Goal: Task Accomplishment & Management: Use online tool/utility

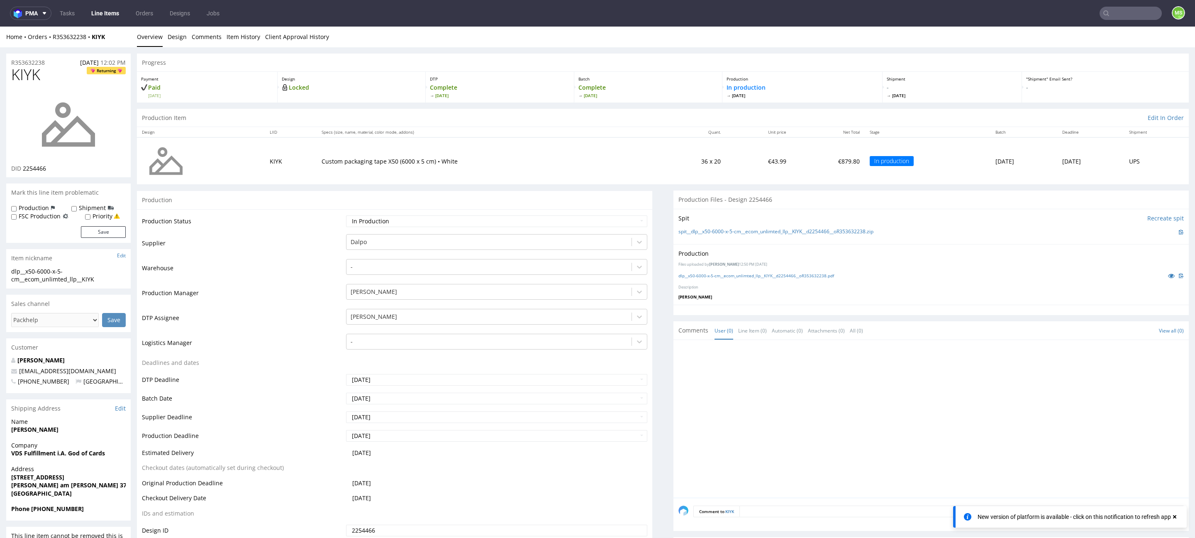
scroll to position [87, 0]
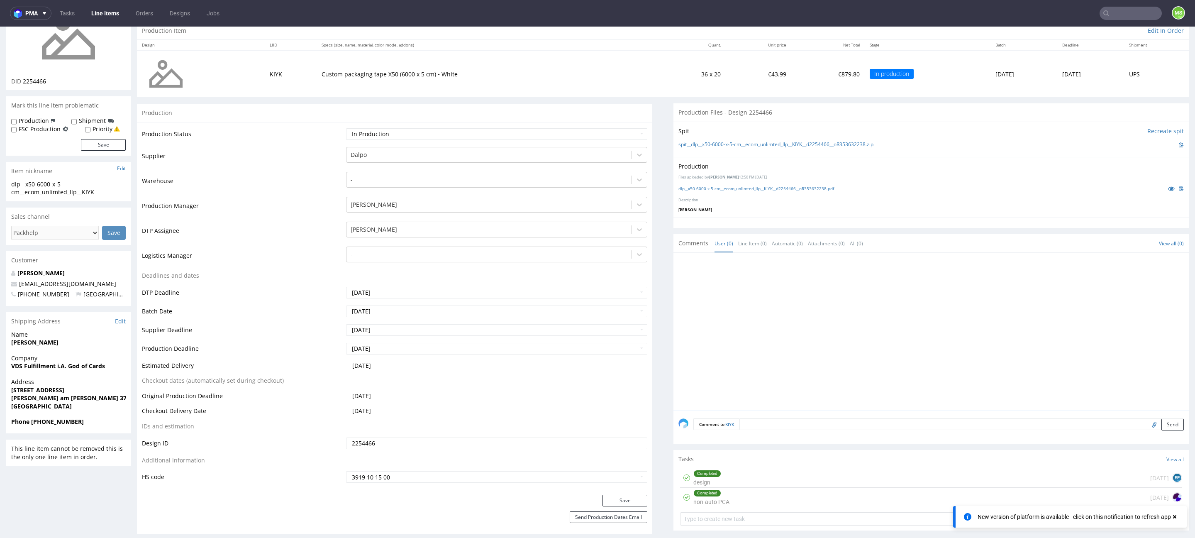
click at [1120, 15] on input "text" at bounding box center [1130, 13] width 62 height 13
type input "bepv"
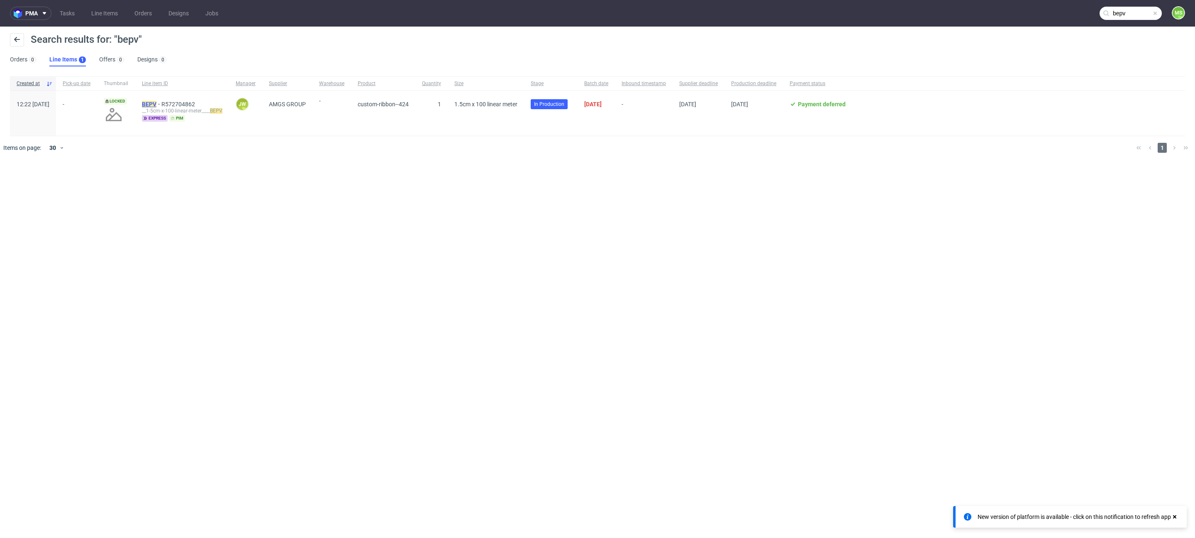
click at [156, 104] on mark "BEPV" at bounding box center [149, 104] width 15 height 7
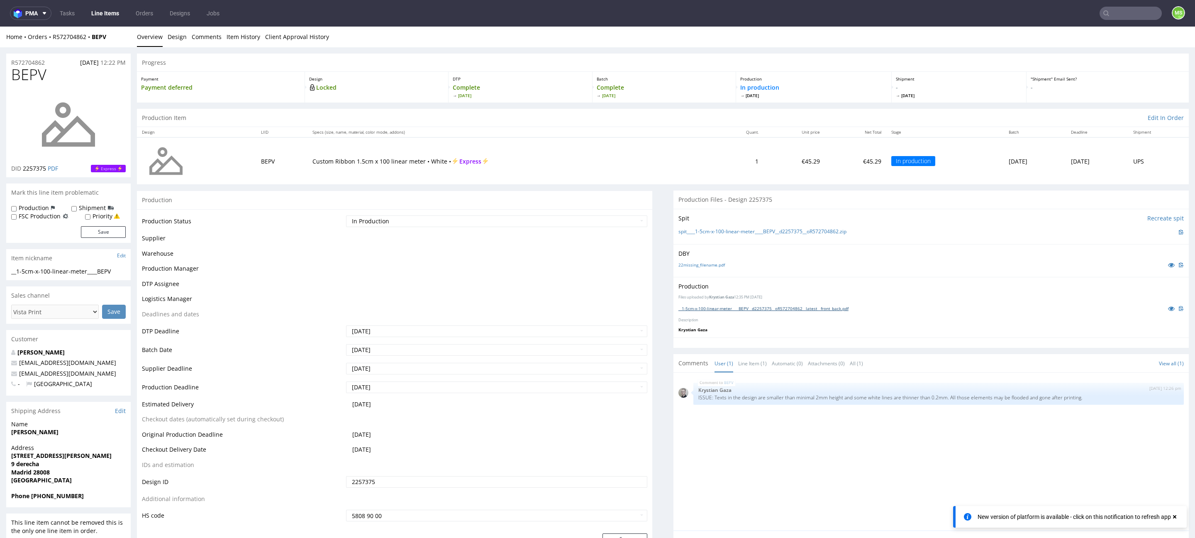
click at [725, 305] on link "__1-5cm-x-100-linear-meter____BEPV__d2257375__oR572704862__latest__front_back.p…" at bounding box center [763, 308] width 170 height 6
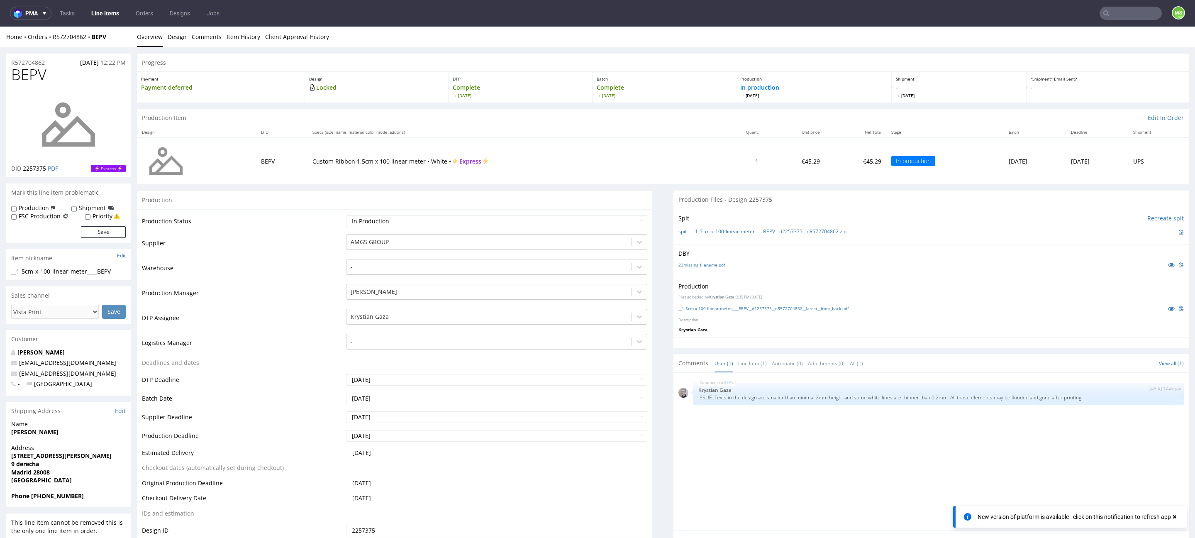
click at [1129, 17] on input "text" at bounding box center [1130, 13] width 62 height 13
type input "hndj"
click at [1059, 36] on div "__1-5cm-x-100-linear-meter____ HNDJ" at bounding box center [1074, 33] width 82 height 7
click at [1121, 18] on input "text" at bounding box center [1080, 13] width 163 height 13
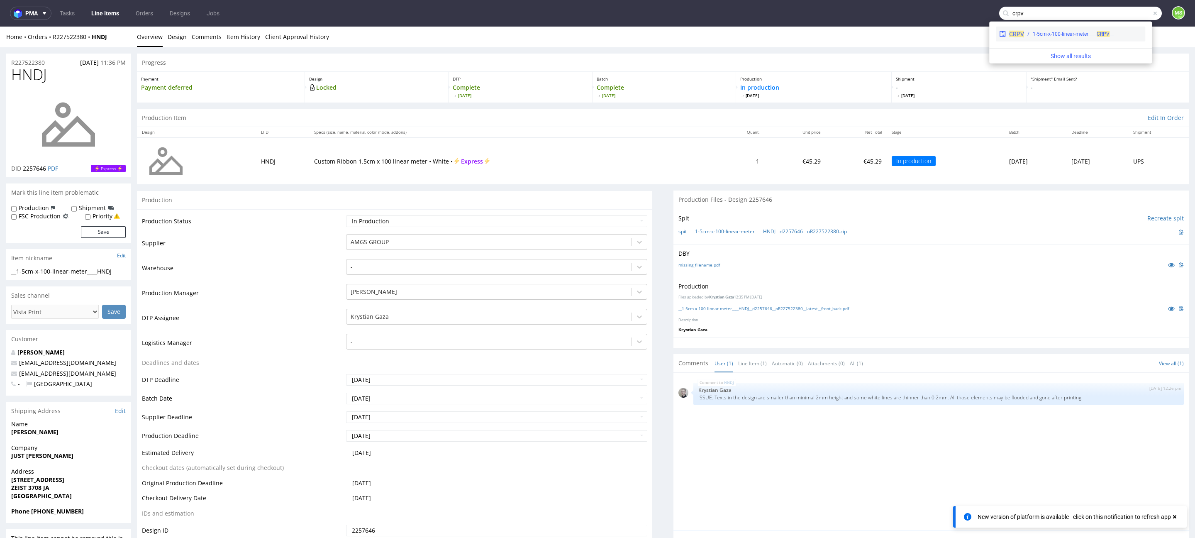
type input "crpv"
click at [1055, 36] on div "__1-5cm-x-100-linear-meter____ CRPV" at bounding box center [1073, 33] width 81 height 7
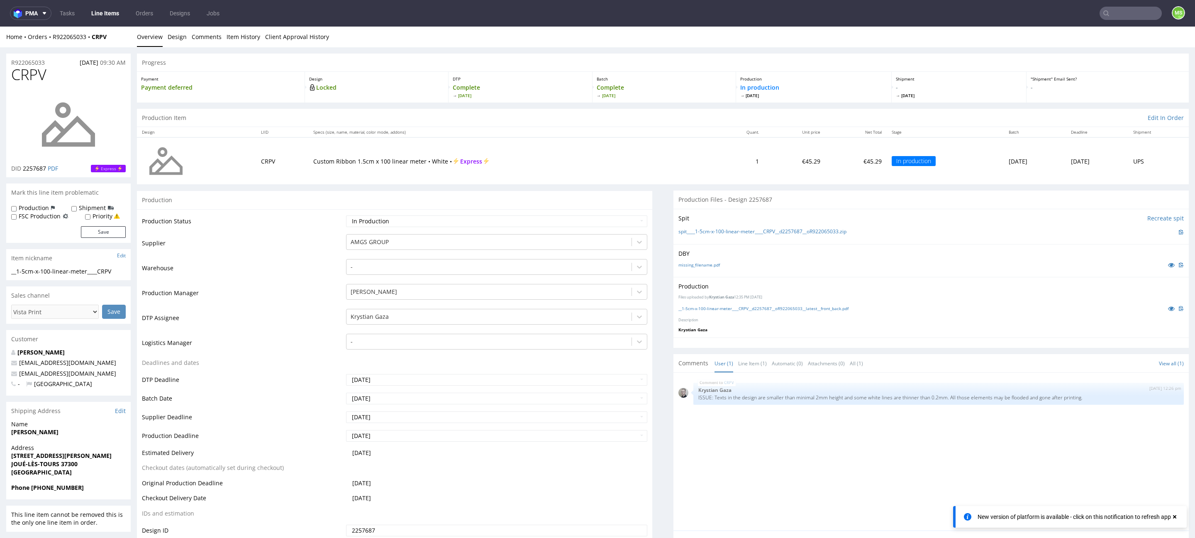
click at [1115, 16] on input "text" at bounding box center [1130, 13] width 62 height 13
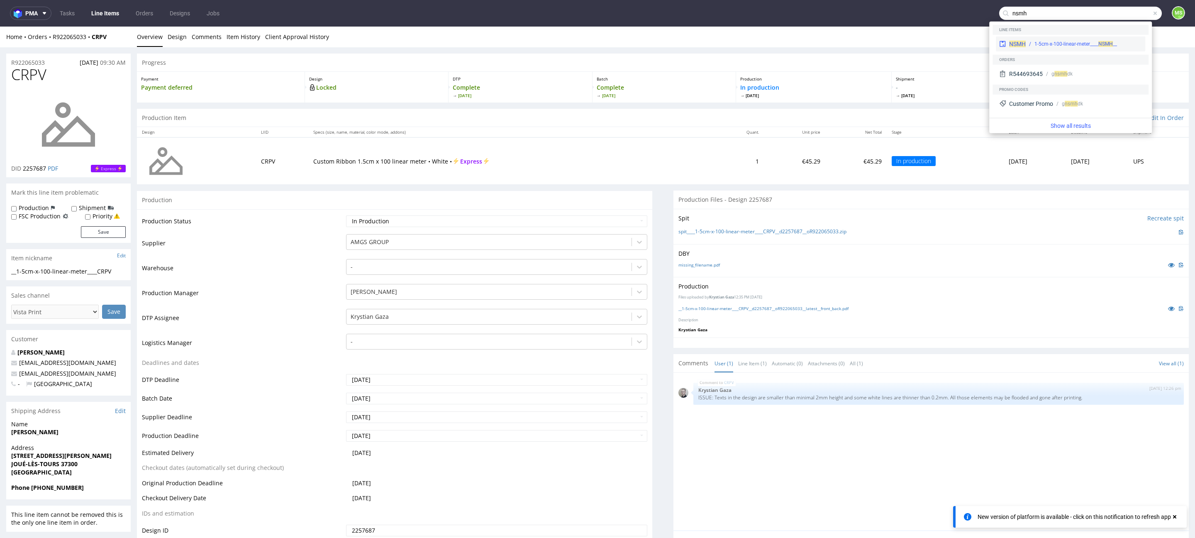
type input "nsmh"
click at [1021, 40] on div "NSMH" at bounding box center [1017, 44] width 17 height 8
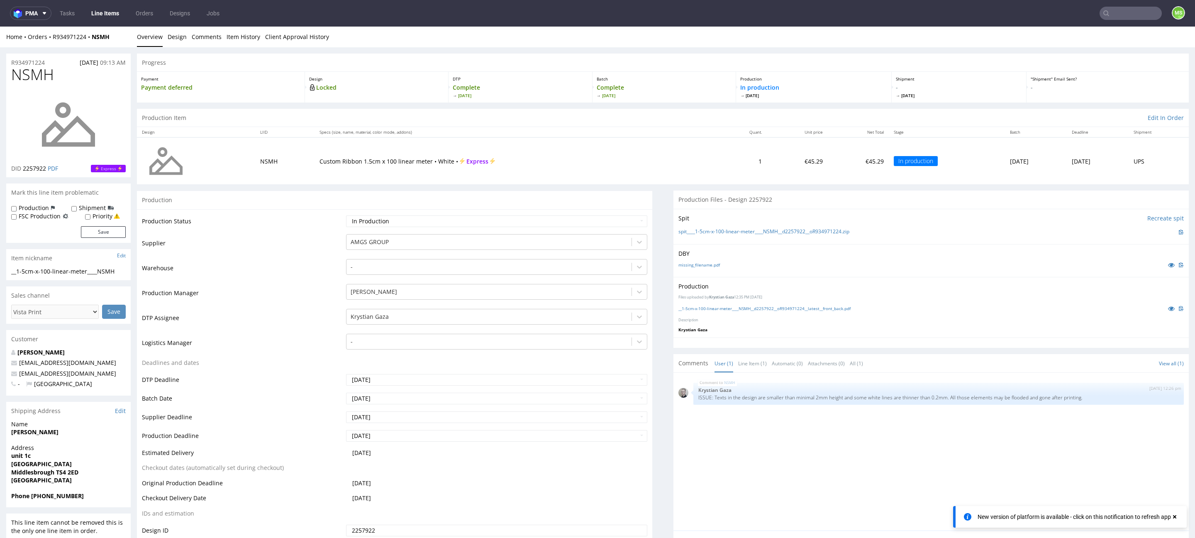
click at [1115, 15] on input "text" at bounding box center [1130, 13] width 62 height 13
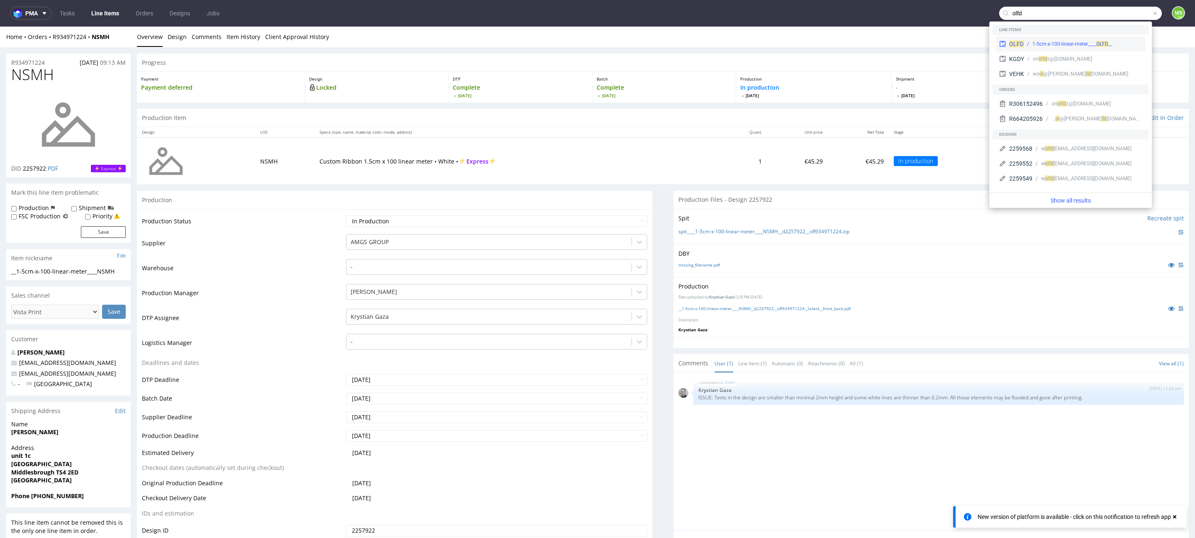
type input "olfd"
click at [1080, 43] on div "__1-5cm-x-100-linear-meter____ OLFD" at bounding box center [1072, 43] width 80 height 7
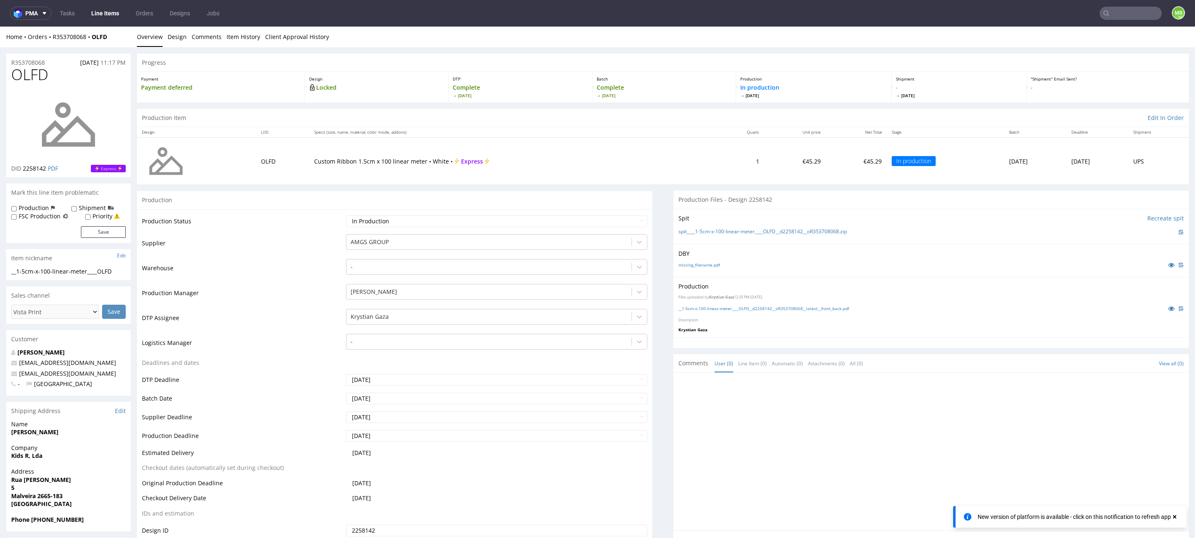
click at [1116, 11] on input "text" at bounding box center [1130, 13] width 62 height 13
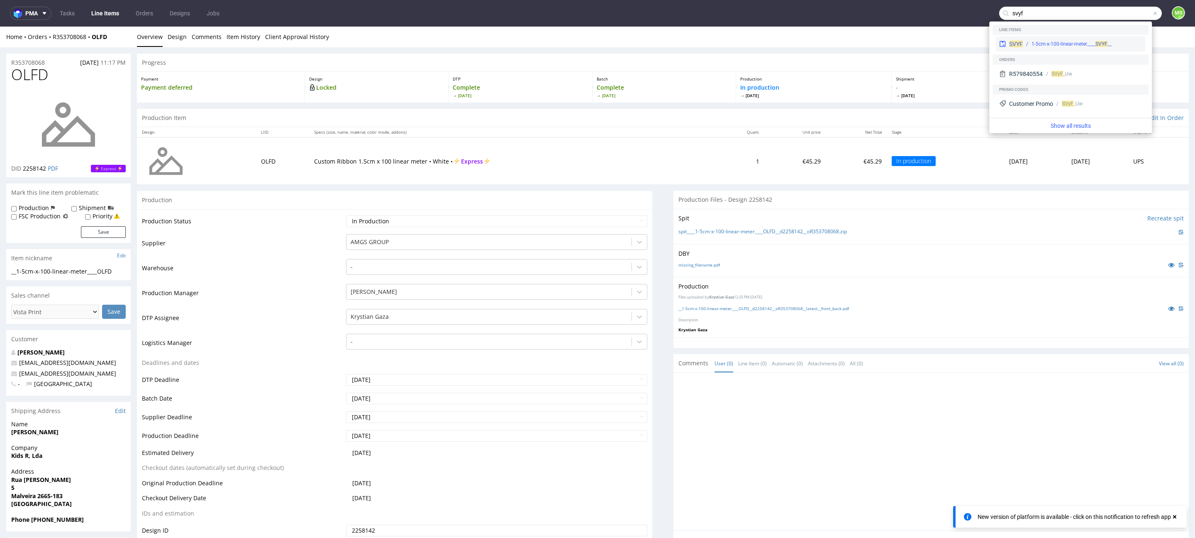
type input "svyf"
click at [1074, 40] on div "__1-5cm-x-100-linear-meter____ SVYF" at bounding box center [1071, 43] width 80 height 7
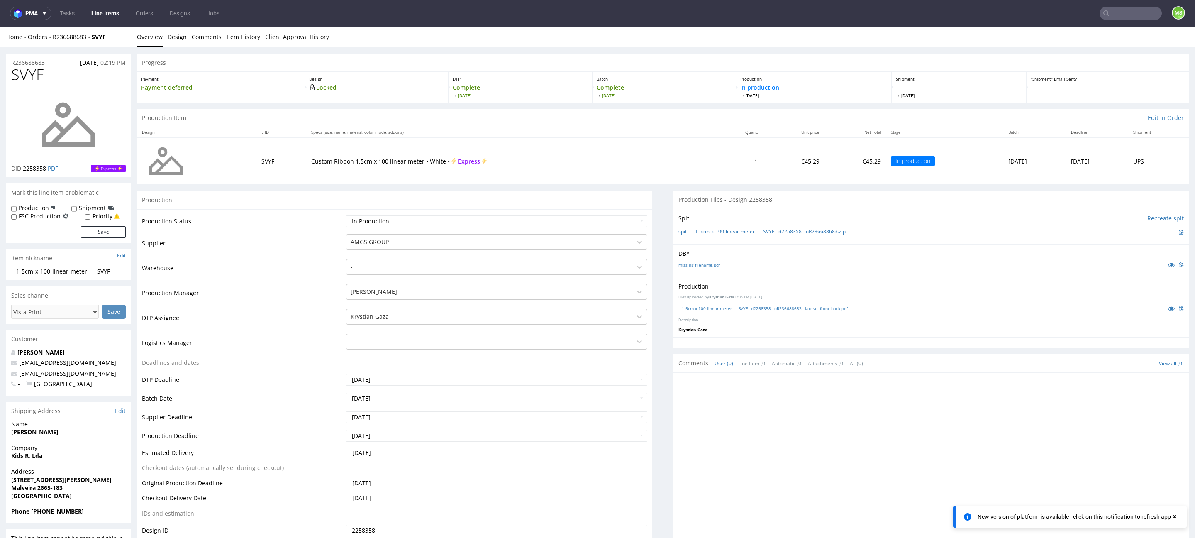
click at [1119, 14] on input "text" at bounding box center [1130, 13] width 62 height 13
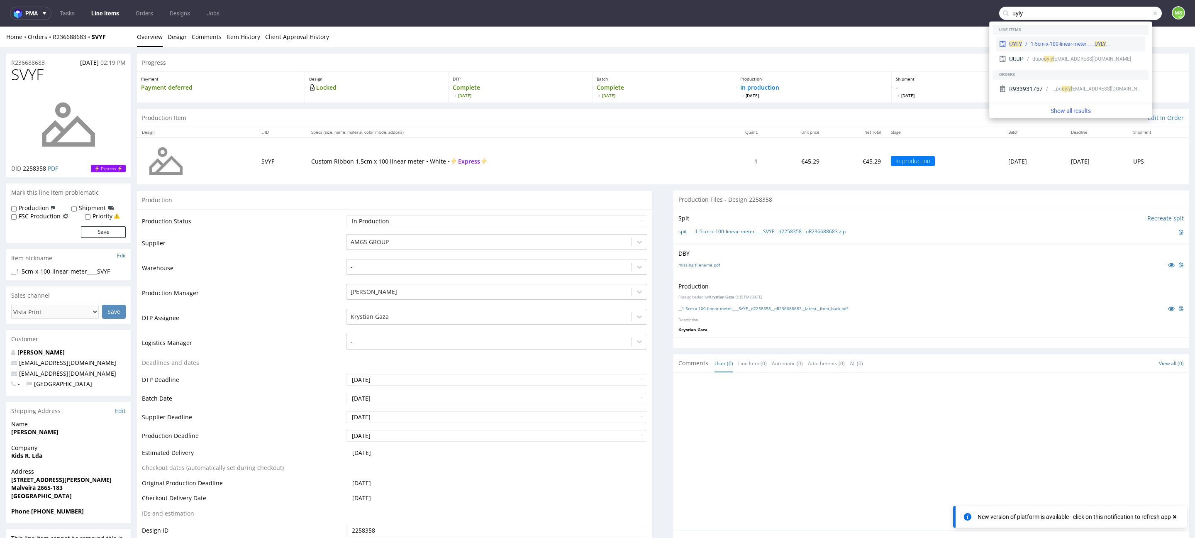
type input "uyly"
click at [1055, 39] on div "UYLY __1-5cm-x-100-linear-meter____ UYLY" at bounding box center [1070, 44] width 149 height 15
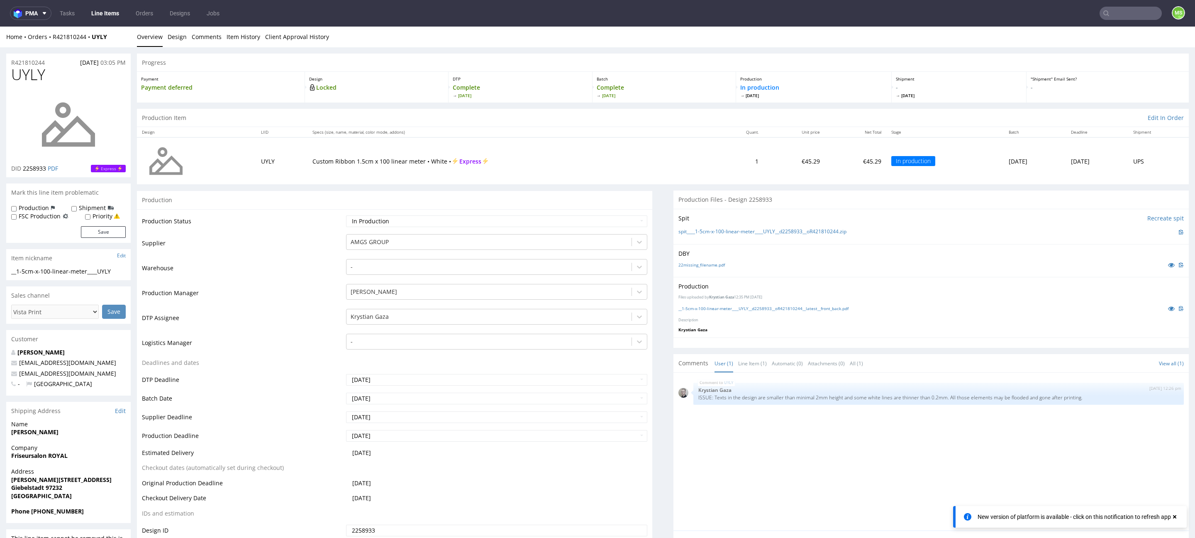
click at [1128, 12] on input "text" at bounding box center [1130, 13] width 62 height 13
type input "ysln"
click at [1098, 33] on span "YSLN" at bounding box center [1102, 34] width 12 height 6
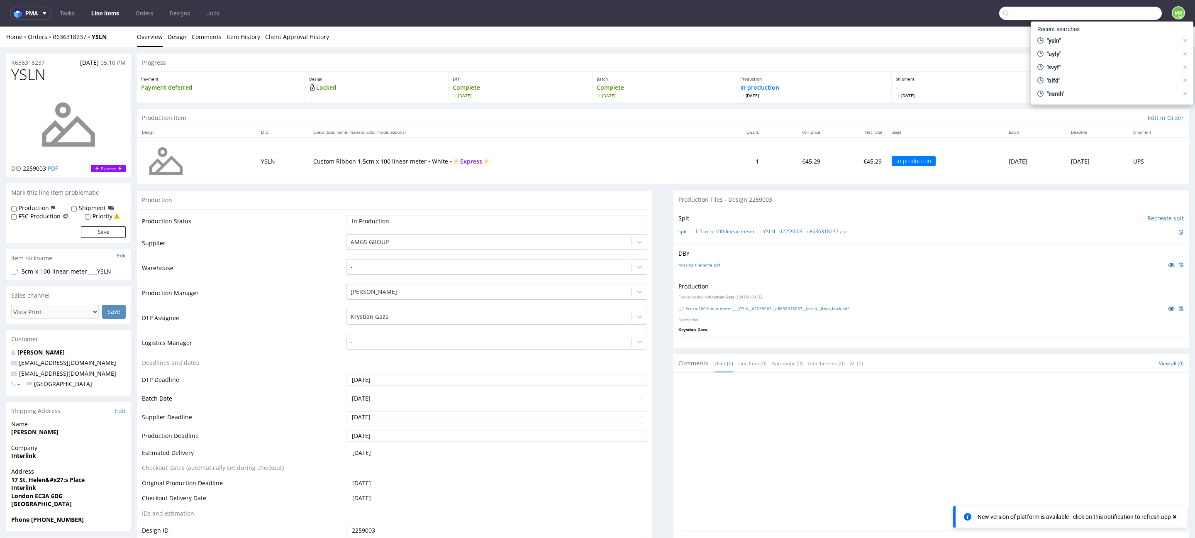
click at [1111, 17] on input "text" at bounding box center [1080, 13] width 163 height 13
type input "xcwk"
click at [1084, 38] on div "XCWK __1-5cm-x-100-linear-meter____ XCWK" at bounding box center [1070, 34] width 149 height 15
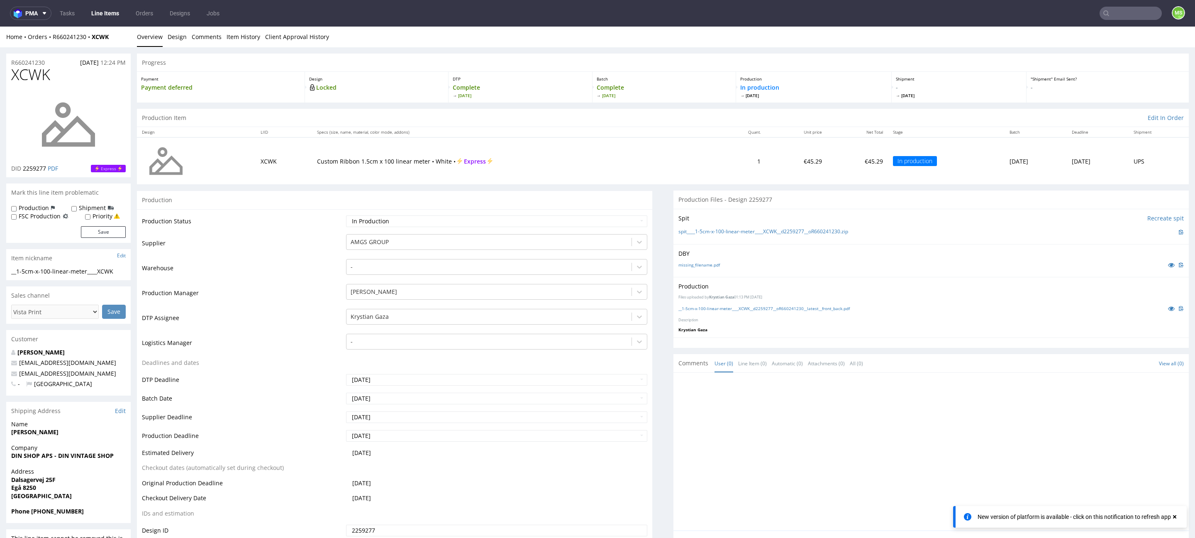
click at [1130, 16] on input "text" at bounding box center [1130, 13] width 62 height 13
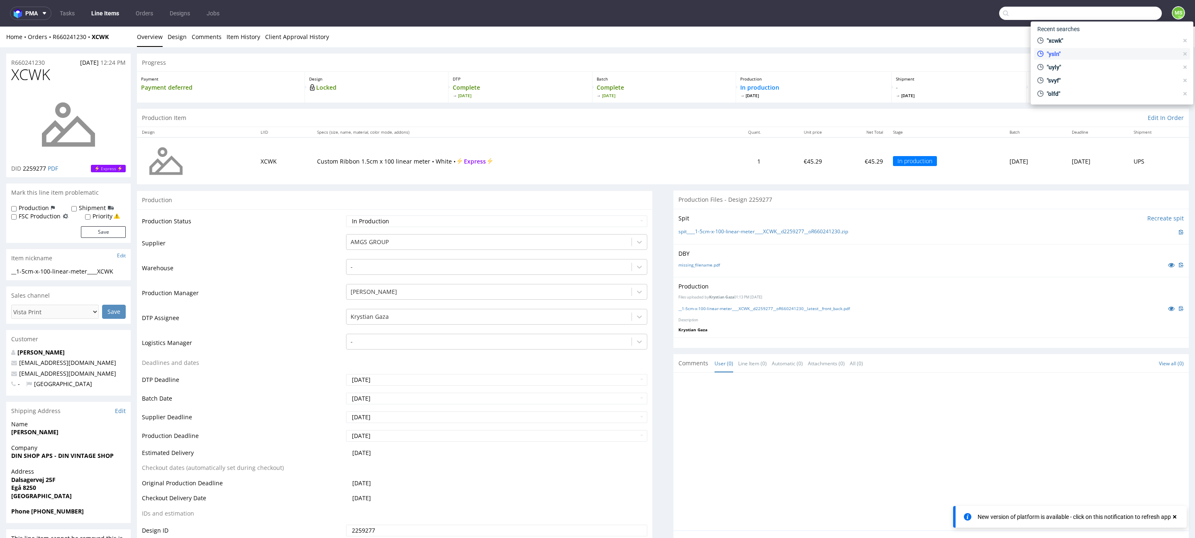
click at [1048, 53] on span ""ysln"" at bounding box center [1110, 54] width 135 height 8
type input "ysln"
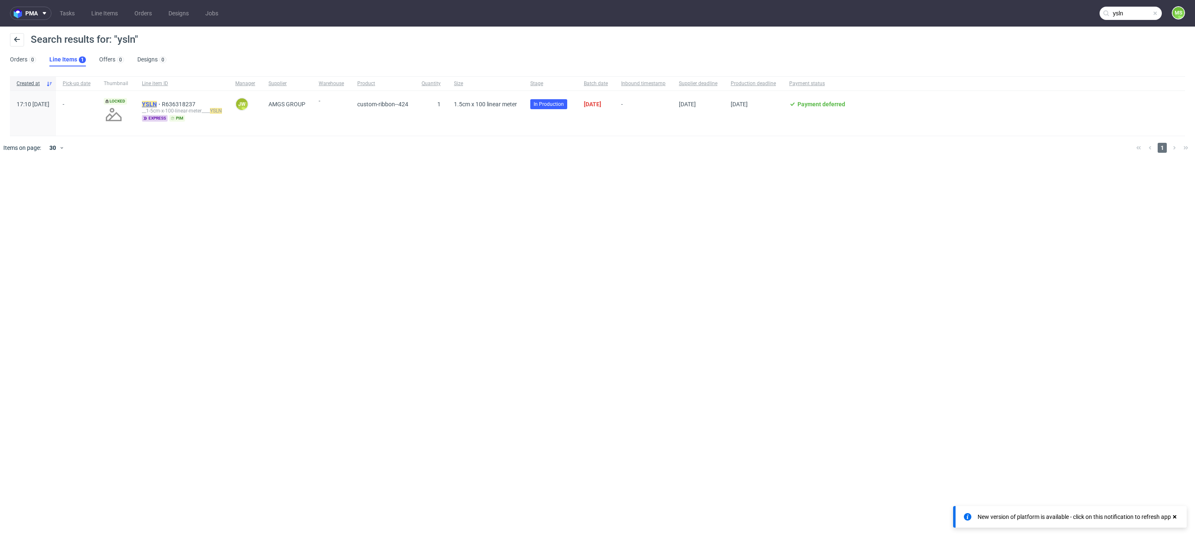
click at [157, 102] on mark "YSLN" at bounding box center [149, 104] width 15 height 7
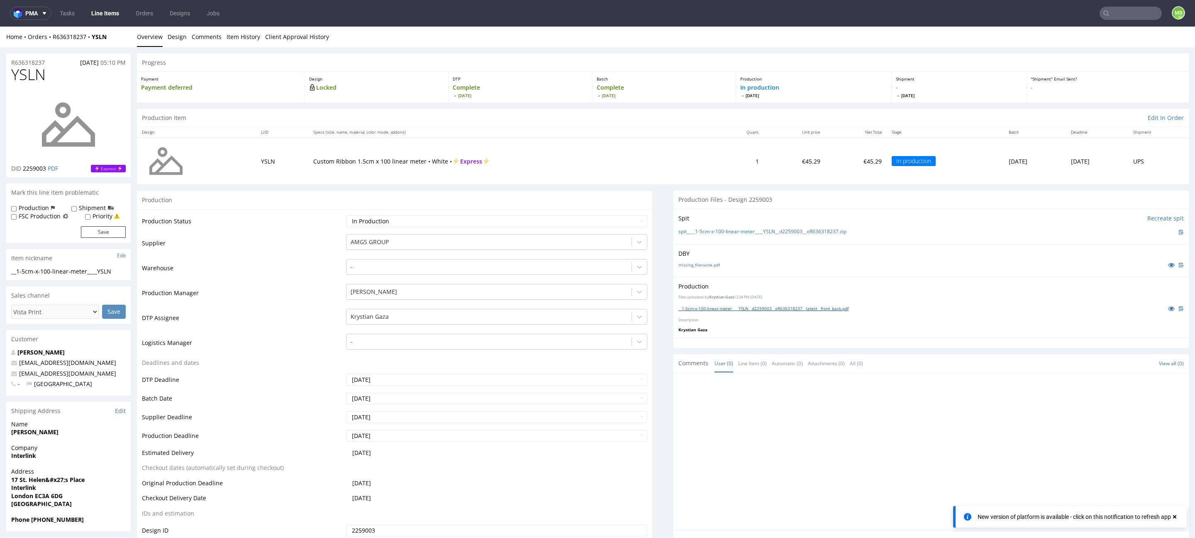
click at [712, 306] on link "__1-5cm-x-100-linear-meter____YSLN__d2259003__oR636318237__latest__front_back.p…" at bounding box center [763, 308] width 170 height 6
click at [1118, 8] on input "text" at bounding box center [1130, 13] width 62 height 13
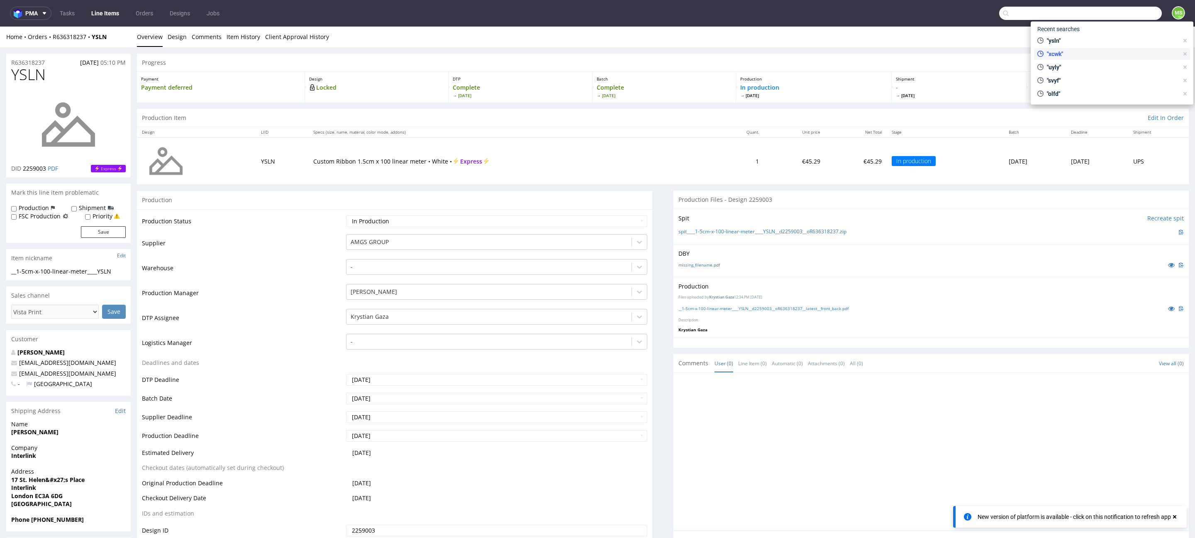
click at [1085, 52] on span ""xcwk"" at bounding box center [1110, 54] width 135 height 8
type input "xcwk"
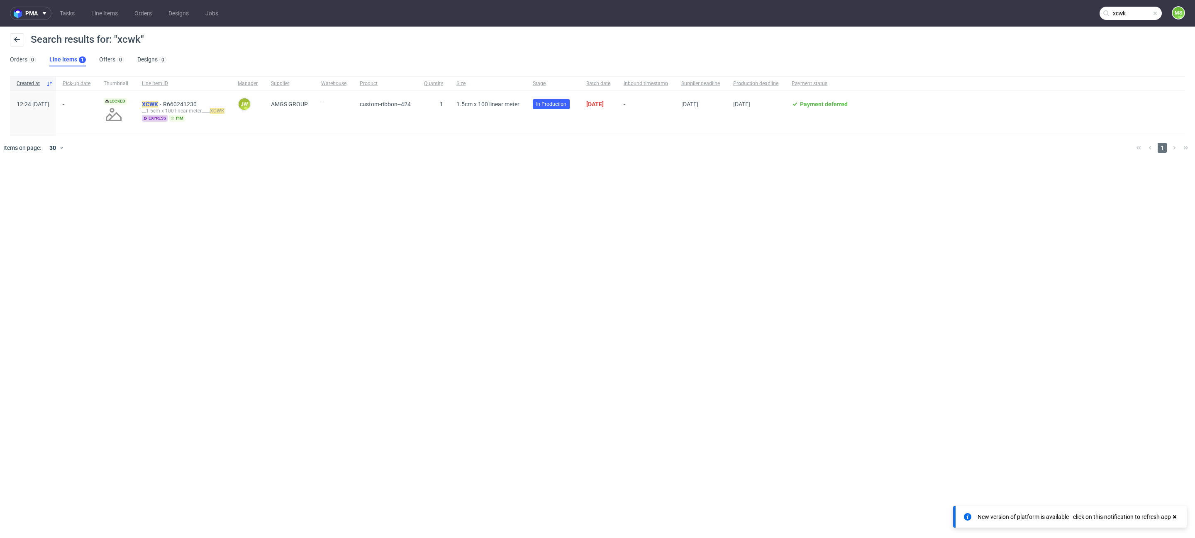
click at [158, 104] on mark "XCWK" at bounding box center [150, 104] width 16 height 7
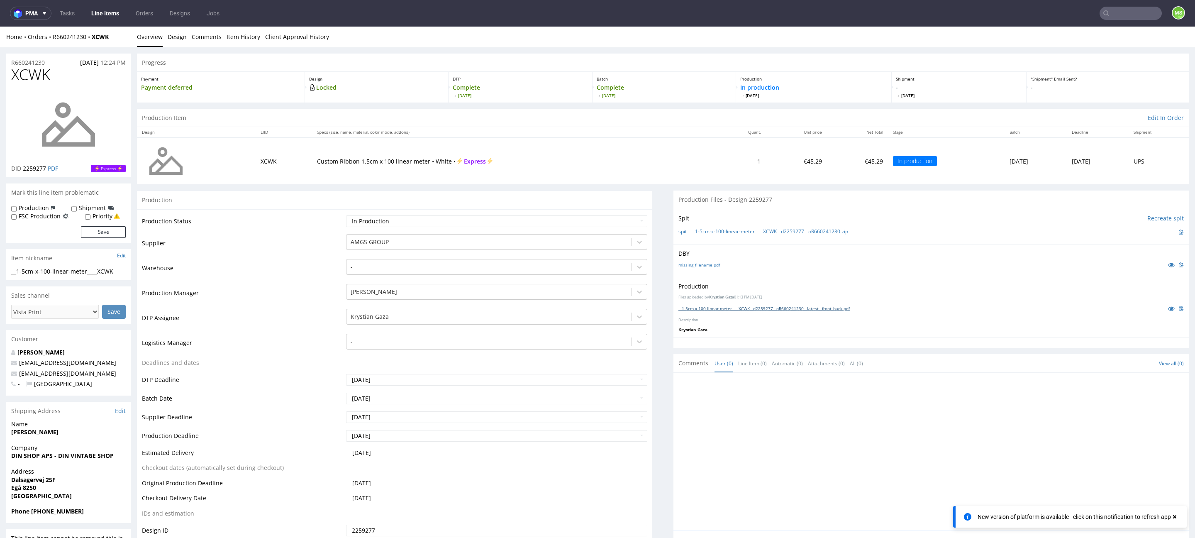
click at [727, 307] on link "__1-5cm-x-100-linear-meter____XCWK__d2259277__oR660241230__latest__front_back.p…" at bounding box center [763, 308] width 171 height 6
click at [1117, 15] on input "text" at bounding box center [1130, 13] width 62 height 13
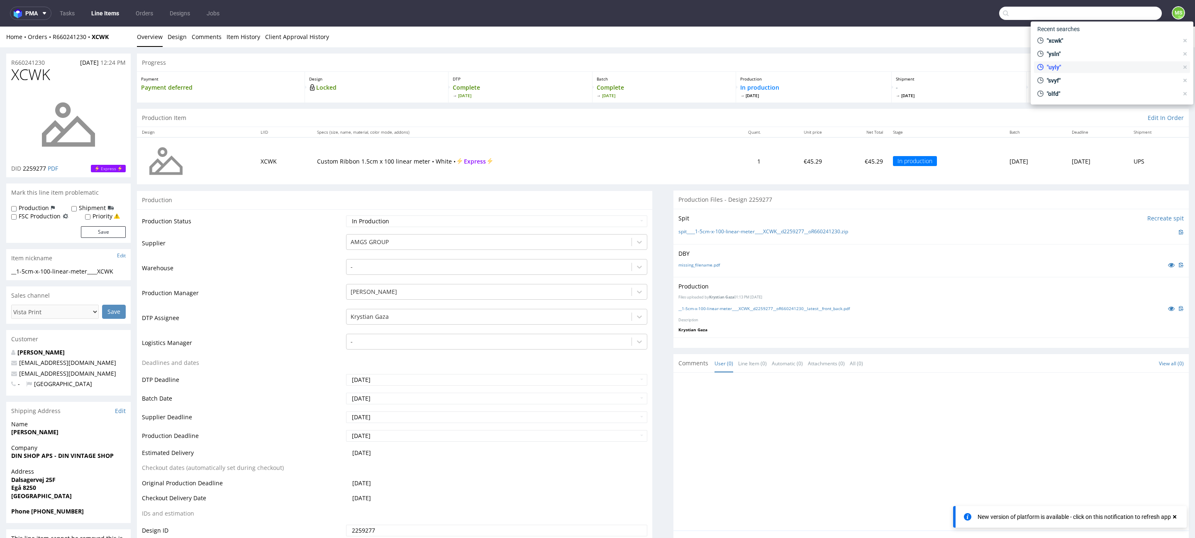
click at [1096, 69] on span ""uyly"" at bounding box center [1110, 67] width 135 height 8
type input "uyly"
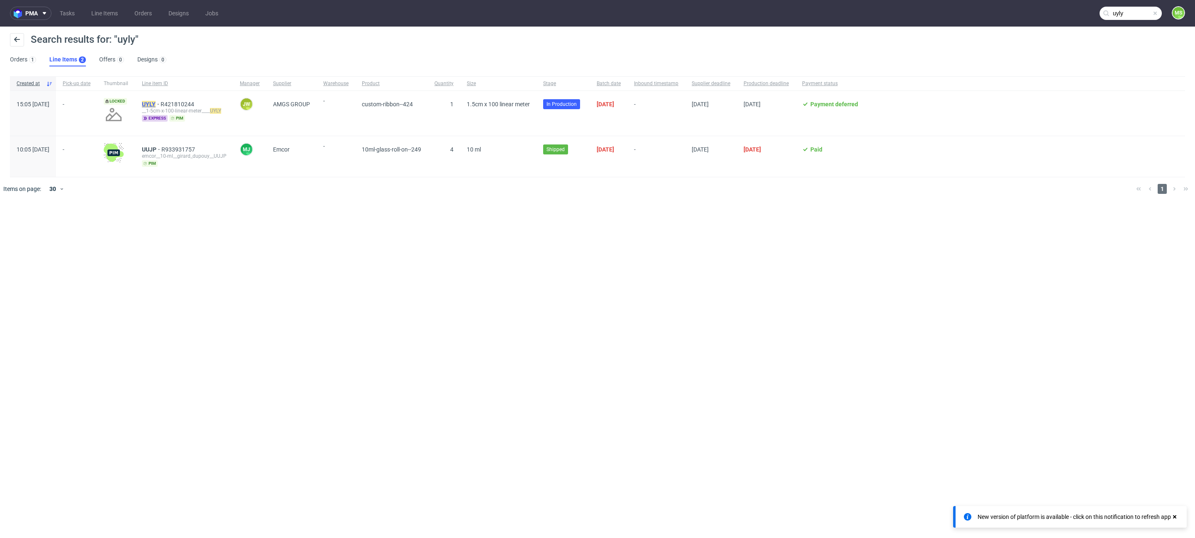
click at [156, 102] on mark "UYLY" at bounding box center [149, 104] width 14 height 7
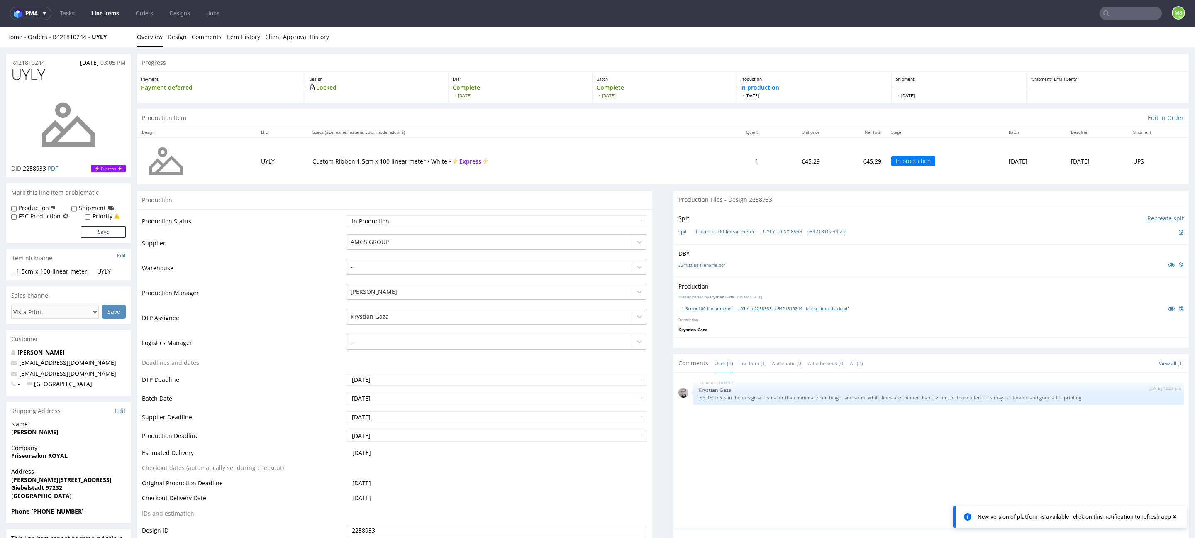
click at [762, 309] on link "__1-5cm-x-100-linear-meter____UYLY__d2258933__oR421810244__latest__front_back.p…" at bounding box center [763, 308] width 170 height 6
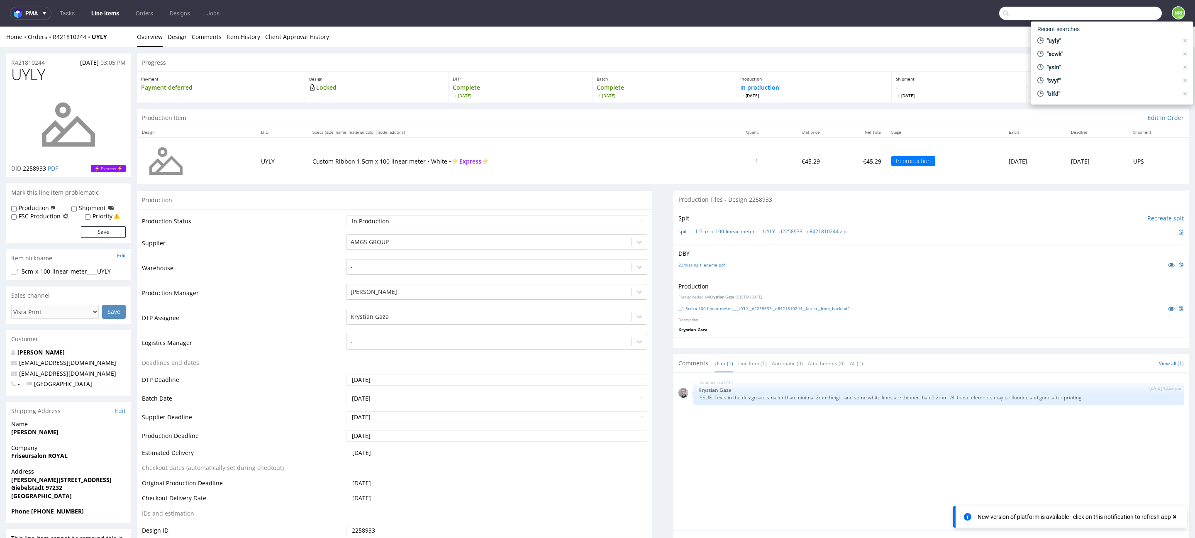
click at [1136, 17] on input "text" at bounding box center [1080, 13] width 163 height 13
click at [1081, 93] on span ""olfd"" at bounding box center [1110, 94] width 135 height 8
type input "olfd"
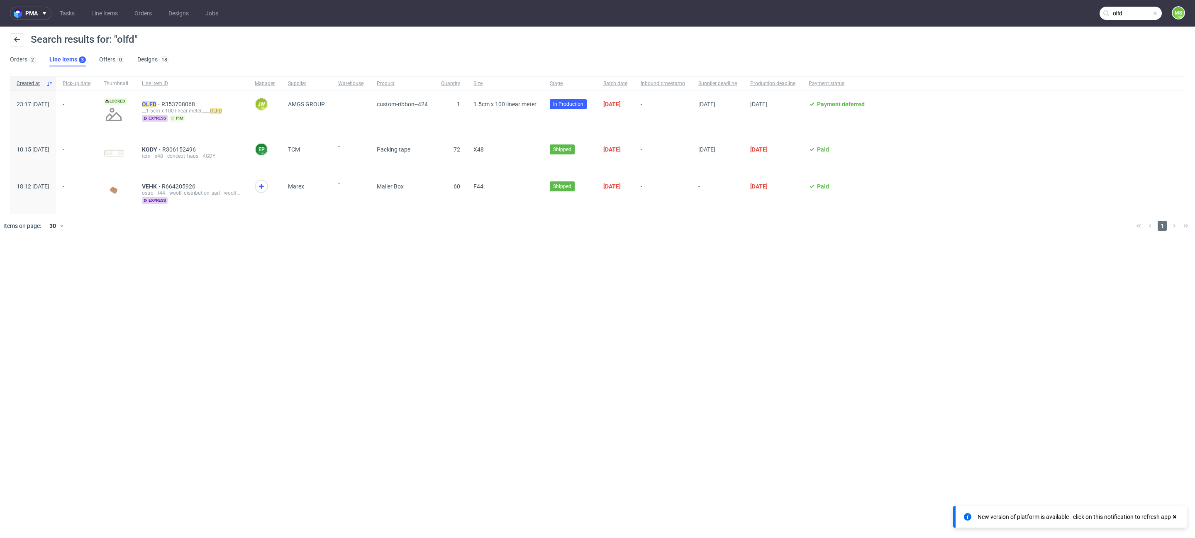
click at [156, 103] on mark "OLFD" at bounding box center [149, 104] width 15 height 7
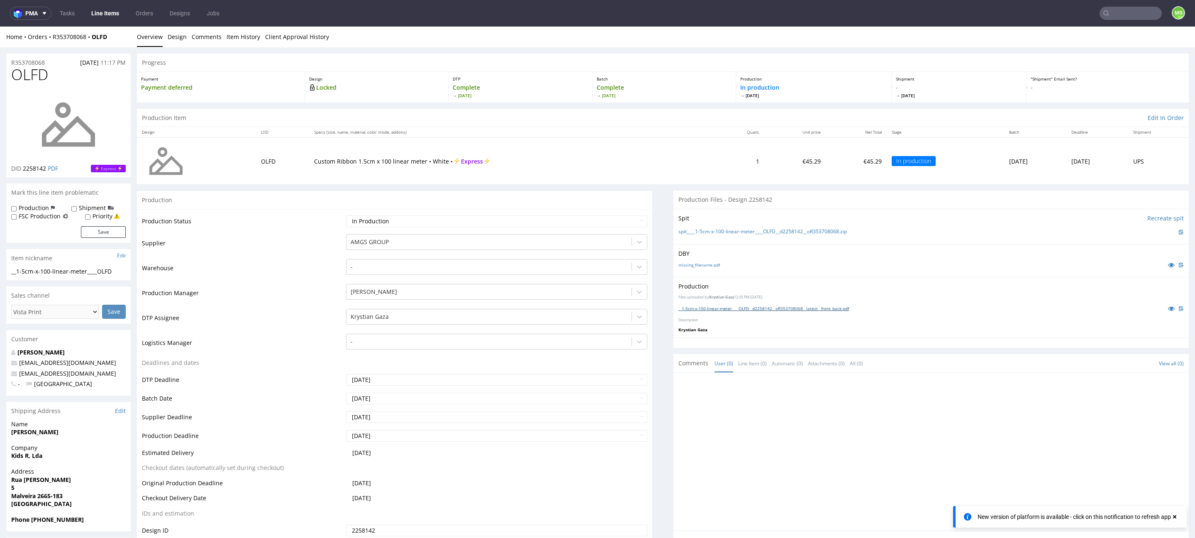
click at [707, 307] on link "__1-5cm-x-100-linear-meter____OLFD__d2258142__oR353708068__latest__front_back.p…" at bounding box center [763, 308] width 171 height 6
click at [1130, 24] on nav "pma Tasks Line Items Orders Designs Jobs MS" at bounding box center [597, 13] width 1195 height 27
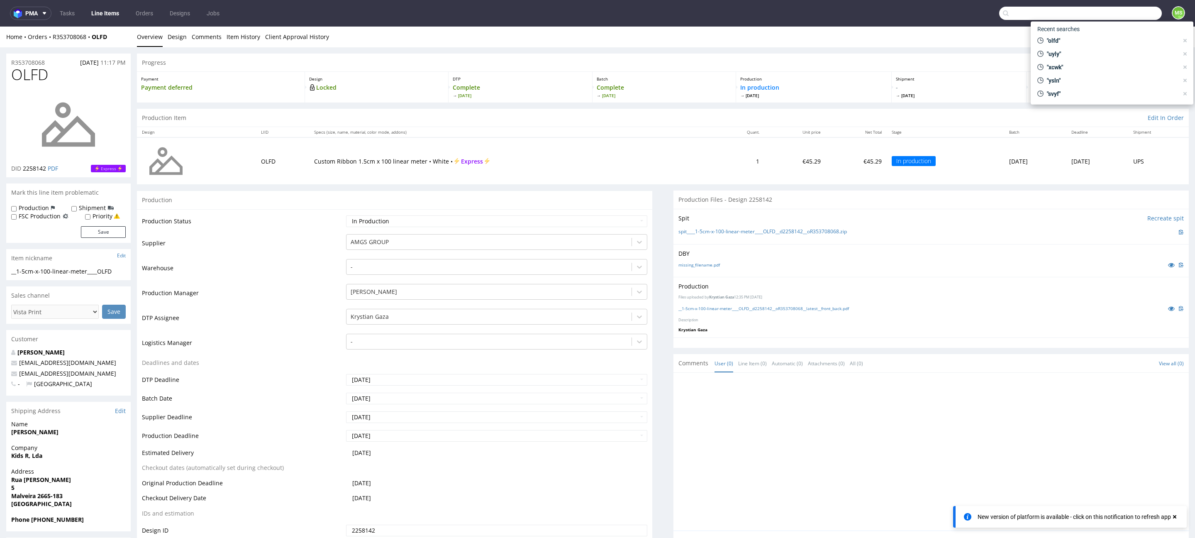
click at [1129, 17] on input "text" at bounding box center [1080, 13] width 163 height 13
click at [1065, 19] on input "text" at bounding box center [1080, 13] width 163 height 13
type input "tsdx"
click at [1030, 32] on div "__x50-6000-x-5-cm____ TSDX" at bounding box center [1082, 33] width 119 height 7
click at [1107, 11] on input "text" at bounding box center [1080, 13] width 163 height 13
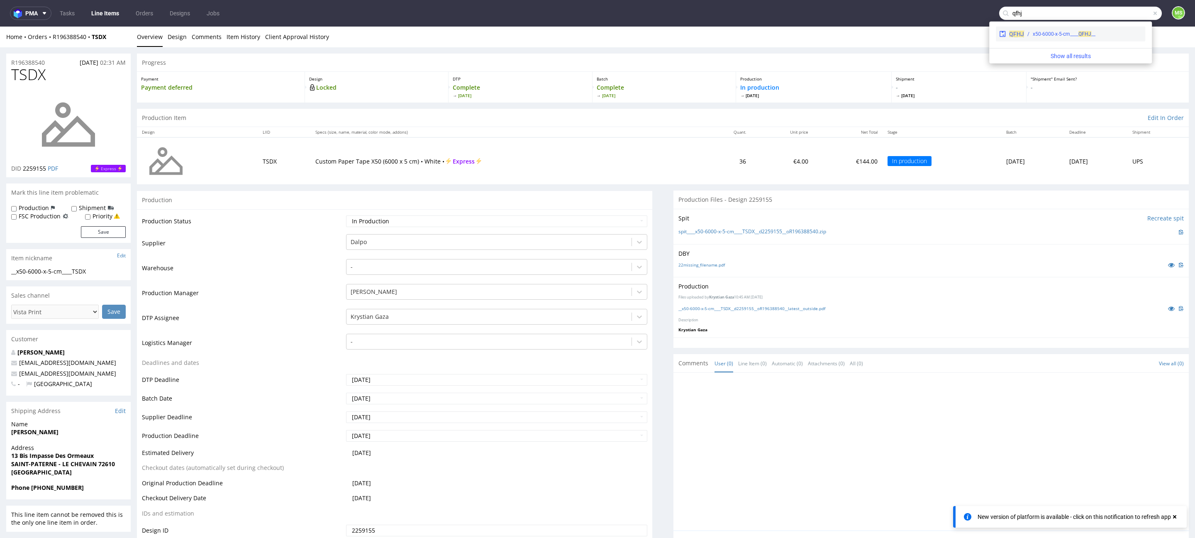
type input "qfhj"
click at [1088, 30] on div "__x50-6000-x-5-cm____ QFHJ" at bounding box center [1064, 33] width 63 height 7
click at [1119, 13] on input "text" at bounding box center [1080, 13] width 163 height 13
type input "nvcl"
click at [1063, 32] on div "__x50-6000-x-5-cm____ NVCL" at bounding box center [1064, 33] width 63 height 7
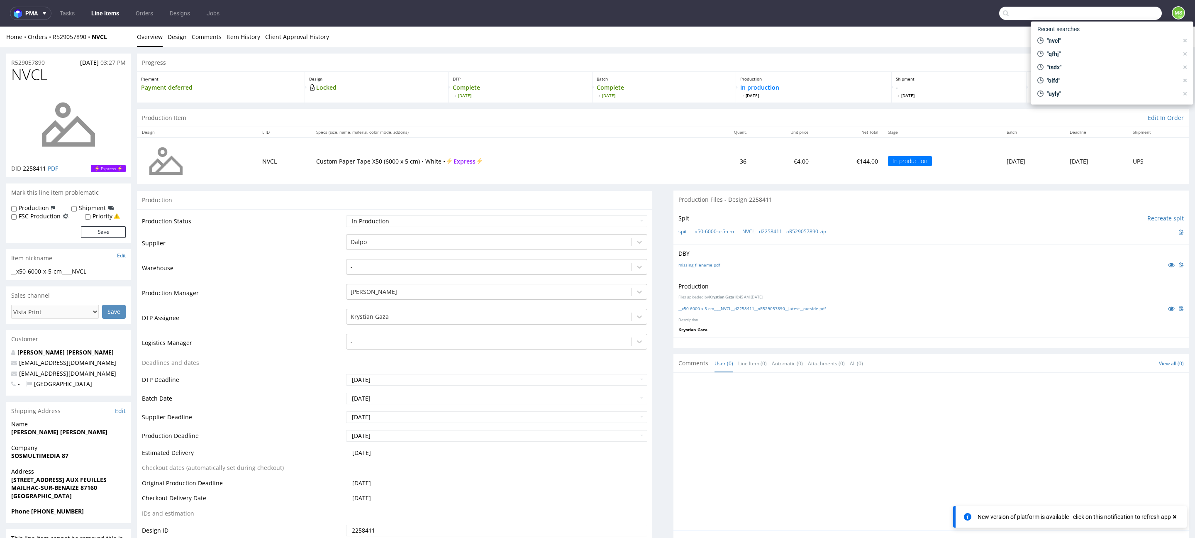
click at [1122, 15] on input "text" at bounding box center [1080, 13] width 163 height 13
type input "JXKP"
click at [1096, 45] on div "__x50-6000-x-5-cm____ JXKP" at bounding box center [1082, 43] width 118 height 7
click at [1121, 15] on input "text" at bounding box center [1080, 13] width 163 height 13
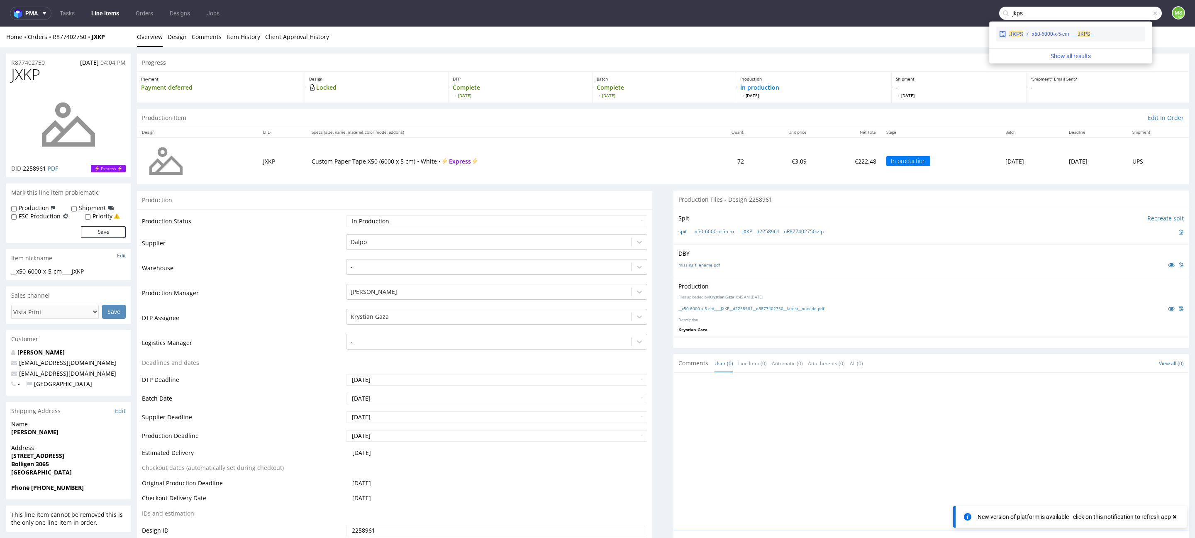
type input "jkps"
drag, startPoint x: 1085, startPoint y: 30, endPoint x: 1085, endPoint y: 3, distance: 26.6
click at [1085, 30] on div "__x50-6000-x-5-cm____ JKPS" at bounding box center [1063, 33] width 62 height 7
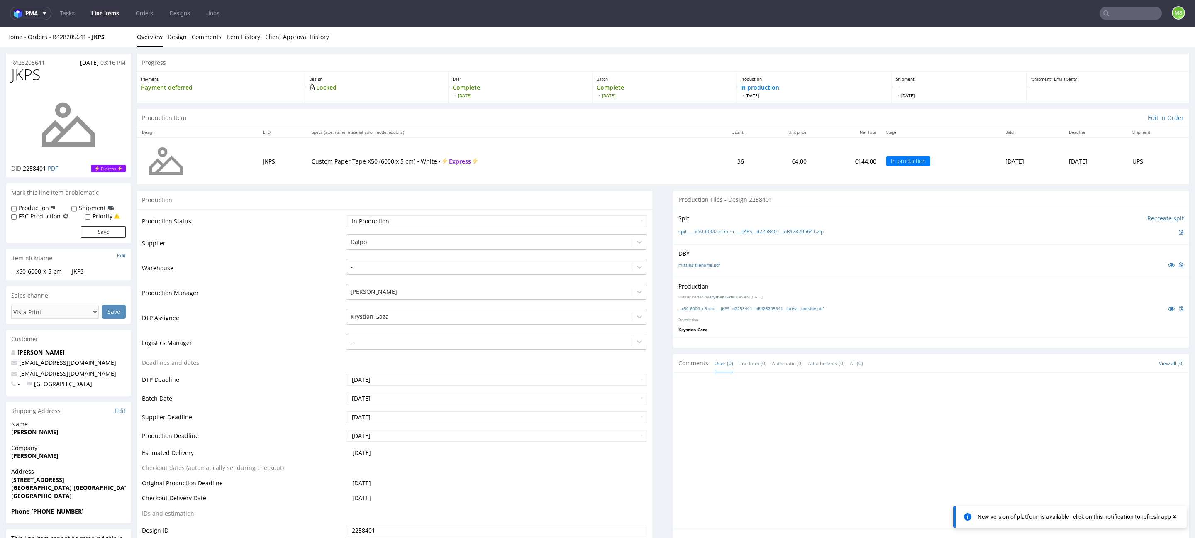
click at [1114, 13] on input "text" at bounding box center [1130, 13] width 62 height 13
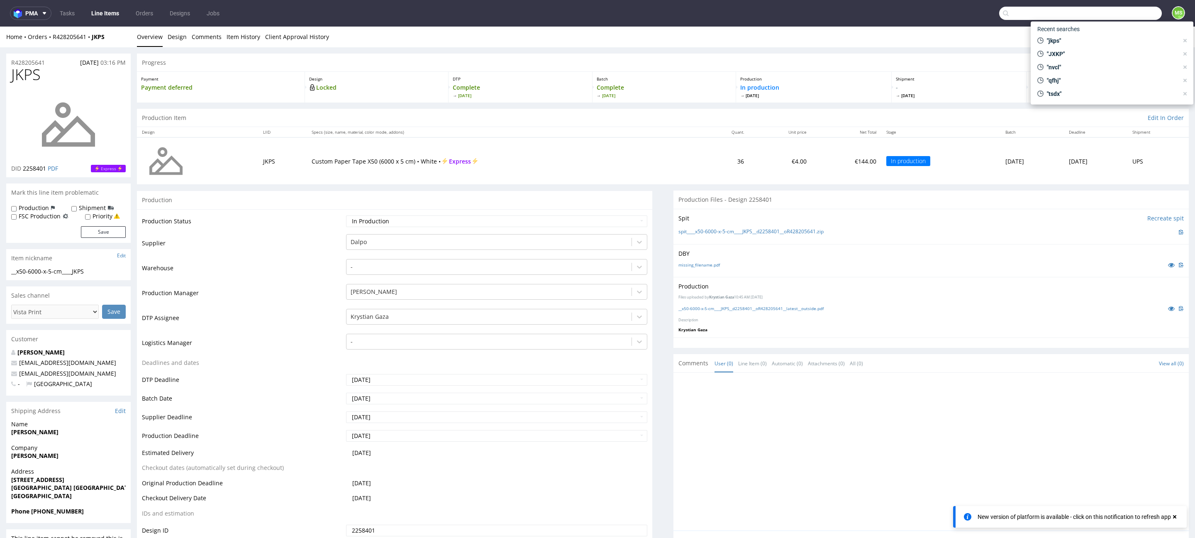
click at [1114, 13] on input "text" at bounding box center [1080, 13] width 163 height 13
type input "zmdw"
click at [1092, 36] on div "__x50____ ZMDW" at bounding box center [1084, 33] width 116 height 7
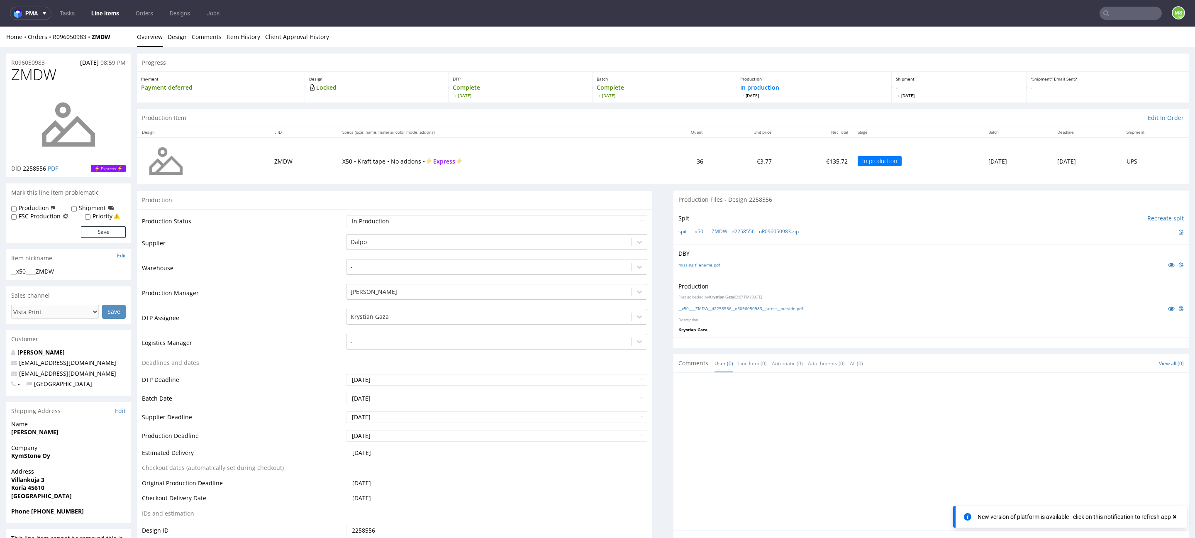
click at [1128, 12] on input "text" at bounding box center [1130, 13] width 62 height 13
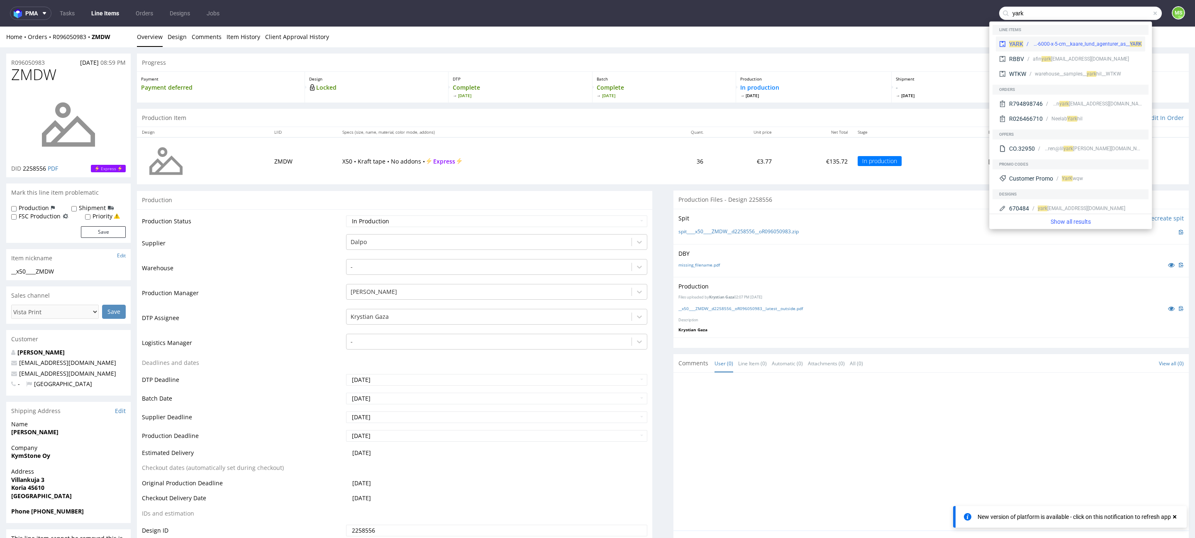
type input "yark"
click at [1087, 41] on div "dlp__x50-6000-x-5-cm__kaare_lund_agenturer_as__ YARK" at bounding box center [1087, 43] width 110 height 7
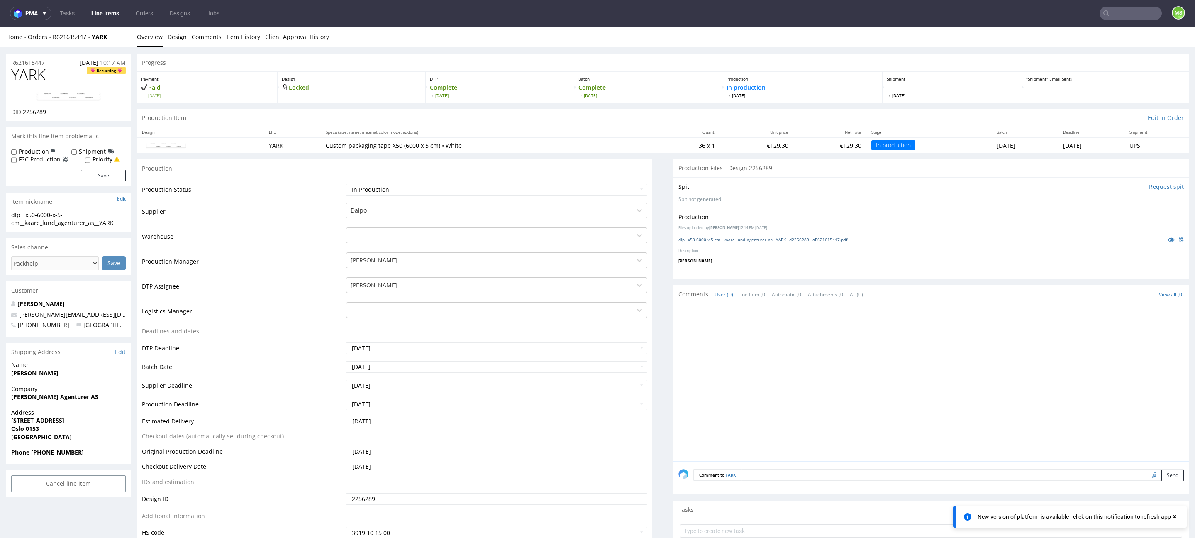
click at [739, 241] on link "dlp__x50-6000-x-5-cm__kaare_lund_agenturer_as__YARK__d2256289__oR621615447.pdf" at bounding box center [762, 239] width 169 height 6
click at [1116, 14] on input "text" at bounding box center [1130, 13] width 62 height 13
type input "fqtn"
click at [1067, 37] on div "dlp__x50-6000-x-5-cm__sas_esprit_optique__ FQTN" at bounding box center [1087, 33] width 109 height 7
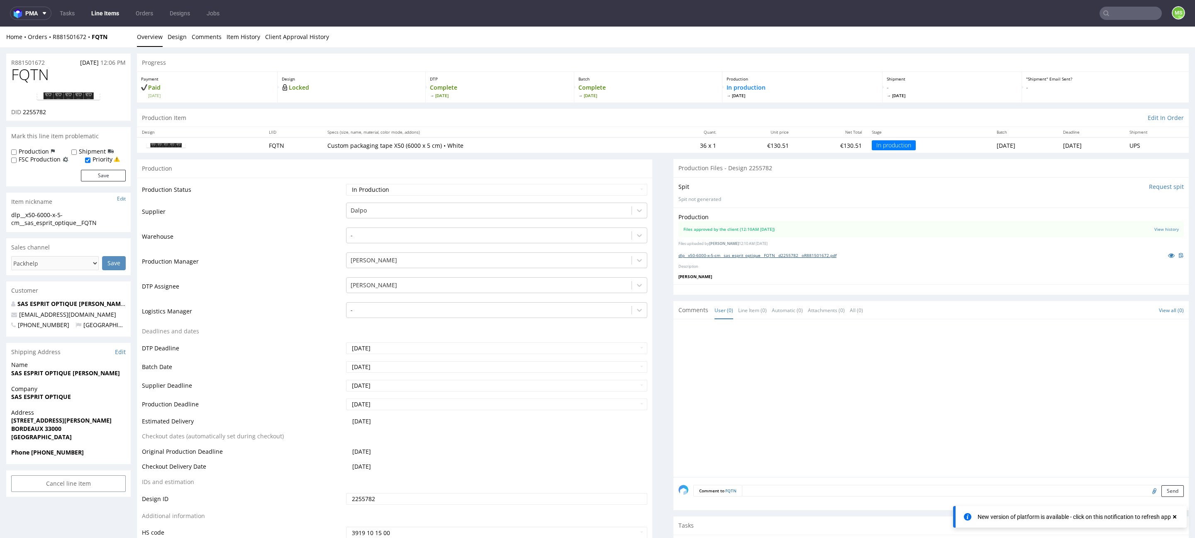
click at [756, 252] on link "dlp__x50-6000-x-5-cm__sas_esprit_optique__FQTN__d2255782__oR881501672.pdf" at bounding box center [757, 255] width 158 height 6
click at [1115, 14] on input "text" at bounding box center [1130, 13] width 62 height 13
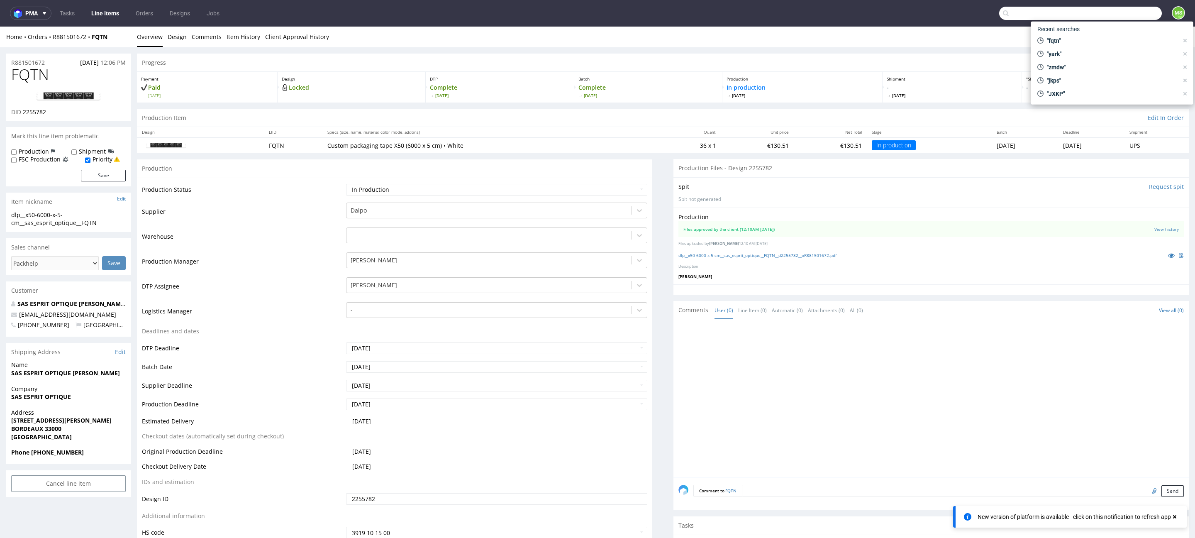
type input "y"
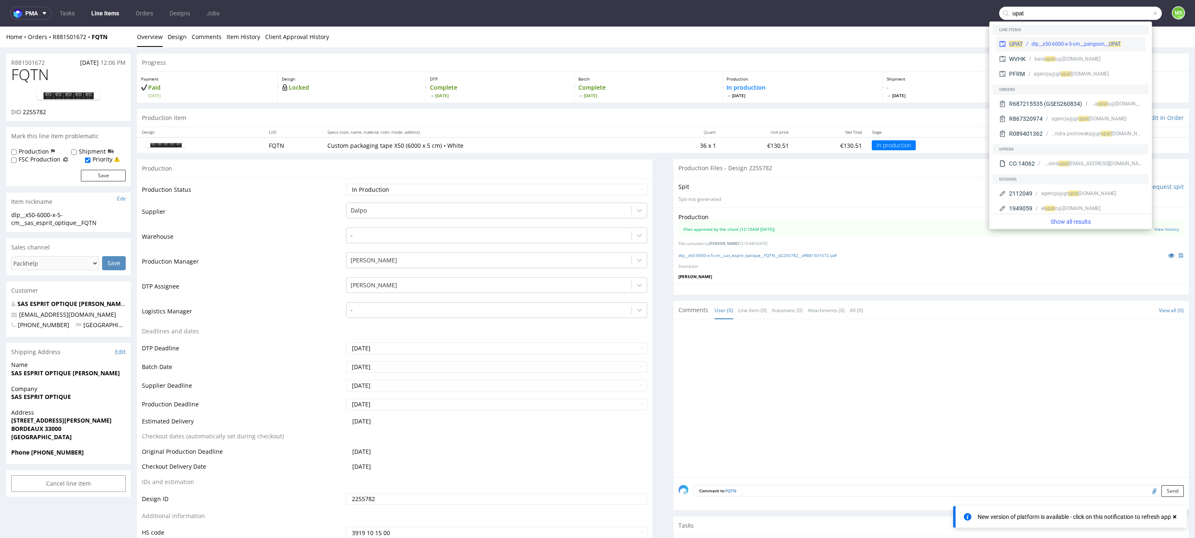
type input "upat"
click at [1068, 40] on div "dlp__x50-6000-x-5-cm__pangoon__ UPAT" at bounding box center [1075, 43] width 89 height 7
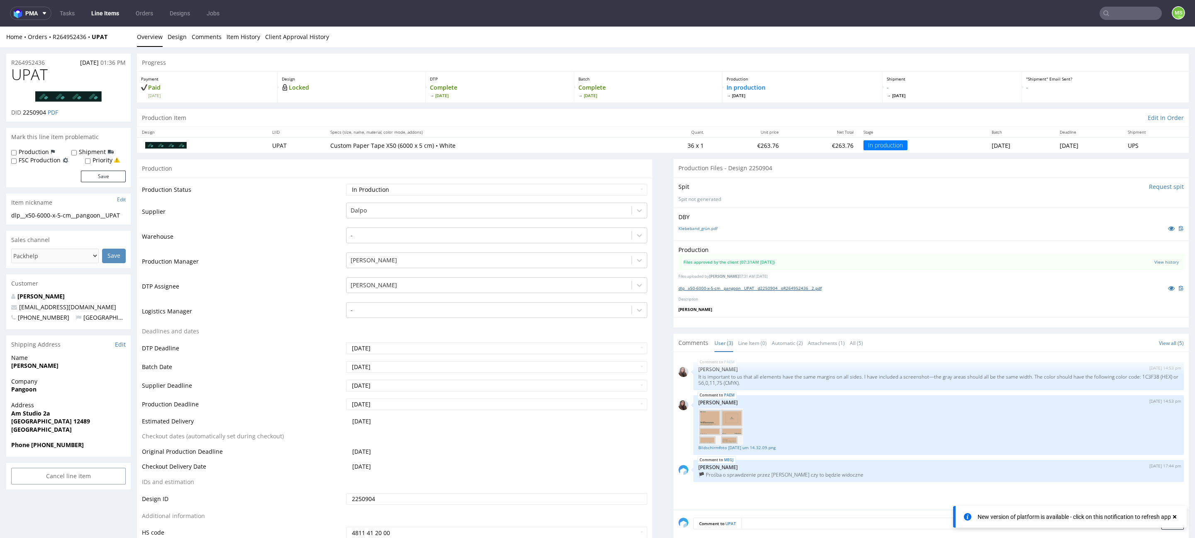
click at [738, 287] on link "dlp__x50-6000-x-5-cm__pangoon__UPAT__d2250904__oR264952436__2.pdf" at bounding box center [749, 288] width 143 height 6
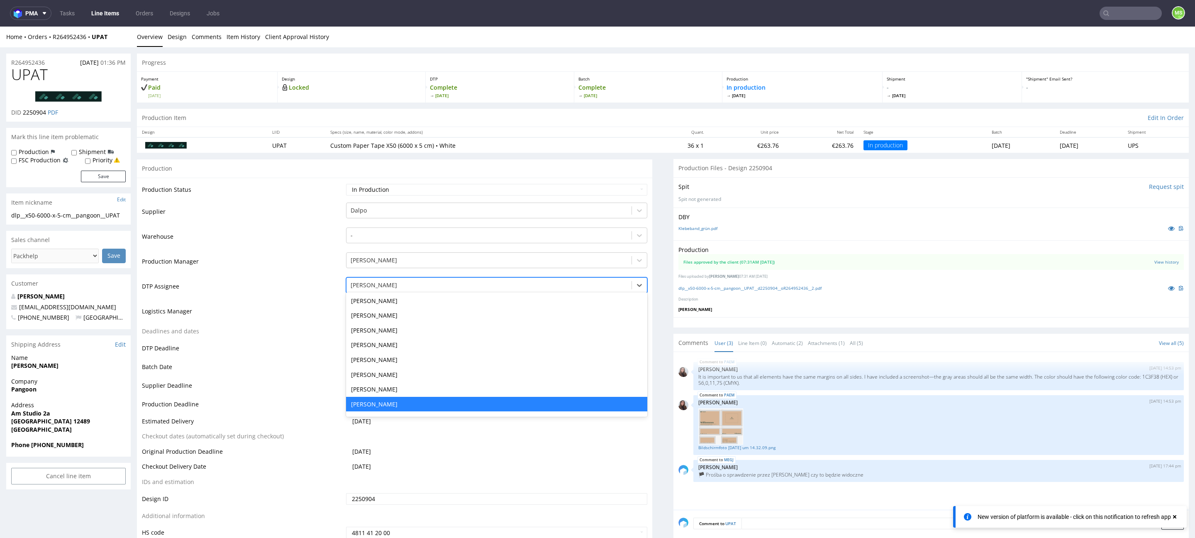
drag, startPoint x: 391, startPoint y: 284, endPoint x: 321, endPoint y: 284, distance: 70.1
click at [321, 284] on tr "DTP Assignee Jan Kocik selected, 14 of 31. 31 results available. Use Up and Dow…" at bounding box center [394, 288] width 505 height 25
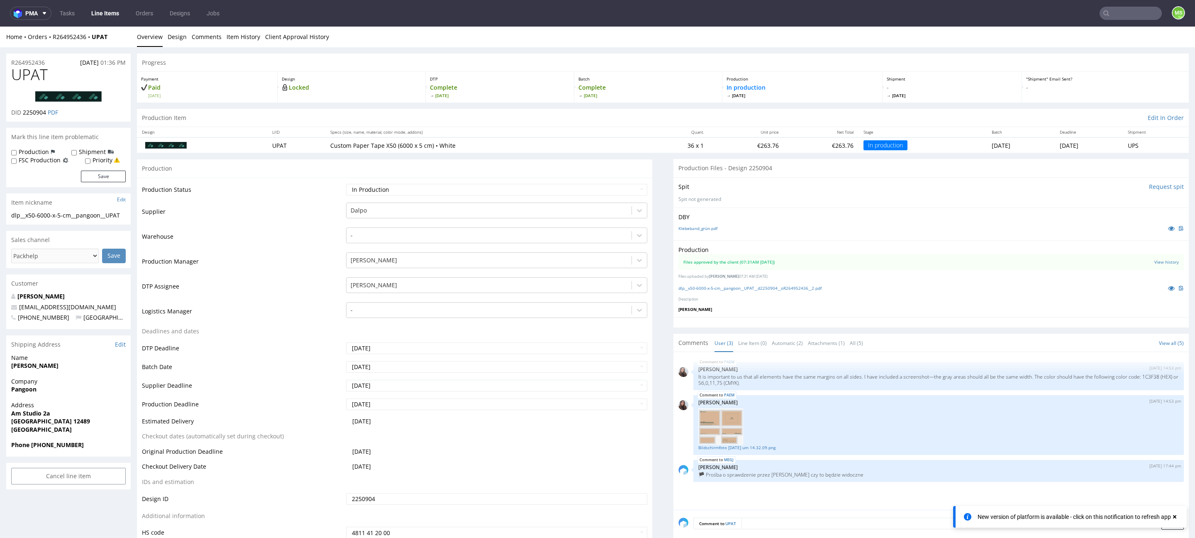
click at [312, 285] on td "DTP Assignee" at bounding box center [243, 288] width 202 height 25
click at [1116, 14] on input "text" at bounding box center [1130, 13] width 62 height 13
type input "s"
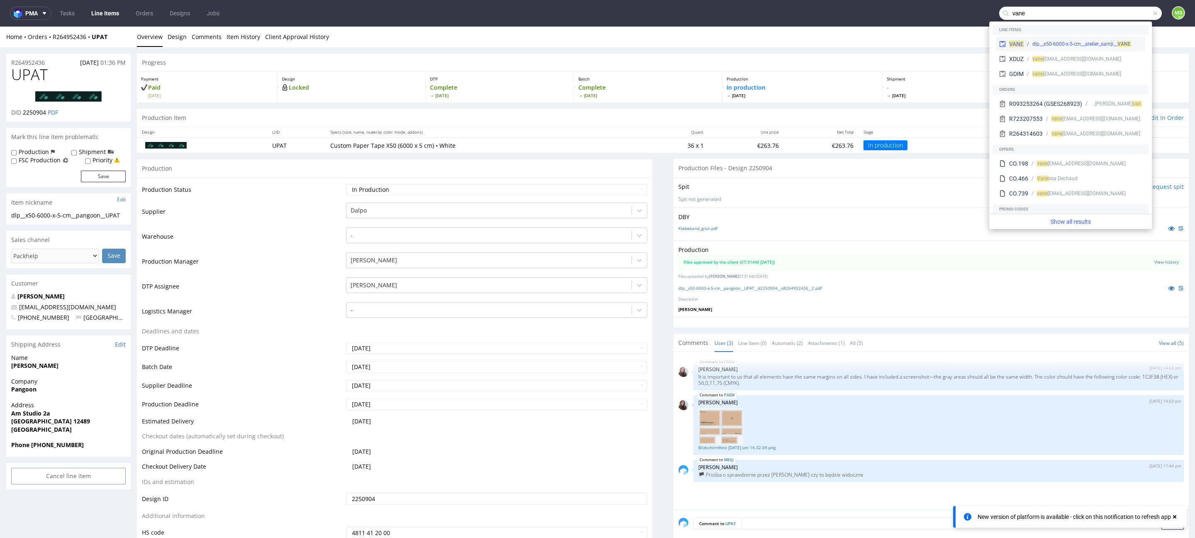
type input "vane"
click at [1080, 39] on div "VANE dlp__x50-6000-x-5-cm__atelier_samji__ VANE" at bounding box center [1070, 44] width 149 height 15
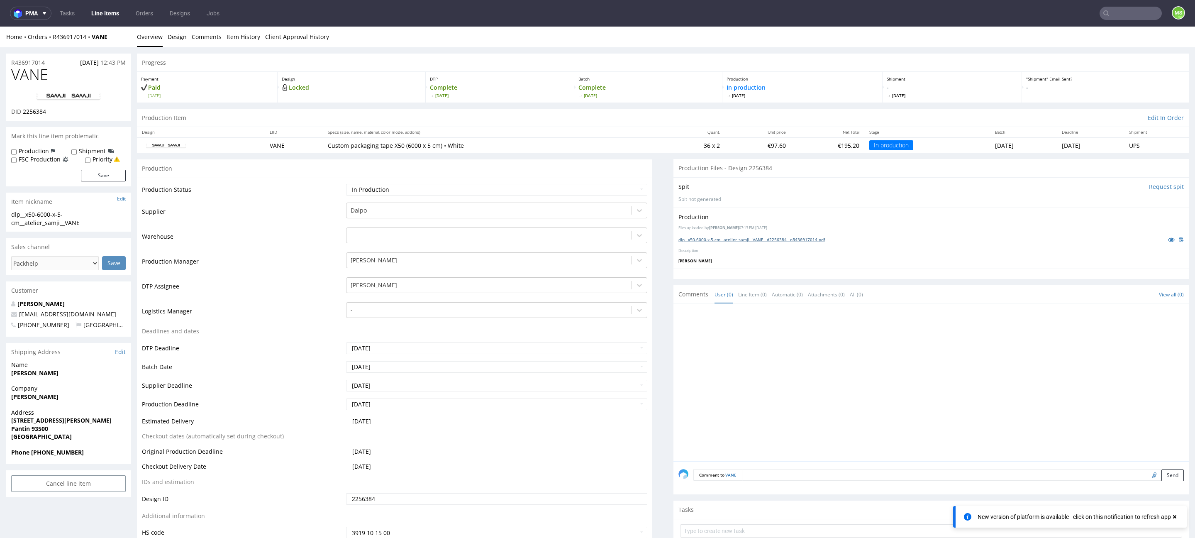
click at [718, 238] on link "dlp__x50-6000-x-5-cm__atelier_samji__VANE__d2256384__oR436917014.pdf" at bounding box center [751, 239] width 146 height 6
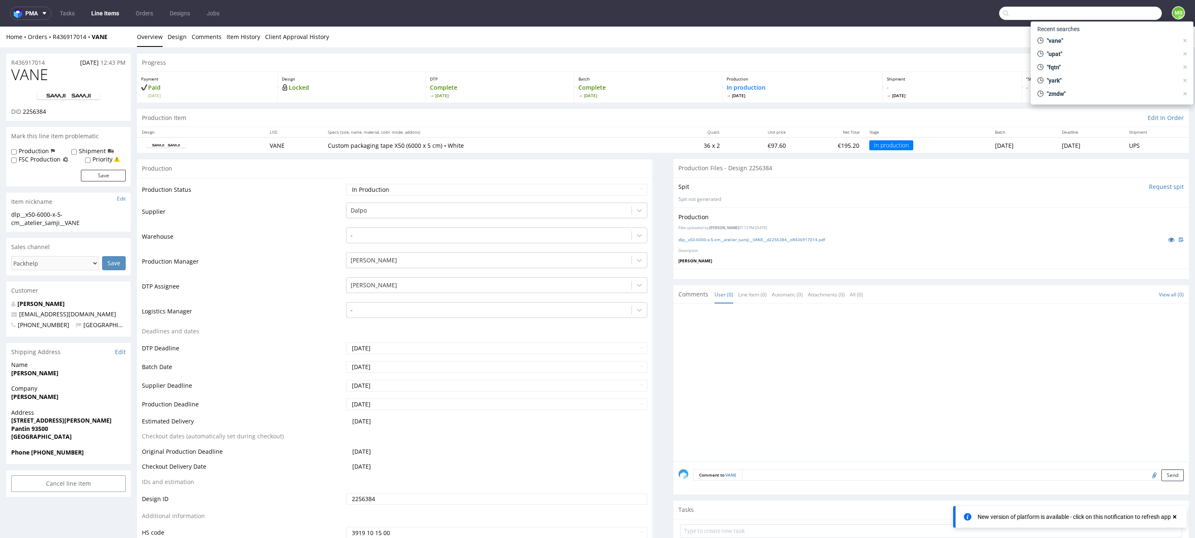
click at [1131, 15] on input "text" at bounding box center [1080, 13] width 163 height 13
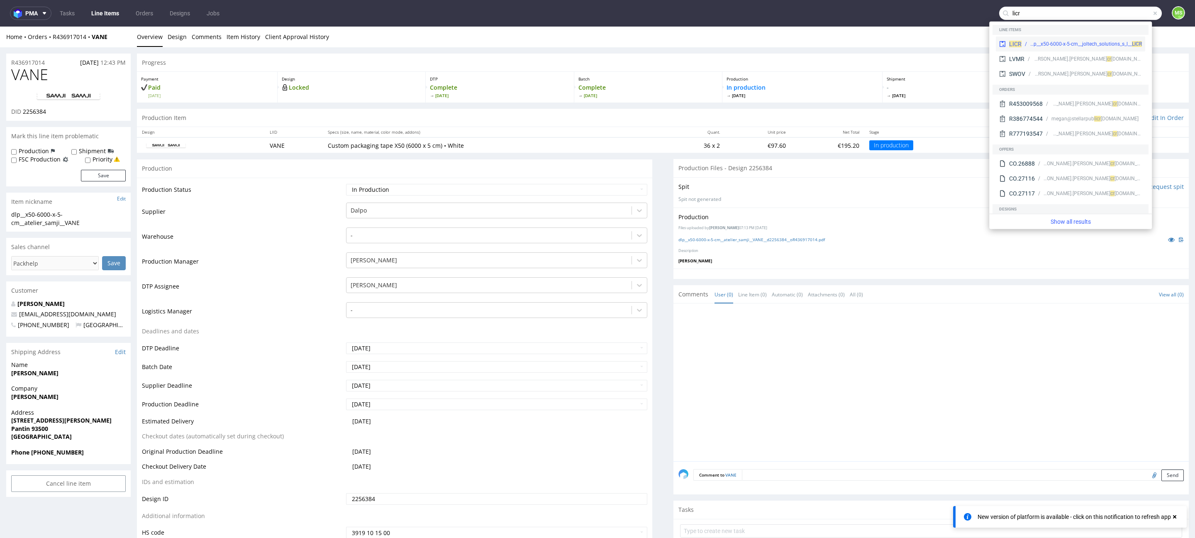
type input "licr"
click at [1092, 40] on div "dlp__x50-6000-x-5-cm__joltech_solutions_s_l__ LICR" at bounding box center [1086, 43] width 112 height 7
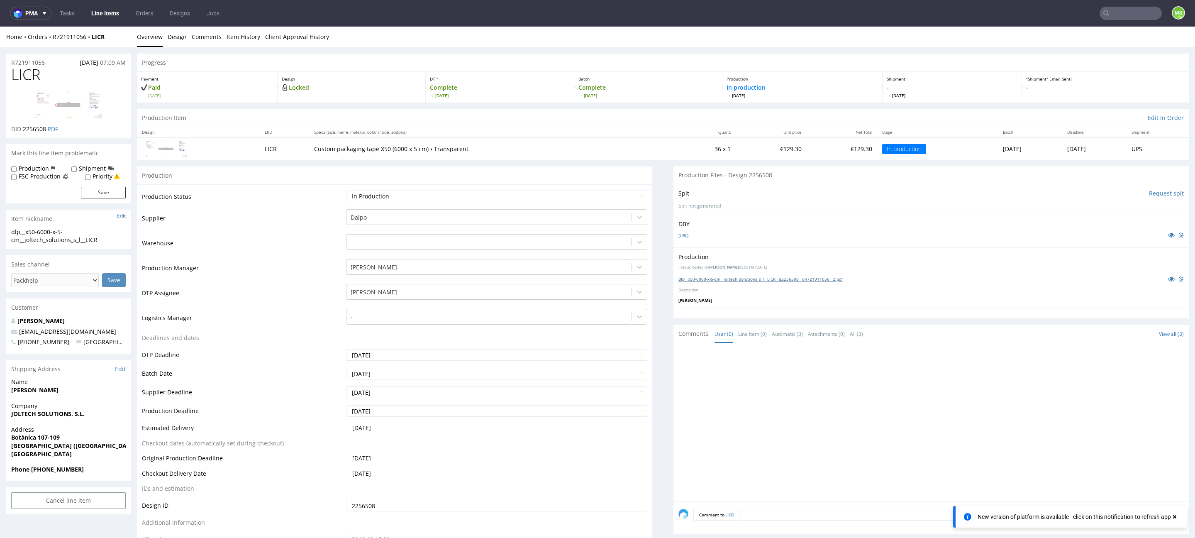
click at [728, 279] on link "dlp__x50-6000-x-5-cm__joltech_solutions_s_l__LICR__d2256508__oR721911056__2.pdf" at bounding box center [760, 279] width 164 height 6
click at [1121, 14] on input "text" at bounding box center [1130, 13] width 62 height 13
type input "uukq"
click at [1064, 37] on div "__x50____ UUKQ" at bounding box center [1050, 33] width 34 height 7
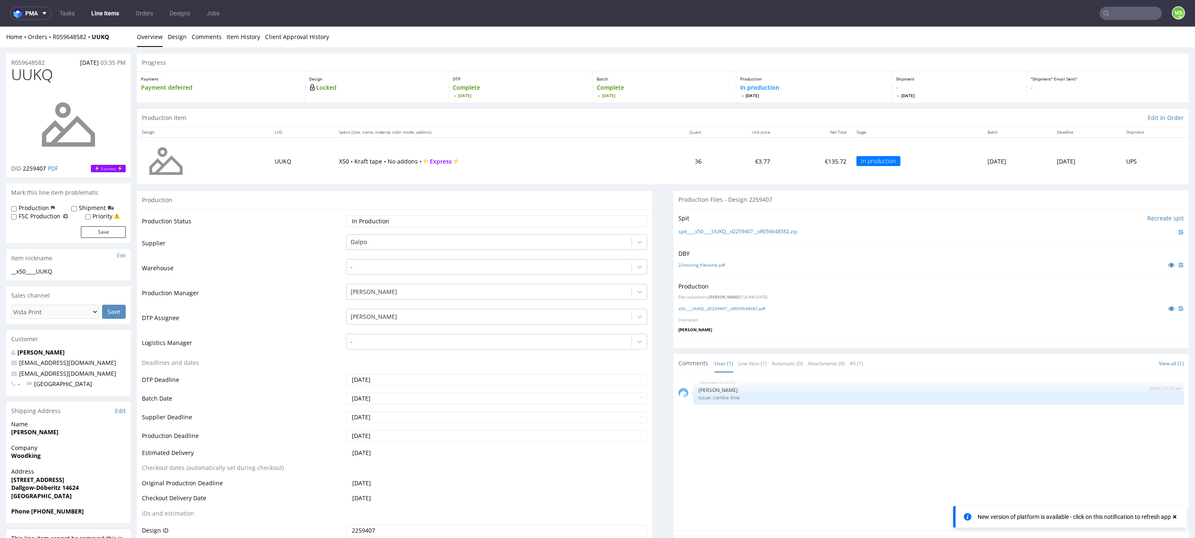
click at [1130, 12] on input "text" at bounding box center [1130, 13] width 62 height 13
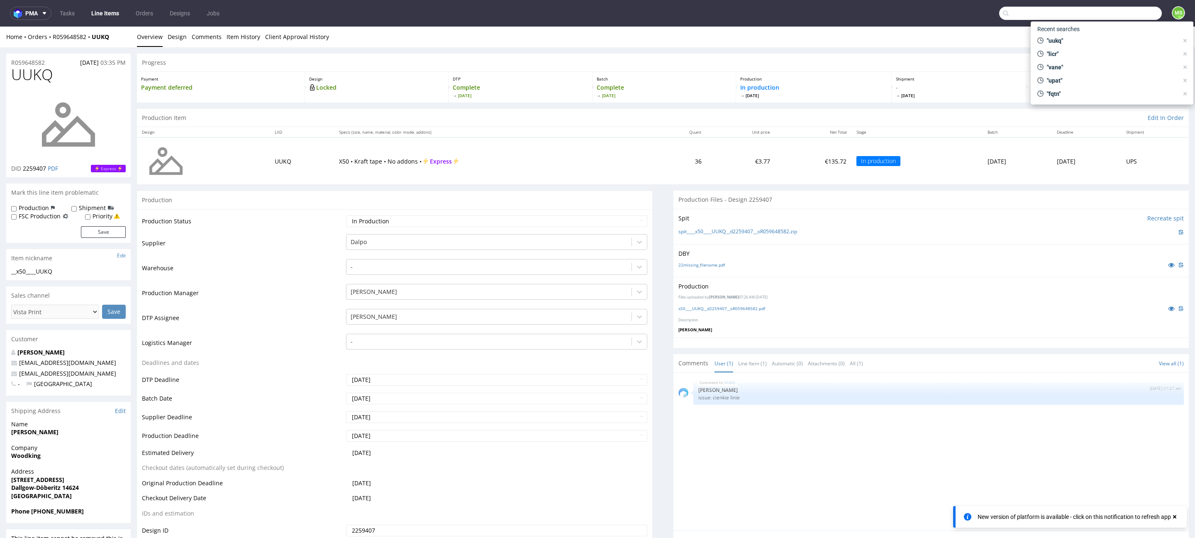
click at [1071, 14] on input "text" at bounding box center [1080, 13] width 163 height 13
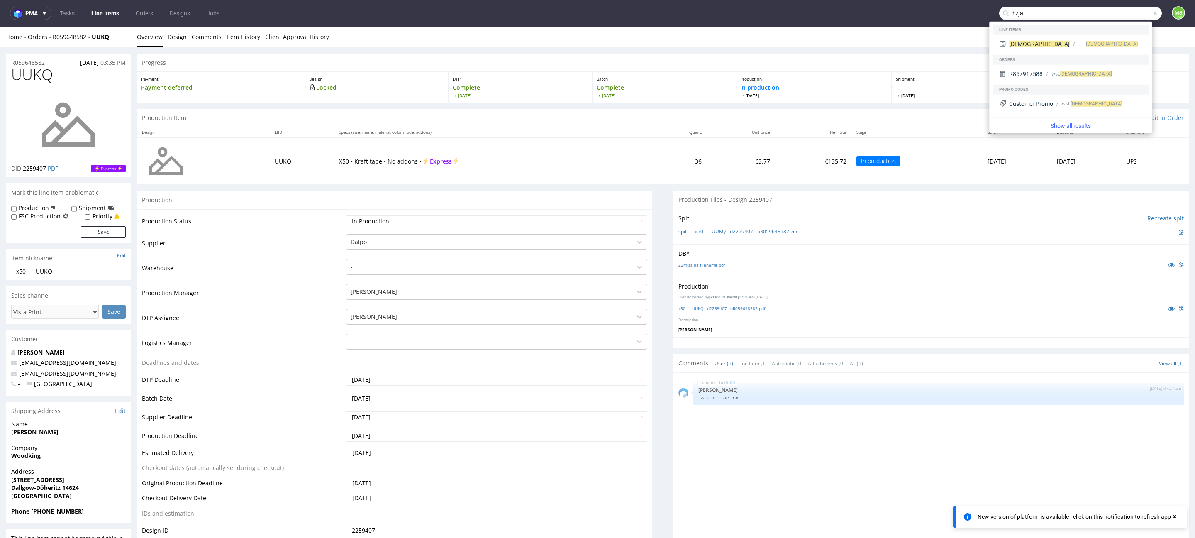
type input "hzja"
click at [1086, 41] on span "HZJA" at bounding box center [1112, 44] width 52 height 6
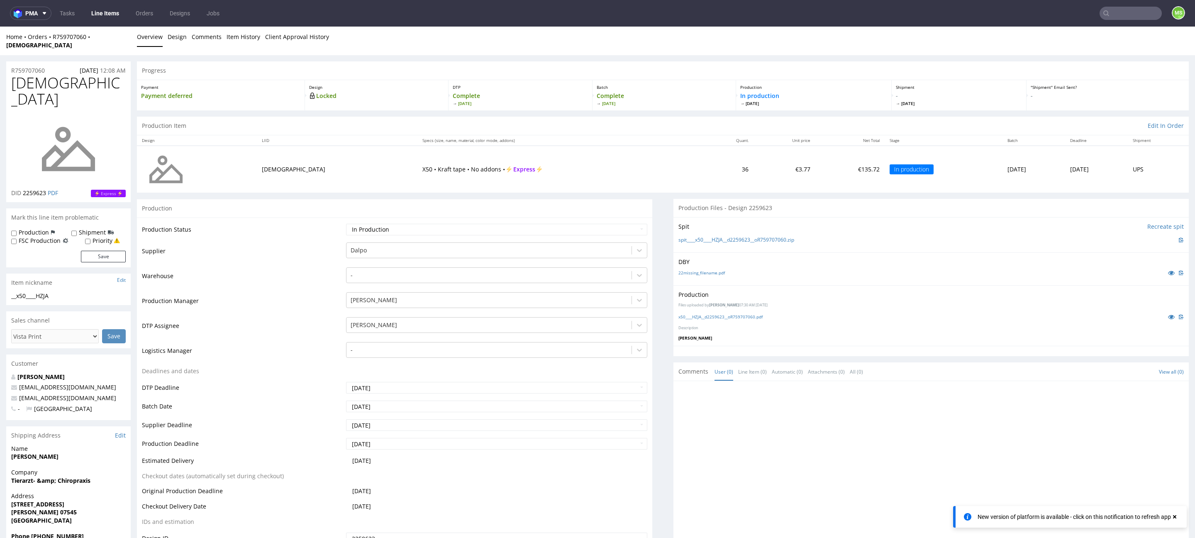
click at [1118, 12] on input "text" at bounding box center [1130, 13] width 62 height 13
type input "thnm"
drag, startPoint x: 1076, startPoint y: 32, endPoint x: 1076, endPoint y: 5, distance: 26.6
click at [1076, 32] on div "__x50____ THNM" at bounding box center [1084, 33] width 116 height 7
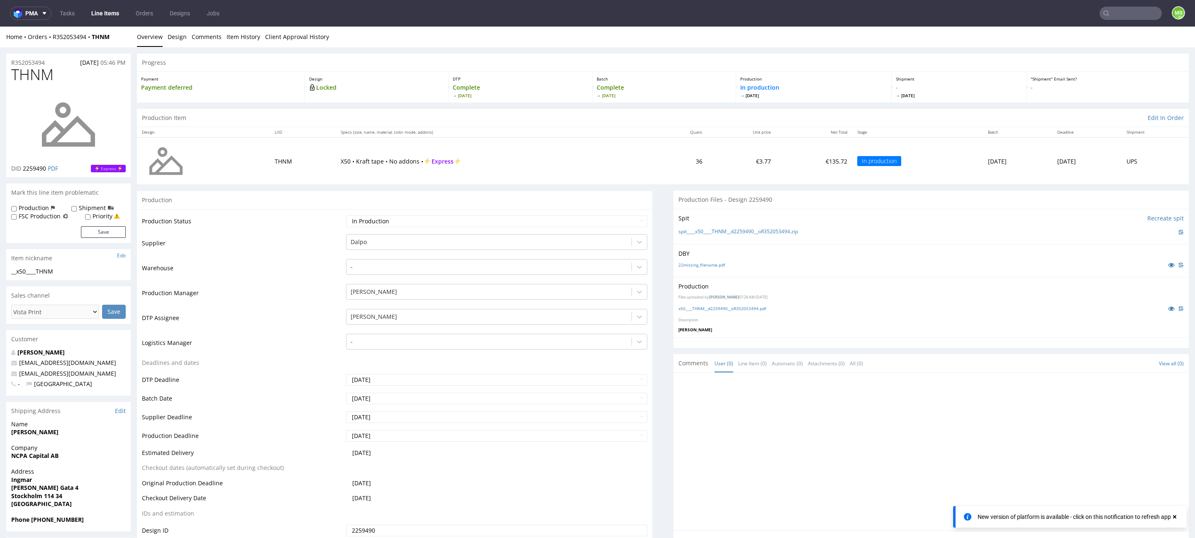
click at [106, 15] on link "Line Items" at bounding box center [105, 13] width 38 height 13
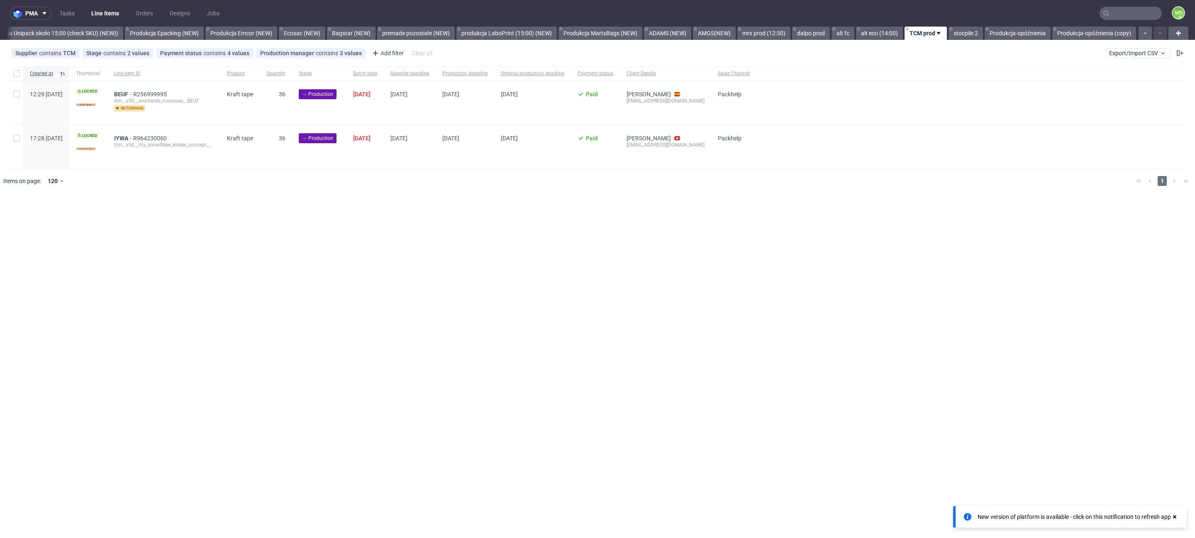
scroll to position [0, 1692]
click at [1131, 56] on button "Export/Import CSV" at bounding box center [1137, 53] width 65 height 10
click at [1113, 88] on link "Import shipments CSV" at bounding box center [1118, 86] width 97 height 13
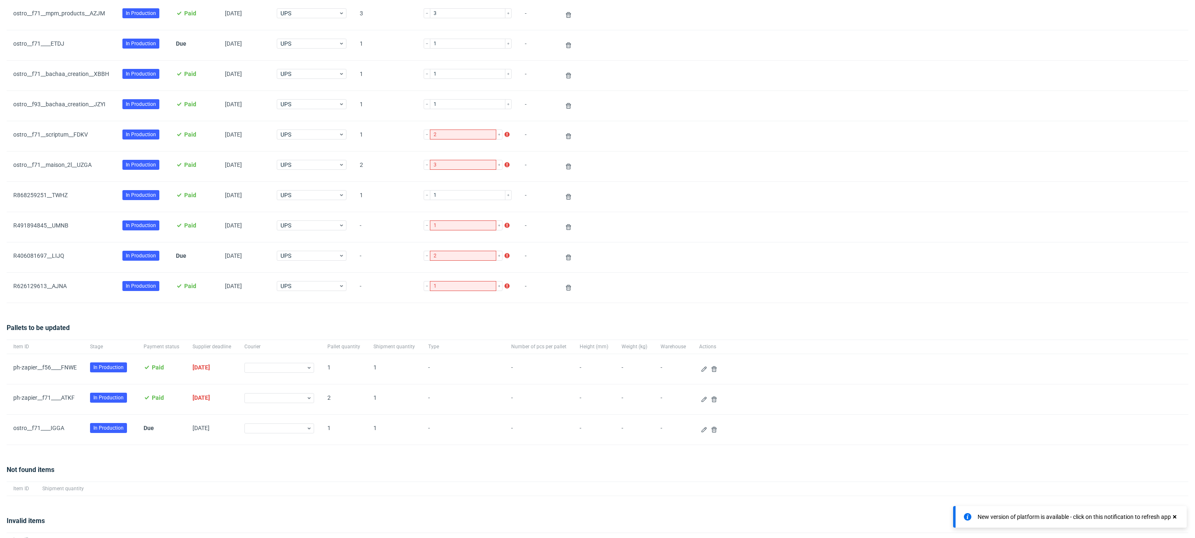
scroll to position [103, 0]
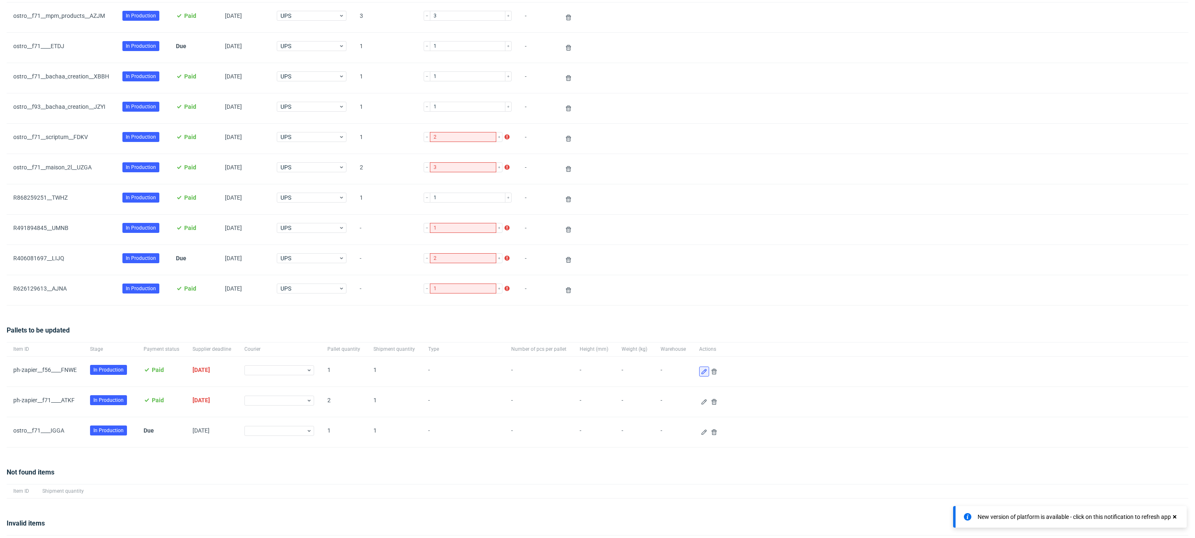
click at [701, 370] on use at bounding box center [703, 371] width 5 height 5
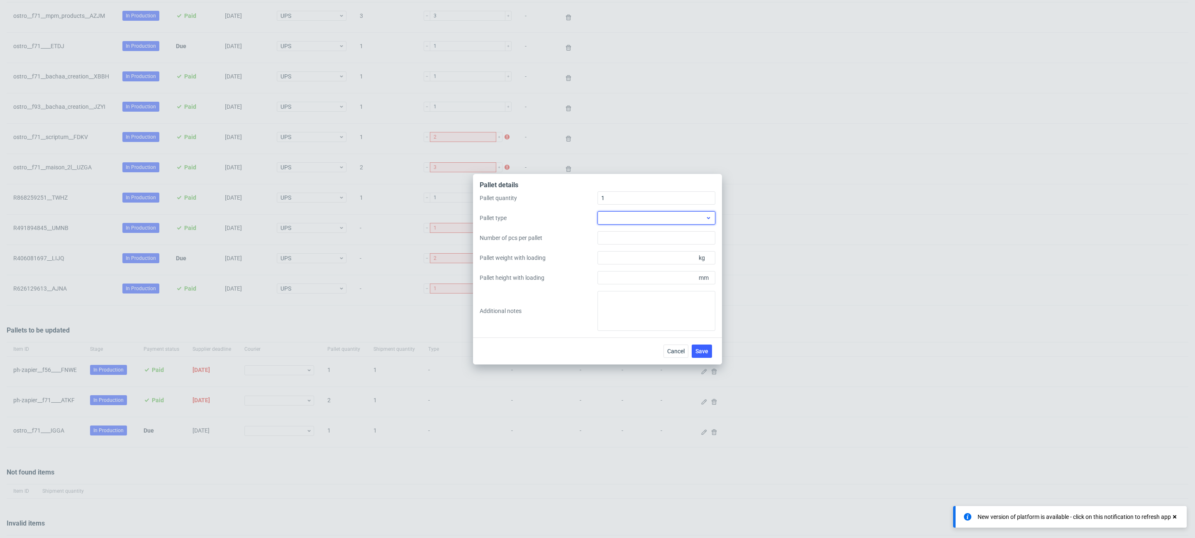
click at [629, 219] on div at bounding box center [656, 217] width 118 height 13
click at [631, 233] on div "EPAL1, 1200 x 800mm" at bounding box center [656, 236] width 111 height 15
click at [635, 258] on input "Pallet weight with loading" at bounding box center [656, 257] width 118 height 13
type input "280"
click at [654, 278] on input "Pallet height with loading" at bounding box center [656, 277] width 118 height 13
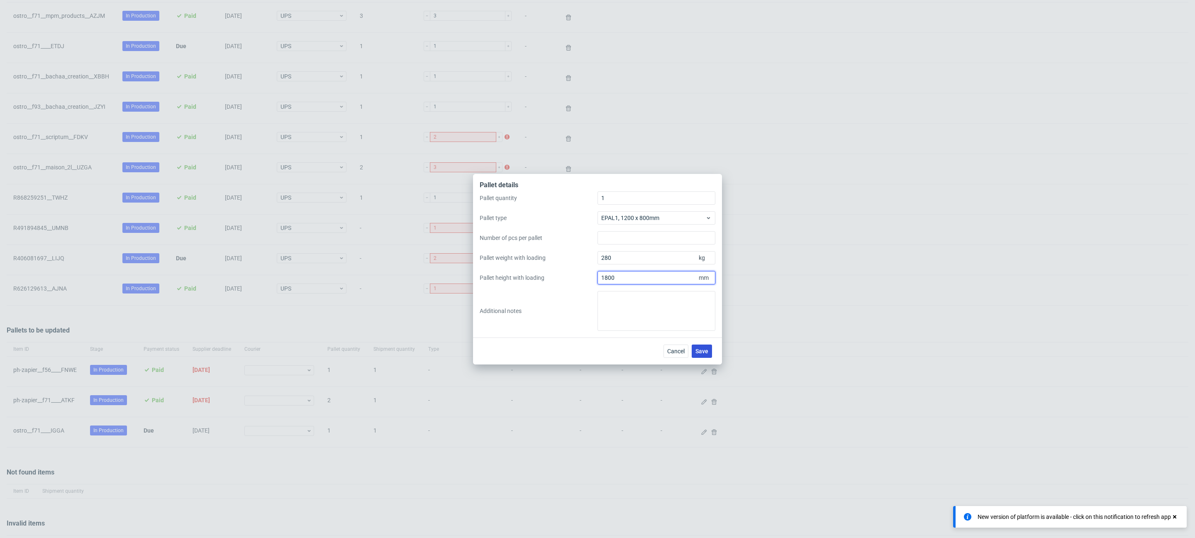
type input "1800"
click at [694, 352] on button "Save" at bounding box center [702, 350] width 20 height 13
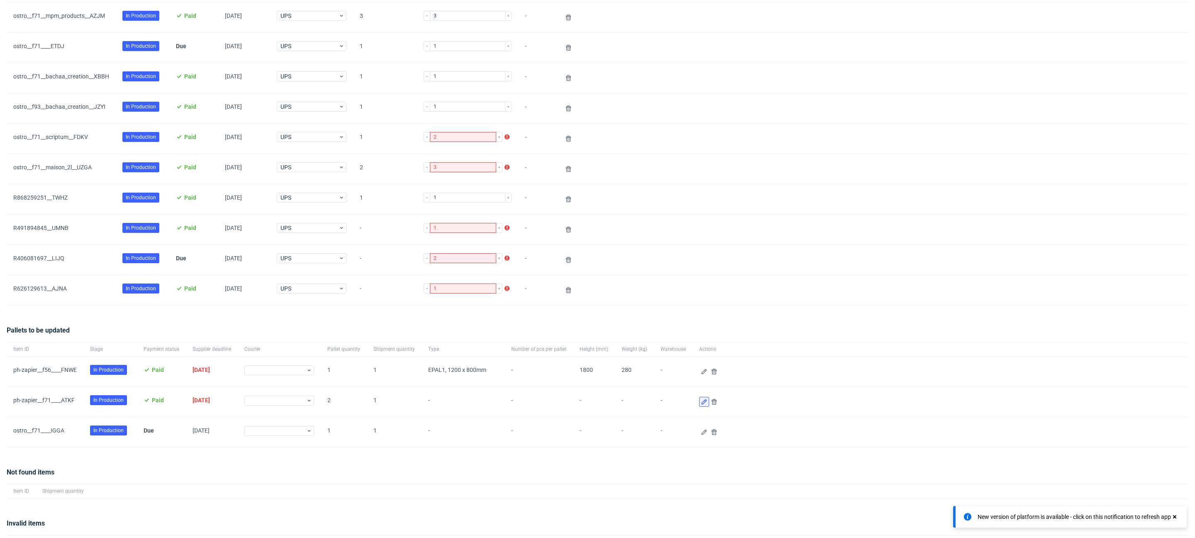
click at [701, 400] on icon at bounding box center [704, 401] width 7 height 7
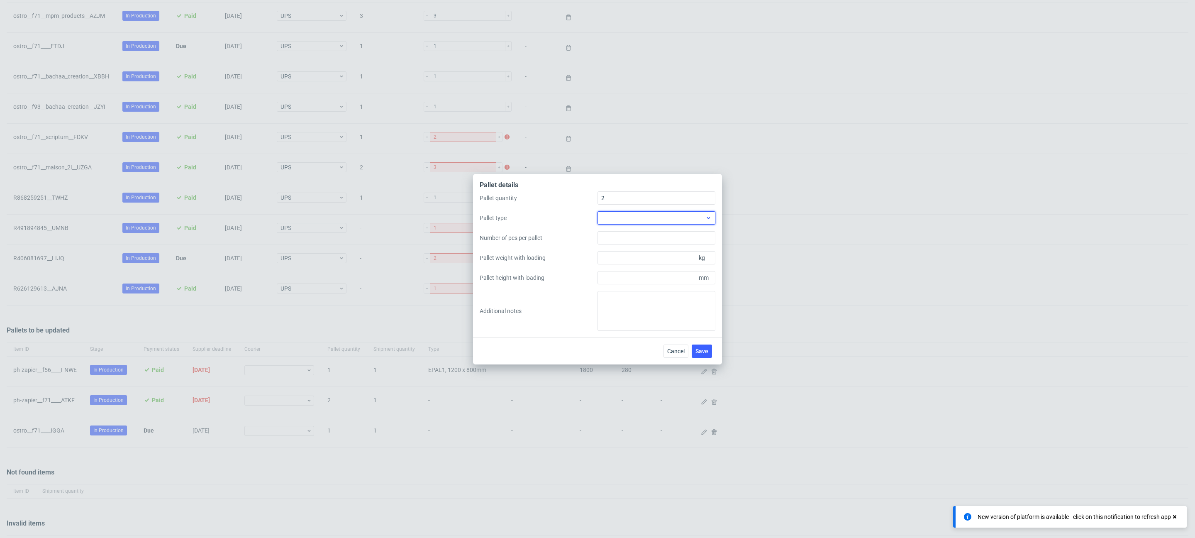
click at [634, 219] on div at bounding box center [656, 217] width 118 height 13
click at [632, 235] on div "EPAL1, 1200 x 800mm" at bounding box center [656, 236] width 111 height 15
click at [631, 255] on input "Pallet weight with loading" at bounding box center [656, 257] width 118 height 13
type input "230"
click at [630, 275] on input "Pallet height with loading" at bounding box center [656, 277] width 118 height 13
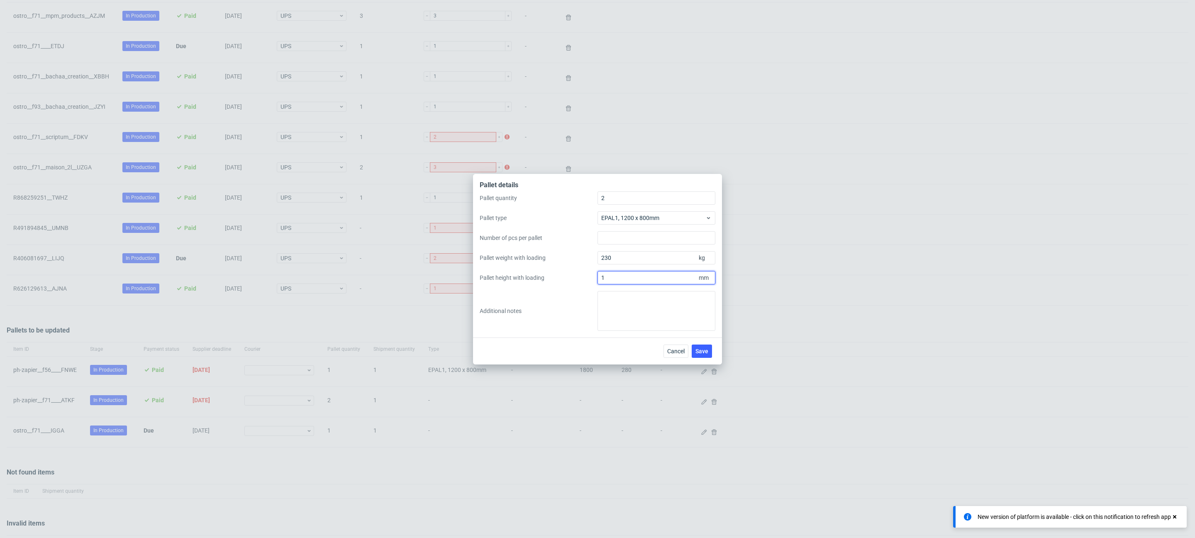
type input "18"
type input "1800"
click at [701, 348] on span "Save" at bounding box center [701, 351] width 13 height 6
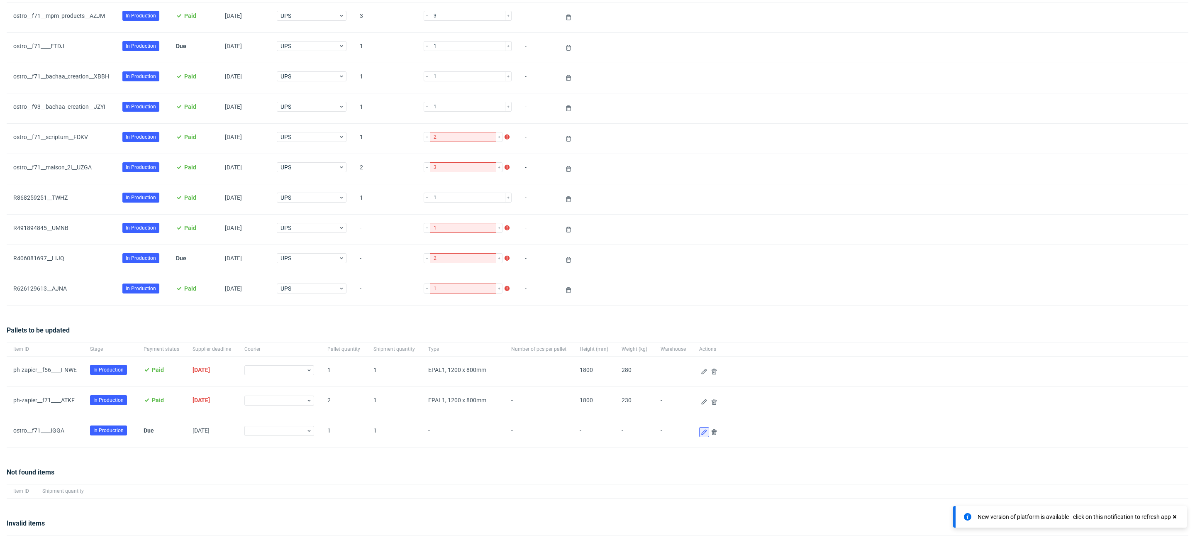
click at [699, 430] on button at bounding box center [704, 432] width 10 height 10
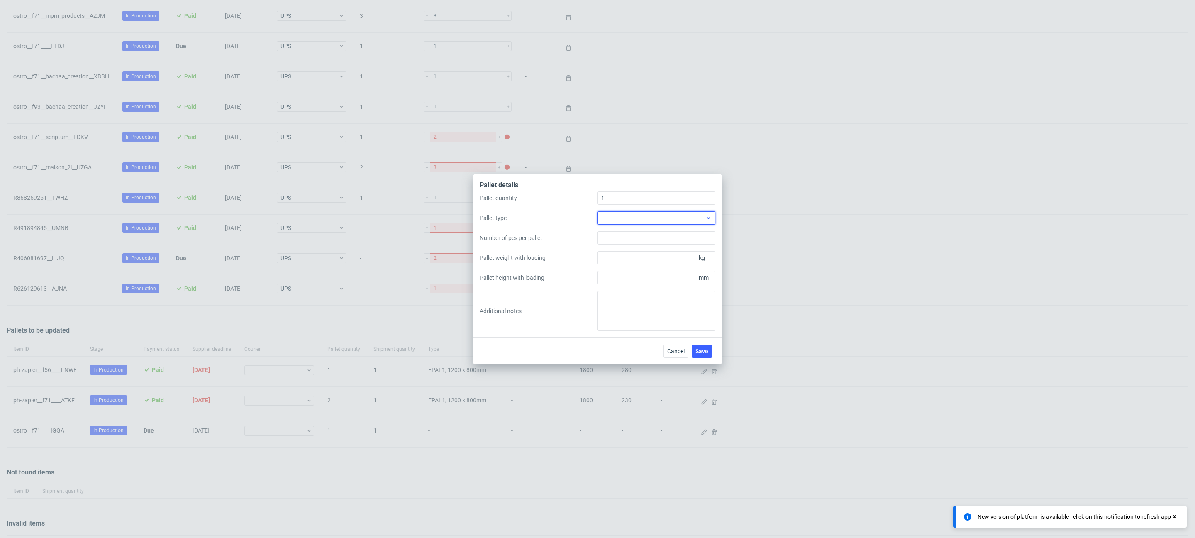
click at [631, 224] on div at bounding box center [656, 217] width 118 height 13
click at [634, 236] on div "EPAL1, 1200 x 800mm" at bounding box center [656, 236] width 111 height 15
click at [641, 255] on input "Pallet weight with loading" at bounding box center [656, 257] width 118 height 13
type input "280"
click at [638, 277] on input "Pallet height with loading" at bounding box center [656, 277] width 118 height 13
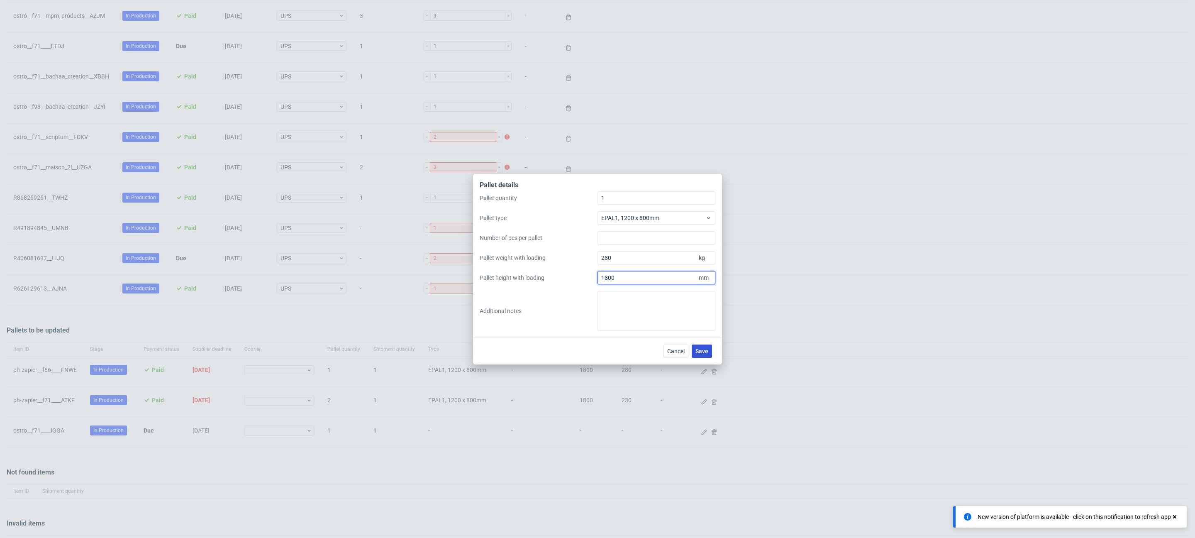
type input "1800"
click at [710, 350] on button "Save" at bounding box center [702, 350] width 20 height 13
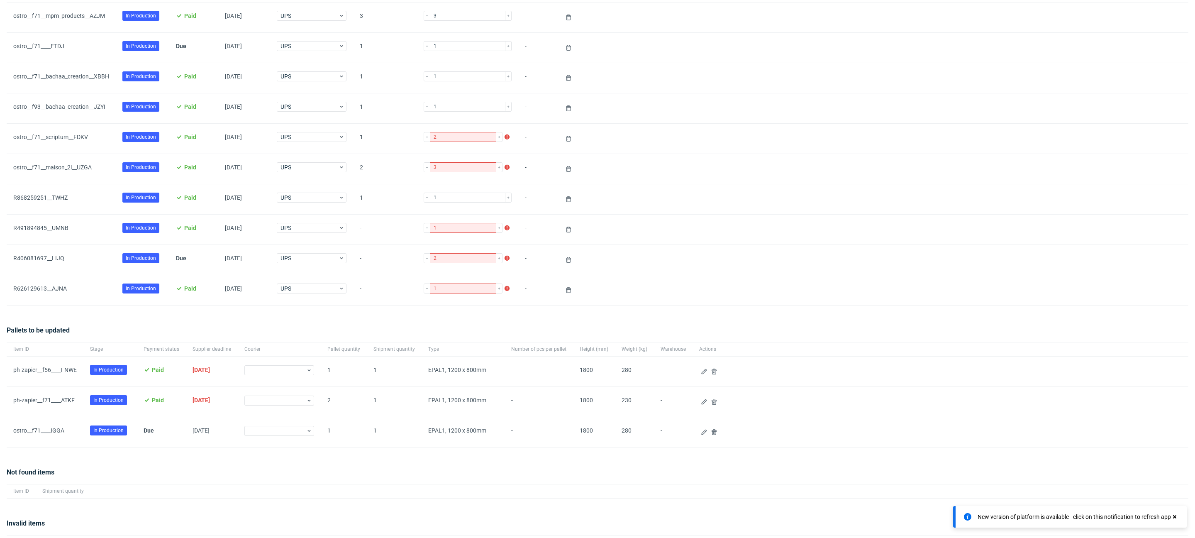
scroll to position [143, 0]
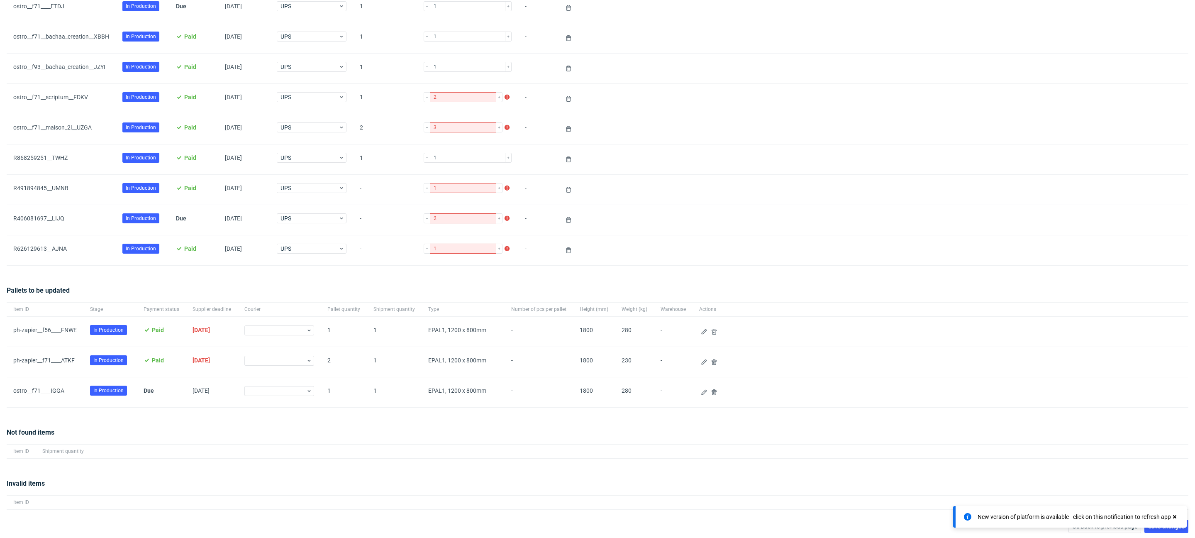
click at [1174, 516] on use at bounding box center [1174, 516] width 3 height 3
click at [1166, 524] on span "Save changes" at bounding box center [1166, 526] width 37 height 6
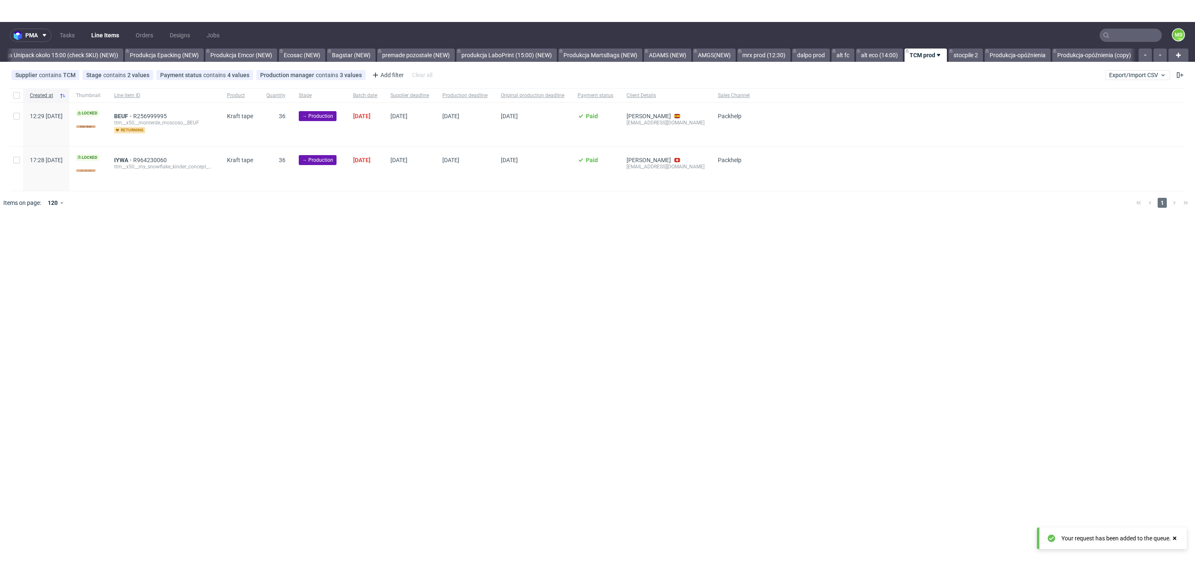
scroll to position [0, 1692]
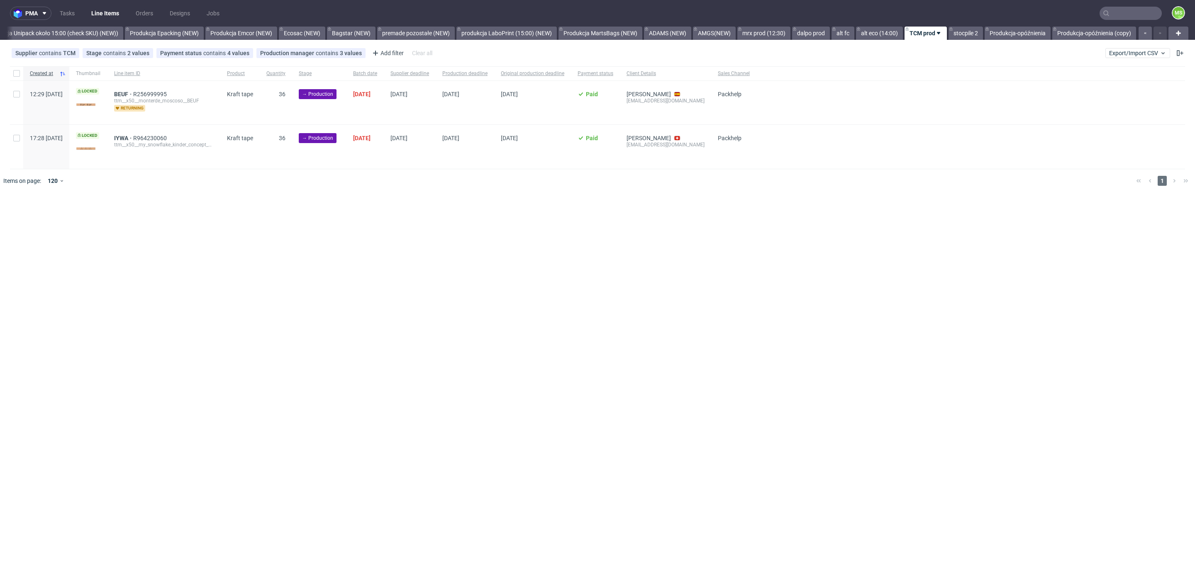
click at [1132, 15] on input "text" at bounding box center [1130, 13] width 62 height 13
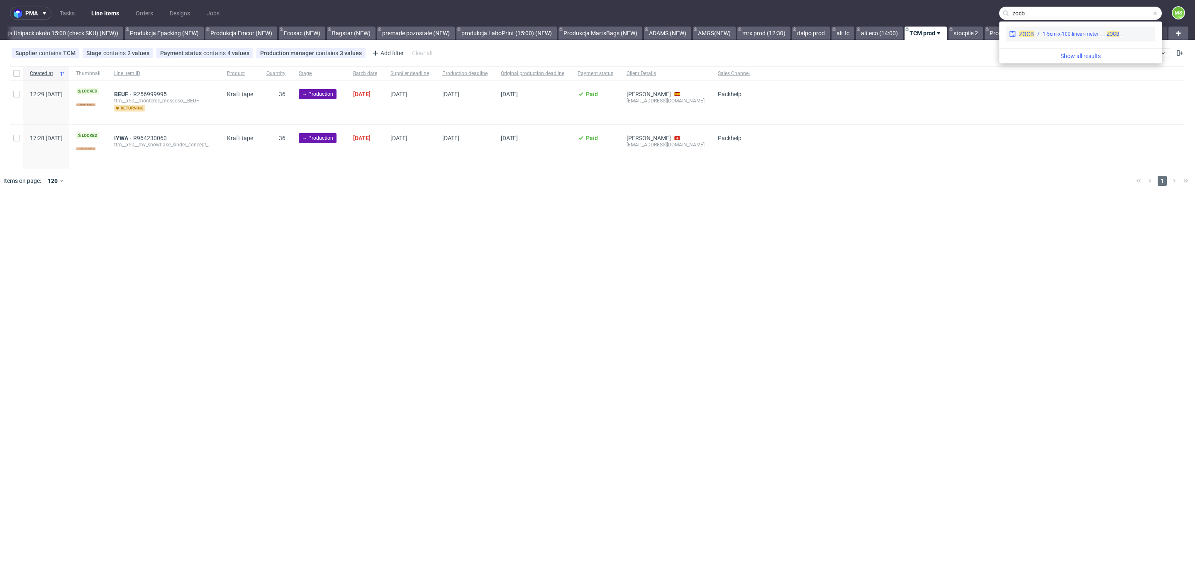
type input "zocb"
click at [1047, 33] on div "__1-5cm-x-100-linear-meter____ ZOCB" at bounding box center [1083, 33] width 80 height 7
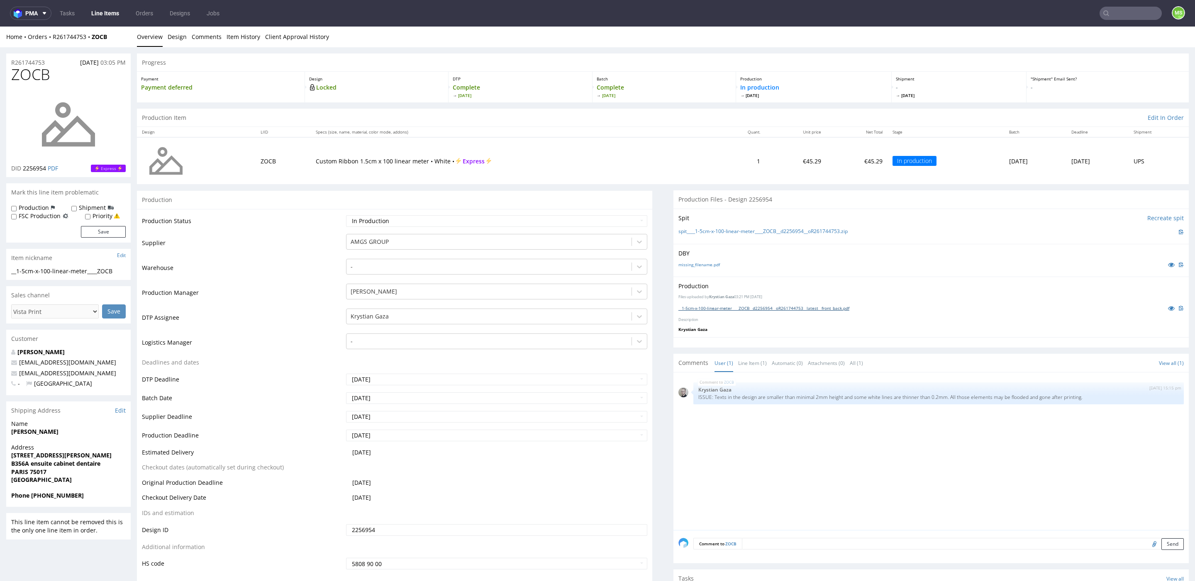
click at [745, 307] on link "__1-5cm-x-100-linear-meter____ZOCB__d2256954__oR261744753__latest__front_back.p…" at bounding box center [763, 308] width 171 height 6
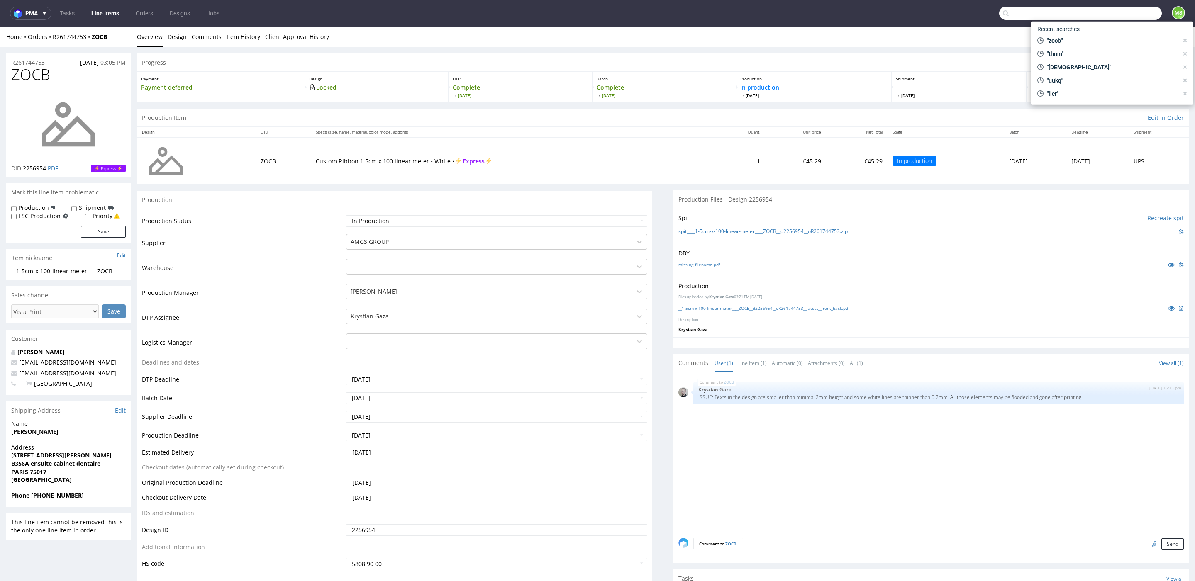
click at [1117, 16] on input "text" at bounding box center [1080, 13] width 163 height 13
type input "bedk"
click at [1084, 32] on div "__1-5cm-x-100-linear-meter____ BEDK" at bounding box center [1072, 33] width 80 height 7
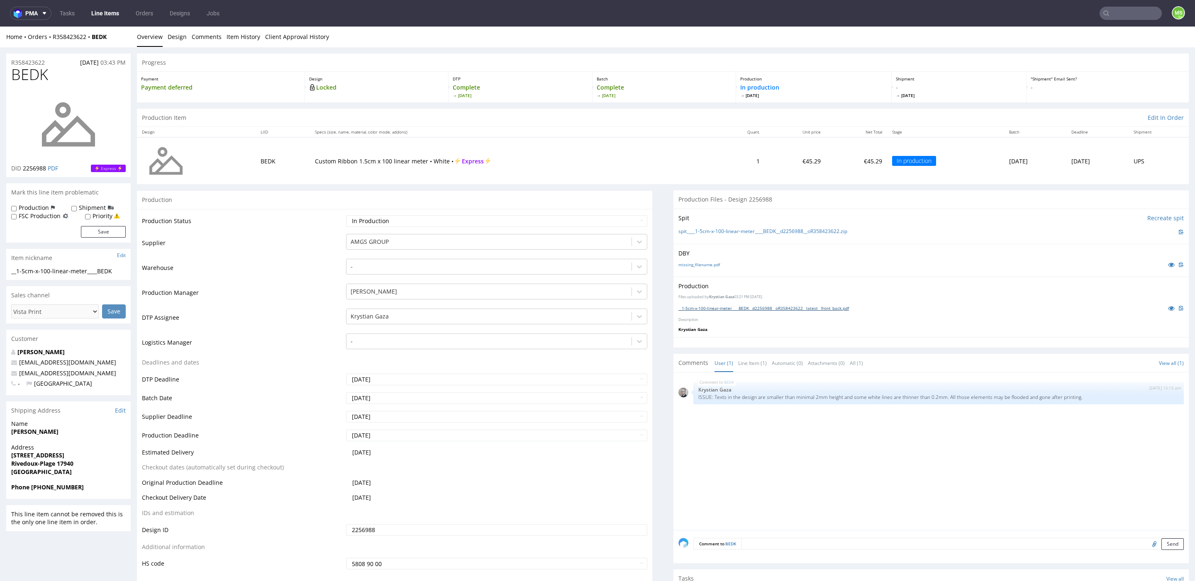
click at [763, 309] on link "__1-5cm-x-100-linear-meter____BEDK__d2256988__oR358423622__latest__front_back.p…" at bounding box center [763, 308] width 171 height 6
click at [1118, 14] on input "text" at bounding box center [1130, 13] width 62 height 13
type input "kxod"
click at [1083, 35] on div "__1-5cm-x-100-linear-meter____ KXOD" at bounding box center [1073, 33] width 81 height 7
click at [744, 308] on link "__1-5cm-x-100-linear-meter____KXOD__d2256990__oR145505041__latest__front_back.p…" at bounding box center [763, 308] width 171 height 6
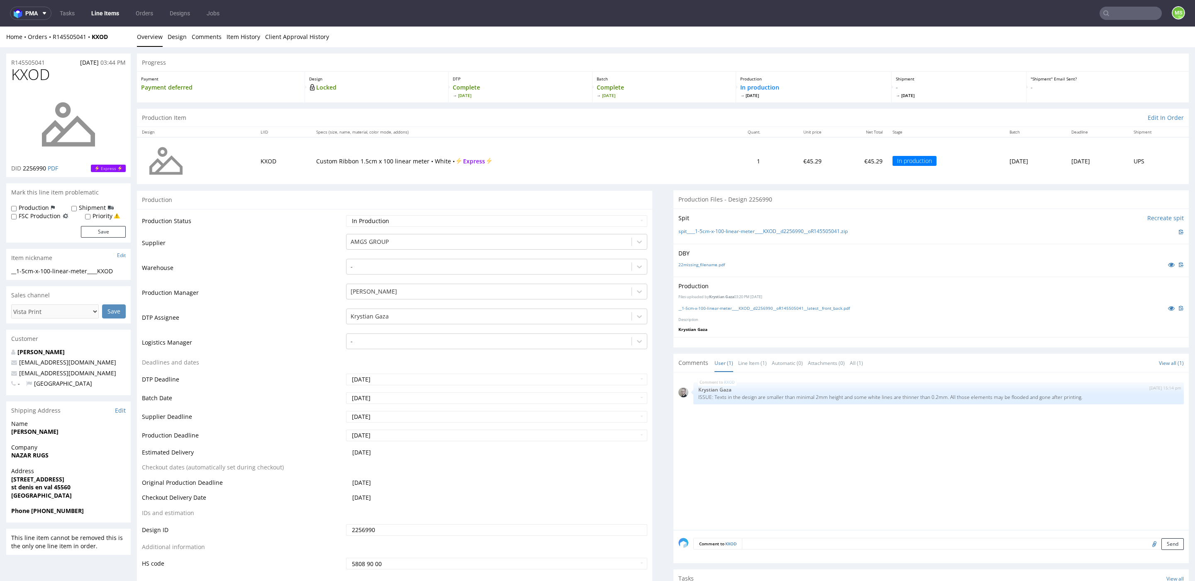
click at [1122, 20] on nav "pma Tasks Line Items Orders Designs Jobs MS" at bounding box center [597, 13] width 1195 height 27
click at [1123, 17] on input "text" at bounding box center [1130, 13] width 62 height 13
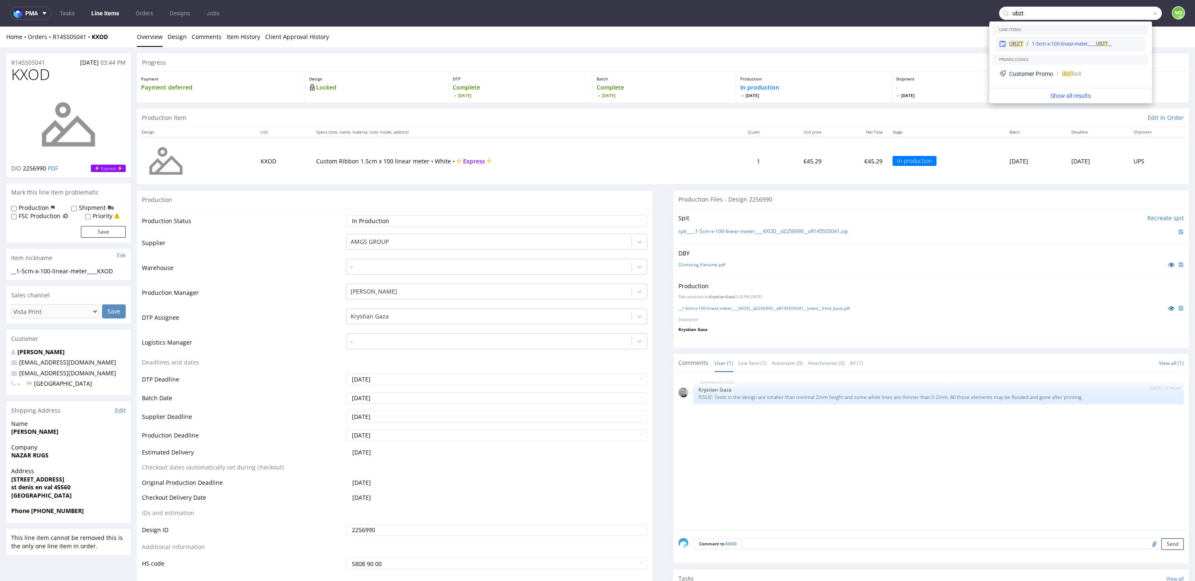
type input "ubzt"
click at [1087, 47] on div "__1-5cm-x-100-linear-meter____ UBZT" at bounding box center [1072, 43] width 80 height 7
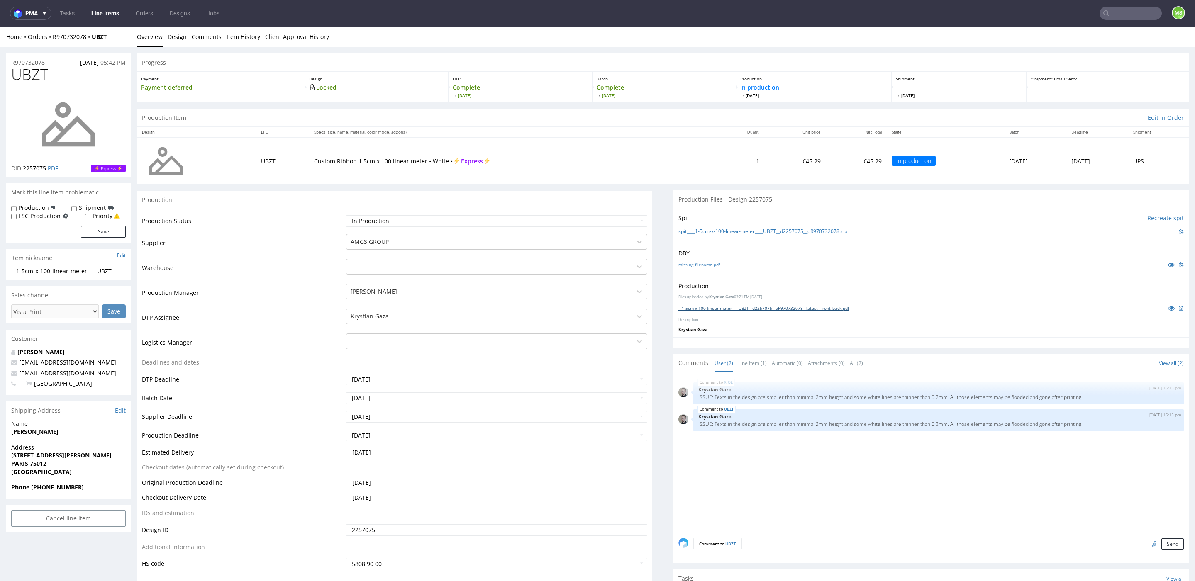
click at [811, 308] on link "__1-5cm-x-100-linear-meter____UBZT__d2257075__oR970732078__latest__front_back.p…" at bounding box center [763, 308] width 171 height 6
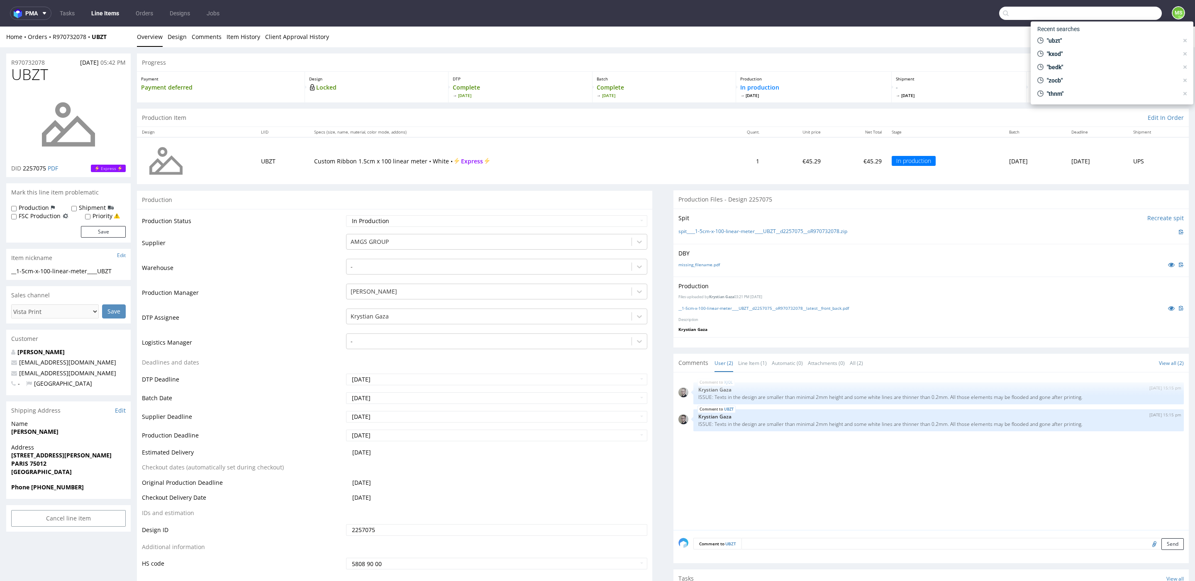
click at [1127, 13] on input "text" at bounding box center [1080, 13] width 163 height 13
type input "xjql"
click at [1084, 43] on div "__1-5cm-x-100-linear-meter____ XJQL" at bounding box center [1072, 43] width 80 height 7
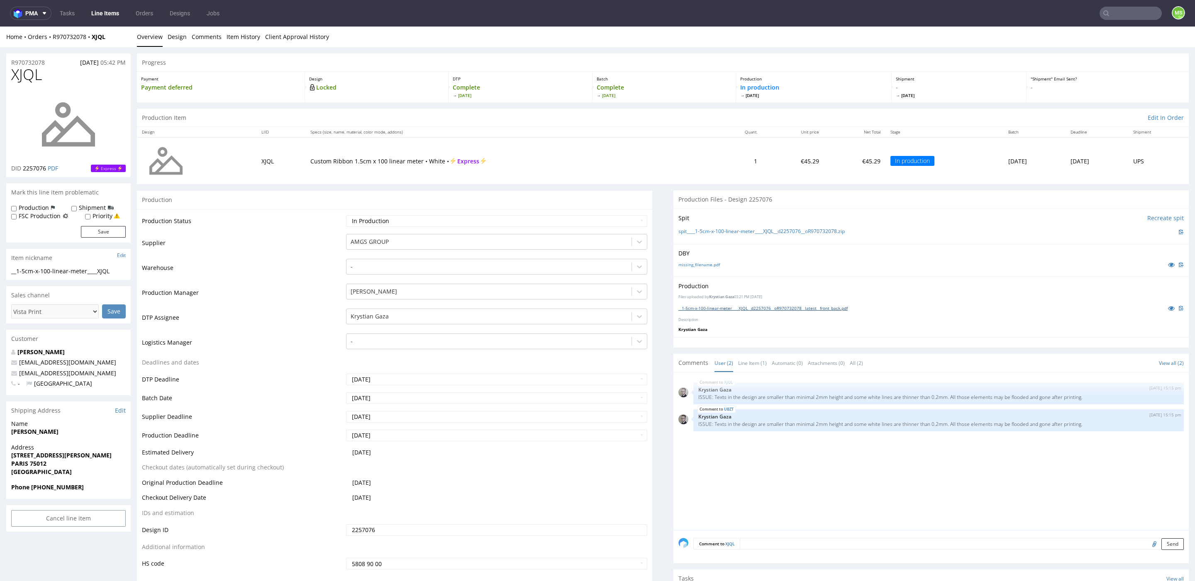
click at [764, 307] on link "__1-5cm-x-100-linear-meter____XJQL__d2257076__oR970732078__latest__front_back.p…" at bounding box center [762, 308] width 169 height 6
click at [96, 17] on link "Line Items" at bounding box center [105, 13] width 38 height 13
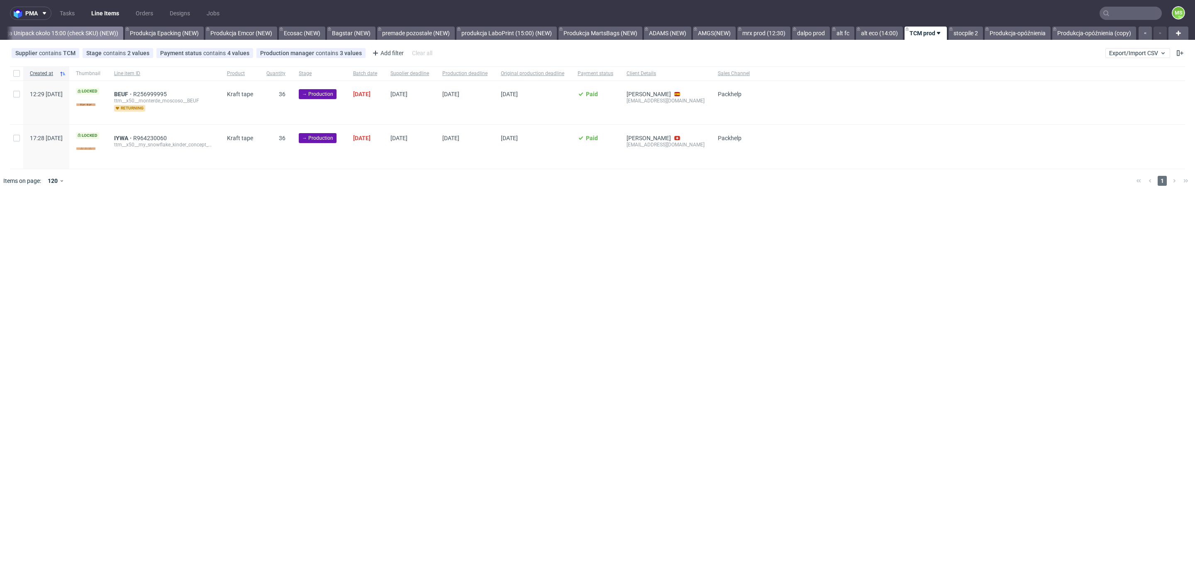
click at [49, 31] on link "Produkcja Unipack około 15:00 (check SKU) (NEW))" at bounding box center [52, 33] width 142 height 13
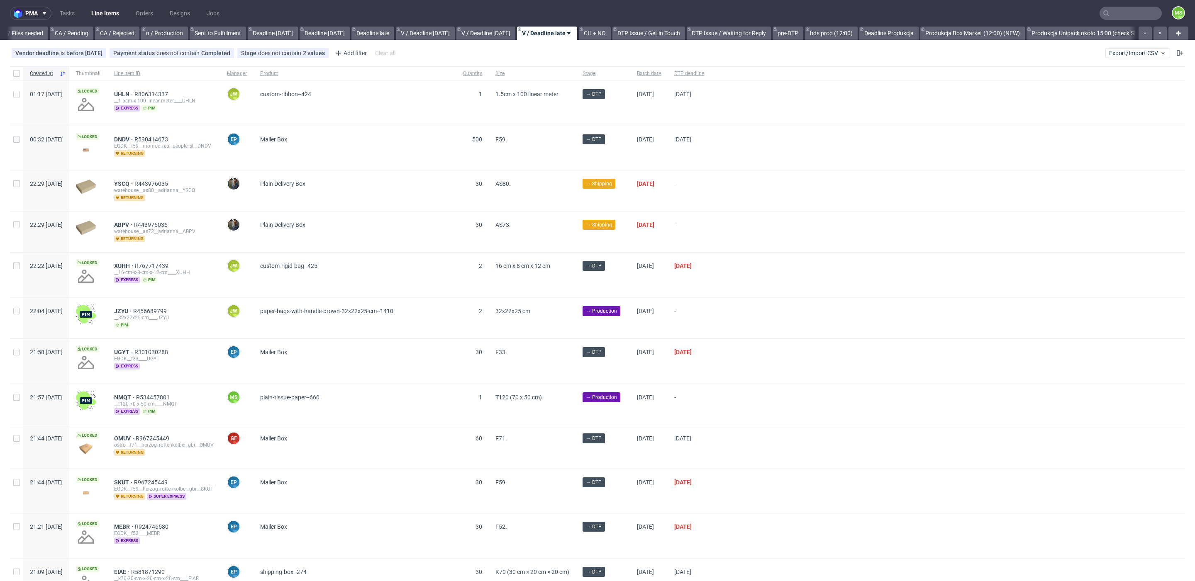
click at [26, 32] on link "CA / Files needed" at bounding box center [21, 33] width 54 height 13
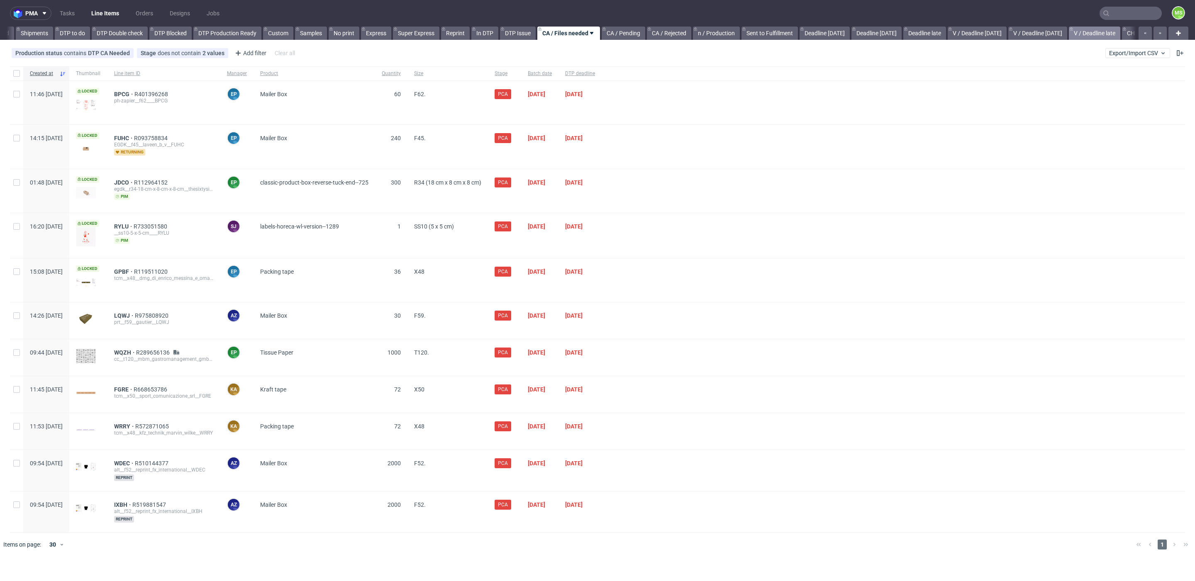
click at [26, 32] on link "Shipments" at bounding box center [34, 33] width 37 height 13
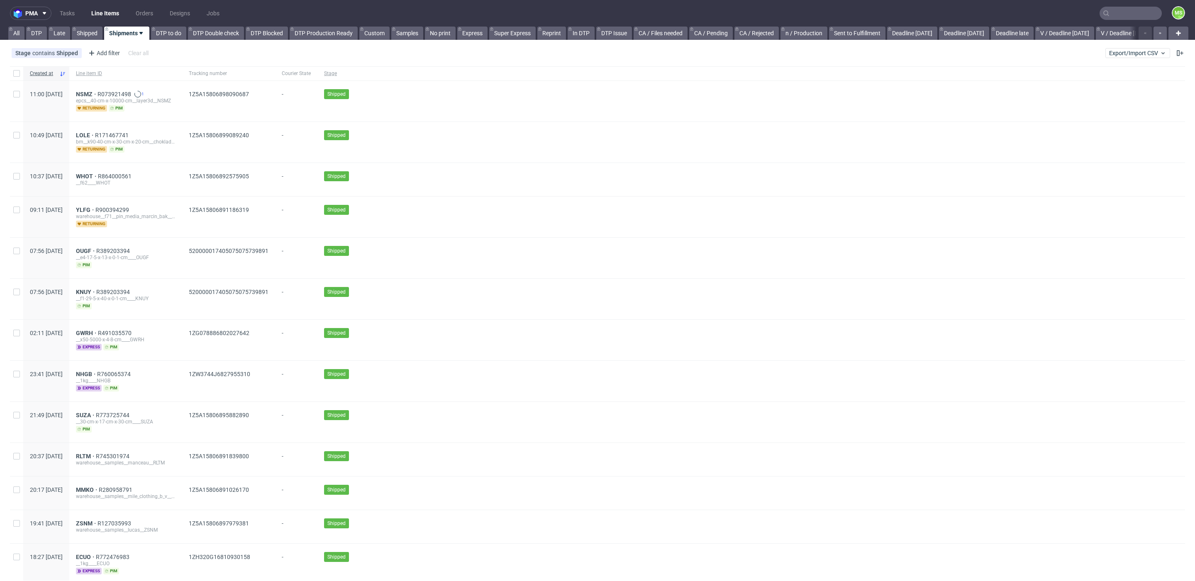
click at [26, 32] on div "DTP" at bounding box center [35, 33] width 22 height 13
click at [22, 32] on link "All" at bounding box center [16, 33] width 16 height 13
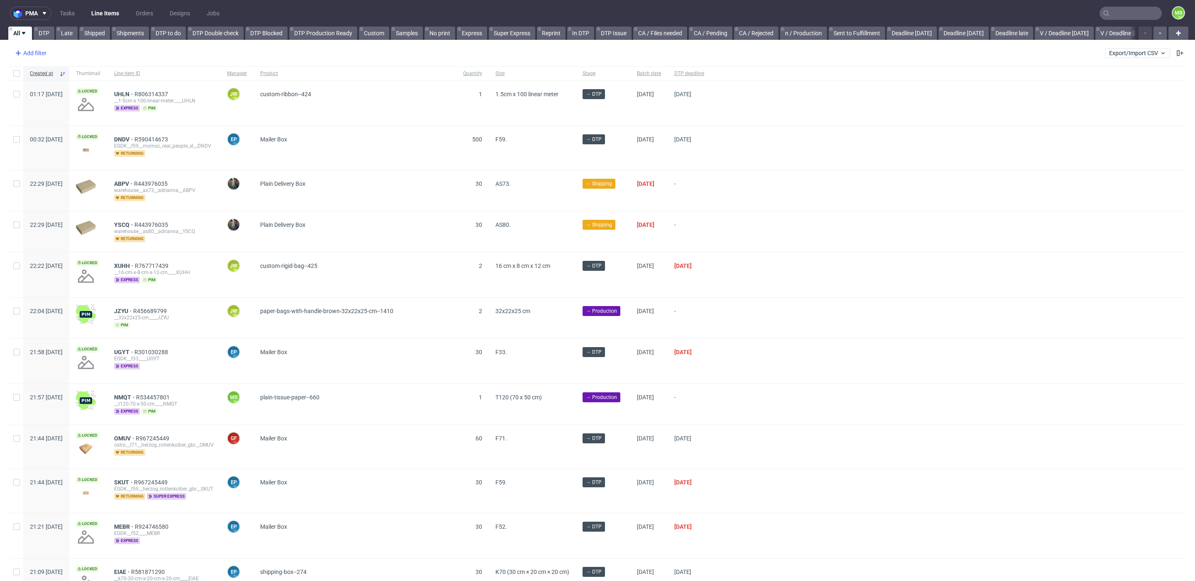
click at [43, 56] on div "Add filter" at bounding box center [30, 52] width 37 height 13
click at [53, 67] on input "text" at bounding box center [65, 71] width 100 height 13
type input "supp"
click at [42, 102] on span "Supplier" at bounding box center [29, 104] width 29 height 12
click at [80, 89] on input "text" at bounding box center [65, 89] width 100 height 13
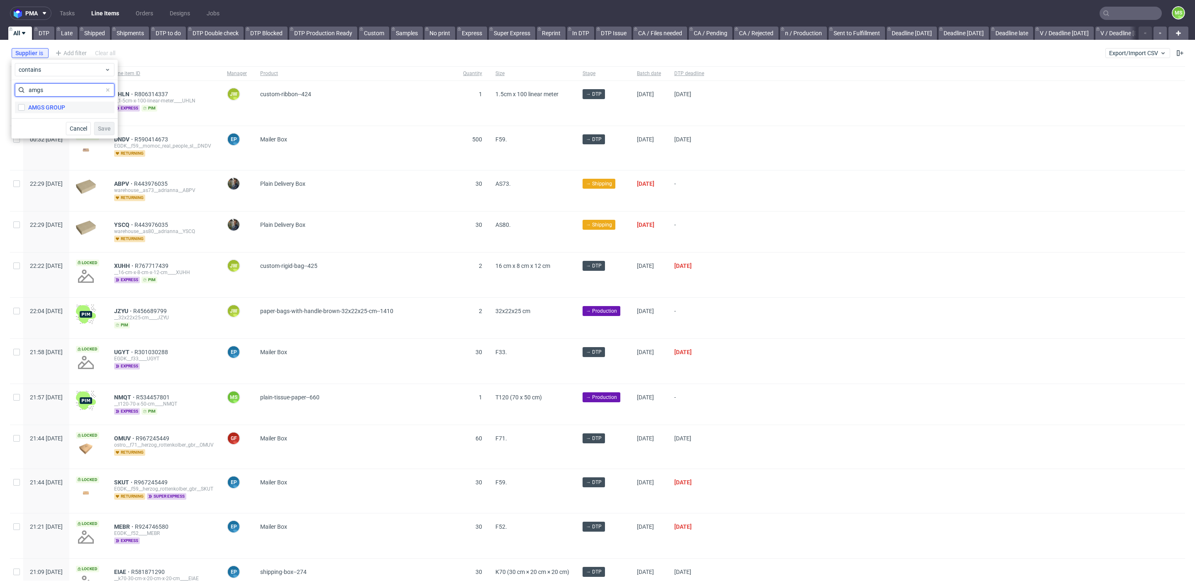
type input "amgs"
click at [66, 108] on label "AMGS GROUP" at bounding box center [65, 108] width 100 height 12
click at [25, 108] on input "AMGS GROUP" at bounding box center [21, 107] width 7 height 7
checkbox input "true"
click at [106, 126] on span "Save" at bounding box center [104, 129] width 13 height 6
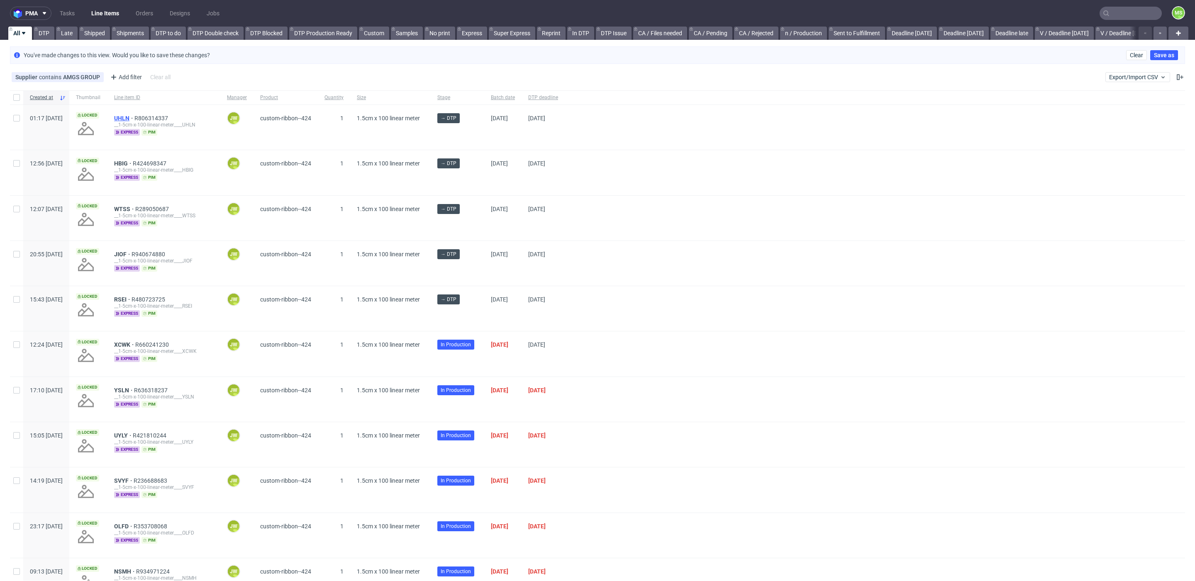
click at [134, 118] on span "UHLN" at bounding box center [124, 118] width 20 height 7
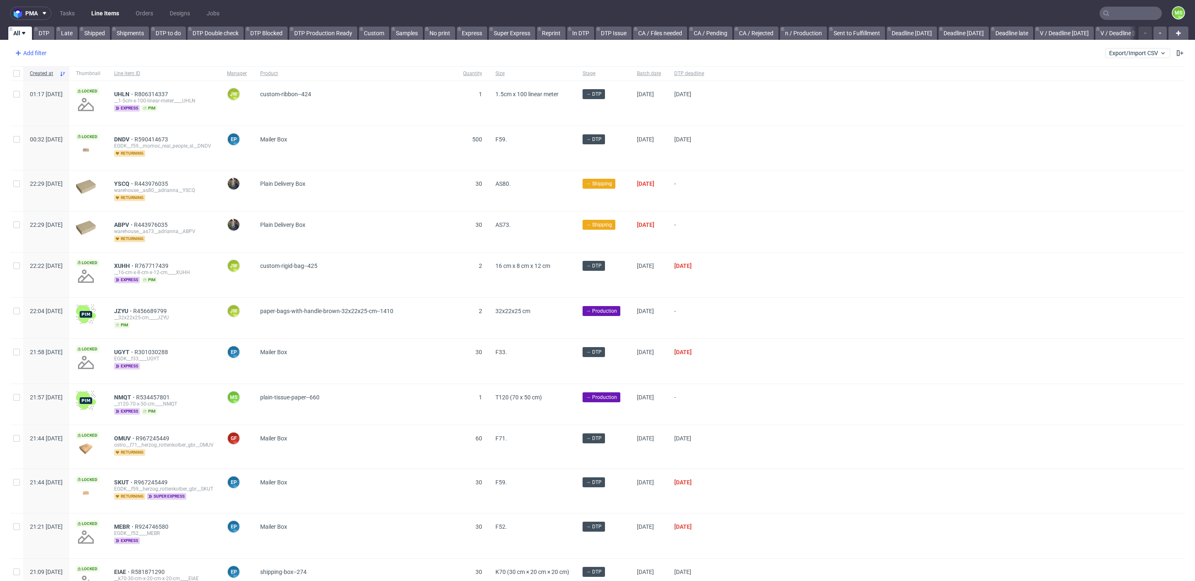
click at [41, 52] on div "Add filter" at bounding box center [30, 52] width 37 height 13
click at [56, 72] on input "text" at bounding box center [65, 71] width 100 height 13
type input "supplier"
click at [62, 90] on div "Supplier" at bounding box center [65, 89] width 100 height 12
click at [62, 90] on input "text" at bounding box center [65, 89] width 100 height 13
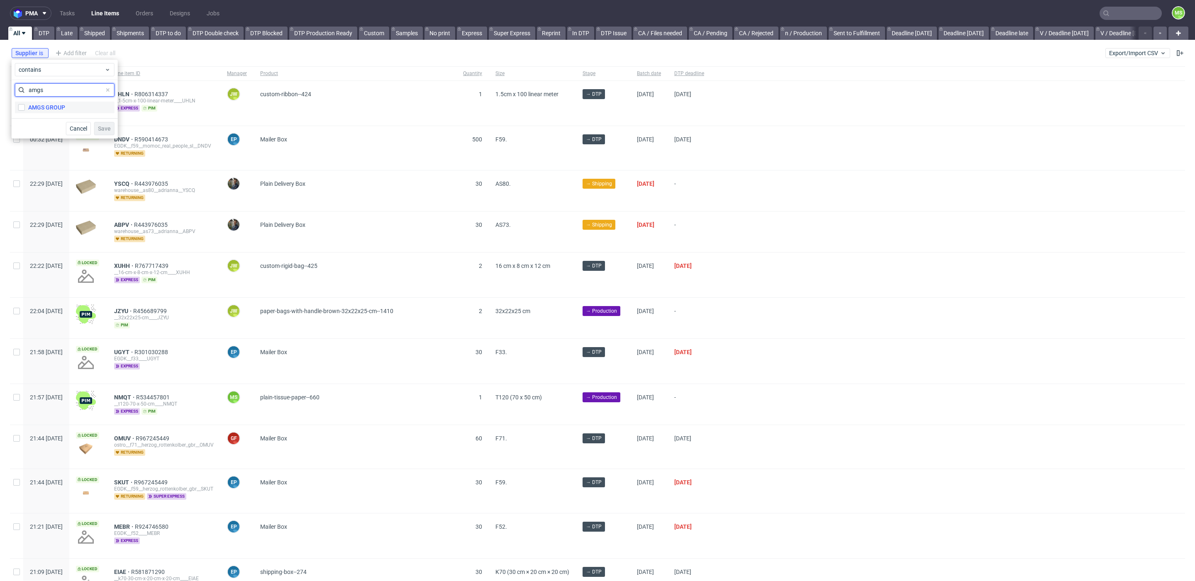
type input "amgs"
drag, startPoint x: 62, startPoint y: 105, endPoint x: 76, endPoint y: 116, distance: 17.4
click at [62, 105] on div "AMGS GROUP" at bounding box center [46, 107] width 37 height 8
click at [25, 105] on input "AMGS GROUP" at bounding box center [21, 107] width 7 height 7
checkbox input "true"
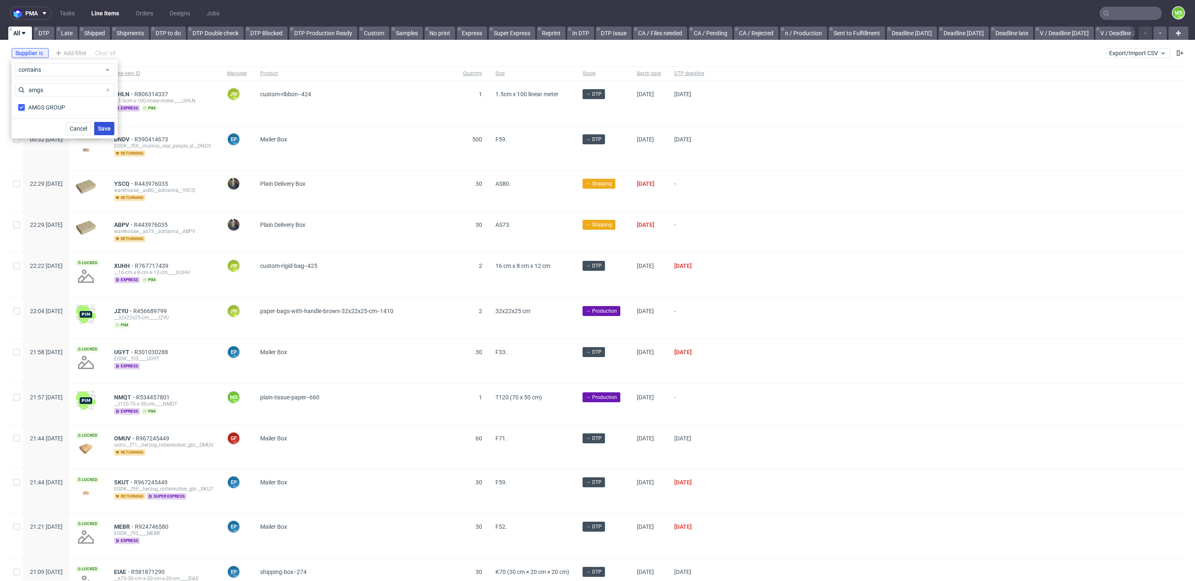
click at [107, 132] on button "Save" at bounding box center [104, 128] width 20 height 13
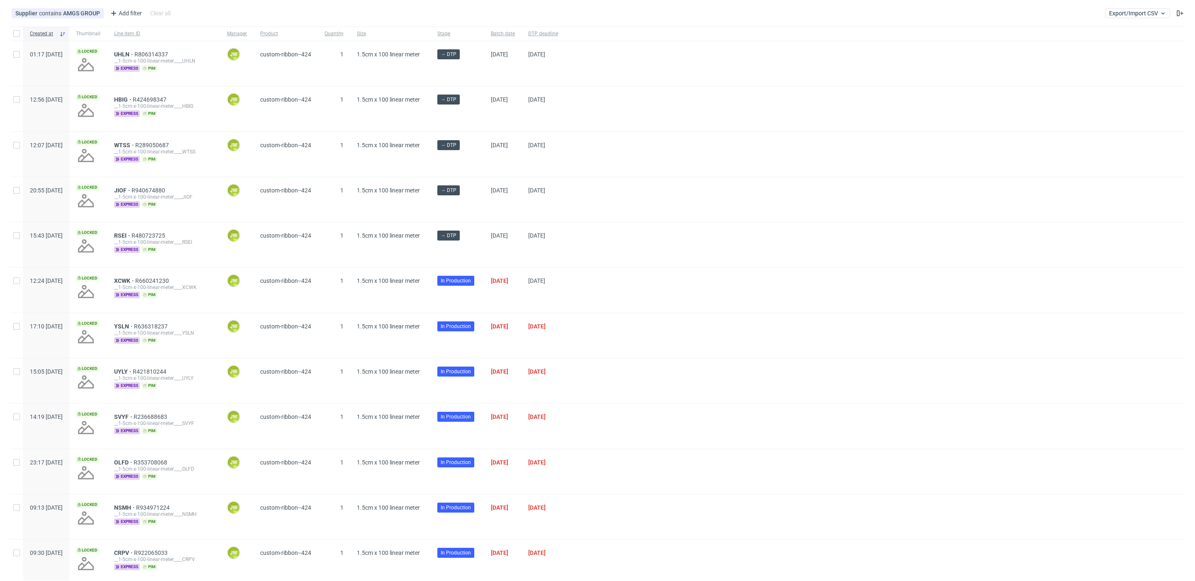
scroll to position [65, 0]
click at [135, 278] on span "XCWK" at bounding box center [124, 279] width 21 height 7
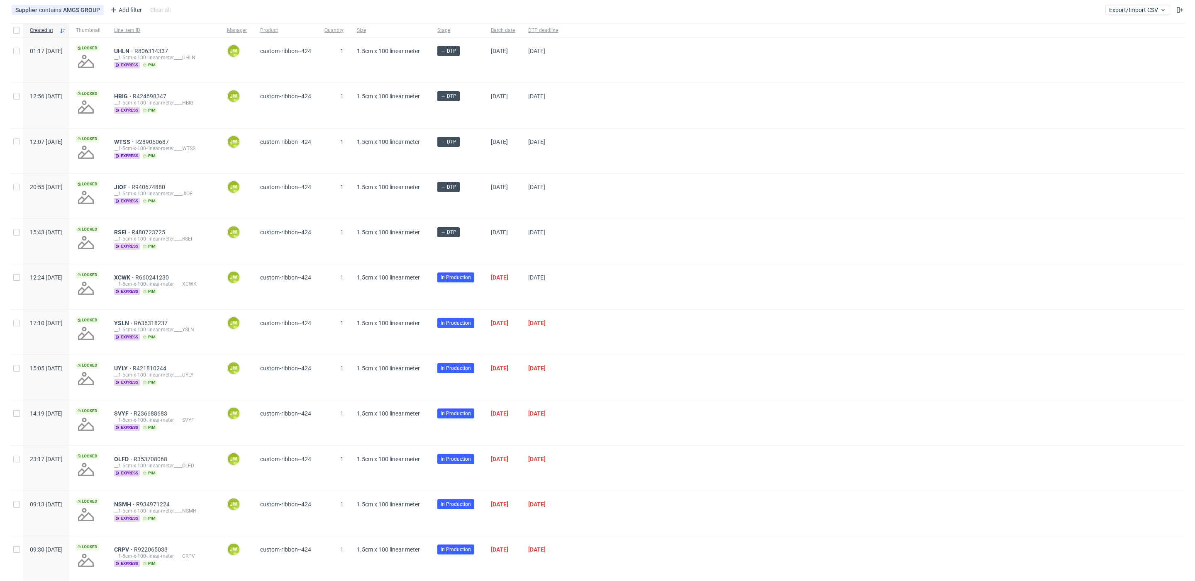
scroll to position [71, 0]
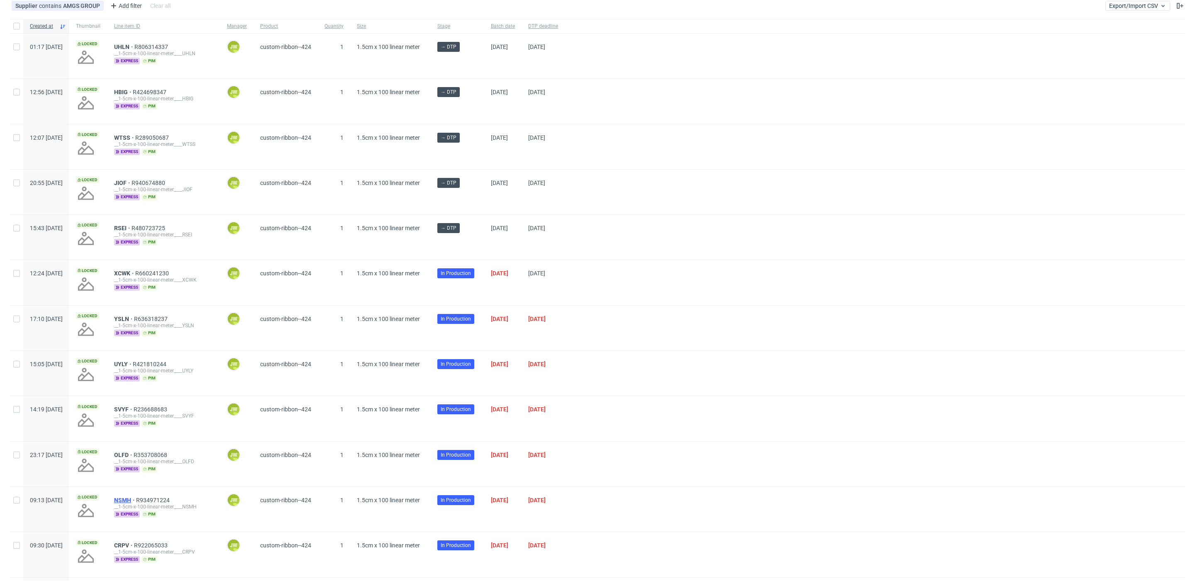
click at [136, 500] on span "NSMH" at bounding box center [125, 500] width 22 height 7
click at [136, 497] on span "NSMH" at bounding box center [125, 500] width 22 height 7
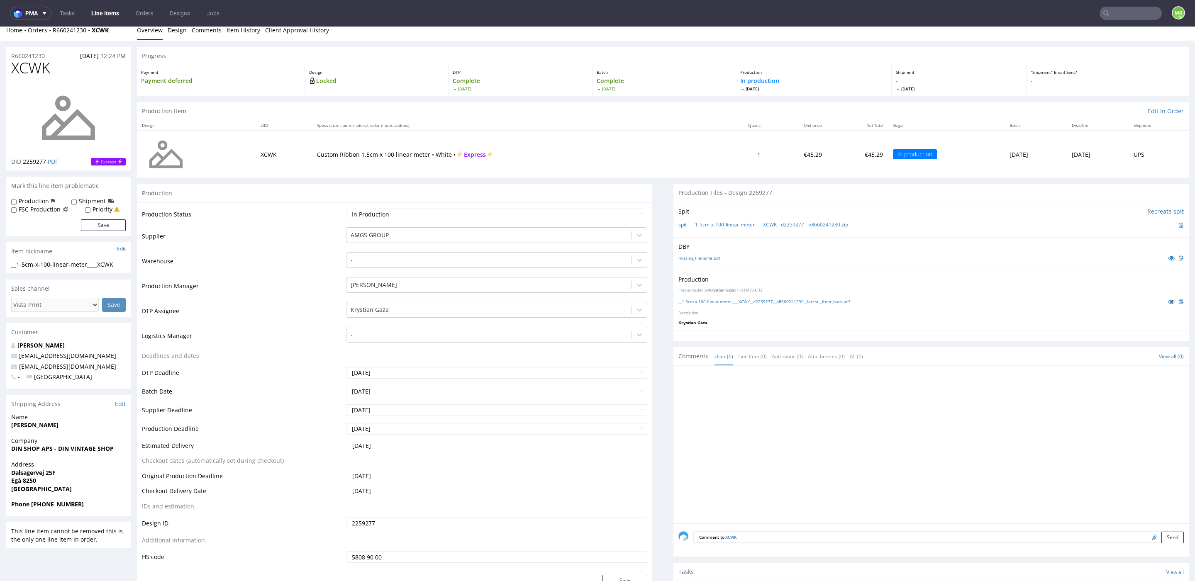
scroll to position [9, 0]
click at [721, 299] on link "__1-5cm-x-100-linear-meter____XCWK__d2259277__oR660241230__latest__front_back.p…" at bounding box center [763, 299] width 171 height 6
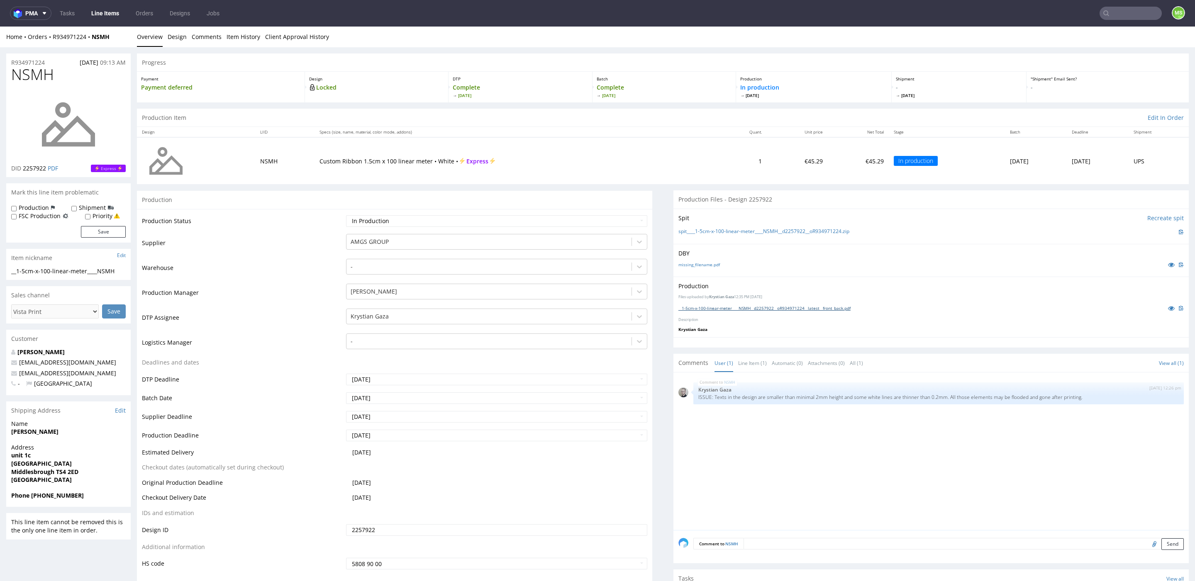
click at [766, 307] on link "__1-5cm-x-100-linear-meter____NSMH__d2257922__oR934971224__latest__front_back.p…" at bounding box center [764, 308] width 172 height 6
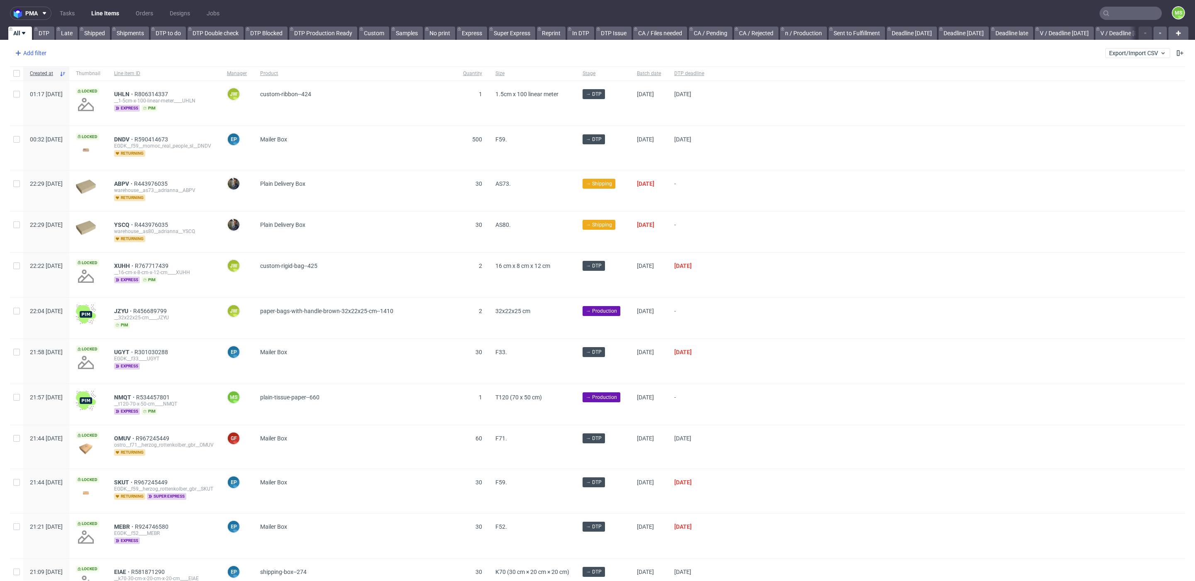
click at [43, 58] on div "Add filter" at bounding box center [30, 52] width 37 height 13
click at [53, 68] on input "text" at bounding box center [65, 71] width 100 height 13
type input "supplier"
click at [60, 93] on div "Supplier" at bounding box center [65, 89] width 100 height 12
click at [53, 94] on input "text" at bounding box center [65, 89] width 100 height 13
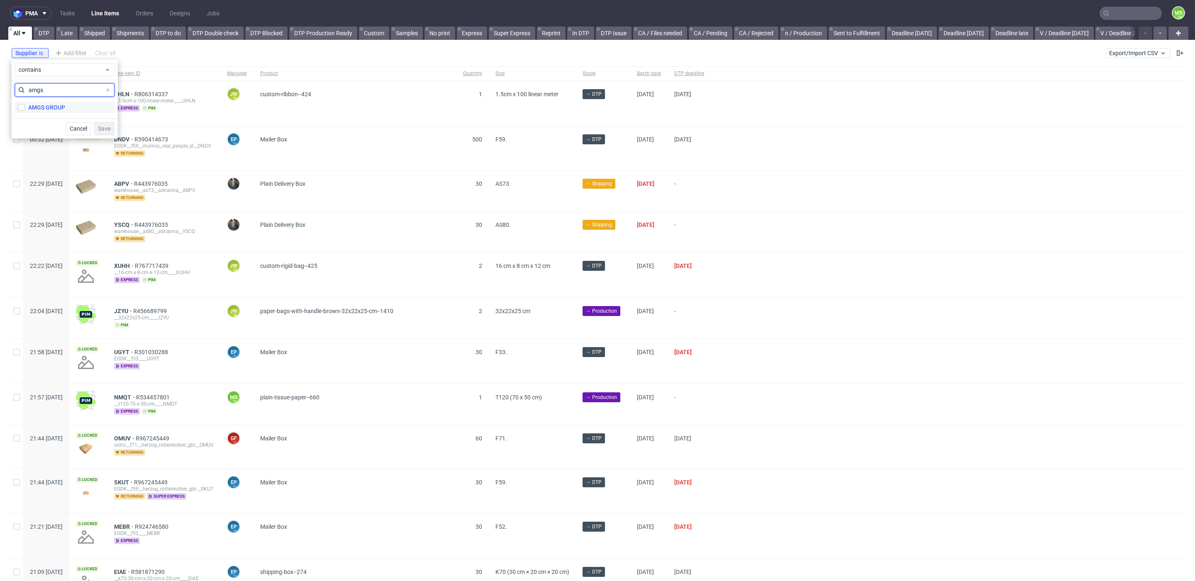
type input "amgs"
drag, startPoint x: 51, startPoint y: 105, endPoint x: 86, endPoint y: 115, distance: 36.0
click at [52, 105] on div "AMGS GROUP" at bounding box center [46, 107] width 37 height 8
click at [97, 125] on div "Save" at bounding box center [104, 128] width 20 height 13
drag, startPoint x: 59, startPoint y: 107, endPoint x: 105, endPoint y: 126, distance: 49.7
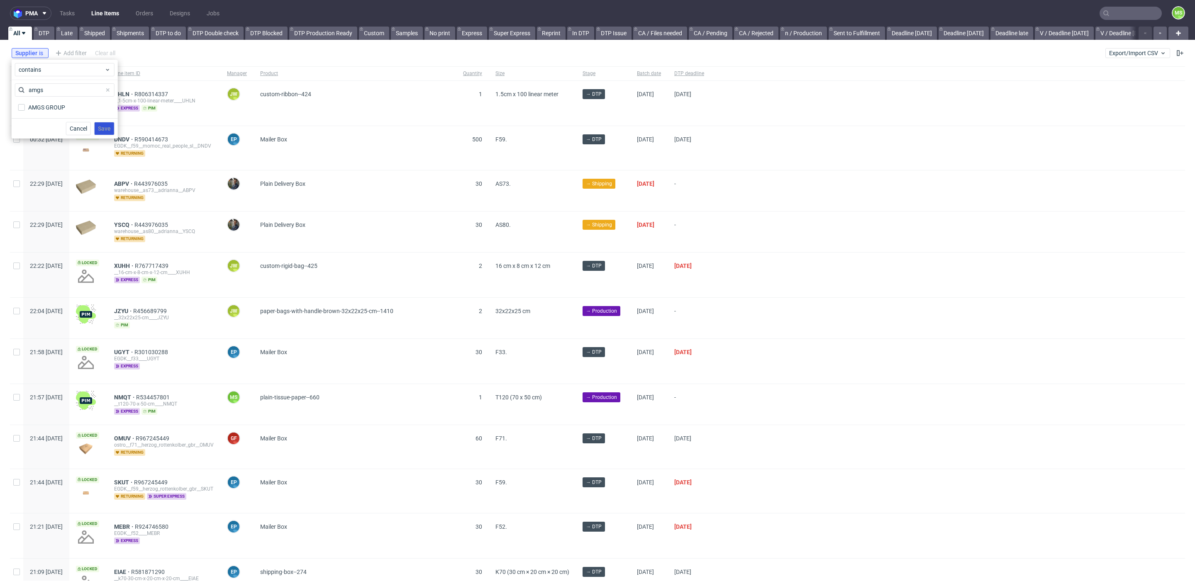
click at [59, 107] on div "AMGS GROUP" at bounding box center [46, 107] width 37 height 8
click at [25, 107] on input "AMGS GROUP" at bounding box center [21, 107] width 7 height 7
checkbox input "true"
click at [107, 127] on span "Save" at bounding box center [104, 129] width 13 height 6
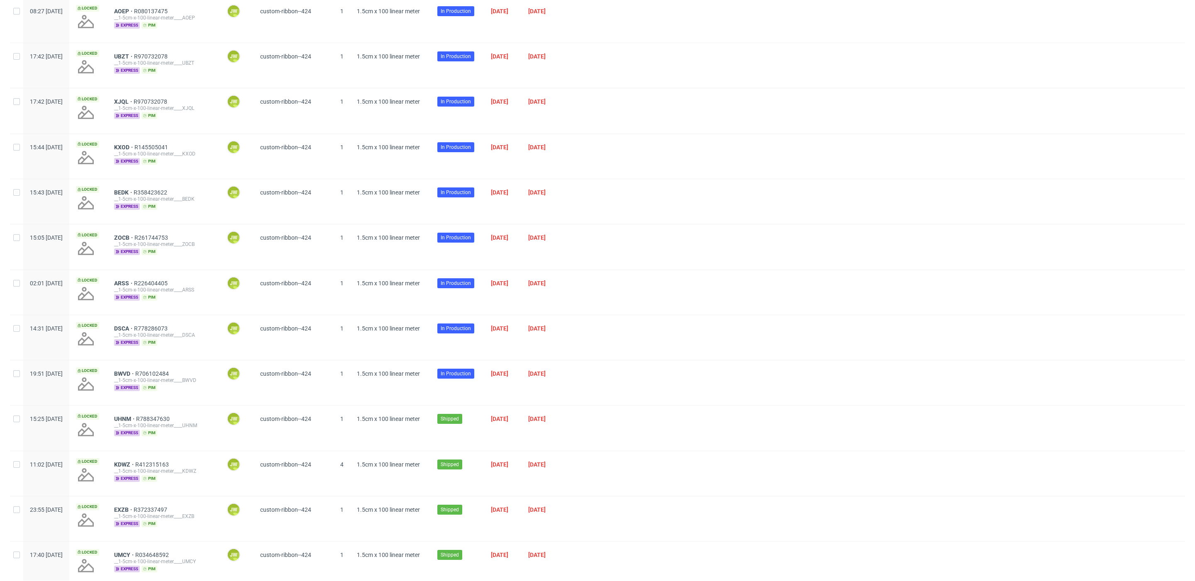
scroll to position [830, 0]
click at [134, 236] on span "ZOCB" at bounding box center [124, 239] width 20 height 7
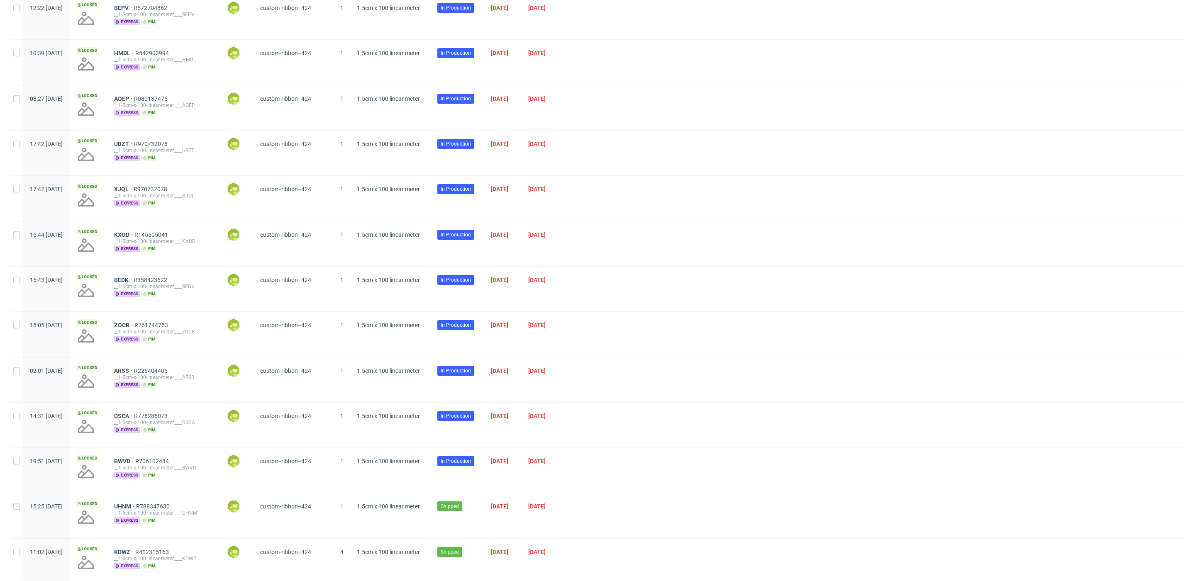
scroll to position [744, 0]
click at [134, 97] on span "AOEP" at bounding box center [124, 98] width 20 height 7
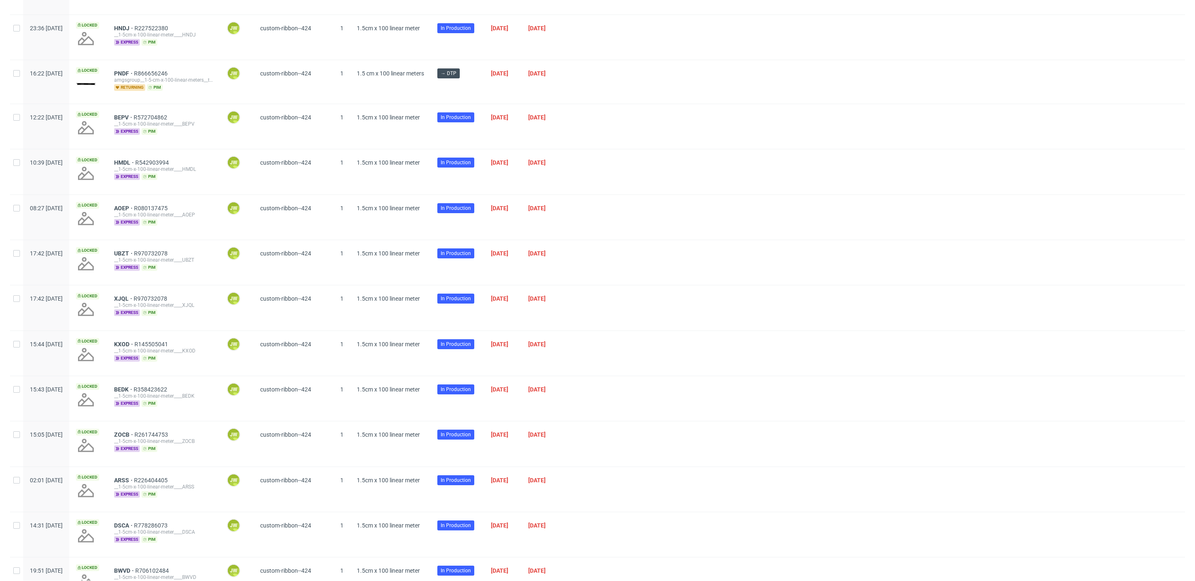
scroll to position [635, 0]
click at [135, 159] on span "HMDL" at bounding box center [124, 162] width 21 height 7
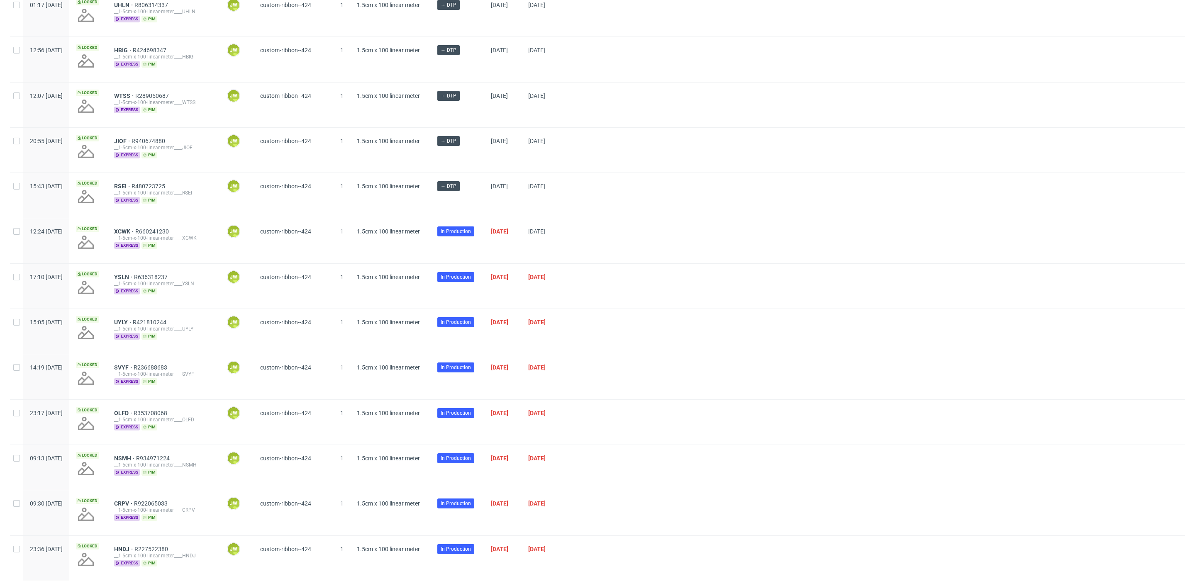
scroll to position [115, 0]
click at [135, 229] on span "XCWK" at bounding box center [124, 230] width 21 height 7
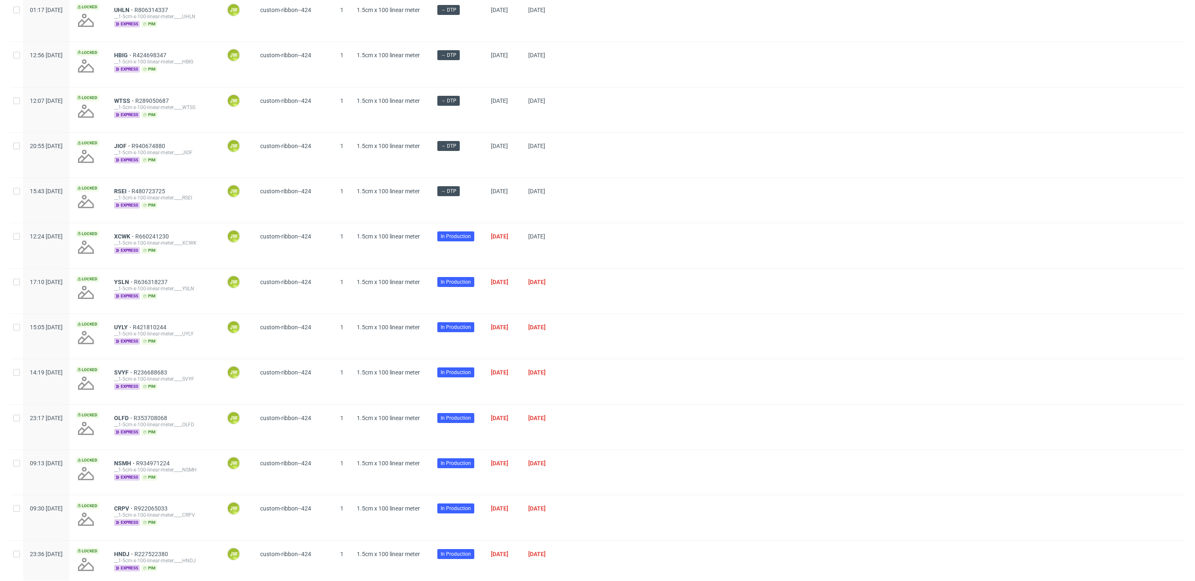
scroll to position [112, 0]
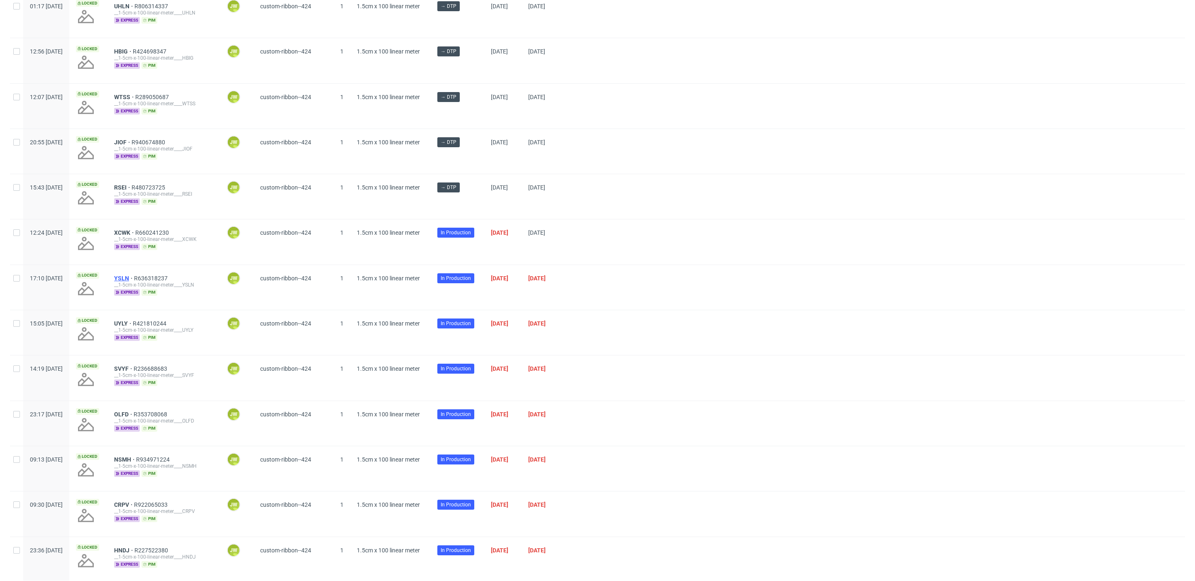
click at [134, 279] on span "YSLN" at bounding box center [124, 278] width 20 height 7
click at [133, 320] on span "UYLY" at bounding box center [123, 323] width 19 height 7
click at [134, 366] on span "SVYF" at bounding box center [123, 369] width 19 height 7
click at [134, 411] on span "OLFD" at bounding box center [123, 414] width 19 height 7
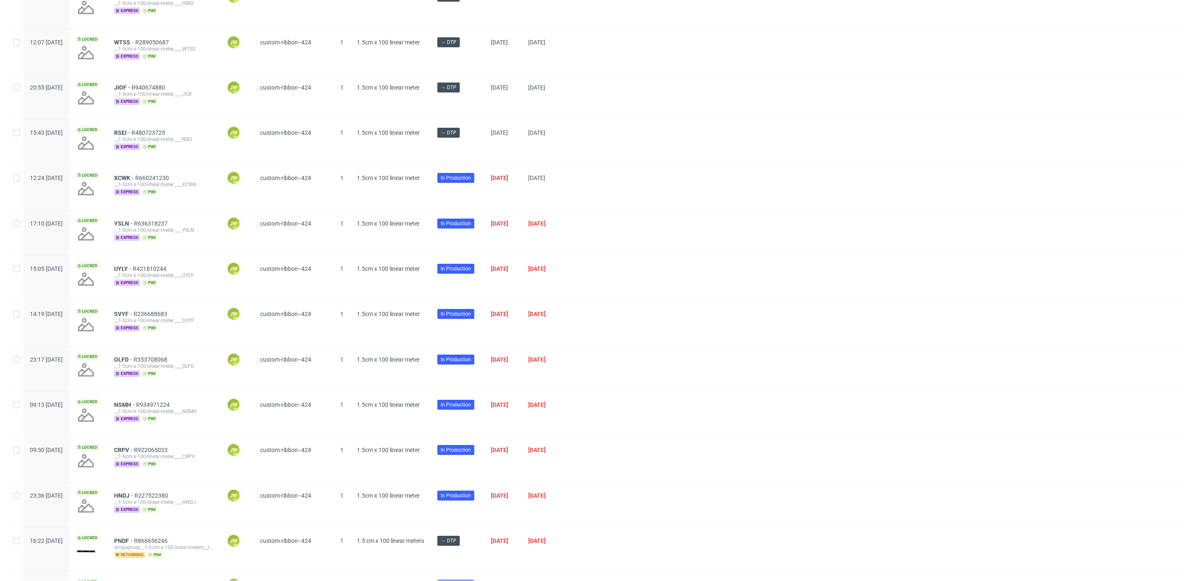
scroll to position [166, 0]
click at [136, 406] on span "NSMH" at bounding box center [125, 406] width 22 height 7
click at [134, 449] on span "CRPV" at bounding box center [124, 451] width 20 height 7
click at [134, 494] on span "HNDJ" at bounding box center [124, 497] width 20 height 7
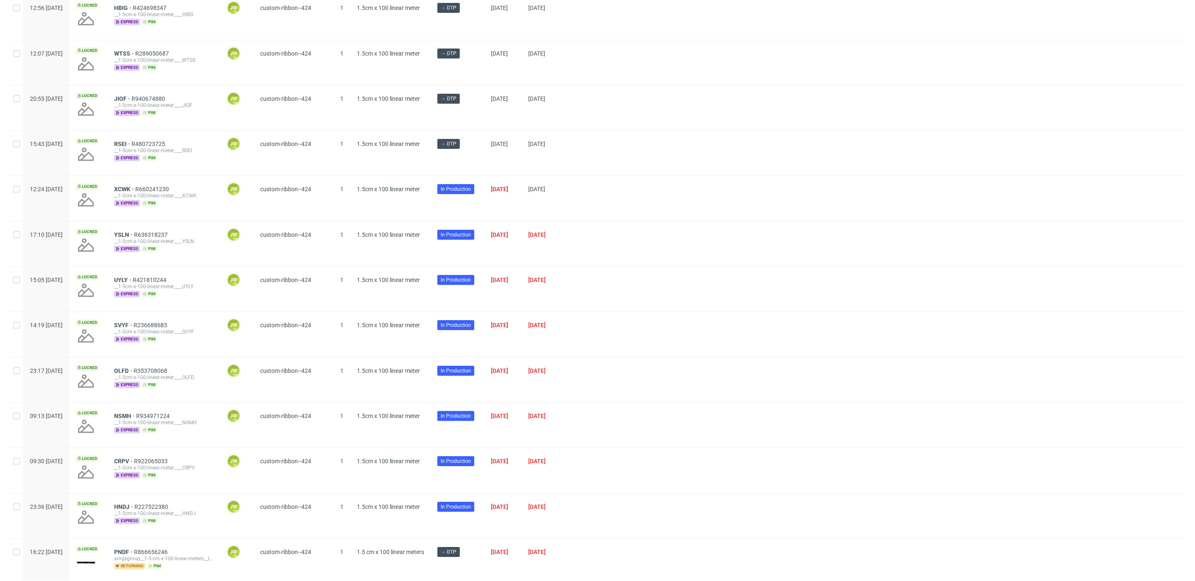
scroll to position [0, 0]
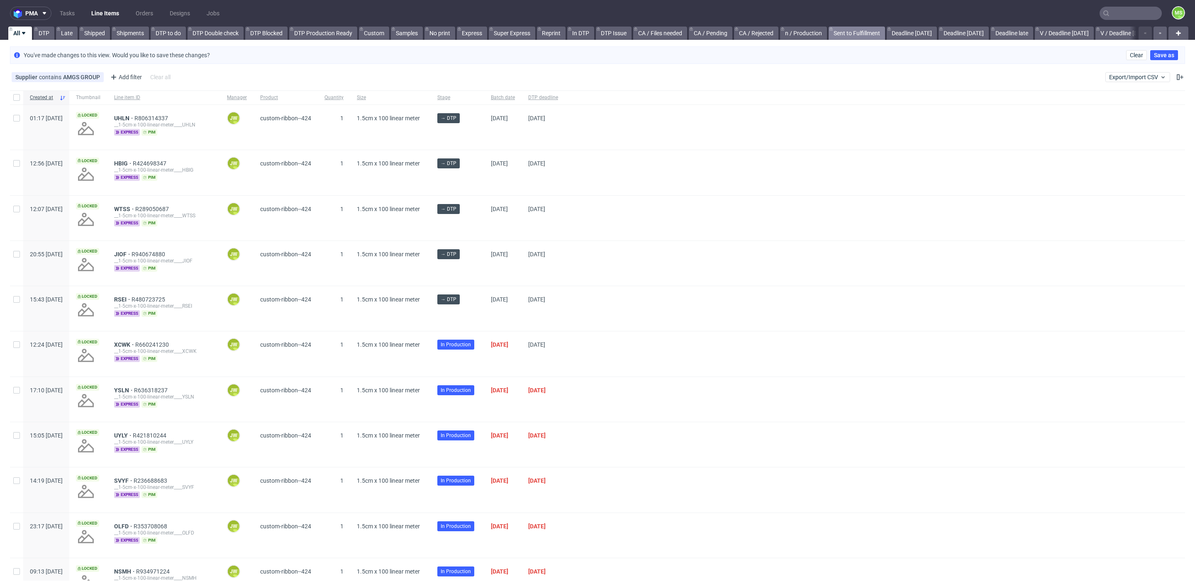
click at [851, 36] on link "Sent to Fulfillment" at bounding box center [857, 33] width 56 height 13
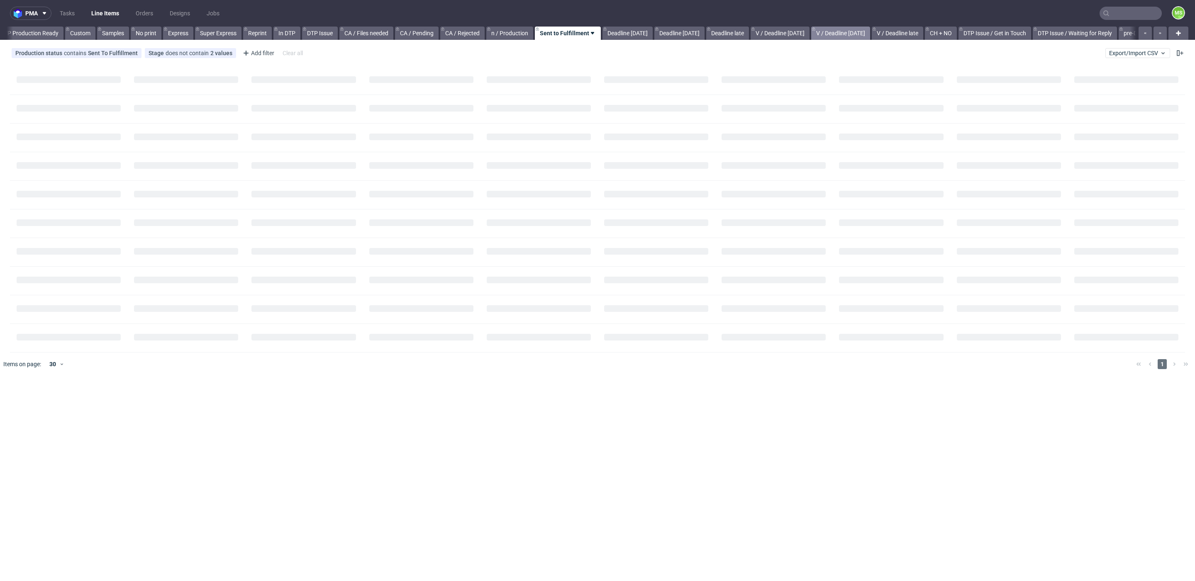
scroll to position [0, 287]
click at [999, 31] on link "DTP Issue / Get in Touch" at bounding box center [994, 33] width 73 height 13
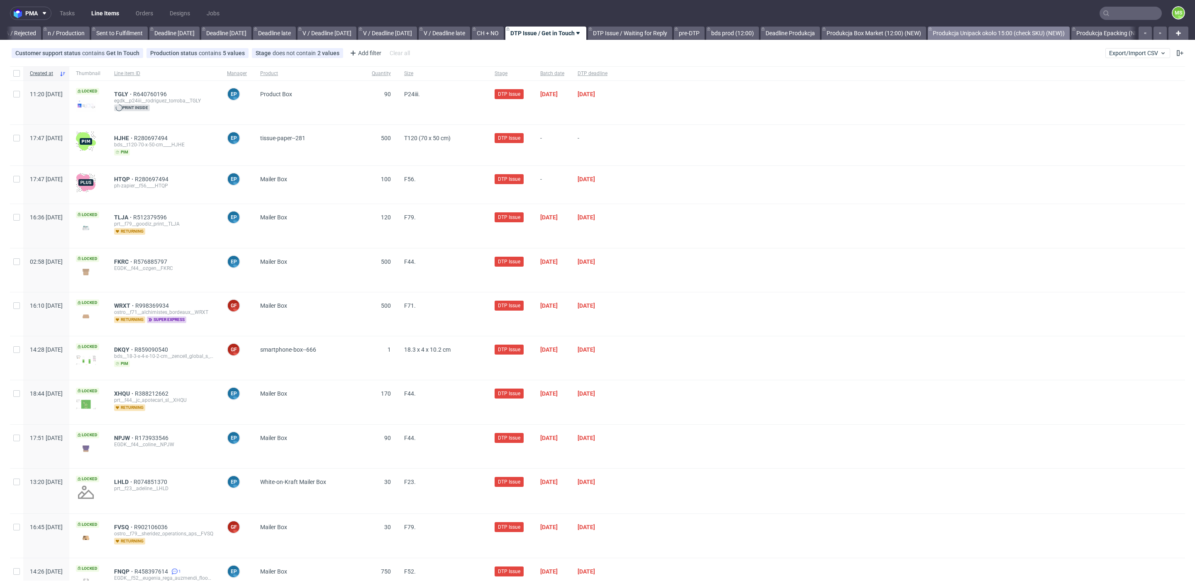
scroll to position [0, 730]
click at [741, 31] on link "bds prod (12:00)" at bounding box center [732, 33] width 53 height 13
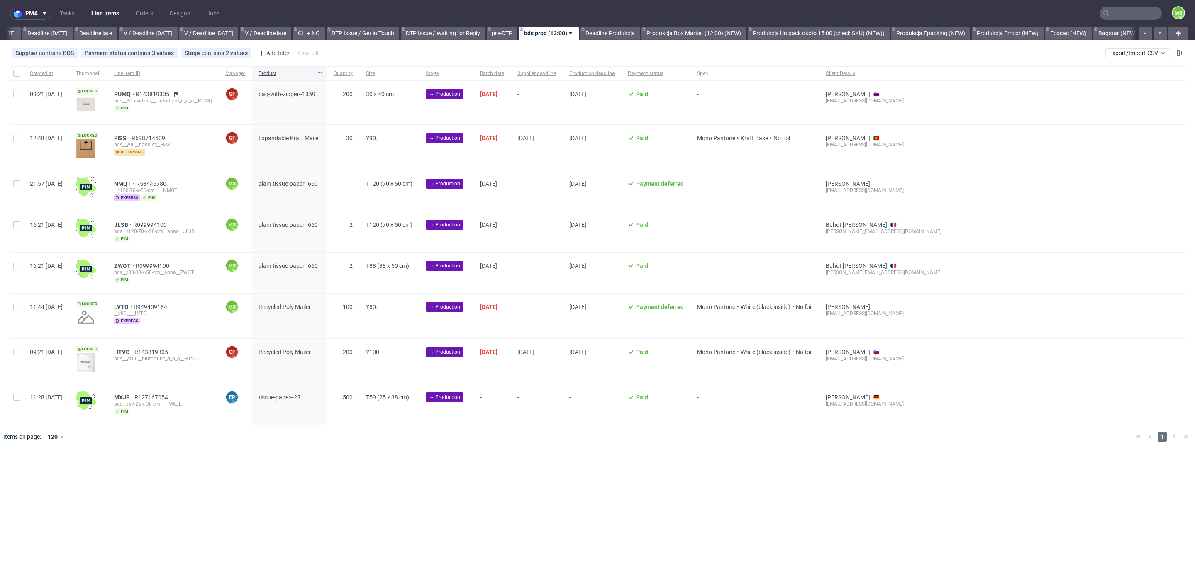
scroll to position [0, 909]
click at [1132, 56] on span "Export/Import CSV" at bounding box center [1137, 53] width 57 height 7
click at [1123, 82] on link "Import shipments CSV" at bounding box center [1118, 86] width 97 height 13
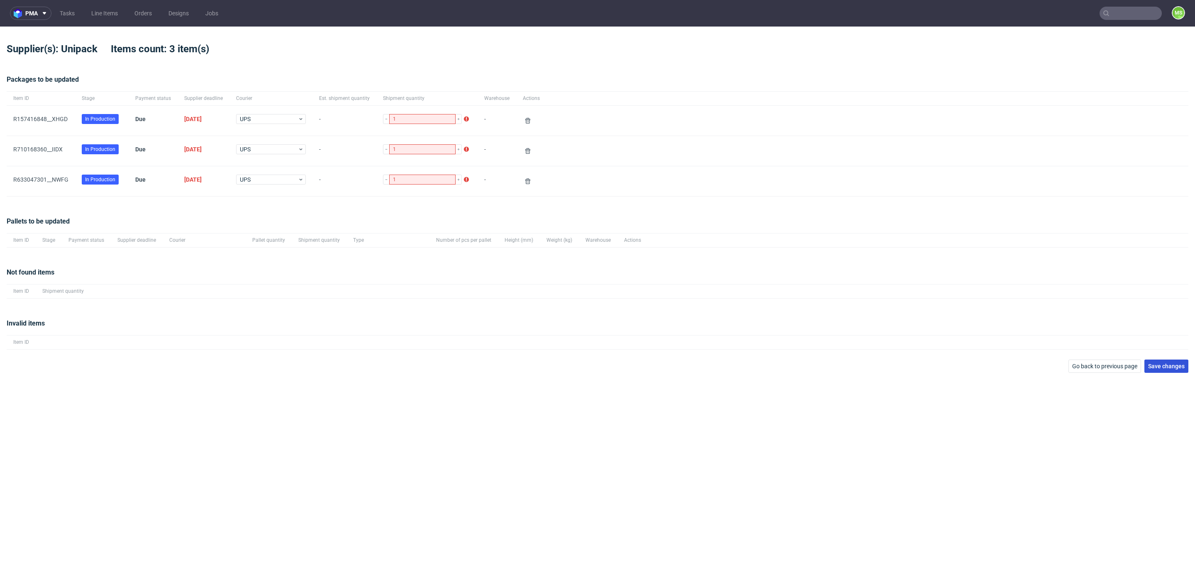
click at [1162, 364] on span "Save changes" at bounding box center [1166, 366] width 37 height 6
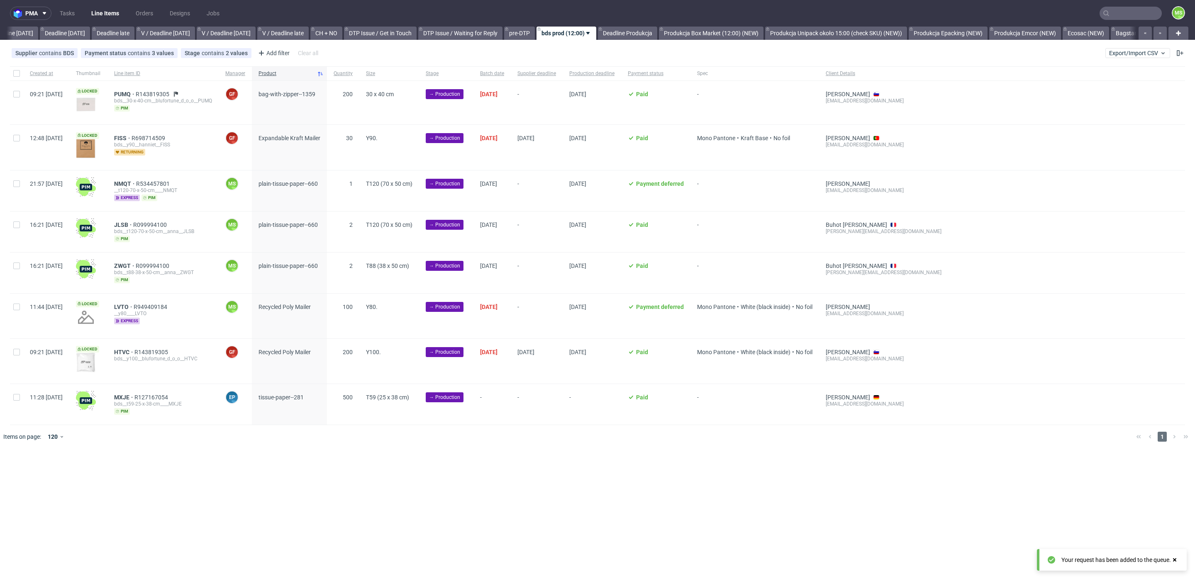
scroll to position [0, 909]
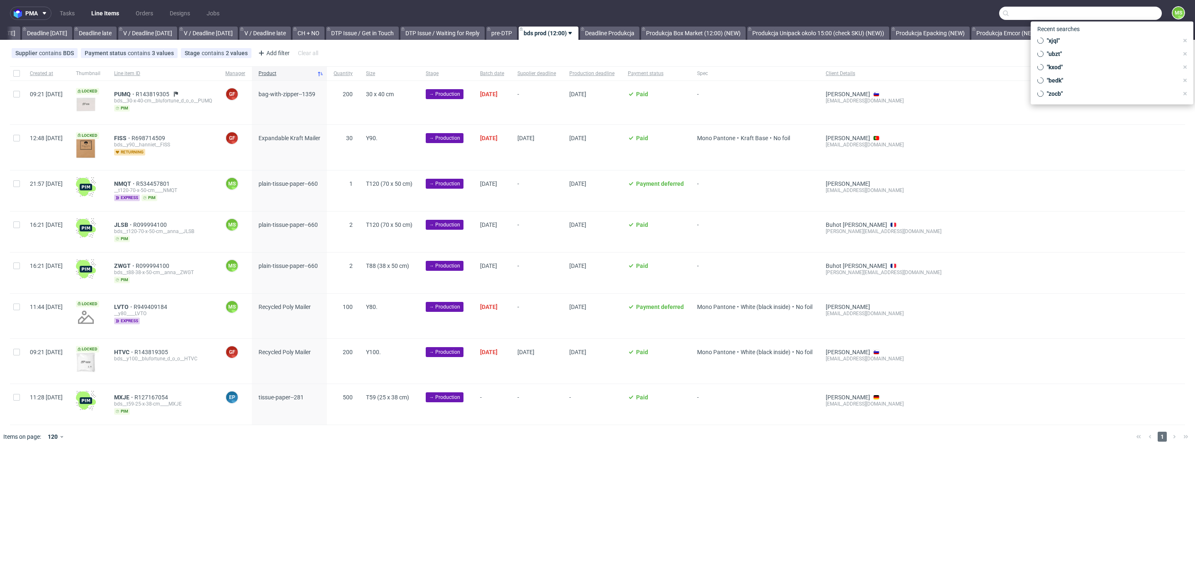
click at [1121, 13] on input "text" at bounding box center [1080, 13] width 163 height 13
type input "hrfd"
click at [1058, 41] on div "__13-x-10-x-4-cm____ HRFD" at bounding box center [1072, 43] width 58 height 7
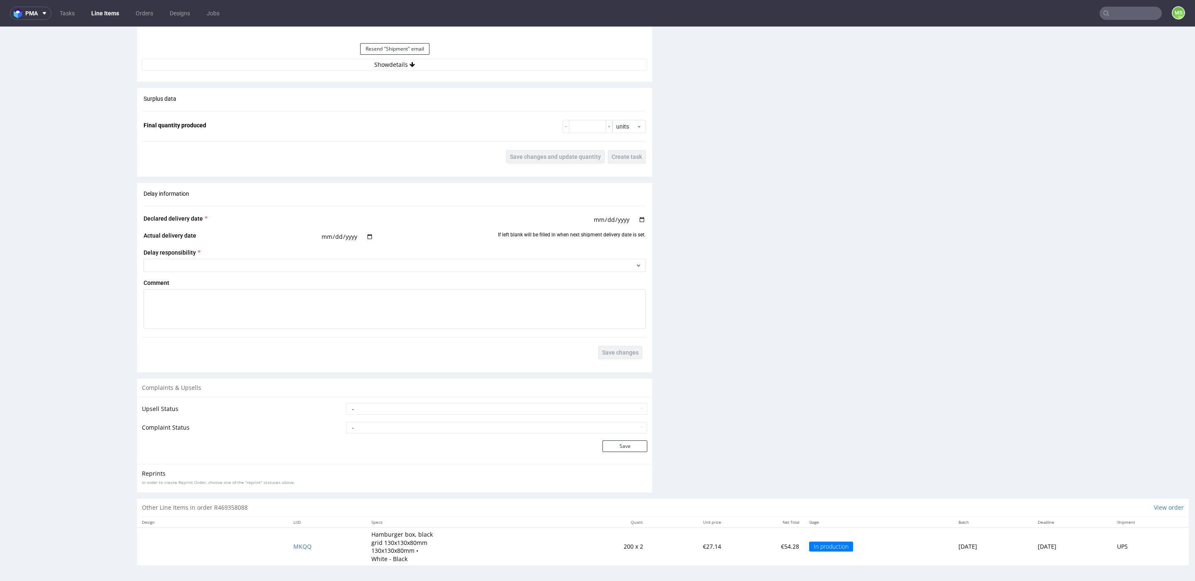
scroll to position [2, 0]
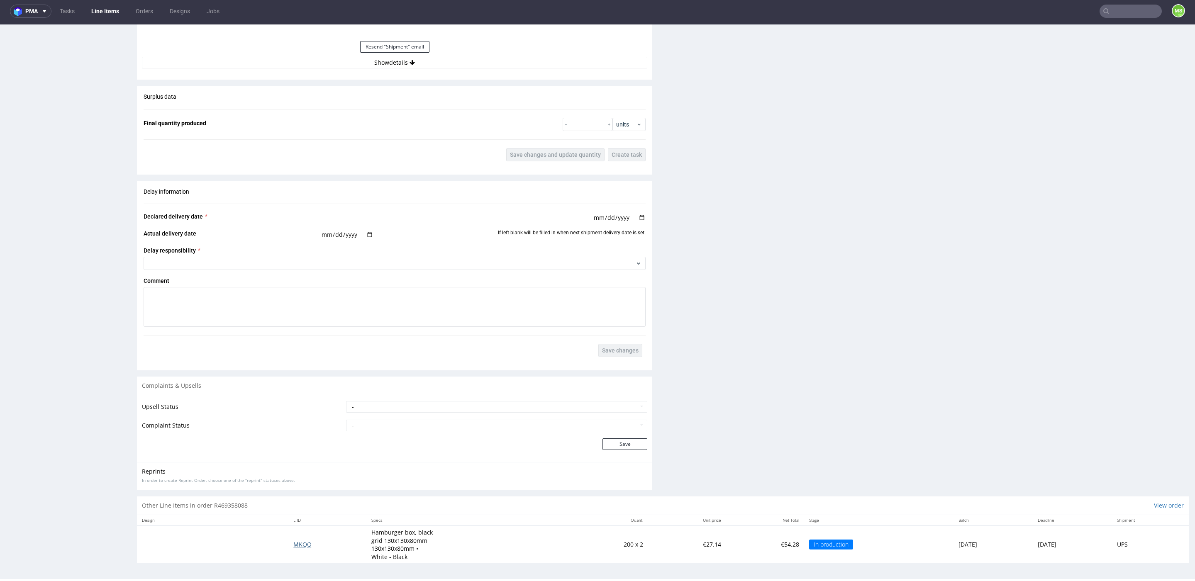
click at [293, 544] on span "MKQQ" at bounding box center [302, 545] width 18 height 8
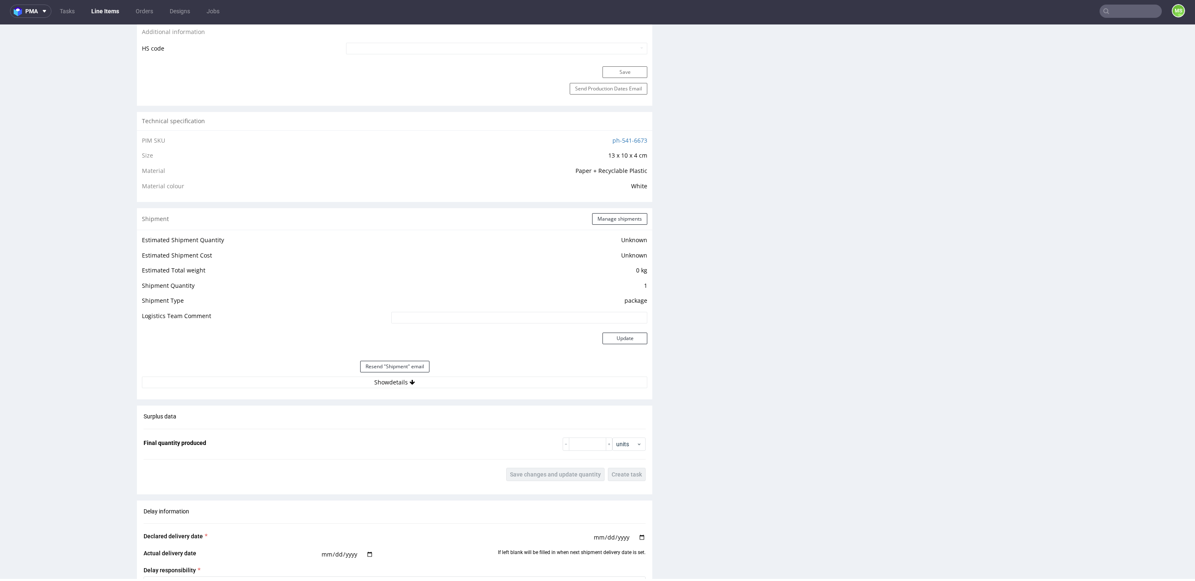
scroll to position [502, 0]
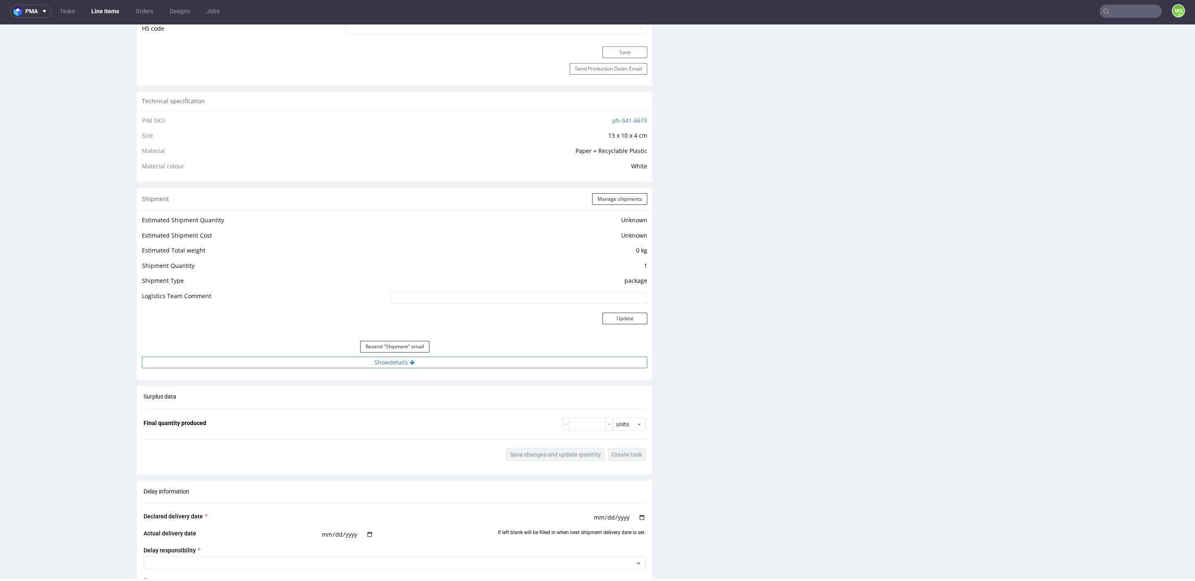
click at [399, 362] on button "Show details" at bounding box center [394, 363] width 505 height 12
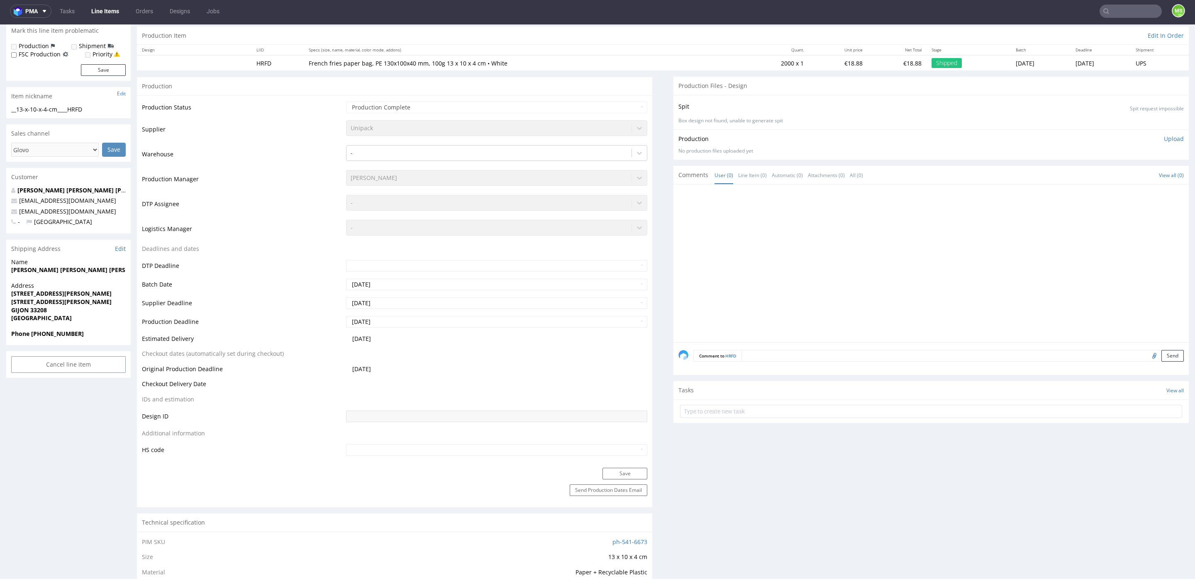
scroll to position [0, 0]
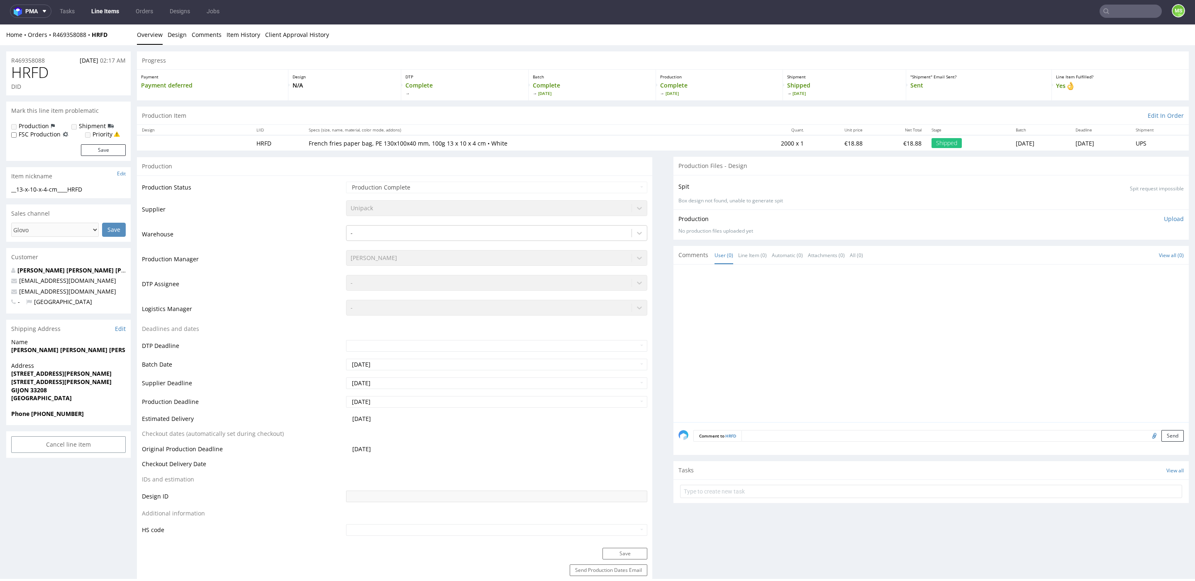
click at [1118, 14] on input "text" at bounding box center [1130, 11] width 62 height 13
type input "LWHF"
click at [1100, 34] on div "__16-cm____ LWHF" at bounding box center [1095, 31] width 40 height 7
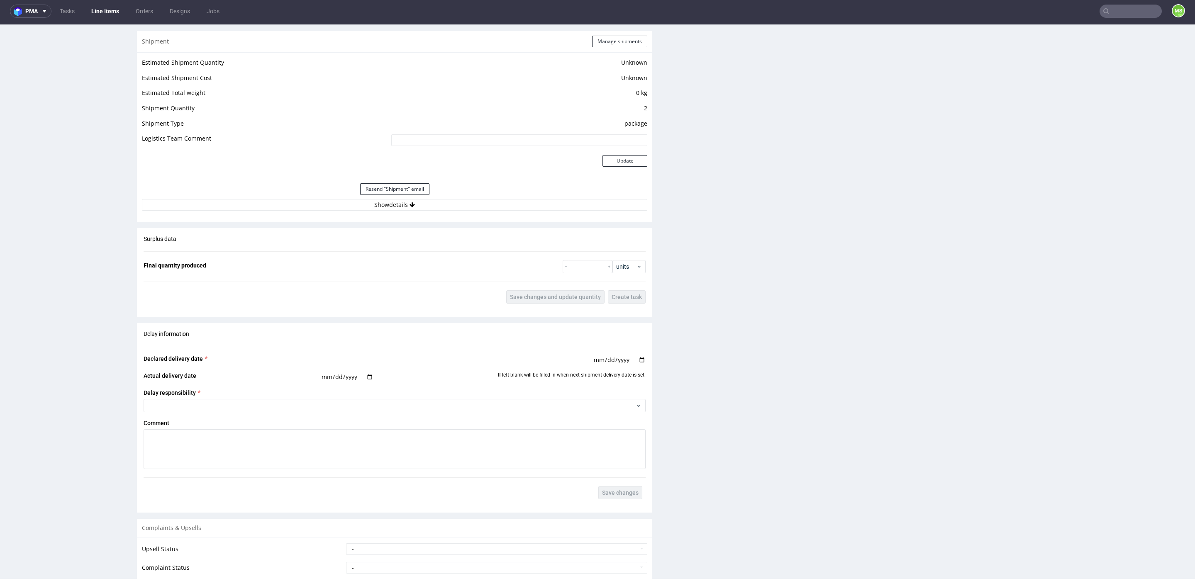
scroll to position [662, 0]
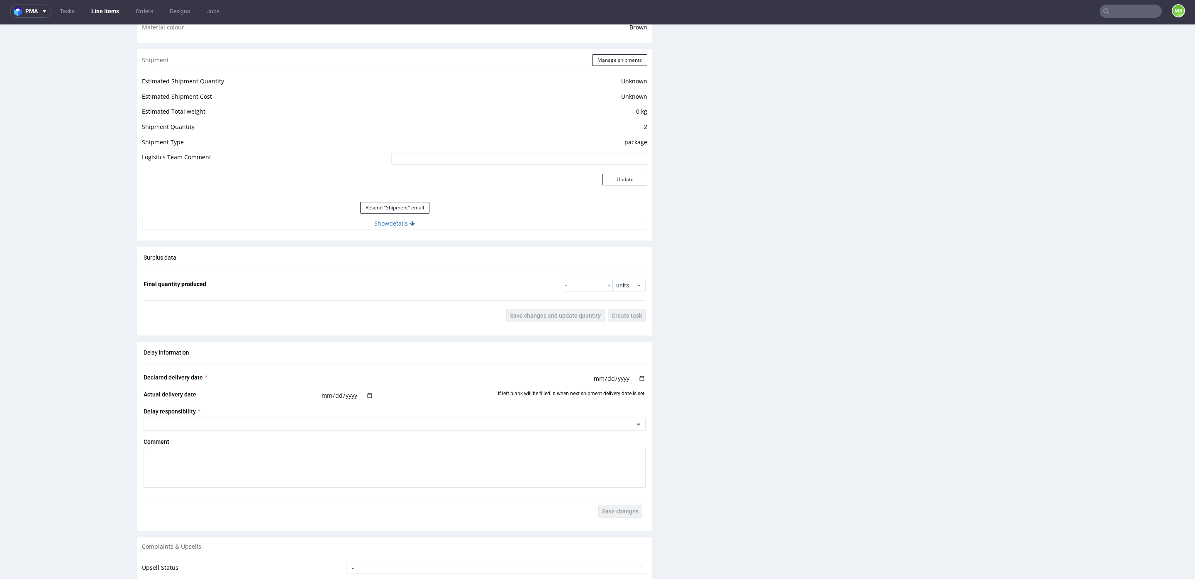
click at [396, 224] on button "Show details" at bounding box center [394, 224] width 505 height 12
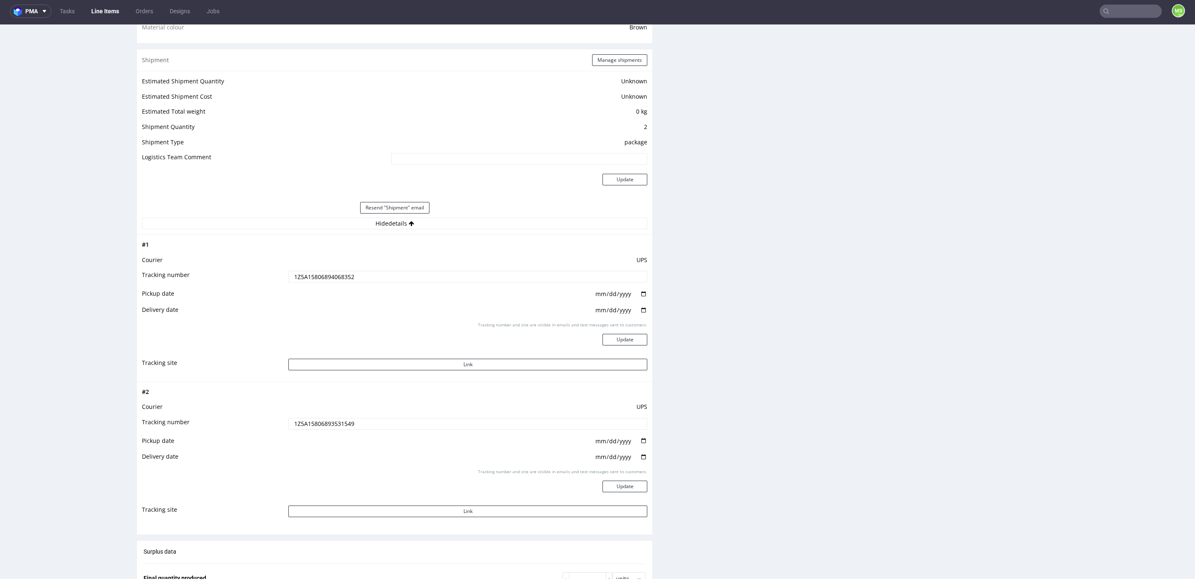
click at [415, 275] on input "1Z5A15806894068352" at bounding box center [467, 277] width 359 height 12
click at [1119, 13] on input "text" at bounding box center [1130, 11] width 62 height 13
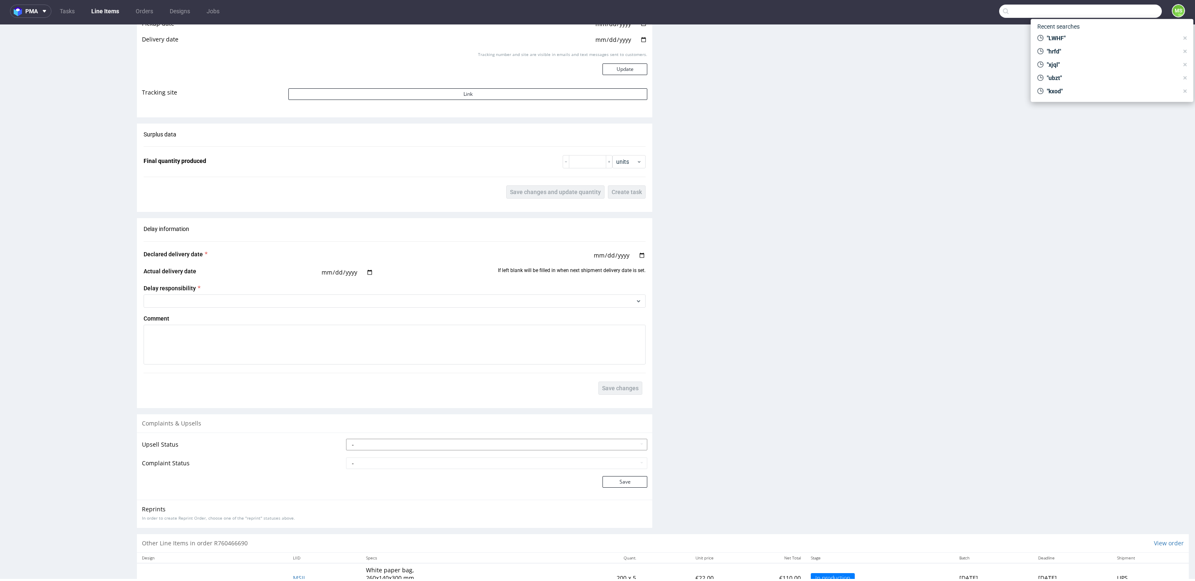
scroll to position [1139, 0]
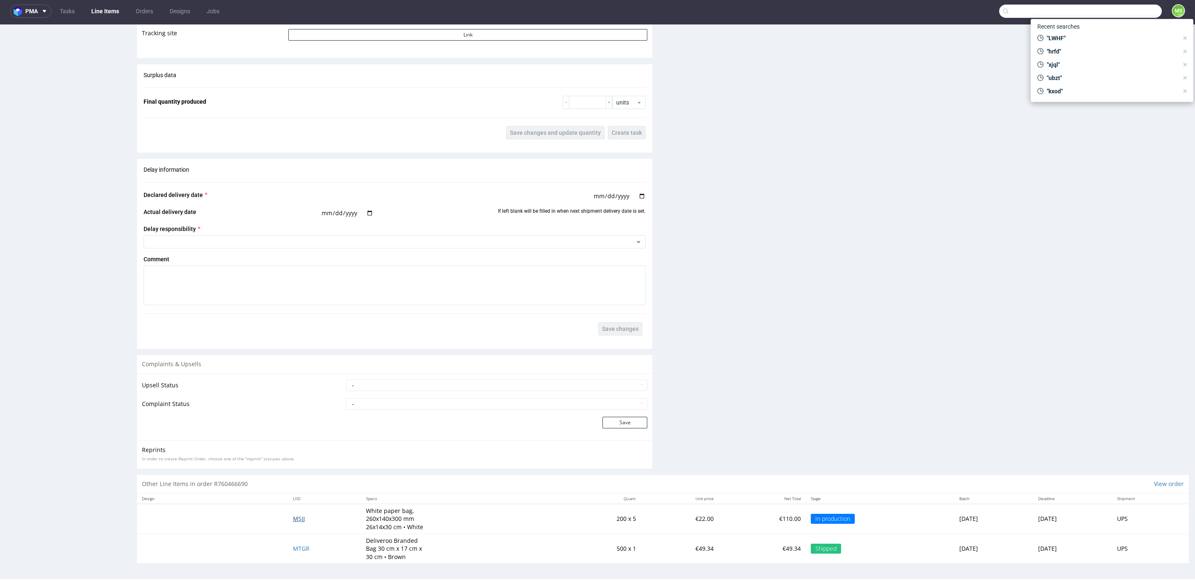
click at [293, 518] on span "MSJJ" at bounding box center [299, 519] width 12 height 8
click at [115, 17] on link "Line Items" at bounding box center [105, 11] width 38 height 13
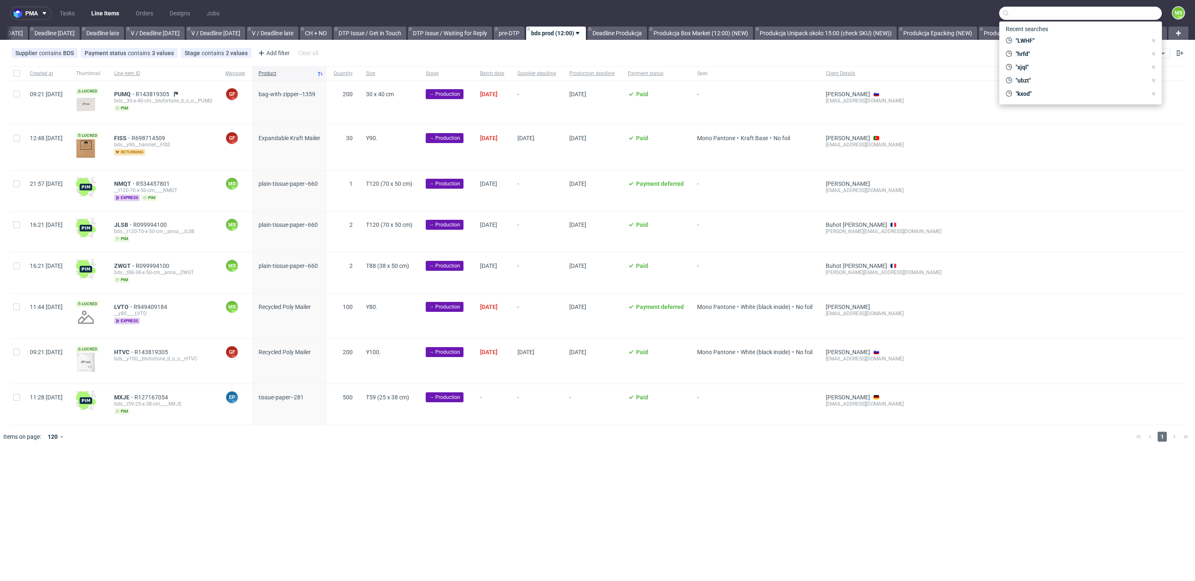
scroll to position [0, 909]
drag, startPoint x: 949, startPoint y: 52, endPoint x: 1005, endPoint y: 54, distance: 56.0
click at [950, 52] on div "Supplier contains BDS Payment status contains 3 values Paid, Credit Owed, Payme…" at bounding box center [597, 53] width 1195 height 20
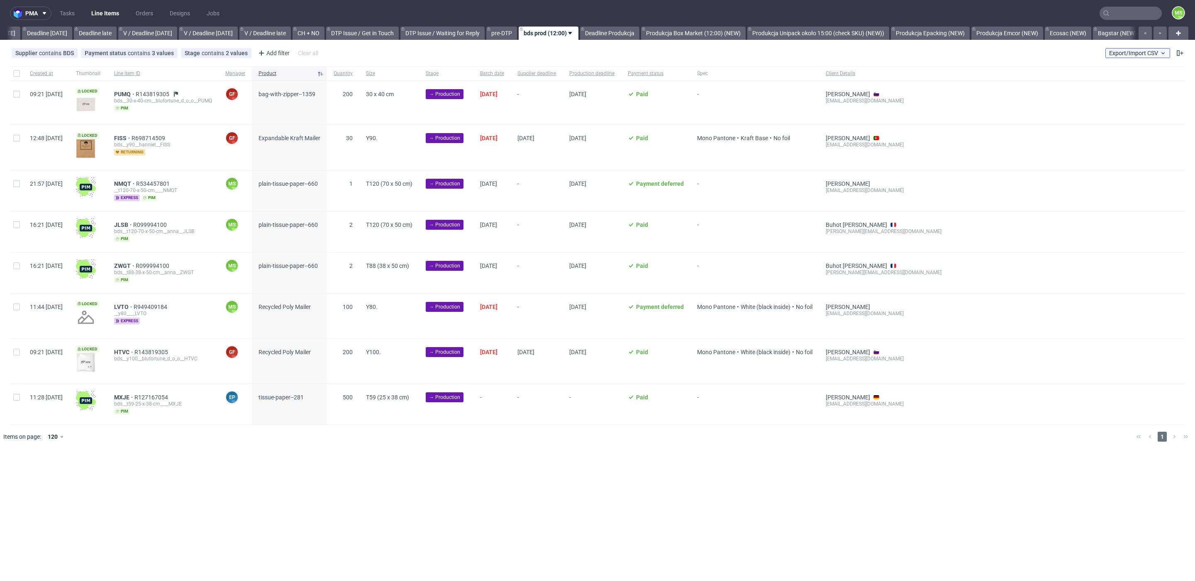
click at [1145, 55] on span "Export/Import CSV" at bounding box center [1137, 53] width 57 height 7
click at [1127, 84] on link "Import shipments CSV" at bounding box center [1118, 86] width 97 height 13
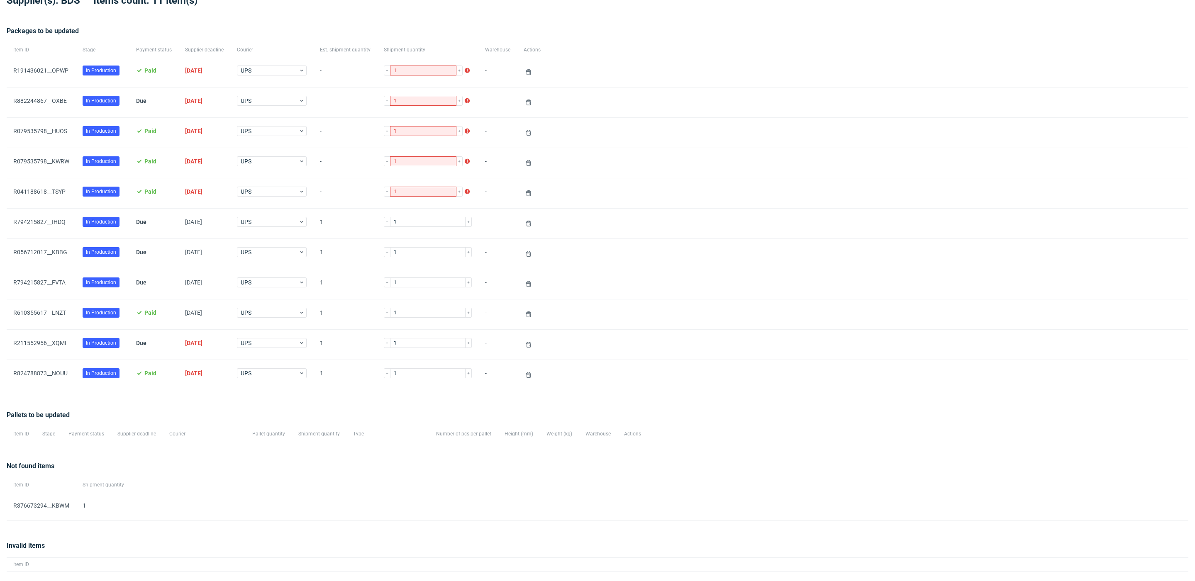
scroll to position [67, 0]
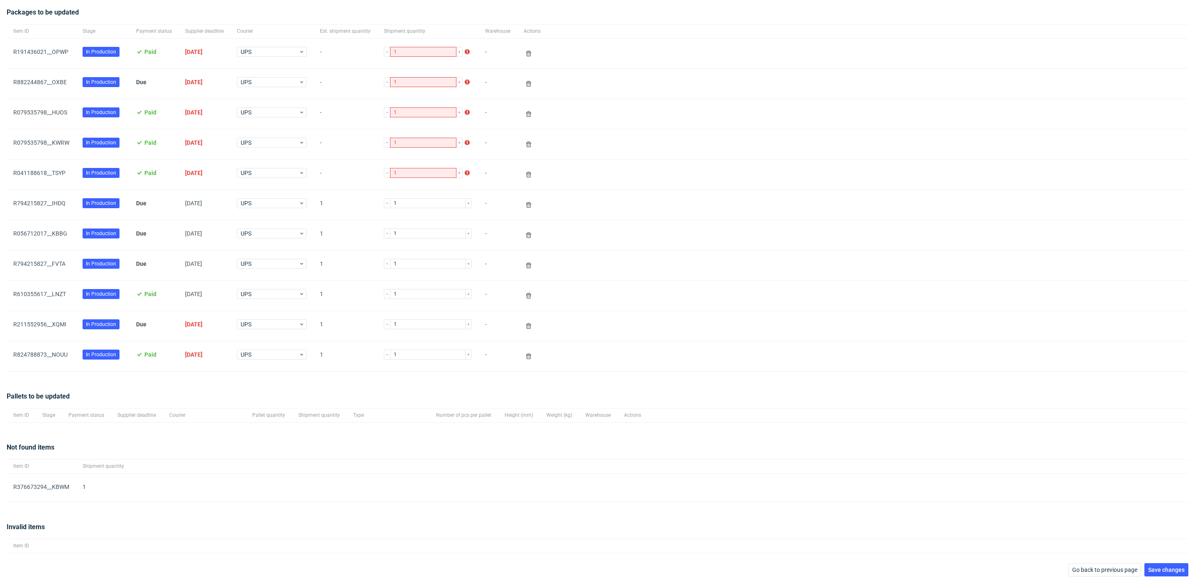
click at [41, 490] on div "R376673294__KBWM" at bounding box center [41, 488] width 69 height 28
drag, startPoint x: 70, startPoint y: 483, endPoint x: 18, endPoint y: 485, distance: 52.3
click at [18, 485] on div "R376673294__KBWM" at bounding box center [41, 488] width 69 height 28
click at [1099, 568] on span "Go back to previous page" at bounding box center [1104, 570] width 65 height 6
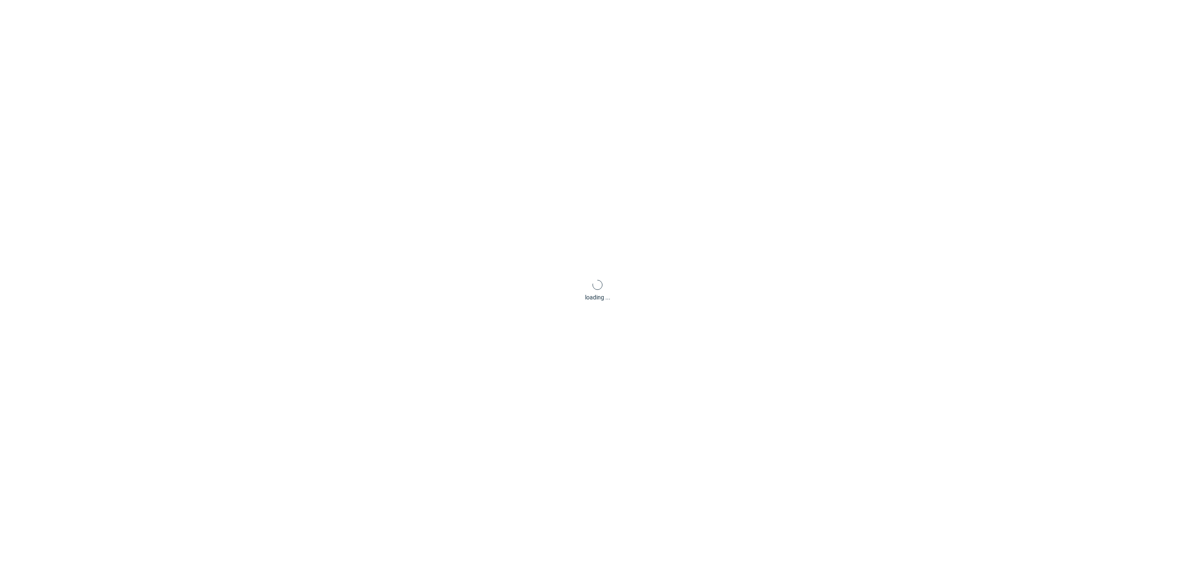
scroll to position [40, 0]
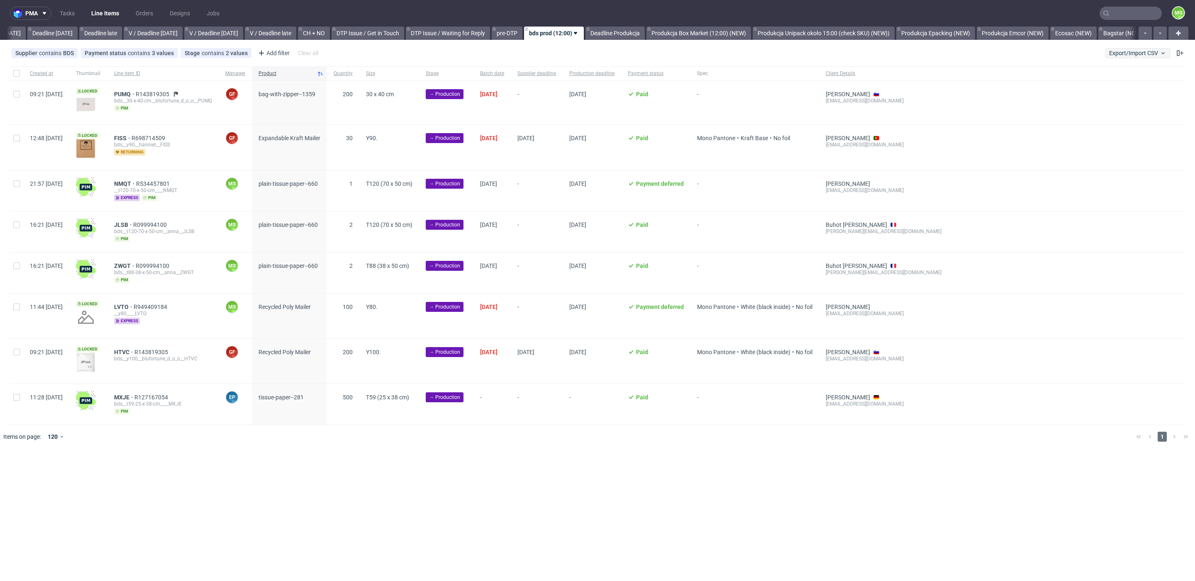
scroll to position [0, 909]
click at [1140, 54] on span "Export/Import CSV" at bounding box center [1137, 53] width 57 height 7
click at [1126, 86] on link "Import shipments CSV" at bounding box center [1118, 86] width 97 height 13
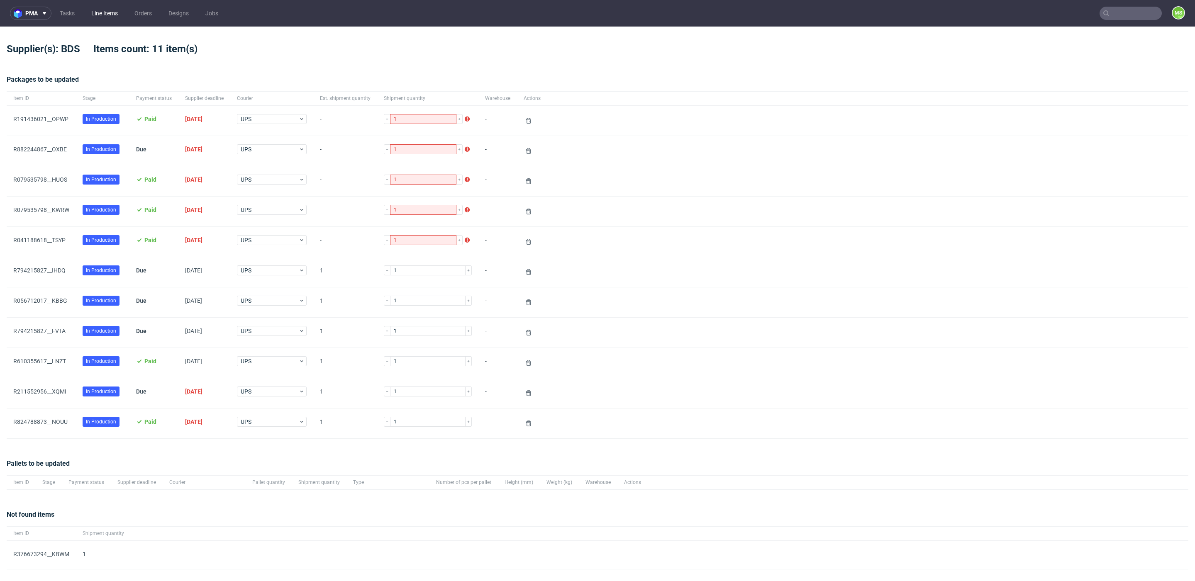
click at [107, 19] on link "Line Items" at bounding box center [104, 13] width 37 height 13
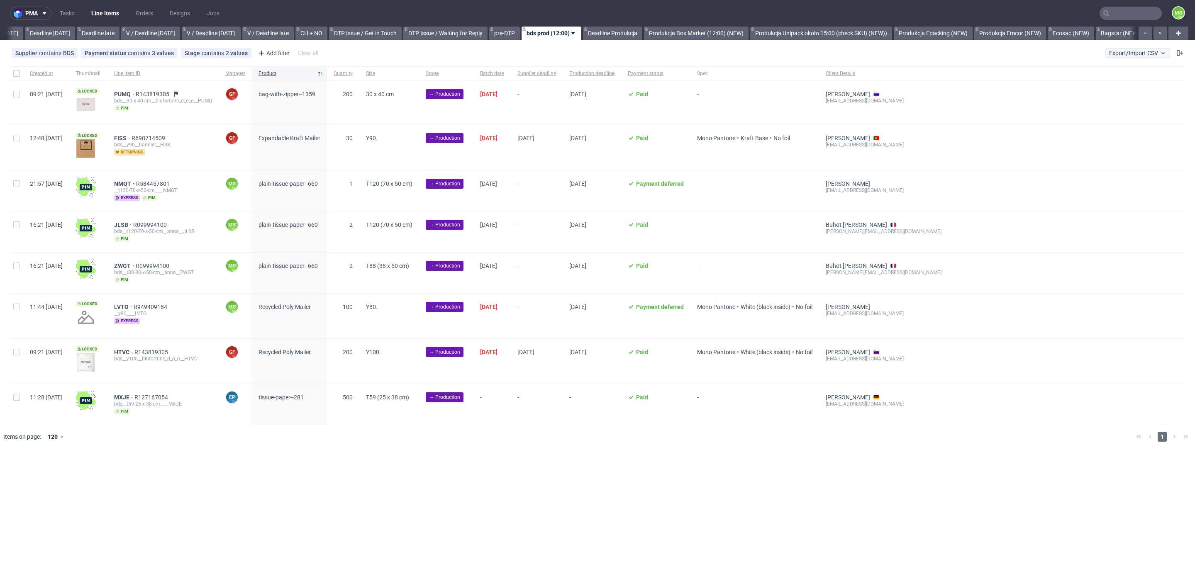
scroll to position [0, 909]
click at [1153, 56] on span "Export/Import CSV" at bounding box center [1137, 53] width 57 height 7
click at [1132, 82] on link "Import shipments CSV" at bounding box center [1118, 86] width 97 height 13
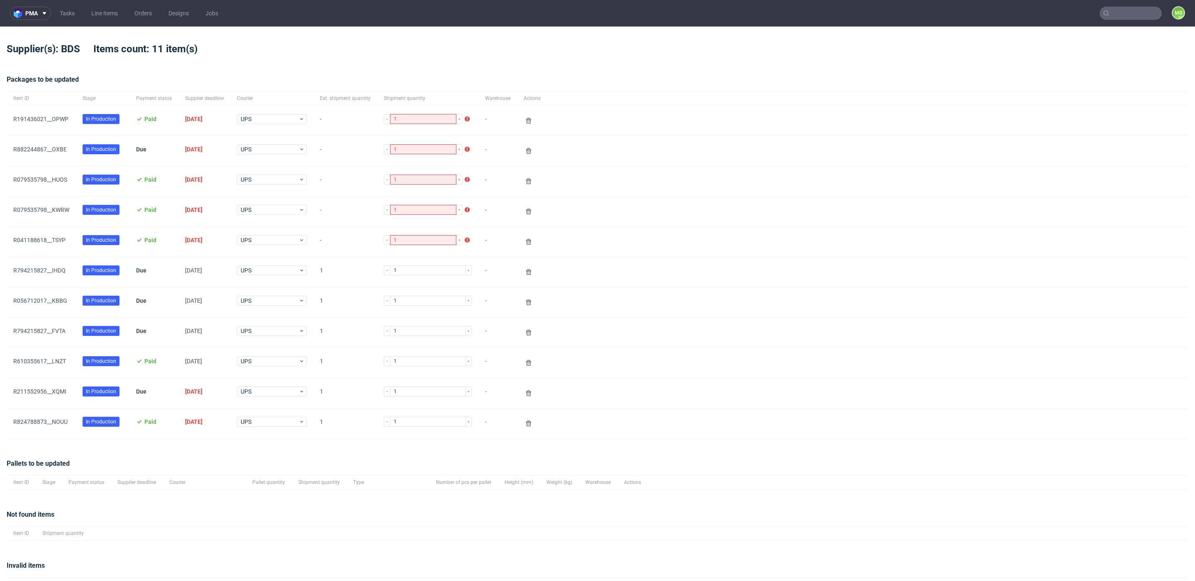
scroll to position [39, 0]
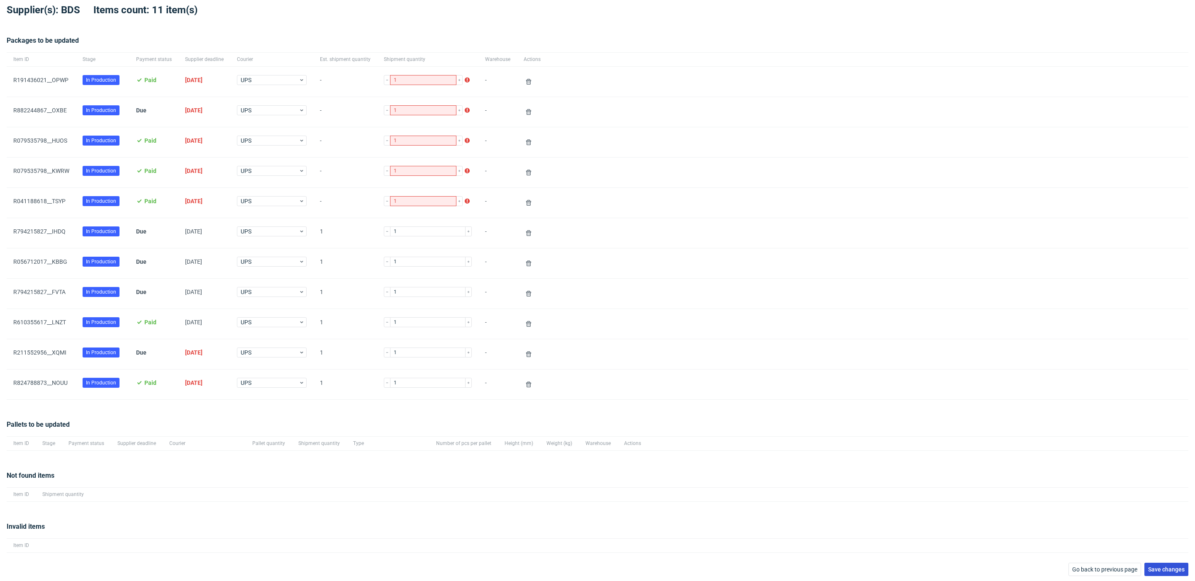
click at [1155, 572] on button "Save changes" at bounding box center [1166, 569] width 44 height 13
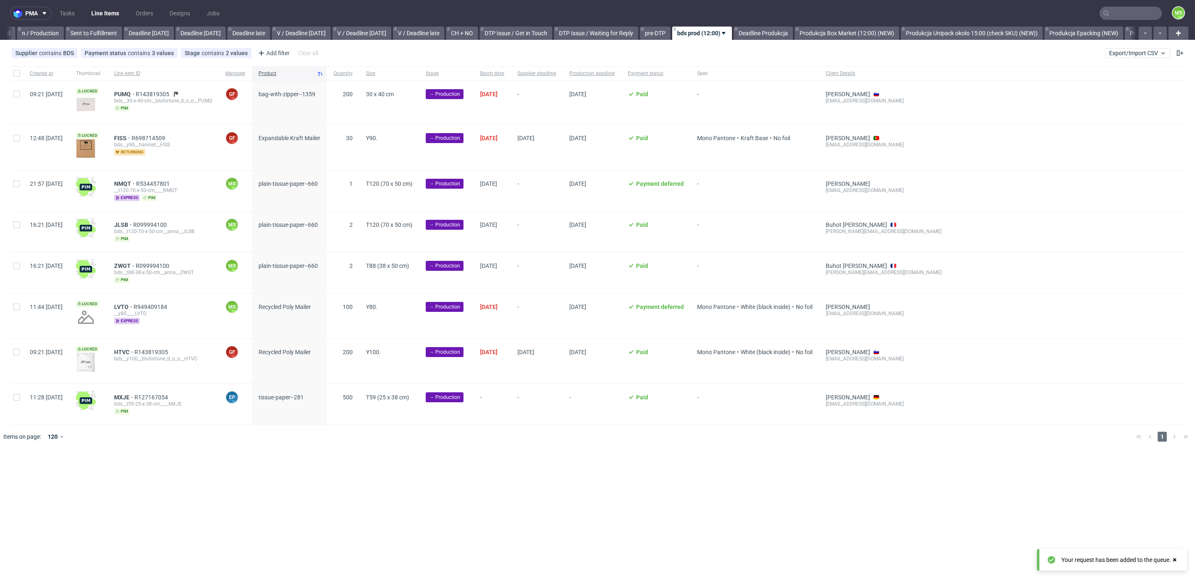
scroll to position [0, 836]
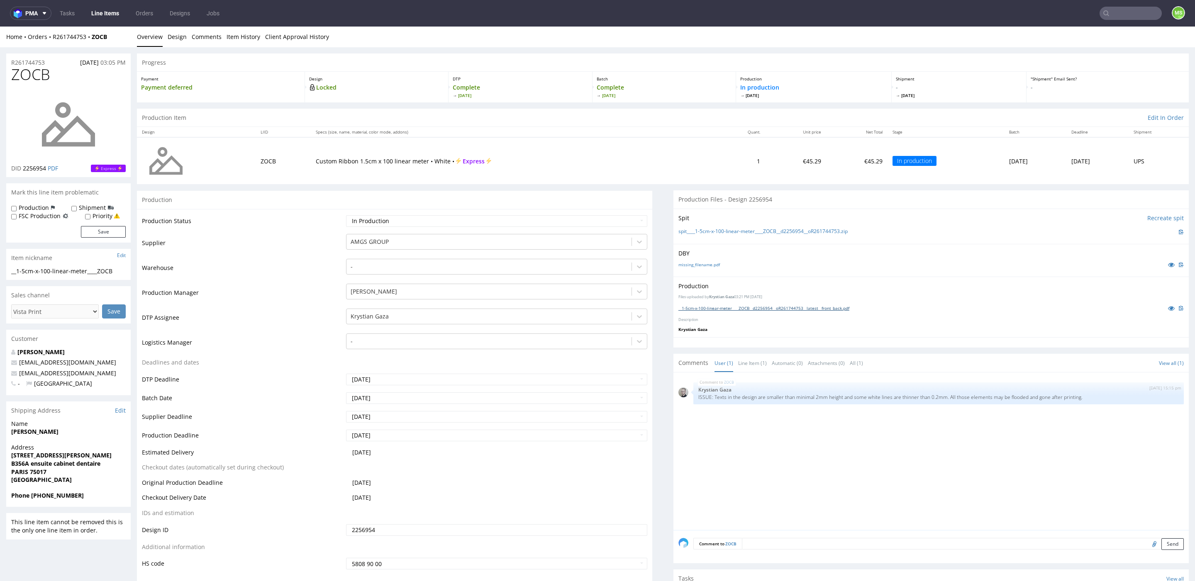
click at [783, 309] on link "__1-5cm-x-100-linear-meter____ZOCB__d2256954__oR261744753__latest__front_back.p…" at bounding box center [763, 308] width 171 height 6
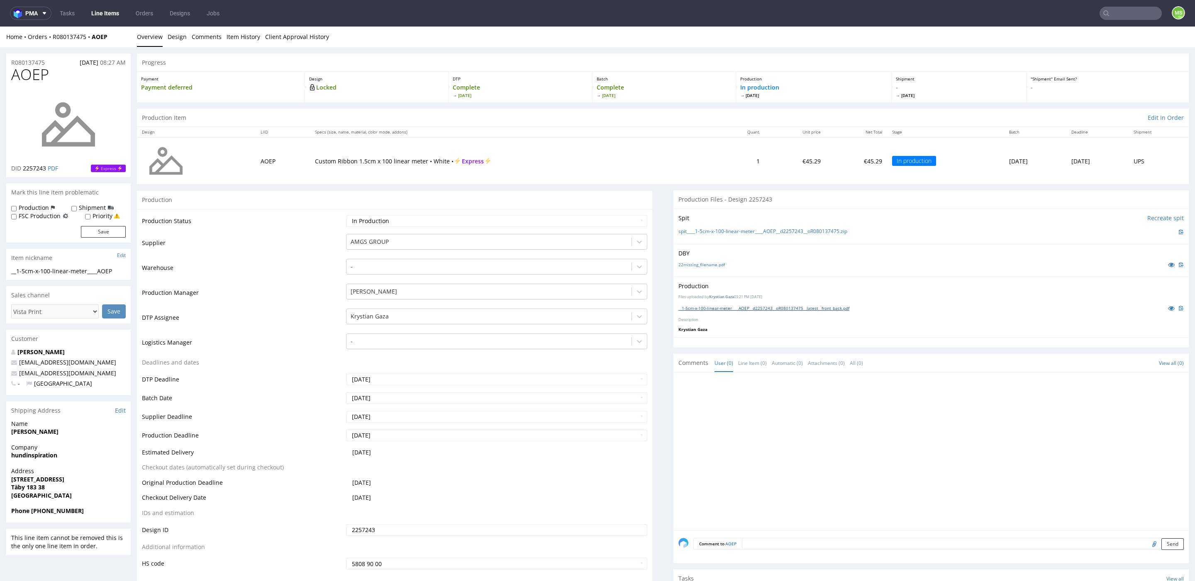
click at [757, 310] on link "__1-5cm-x-100-linear-meter____AOEP__d2257243__oR080137475__latest__front_back.p…" at bounding box center [763, 308] width 171 height 6
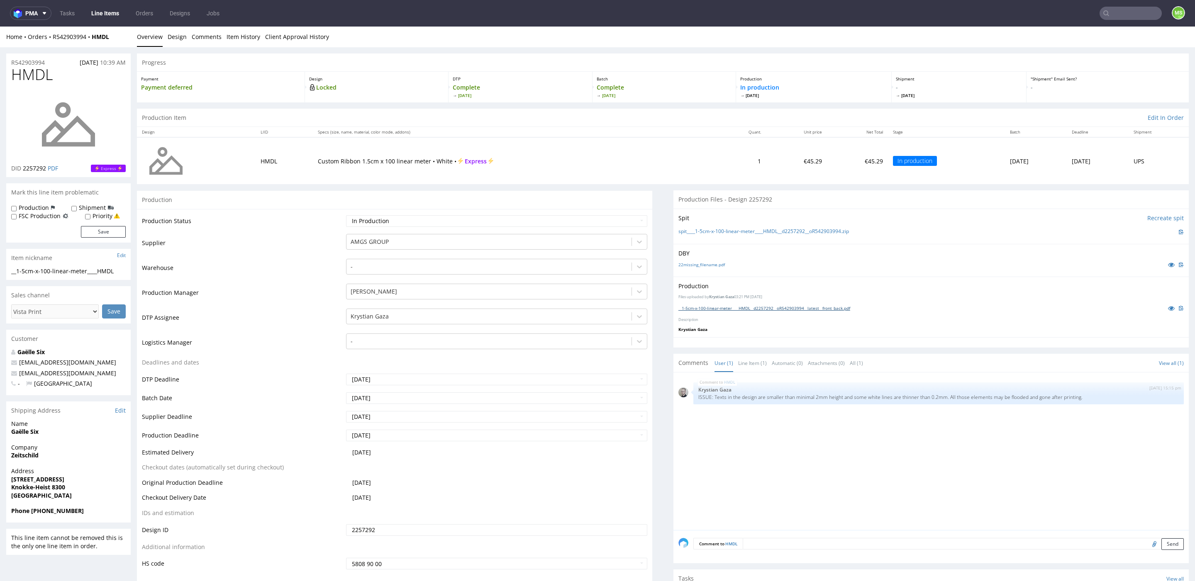
click at [736, 308] on link "__1-5cm-x-100-linear-meter____HMDL__d2257292__oR542903994__latest__front_back.p…" at bounding box center [764, 308] width 172 height 6
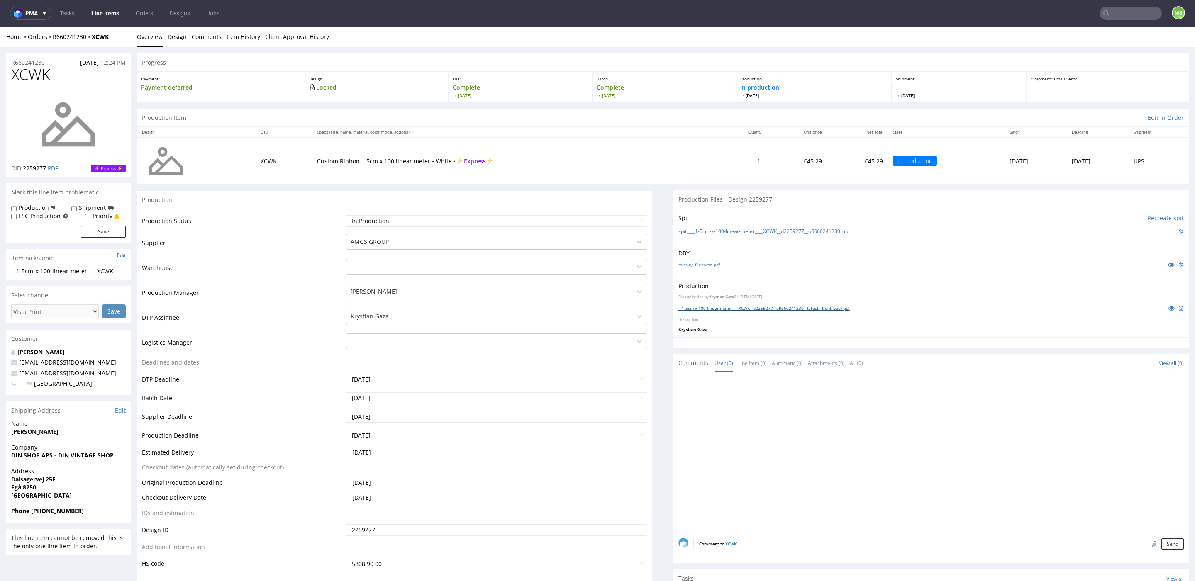
click at [706, 309] on link "__1-5cm-x-100-linear-meter____XCWK__d2259277__oR660241230__latest__front_back.p…" at bounding box center [763, 308] width 171 height 6
click at [714, 306] on link "__1-5cm-x-100-linear-meter____YSLN__d2259003__oR636318237__latest__front_back.p…" at bounding box center [763, 308] width 170 height 6
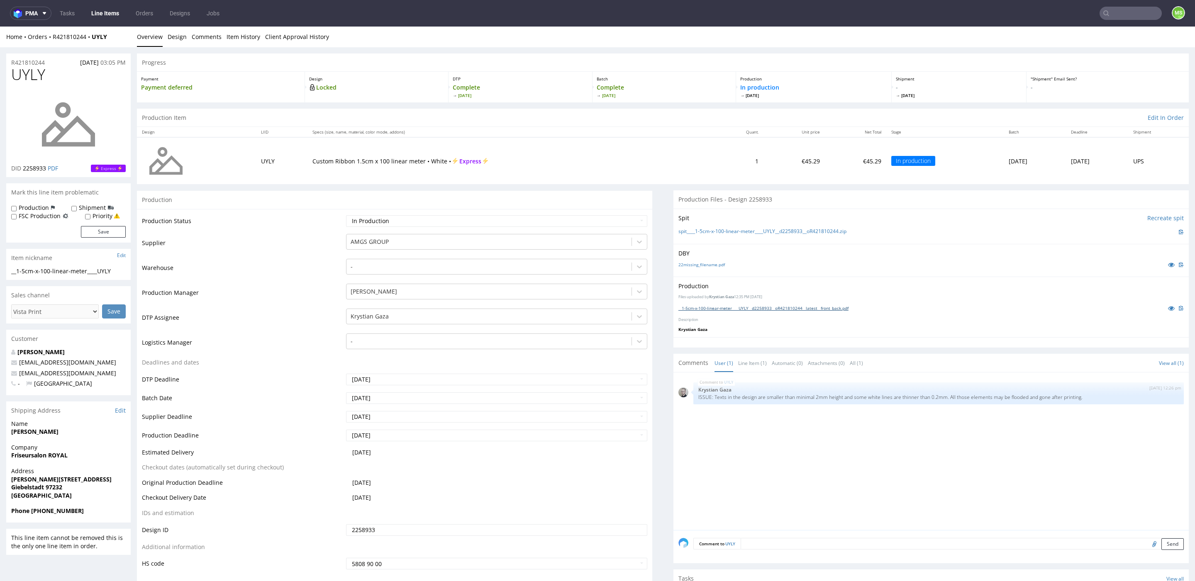
click at [728, 309] on link "__1-5cm-x-100-linear-meter____UYLY__d2258933__oR421810244__latest__front_back.p…" at bounding box center [763, 308] width 170 height 6
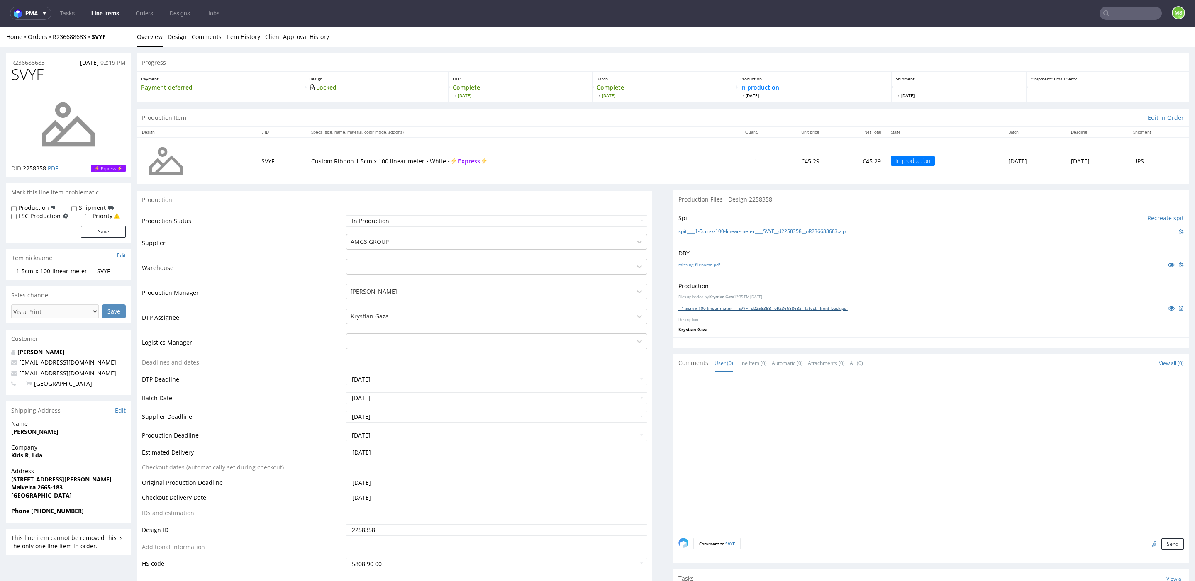
click at [785, 307] on link "__1-5cm-x-100-linear-meter____SVYF__d2258358__oR236688683__latest__front_back.p…" at bounding box center [762, 308] width 169 height 6
click at [785, 308] on link "__1-5cm-x-100-linear-meter____OLFD__d2258142__oR353708068__latest__front_back.p…" at bounding box center [763, 308] width 171 height 6
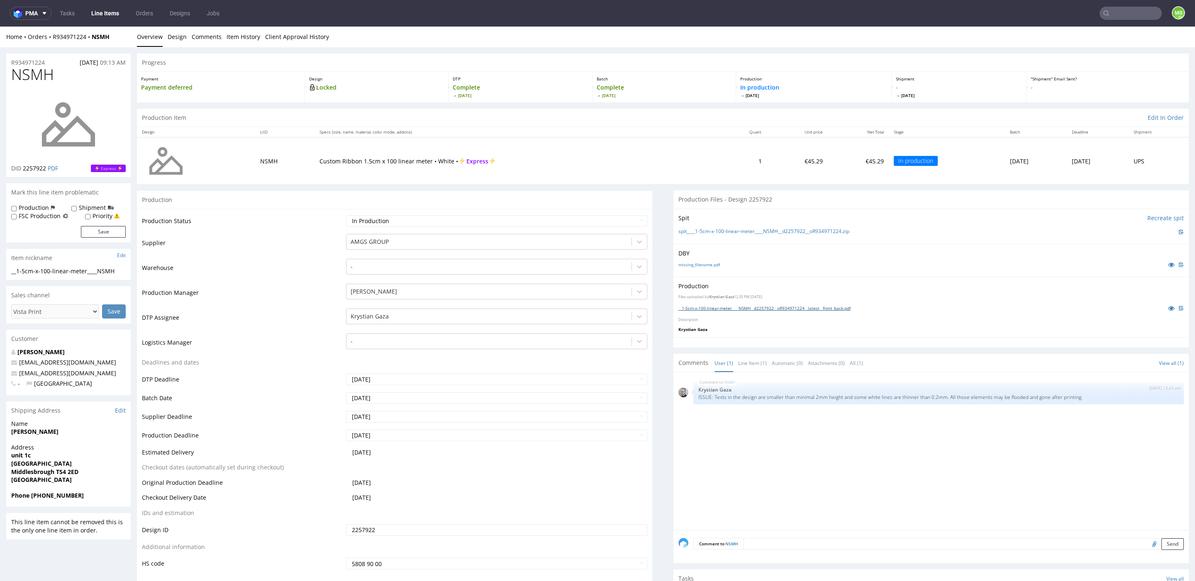
click at [767, 306] on link "__1-5cm-x-100-linear-meter____NSMH__d2257922__oR934971224__latest__front_back.p…" at bounding box center [764, 308] width 172 height 6
click at [718, 313] on div "Production Files uploaded by [PERSON_NAME] Gaza 12:35 PM [DATE] __1-5cm-x-100-l…" at bounding box center [930, 307] width 515 height 61
click at [724, 308] on link "__1-5cm-x-100-linear-meter____CRPV__d2257687__oR922065033__latest__front_back.p…" at bounding box center [763, 308] width 170 height 6
click at [737, 307] on link "__1-5cm-x-100-linear-meter____HNDJ__d2257646__oR227522380__latest__front_back.p…" at bounding box center [763, 308] width 171 height 6
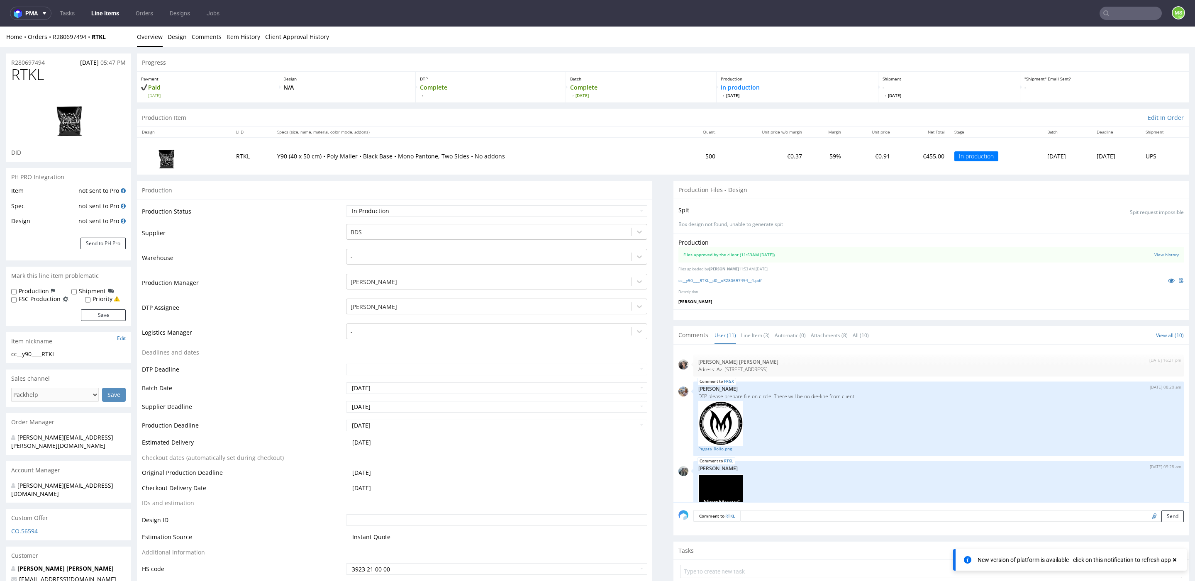
scroll to position [390, 0]
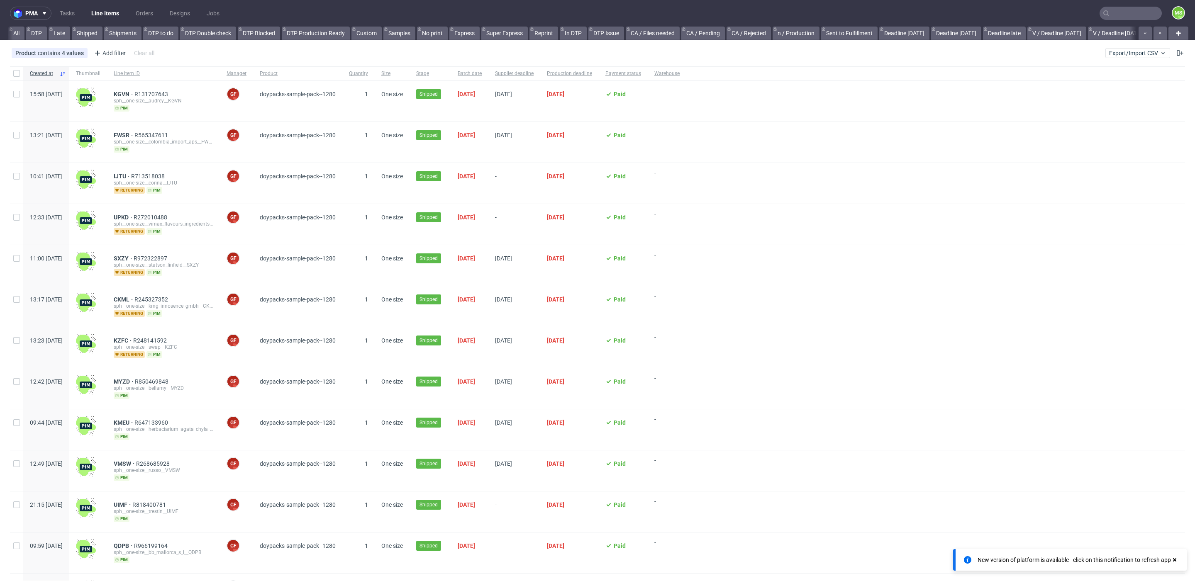
scroll to position [0, 1702]
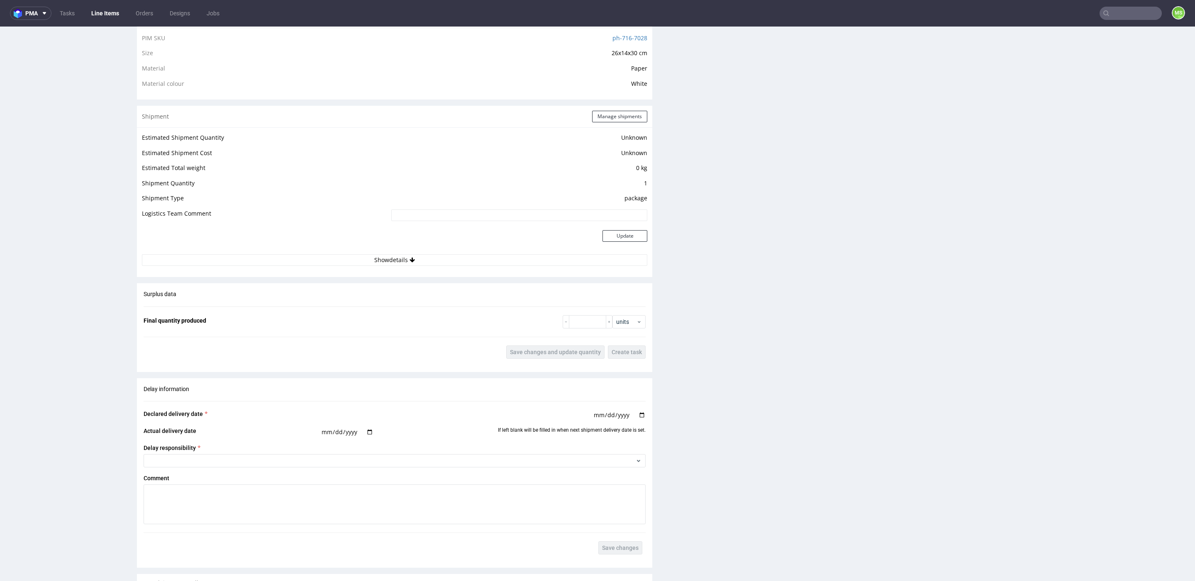
scroll to position [589, 0]
click at [401, 260] on button "Show details" at bounding box center [394, 258] width 505 height 12
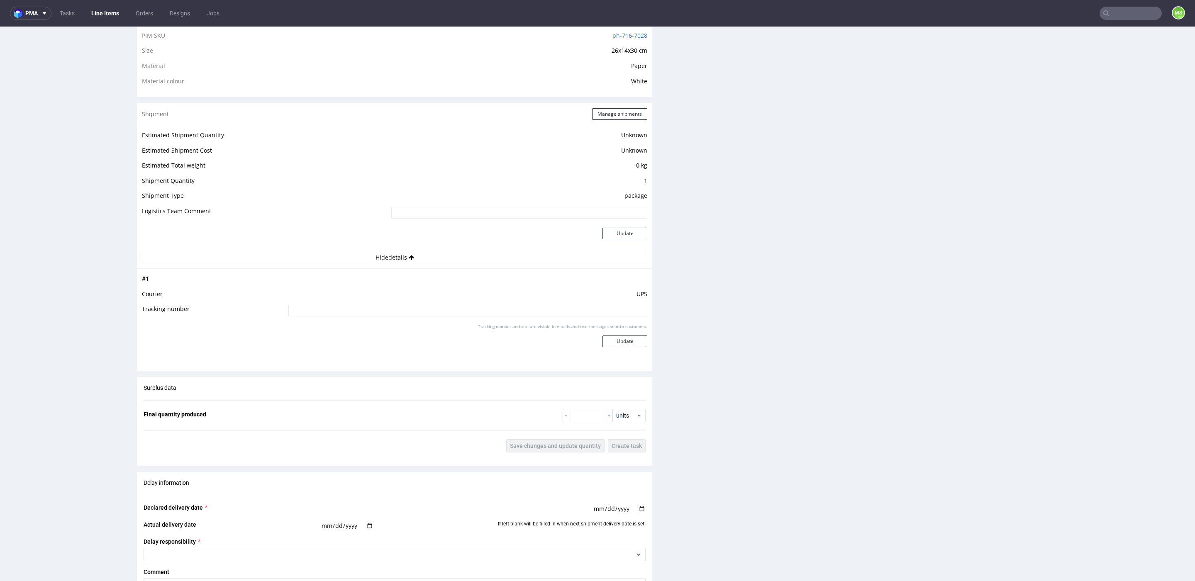
click at [392, 313] on input at bounding box center [467, 311] width 359 height 12
paste input "1Z5A15806894068352"
type input "1Z5A15806894068352"
click at [610, 339] on button "Update" at bounding box center [624, 342] width 45 height 12
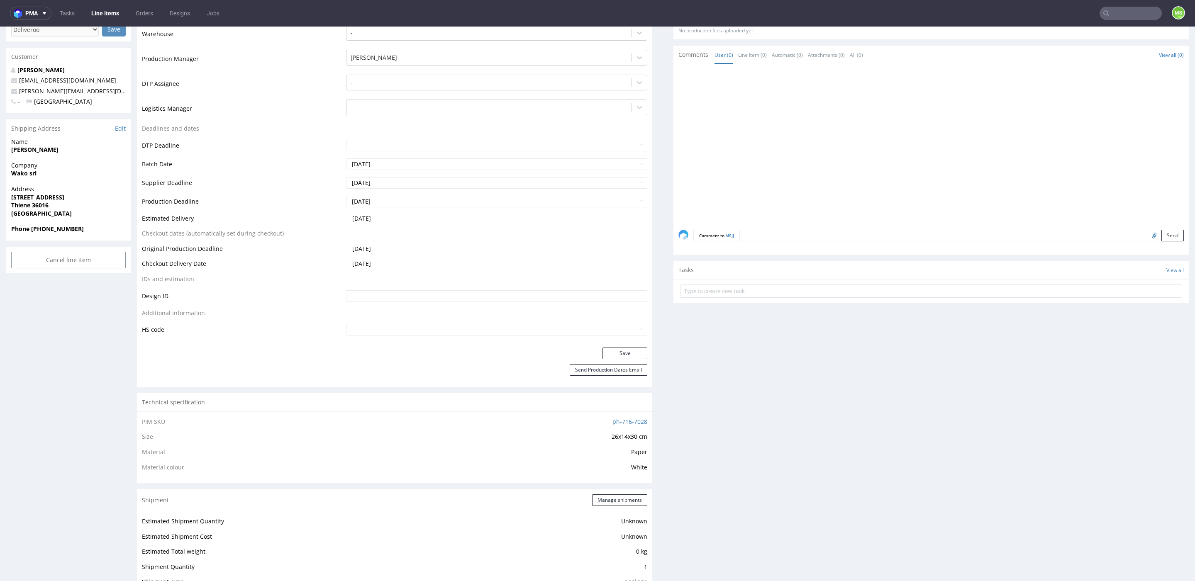
scroll to position [0, 0]
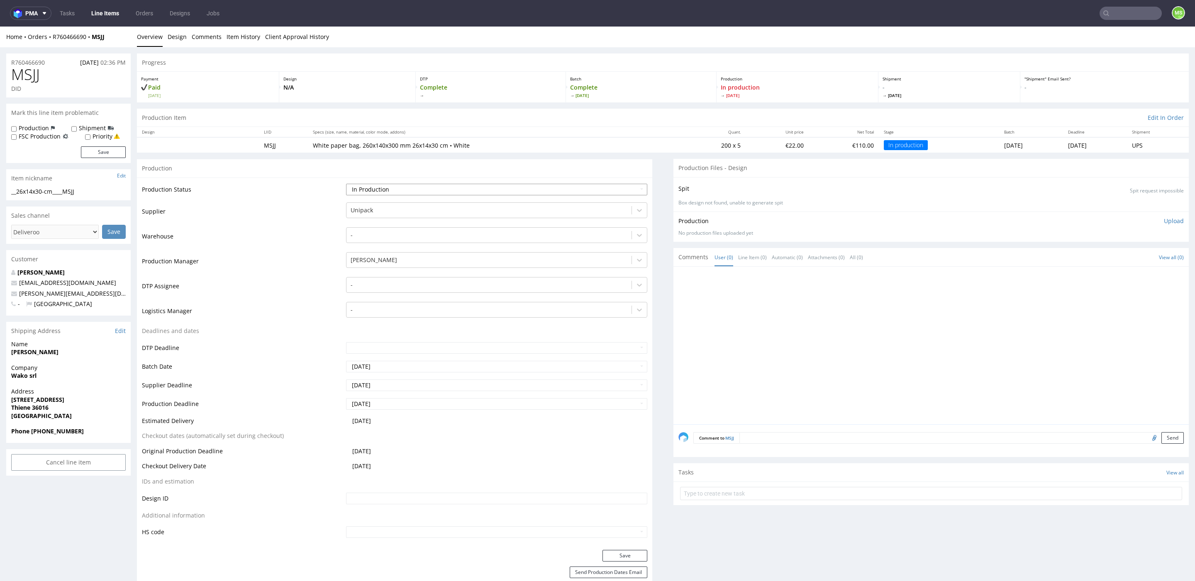
click at [430, 189] on select "Waiting for Artwork Waiting for Diecut Waiting for Mockup Waiting for DTP Waiti…" at bounding box center [496, 190] width 301 height 12
select select "production_complete"
click at [346, 184] on select "Waiting for Artwork Waiting for Diecut Waiting for Mockup Waiting for DTP Waiti…" at bounding box center [496, 190] width 301 height 12
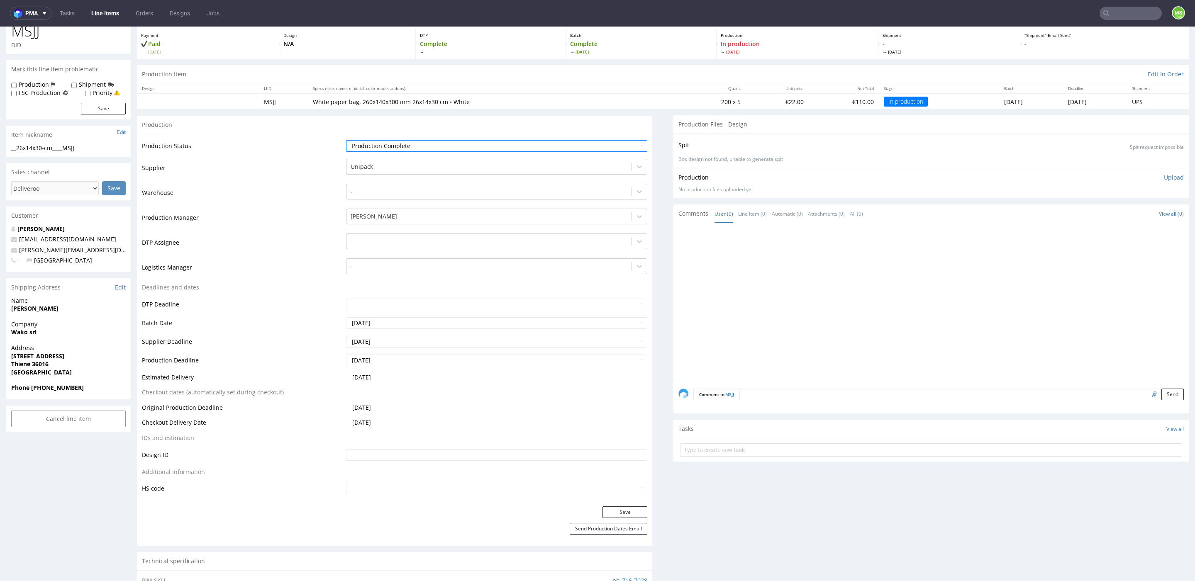
scroll to position [67, 0]
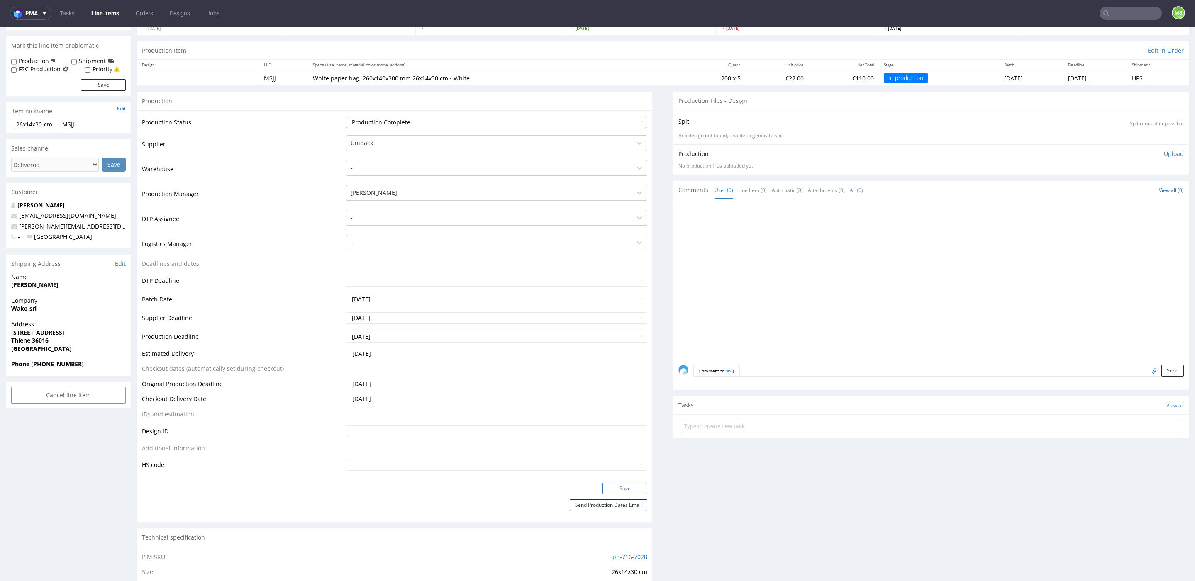
click at [613, 490] on button "Save" at bounding box center [624, 489] width 45 height 12
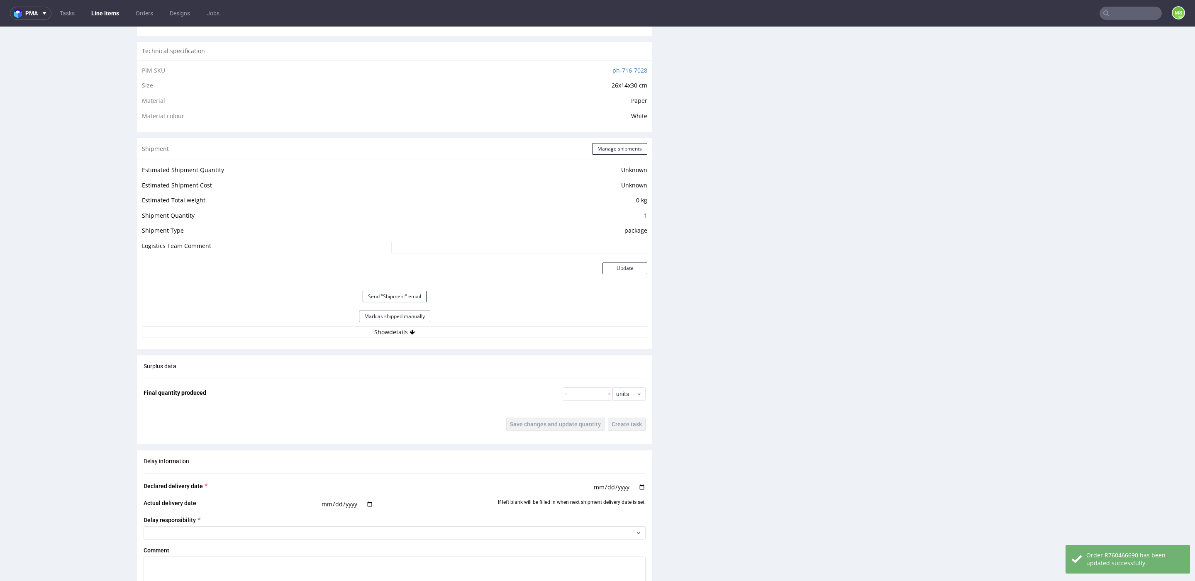
scroll to position [560, 0]
click at [403, 312] on button "Mark as shipped manually" at bounding box center [394, 310] width 71 height 12
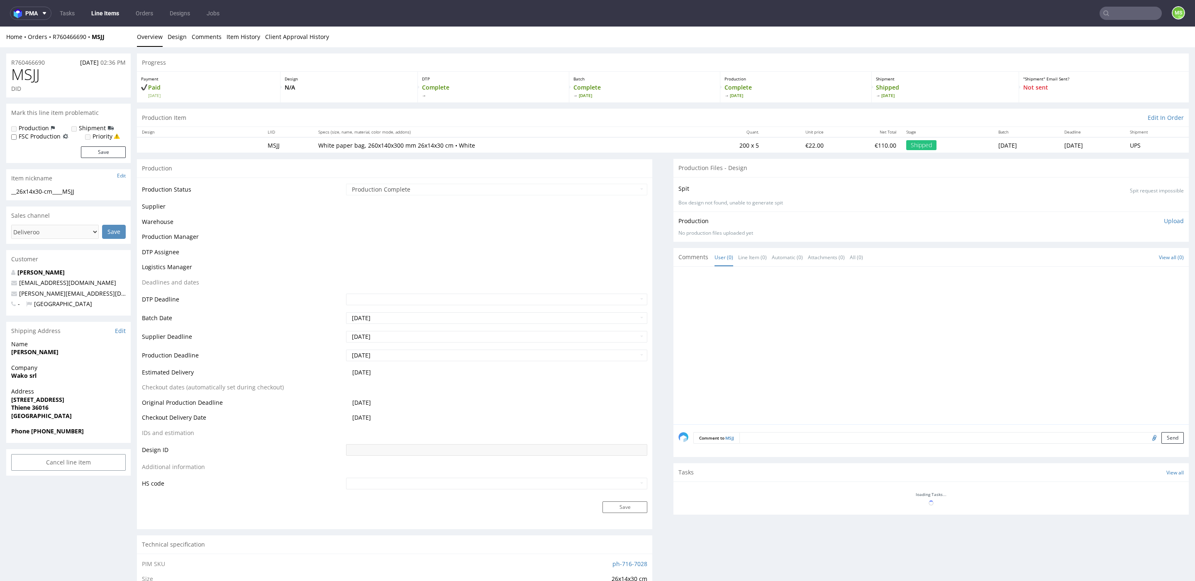
scroll to position [366, 0]
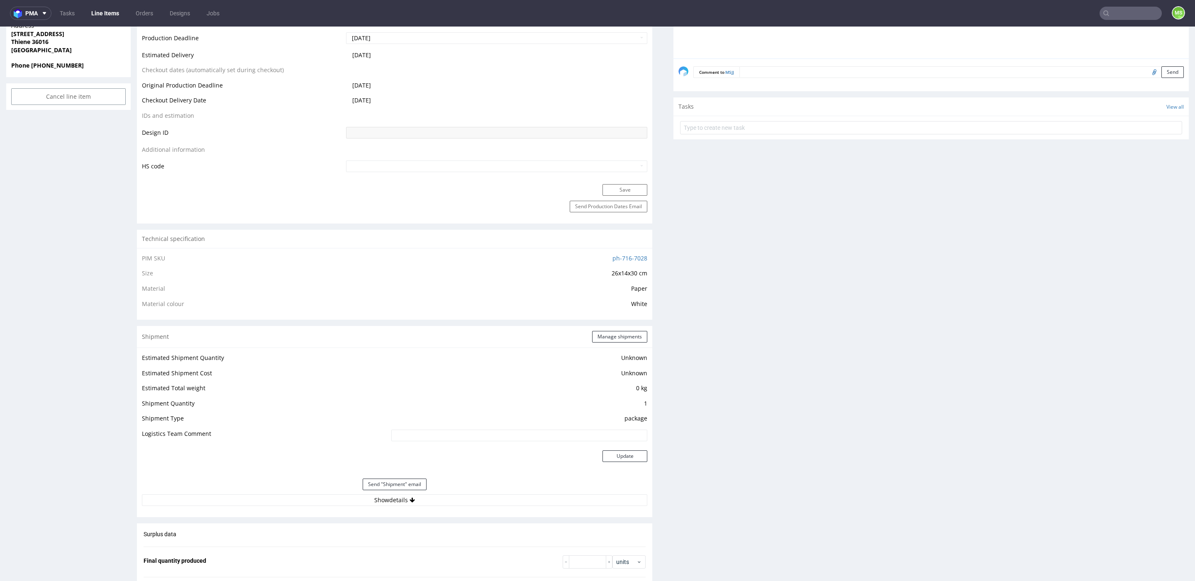
click at [1124, 13] on input "text" at bounding box center [1130, 13] width 62 height 13
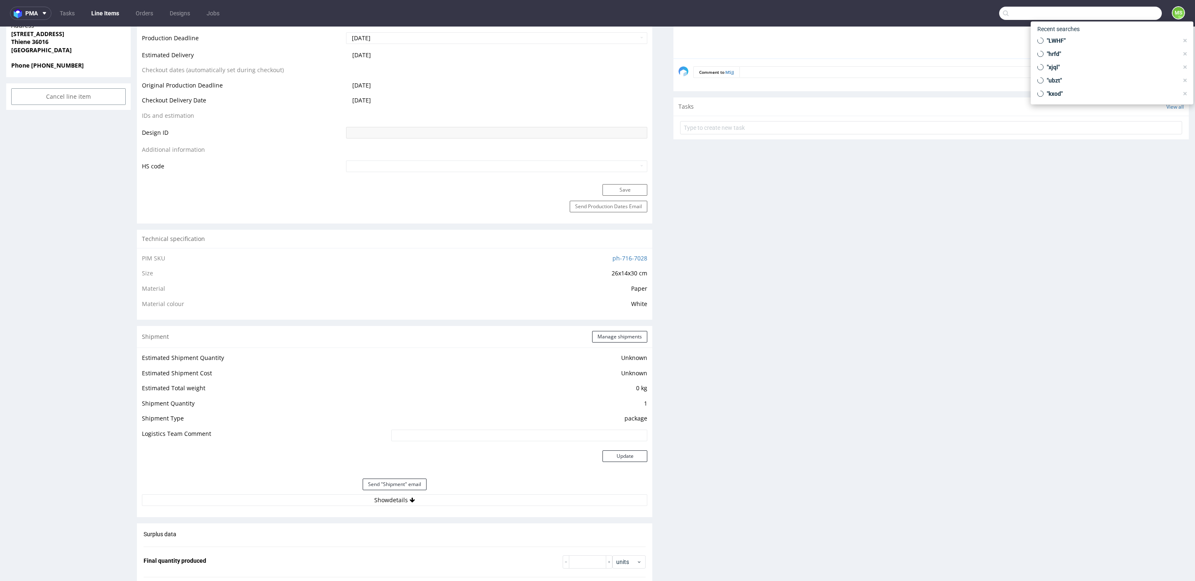
click at [1124, 13] on input "text" at bounding box center [1080, 13] width 163 height 13
paste input "DFER"
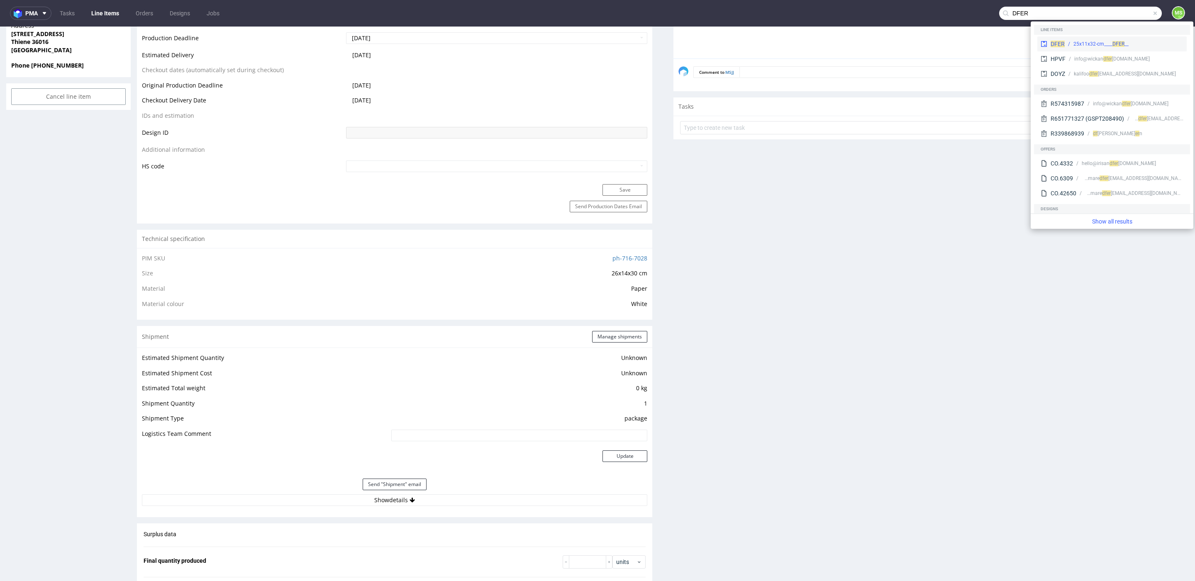
type input "DFER"
click at [1101, 40] on div "__25x11x32-cm____ DFER" at bounding box center [1100, 43] width 55 height 7
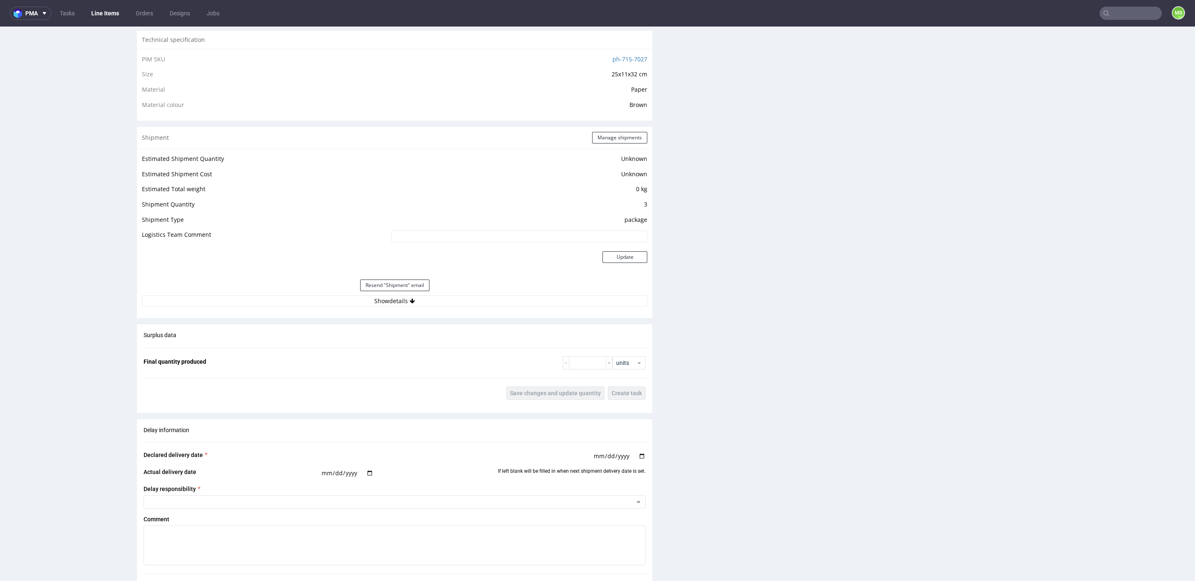
scroll to position [586, 0]
click at [419, 302] on button "Show details" at bounding box center [394, 302] width 505 height 12
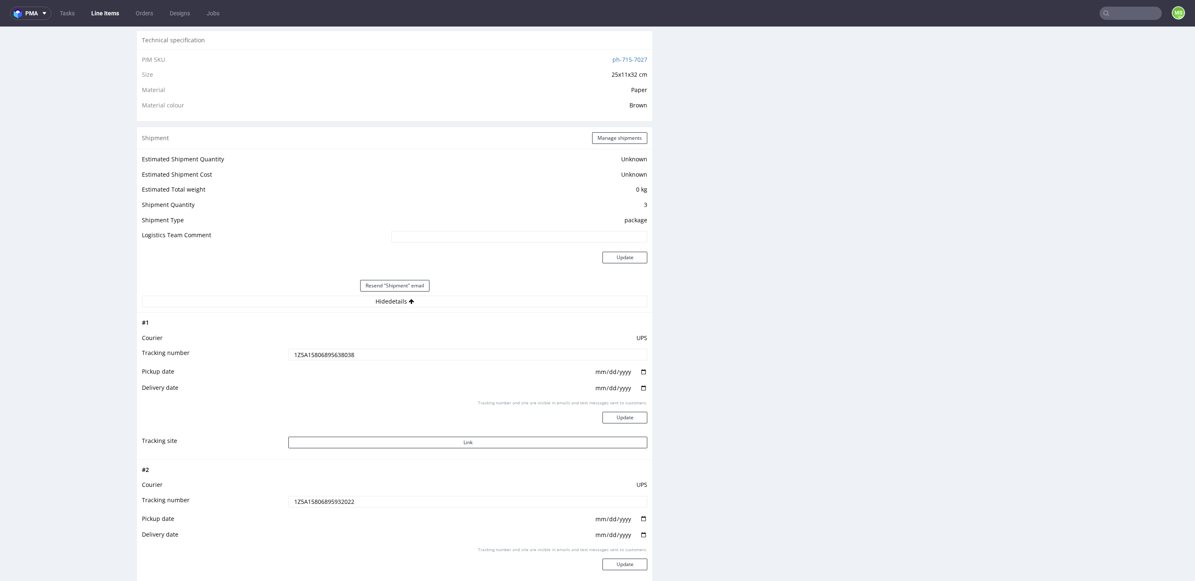
drag, startPoint x: 378, startPoint y: 352, endPoint x: 239, endPoint y: 352, distance: 138.6
click at [239, 352] on tr "Tracking number 1Z5A15806895638038" at bounding box center [394, 357] width 505 height 19
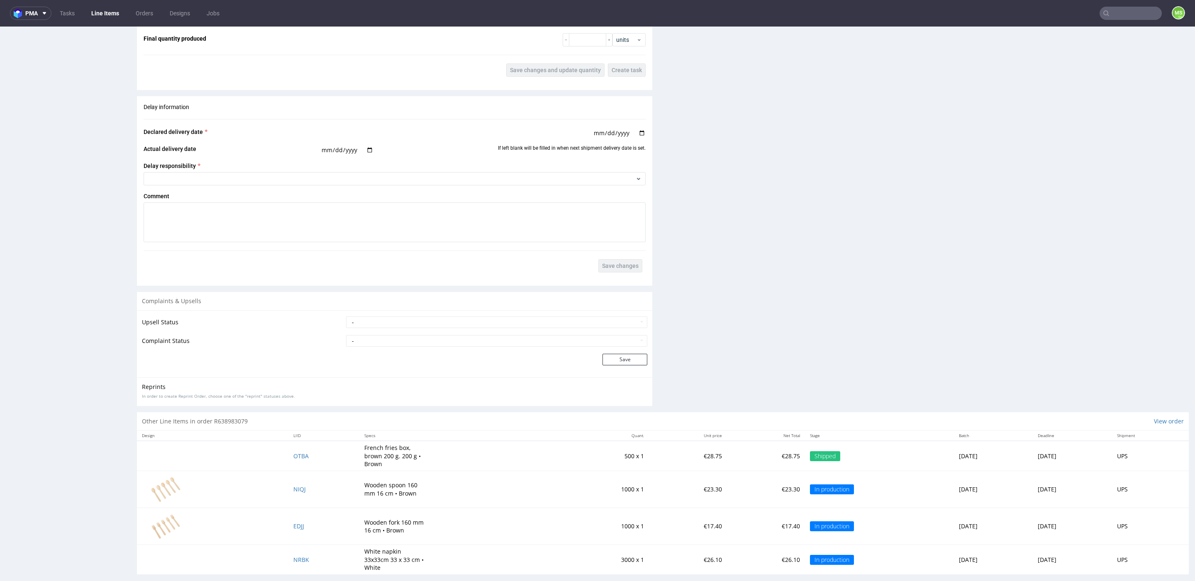
scroll to position [2, 0]
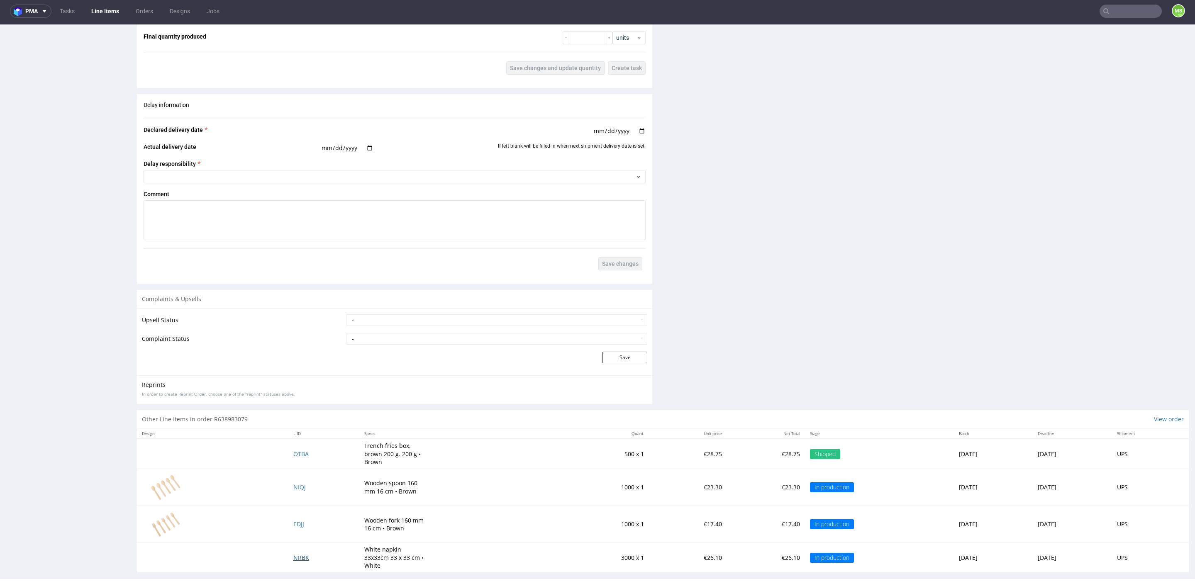
click at [293, 554] on span "NRBK" at bounding box center [301, 558] width 16 height 8
click at [293, 523] on span "EDJJ" at bounding box center [298, 524] width 11 height 8
click at [293, 484] on span "NIQJ" at bounding box center [299, 487] width 12 height 8
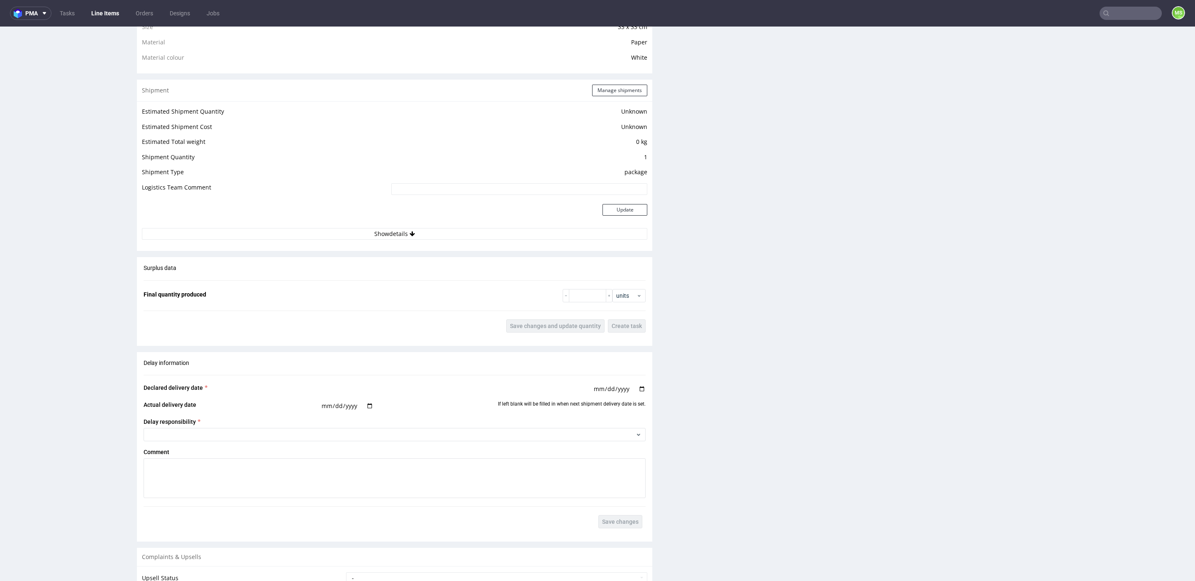
scroll to position [616, 0]
click at [401, 226] on button "Show details" at bounding box center [394, 230] width 505 height 12
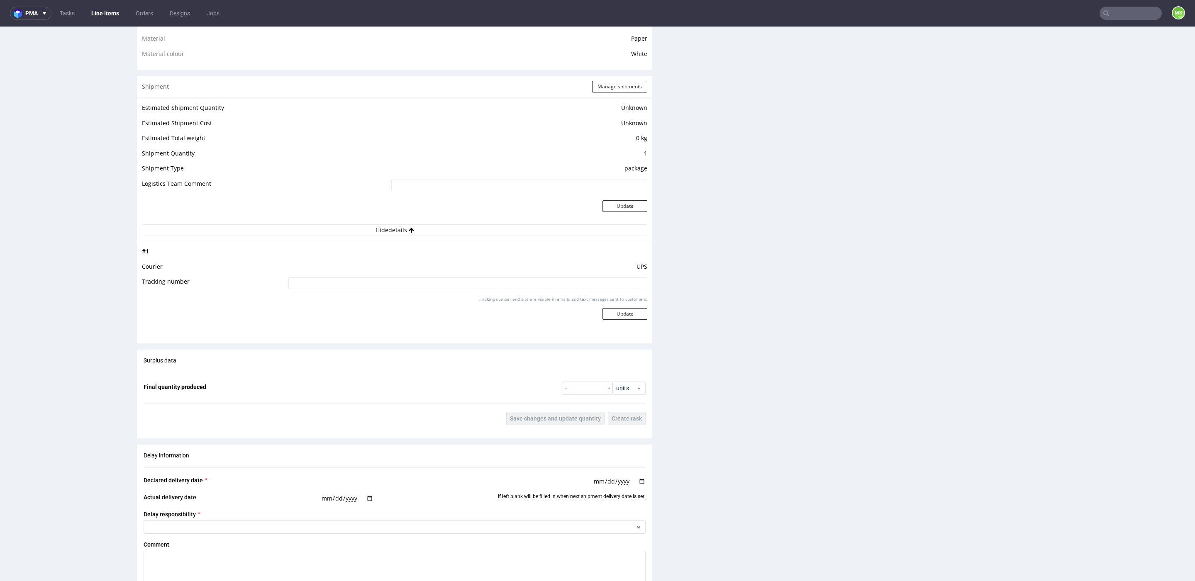
click at [395, 280] on input at bounding box center [467, 284] width 359 height 12
paste input "1Z5A15806895638038"
type input "1Z5A15806895638038"
click at [611, 308] on div "Tracking number and site are visible in emails and text messages sent to custom…" at bounding box center [467, 311] width 359 height 30
click at [612, 310] on button "Update" at bounding box center [624, 314] width 45 height 12
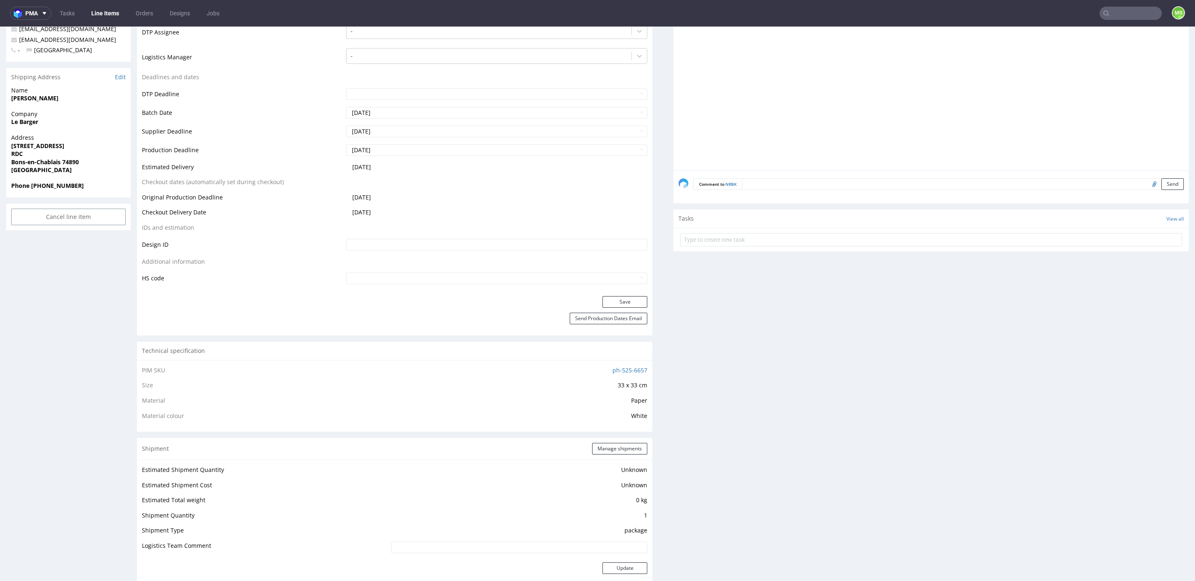
scroll to position [0, 0]
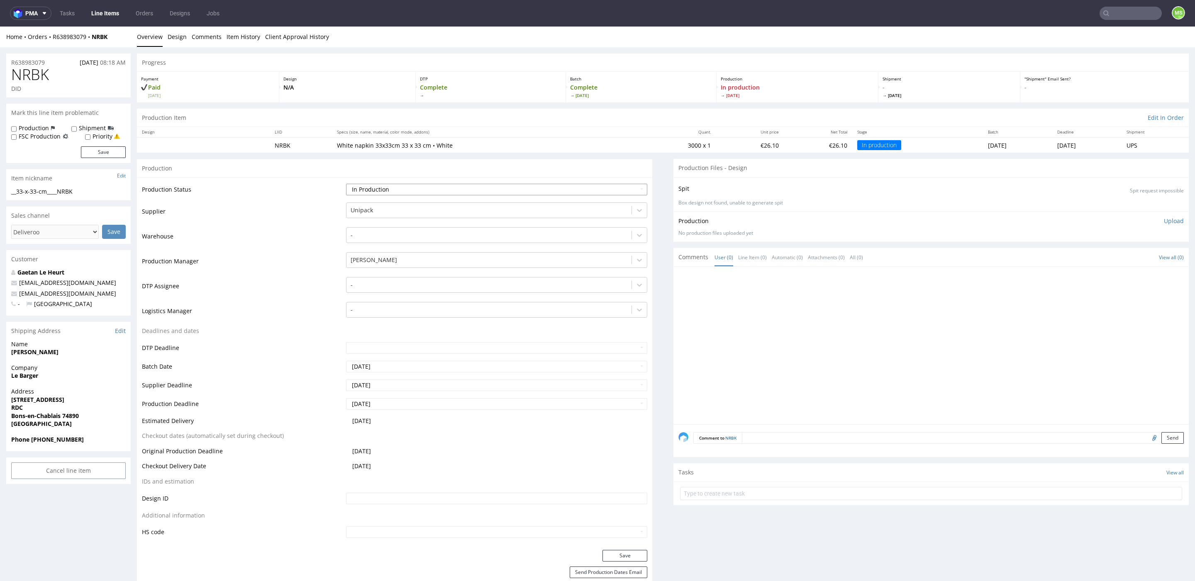
click at [487, 187] on select "Waiting for Artwork Waiting for Diecut Waiting for Mockup Waiting for DTP Waiti…" at bounding box center [496, 190] width 301 height 12
select select "production_complete"
click at [346, 184] on select "Waiting for Artwork Waiting for Diecut Waiting for Mockup Waiting for DTP Waiti…" at bounding box center [496, 190] width 301 height 12
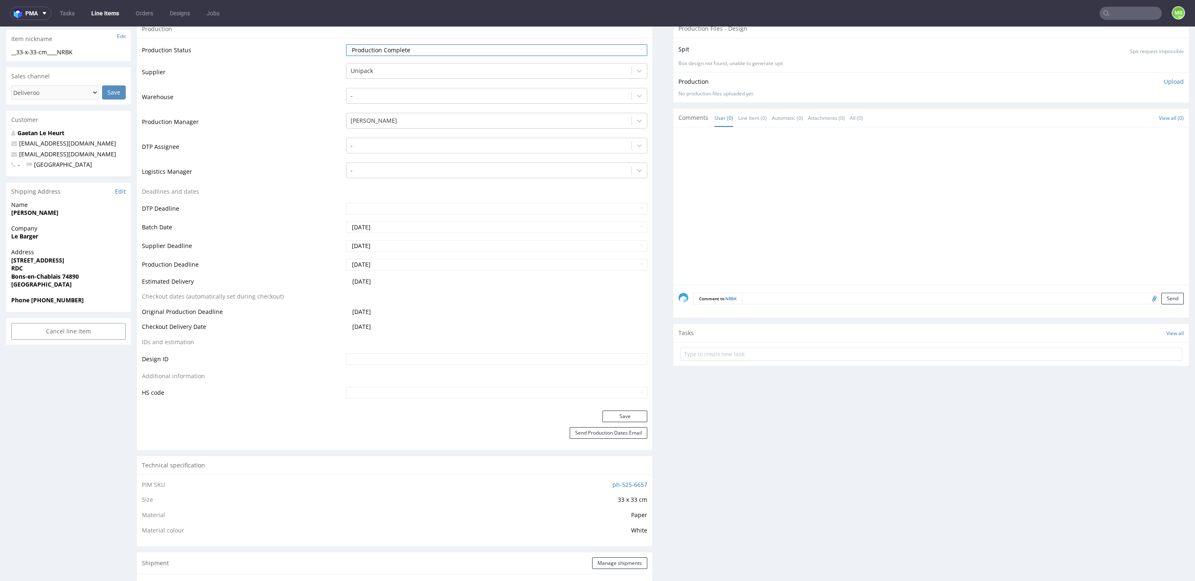
scroll to position [142, 0]
click at [623, 415] on button "Save" at bounding box center [624, 414] width 45 height 12
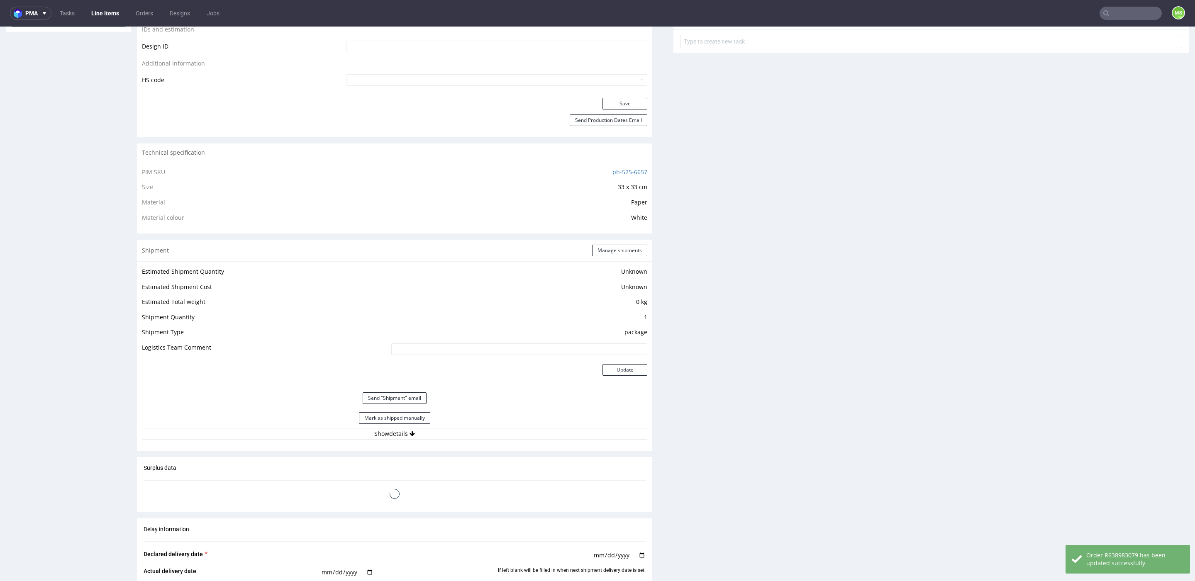
scroll to position [553, 0]
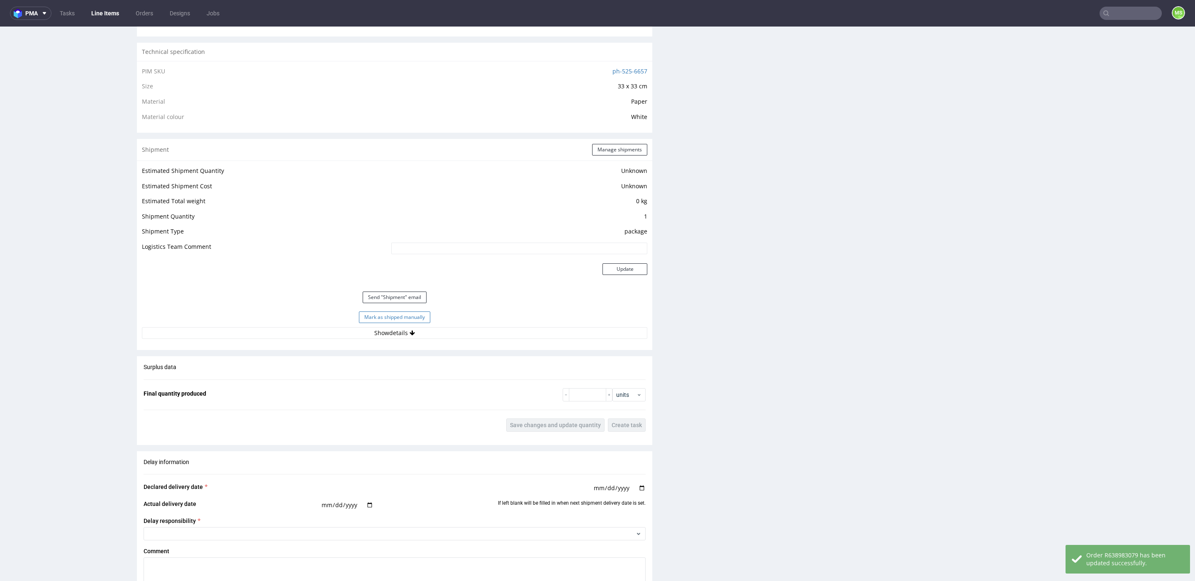
click at [417, 317] on button "Mark as shipped manually" at bounding box center [394, 318] width 71 height 12
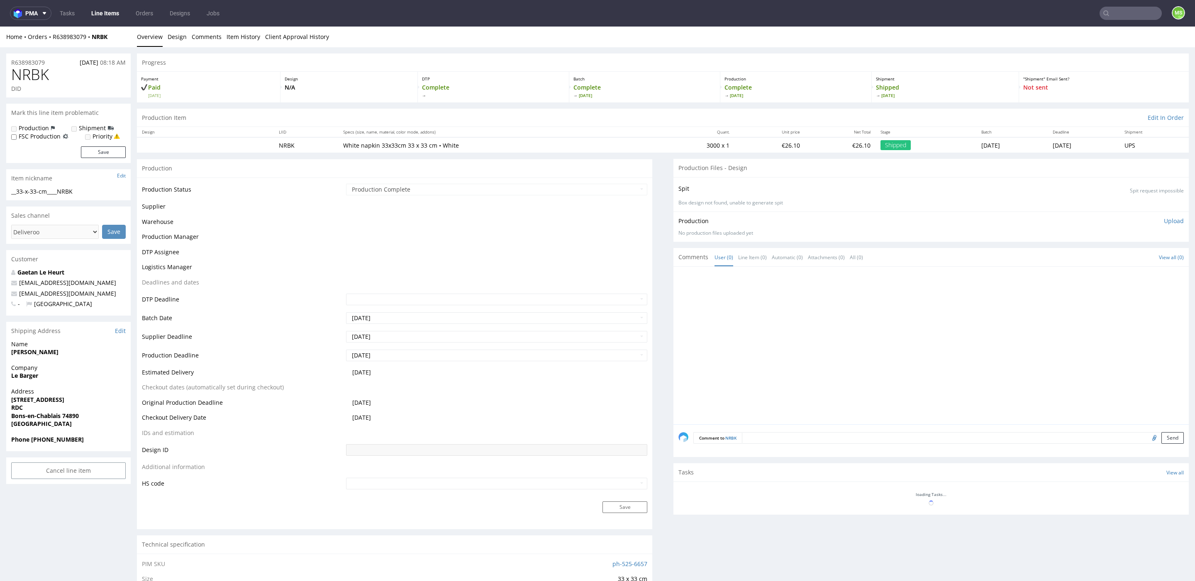
scroll to position [440, 0]
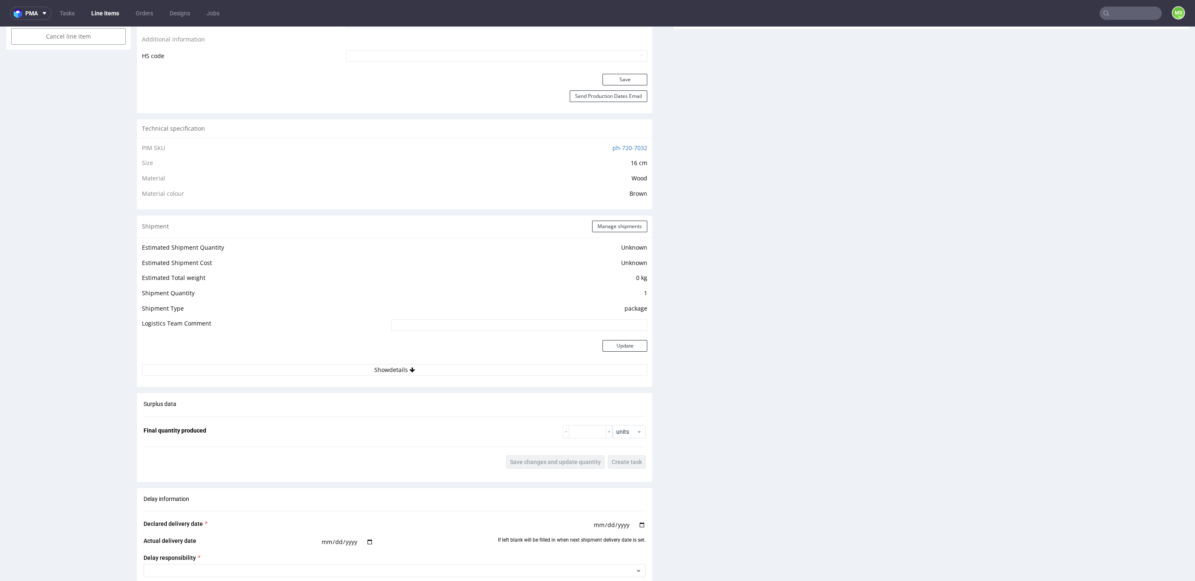
scroll to position [500, 0]
click at [387, 367] on button "Show details" at bounding box center [394, 369] width 505 height 12
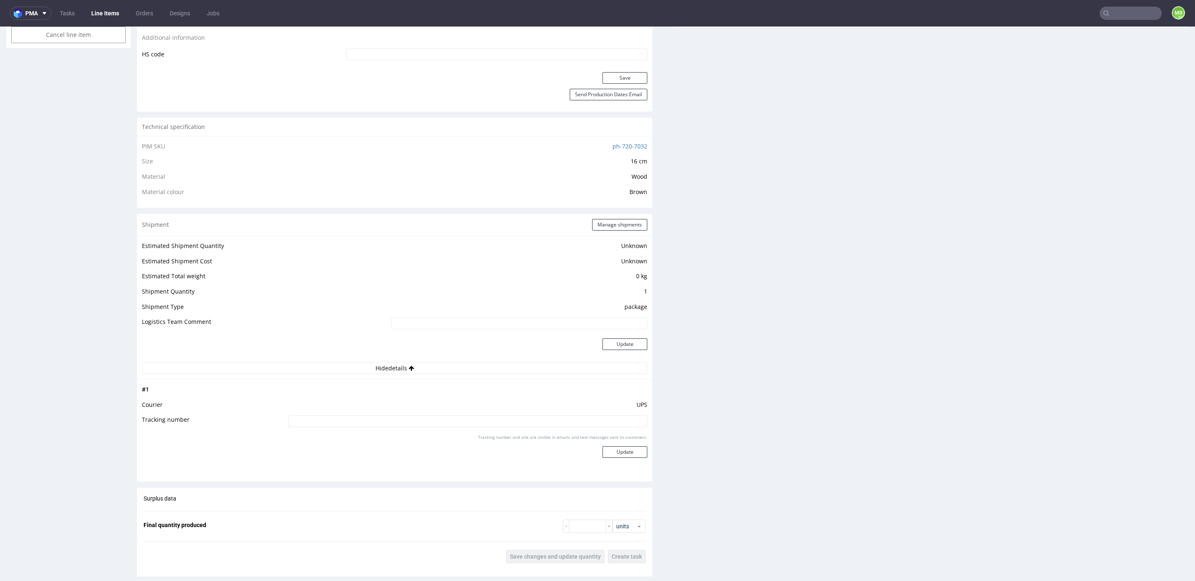
click at [413, 422] on input at bounding box center [467, 422] width 359 height 12
paste input "1Z5A15806895638038"
type input "1Z5A15806895638038"
click at [615, 453] on button "Update" at bounding box center [624, 452] width 45 height 12
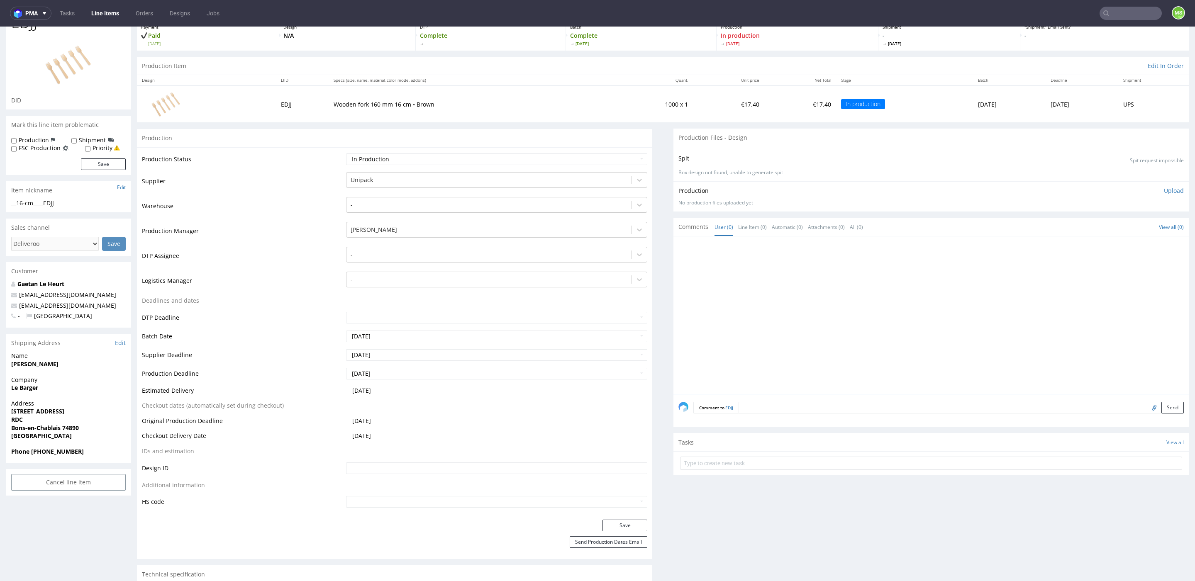
scroll to position [0, 0]
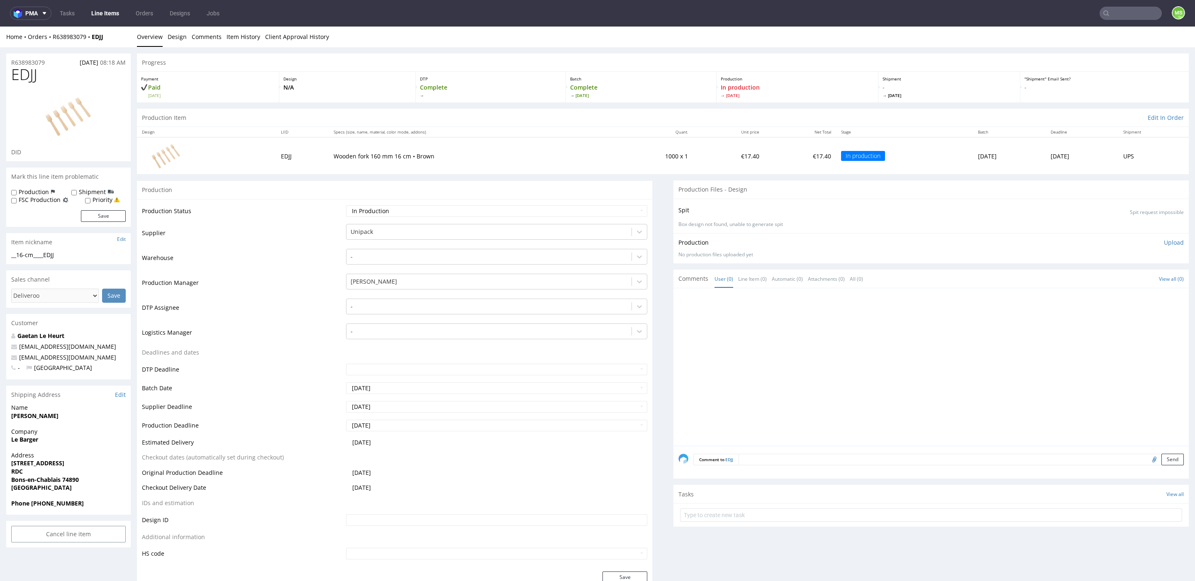
click at [562, 218] on td "Waiting for Artwork Waiting for Diecut Waiting for Mockup Waiting for DTP Waiti…" at bounding box center [495, 214] width 303 height 19
click at [569, 211] on select "Waiting for Artwork Waiting for Diecut Waiting for Mockup Waiting for DTP Waiti…" at bounding box center [496, 211] width 301 height 12
select select "production_complete"
click at [346, 205] on select "Waiting for Artwork Waiting for Diecut Waiting for Mockup Waiting for DTP Waiti…" at bounding box center [496, 211] width 301 height 12
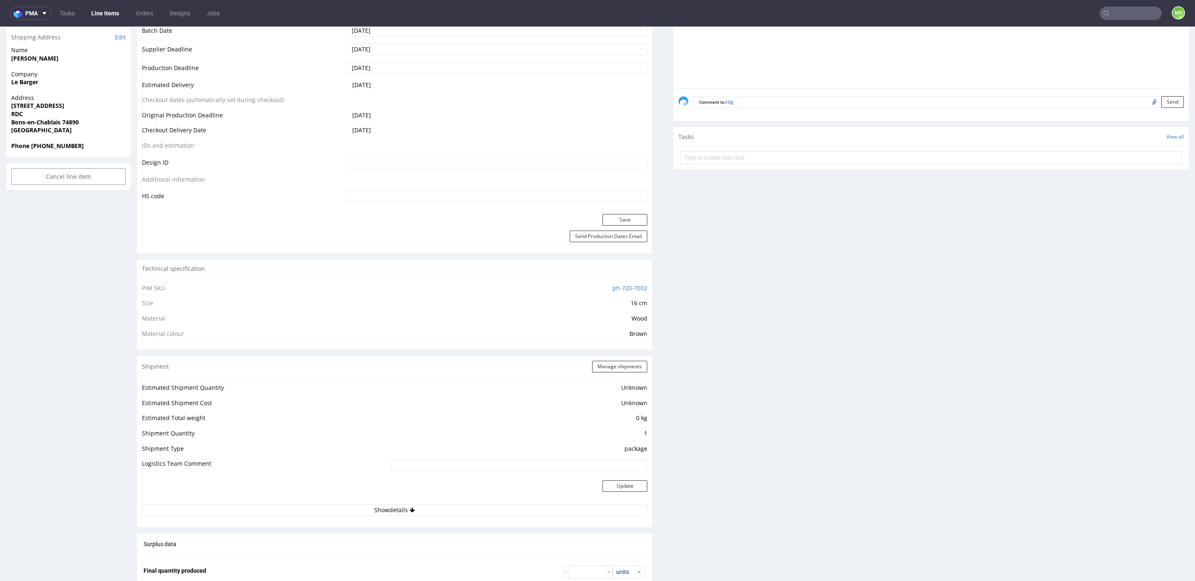
scroll to position [331, 0]
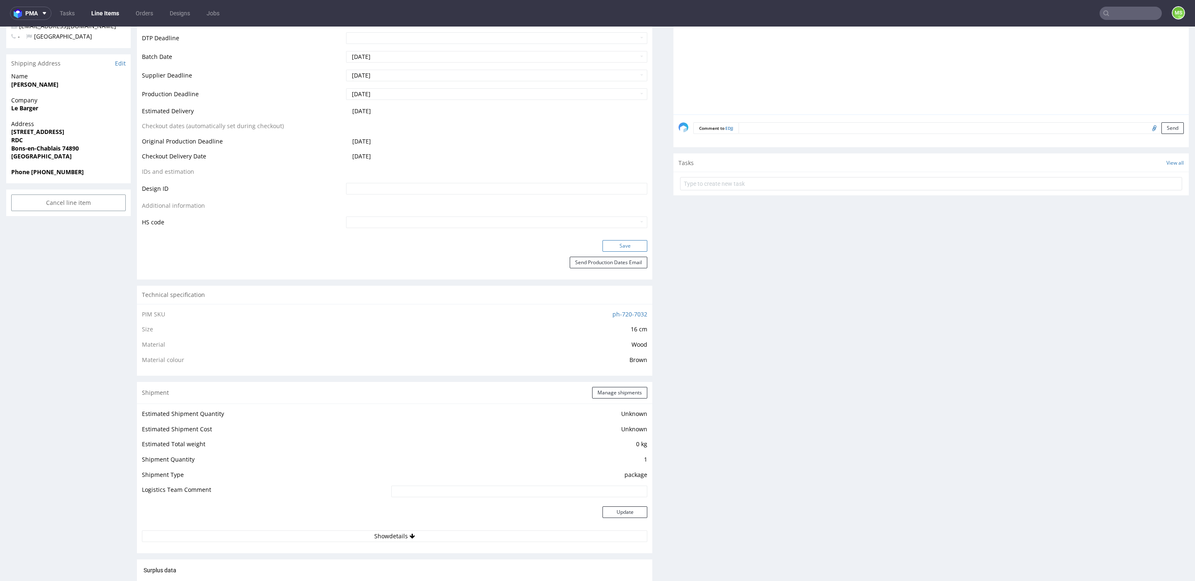
click at [624, 246] on button "Save" at bounding box center [624, 246] width 45 height 12
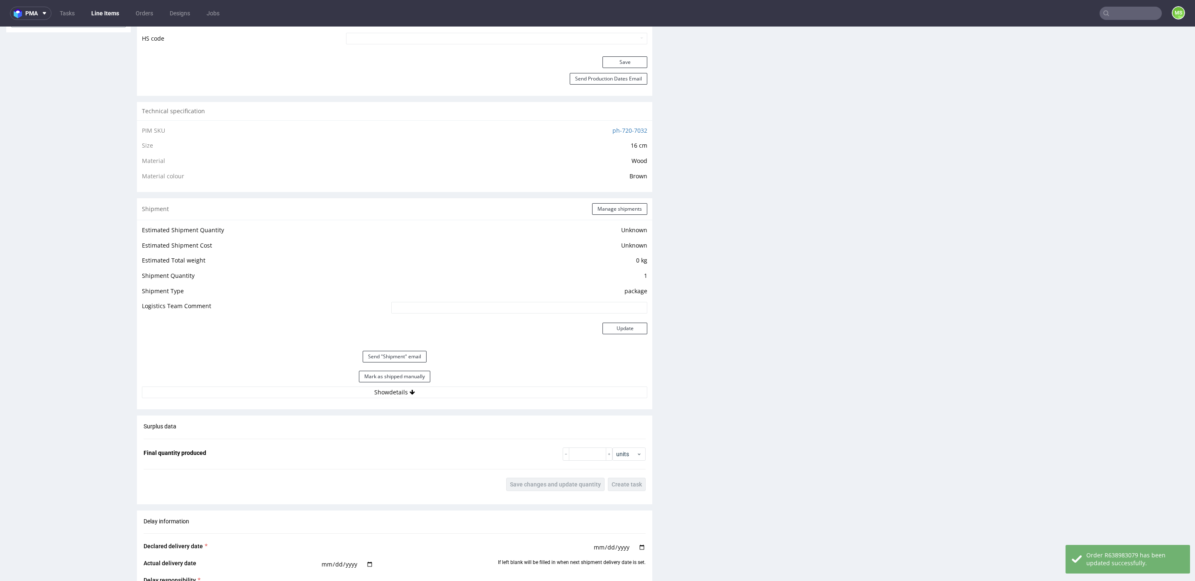
scroll to position [516, 0]
click at [420, 373] on button "Mark as shipped manually" at bounding box center [394, 376] width 71 height 12
click at [413, 376] on button "Mark as shipped manually" at bounding box center [394, 376] width 71 height 12
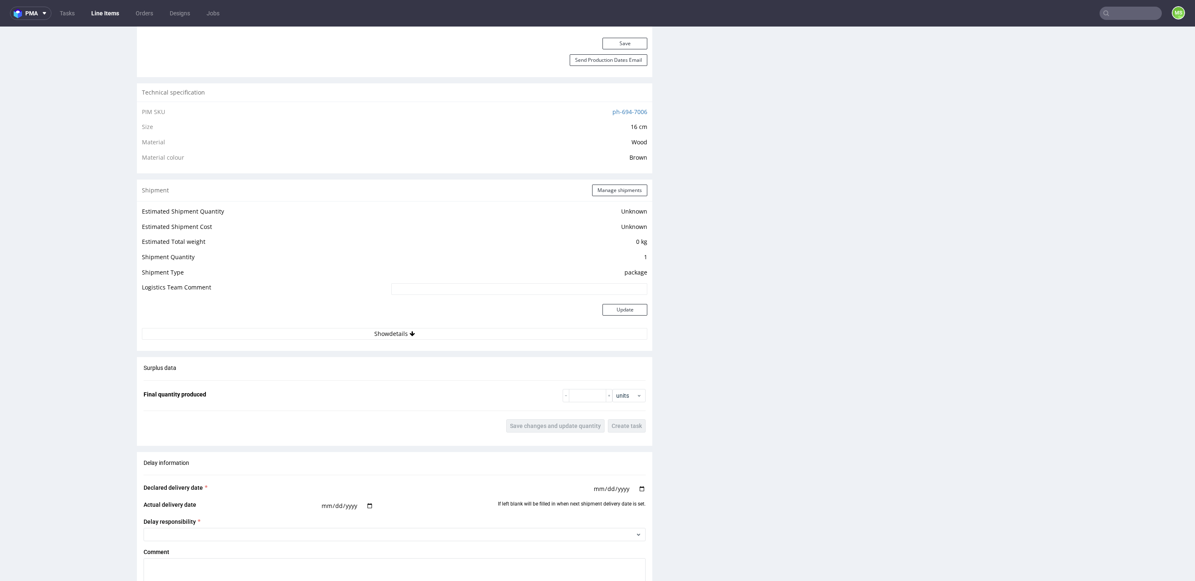
scroll to position [543, 0]
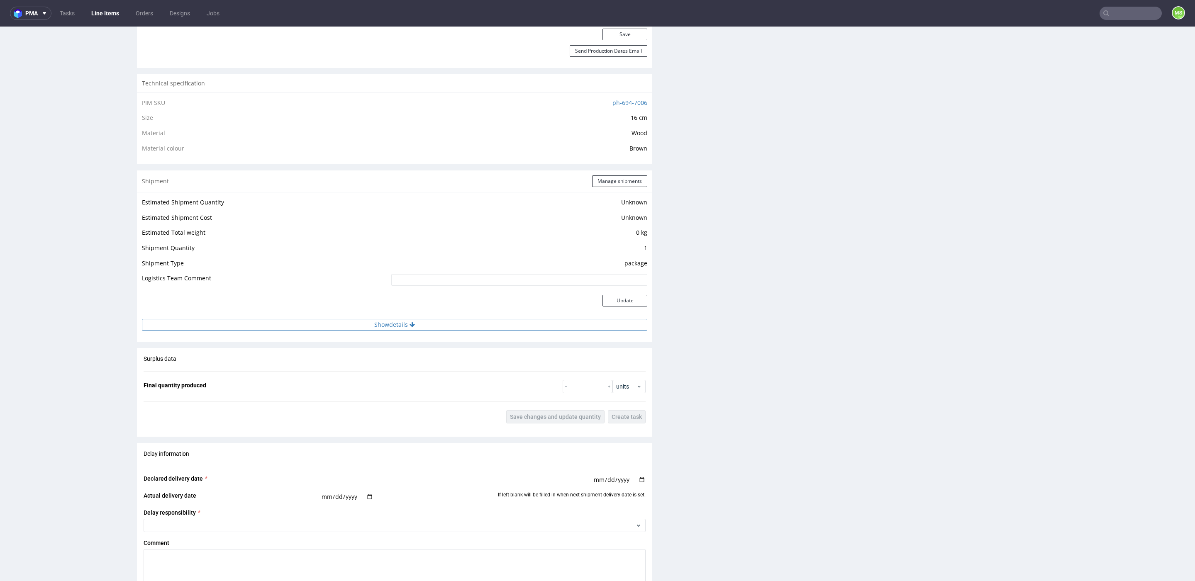
click at [401, 320] on button "Show details" at bounding box center [394, 325] width 505 height 12
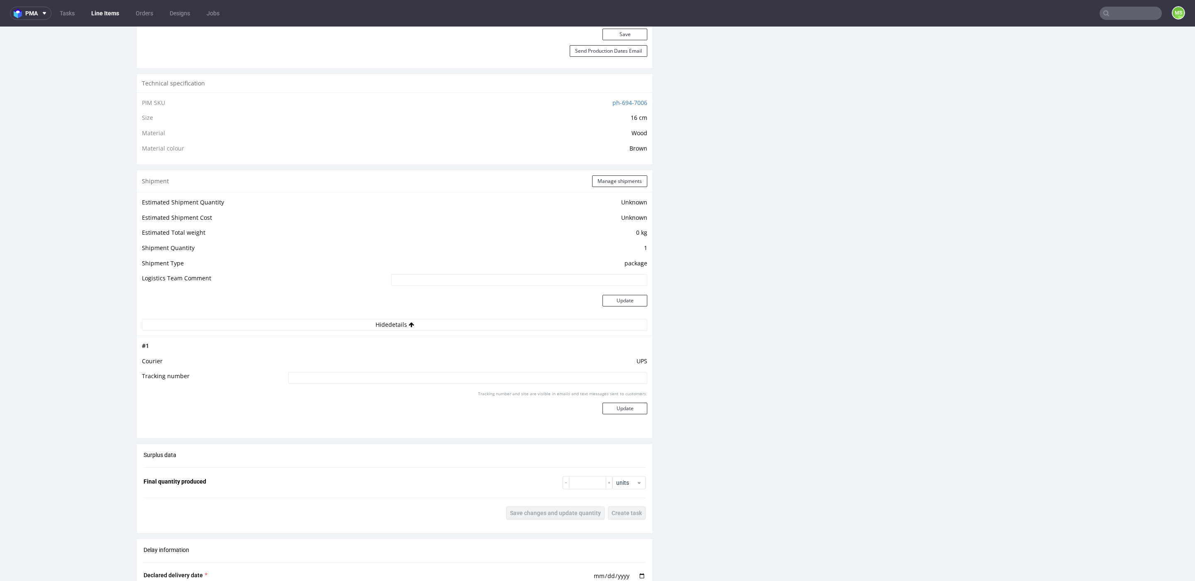
click at [414, 374] on input at bounding box center [467, 378] width 359 height 12
paste input "1Z5A15806895638038"
type input "1Z5A15806895638038"
click at [610, 407] on button "Update" at bounding box center [624, 409] width 45 height 12
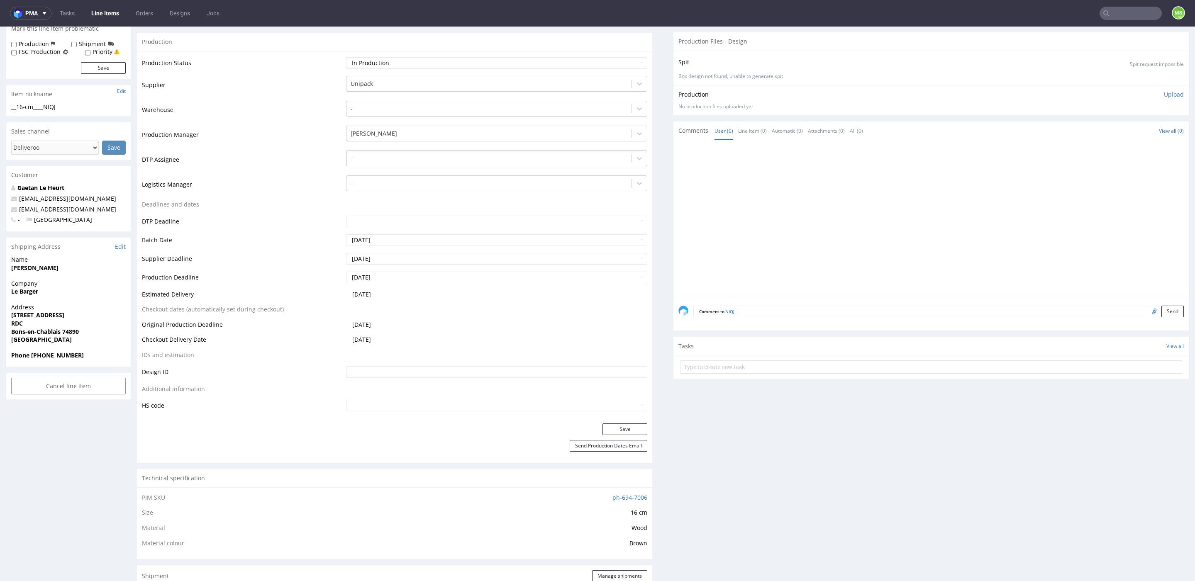
scroll to position [0, 0]
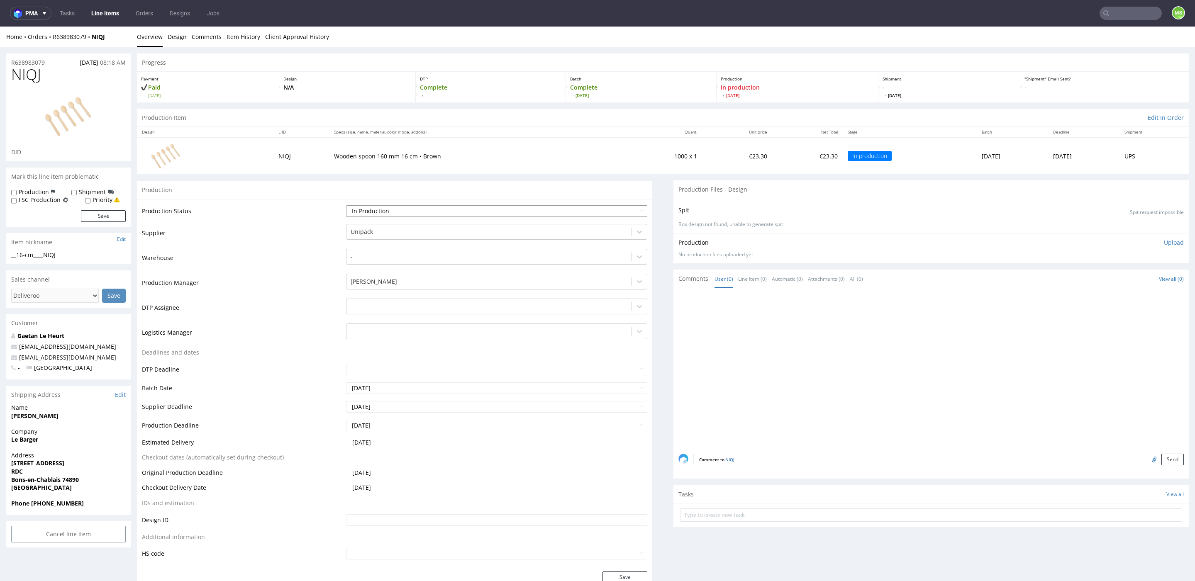
click at [445, 207] on select "Waiting for Artwork Waiting for Diecut Waiting for Mockup Waiting for DTP Waiti…" at bounding box center [496, 211] width 301 height 12
select select "production_complete"
click at [346, 205] on select "Waiting for Artwork Waiting for Diecut Waiting for Mockup Waiting for DTP Waiti…" at bounding box center [496, 211] width 301 height 12
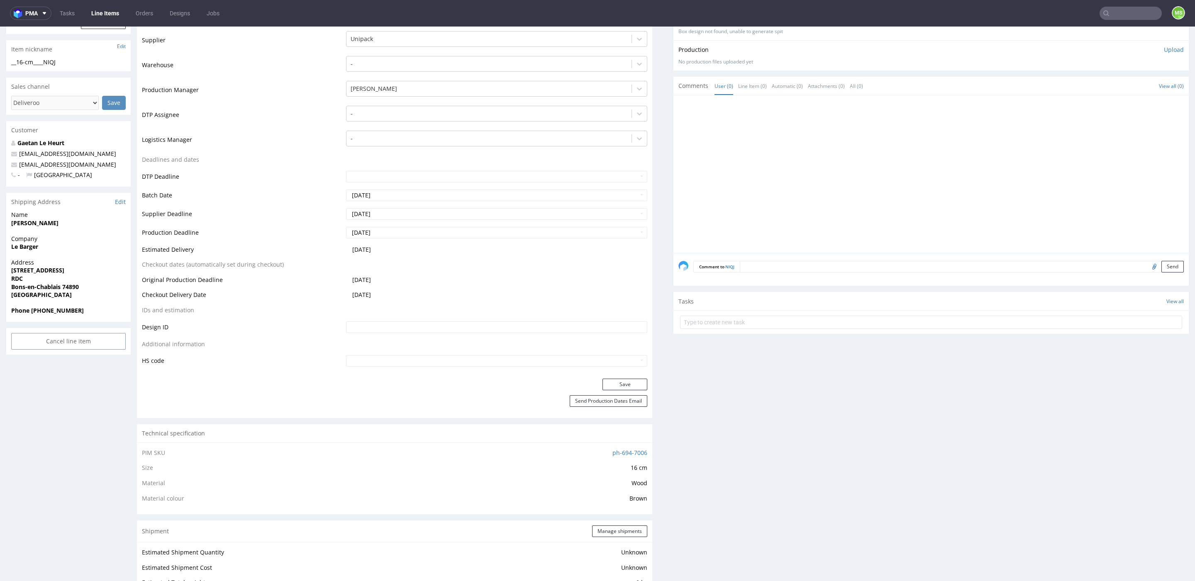
scroll to position [248, 0]
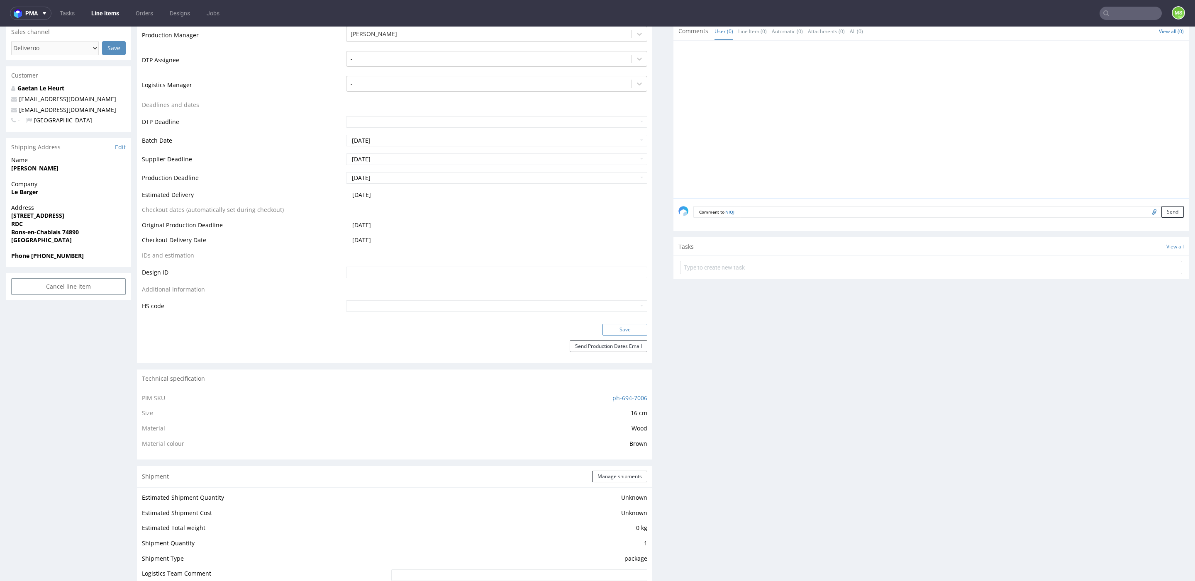
click at [612, 328] on button "Save" at bounding box center [624, 330] width 45 height 12
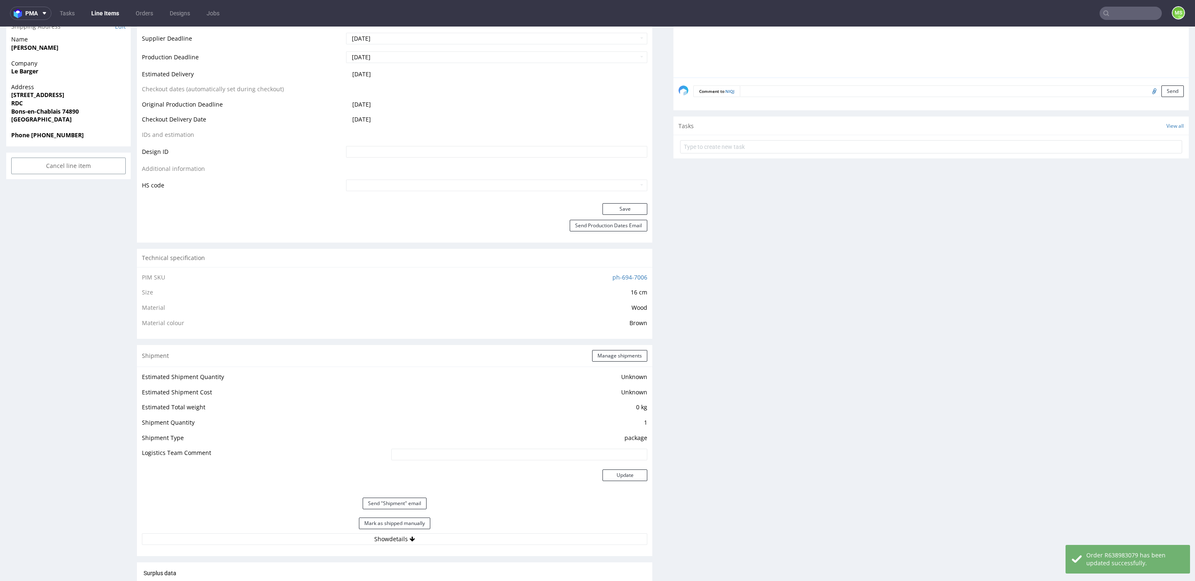
scroll to position [544, 0]
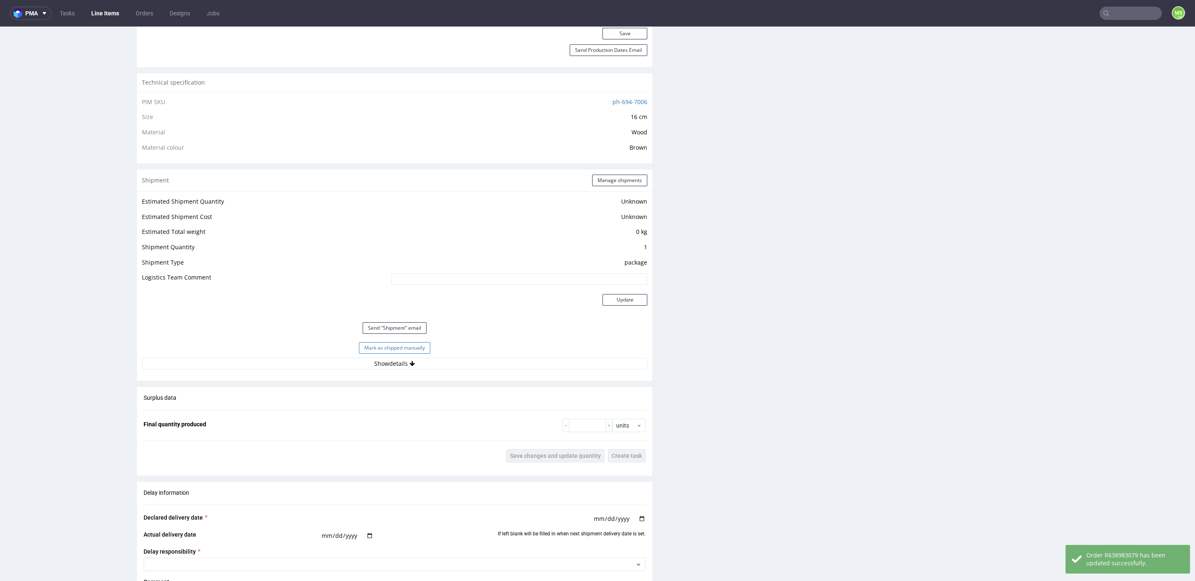
click at [412, 348] on button "Mark as shipped manually" at bounding box center [394, 348] width 71 height 12
click at [541, 368] on button "Show details" at bounding box center [394, 364] width 505 height 12
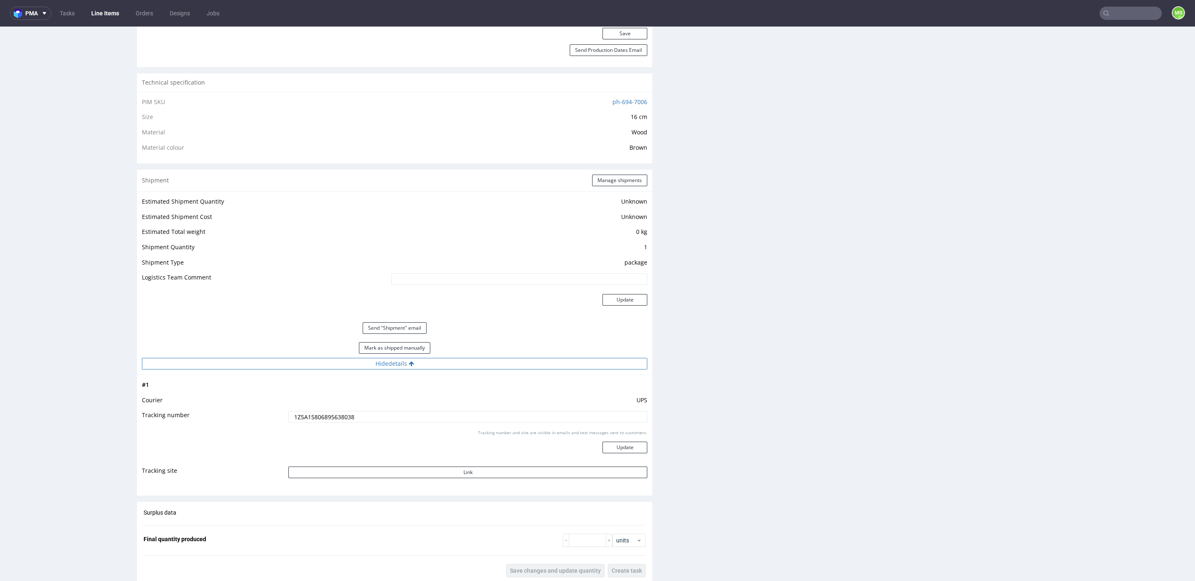
click at [541, 368] on button "Hide details" at bounding box center [394, 364] width 505 height 12
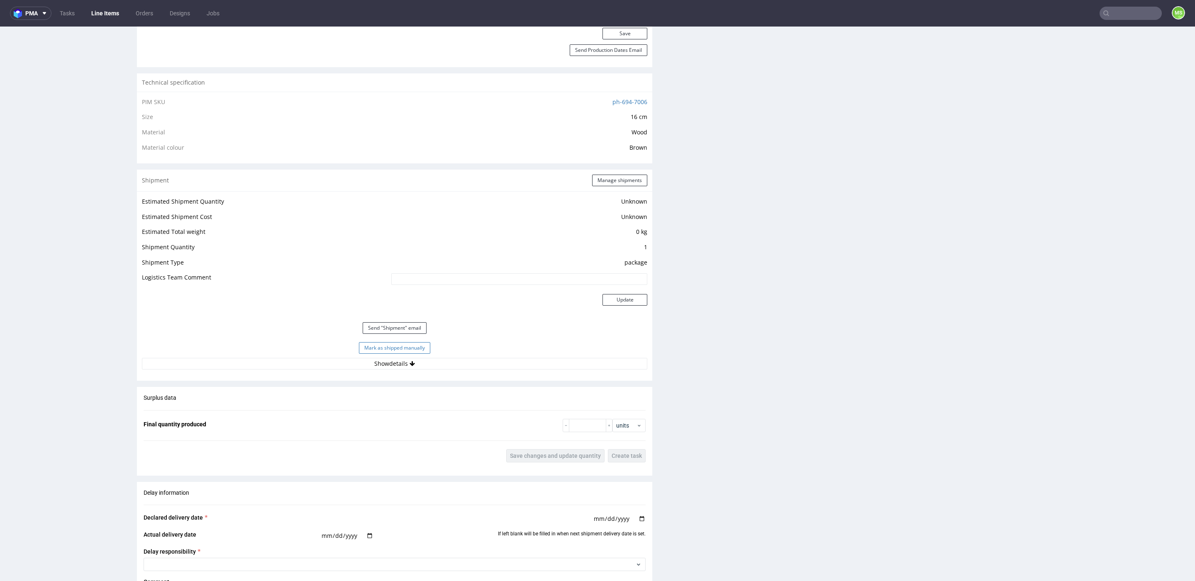
click at [392, 345] on button "Mark as shipped manually" at bounding box center [394, 348] width 71 height 12
click at [380, 346] on button "Mark as shipped manually" at bounding box center [394, 348] width 71 height 12
click at [1128, 15] on input "text" at bounding box center [1130, 13] width 62 height 13
paste input "WZKS"
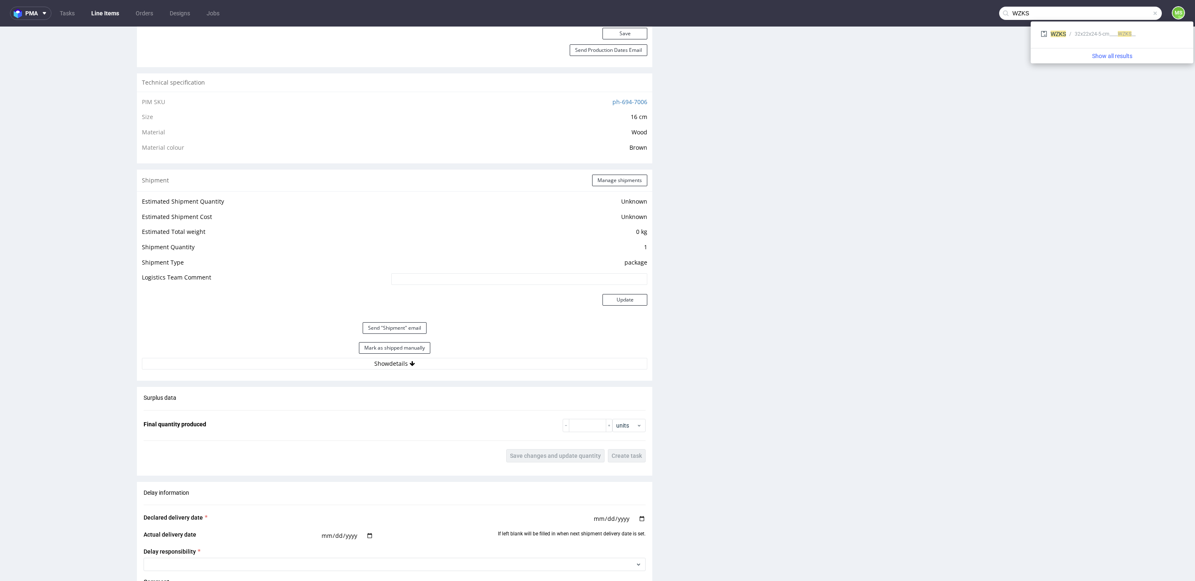
type input "WZKS"
click at [1102, 36] on div "__32x22x24-5-cm____ WZKS" at bounding box center [1105, 33] width 61 height 7
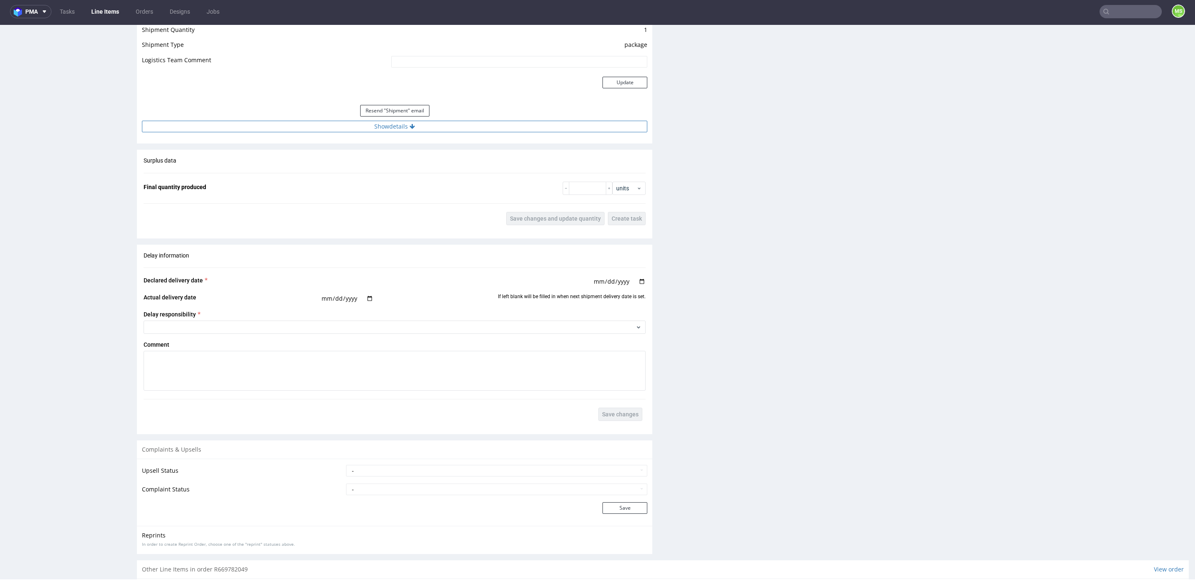
scroll to position [728, 0]
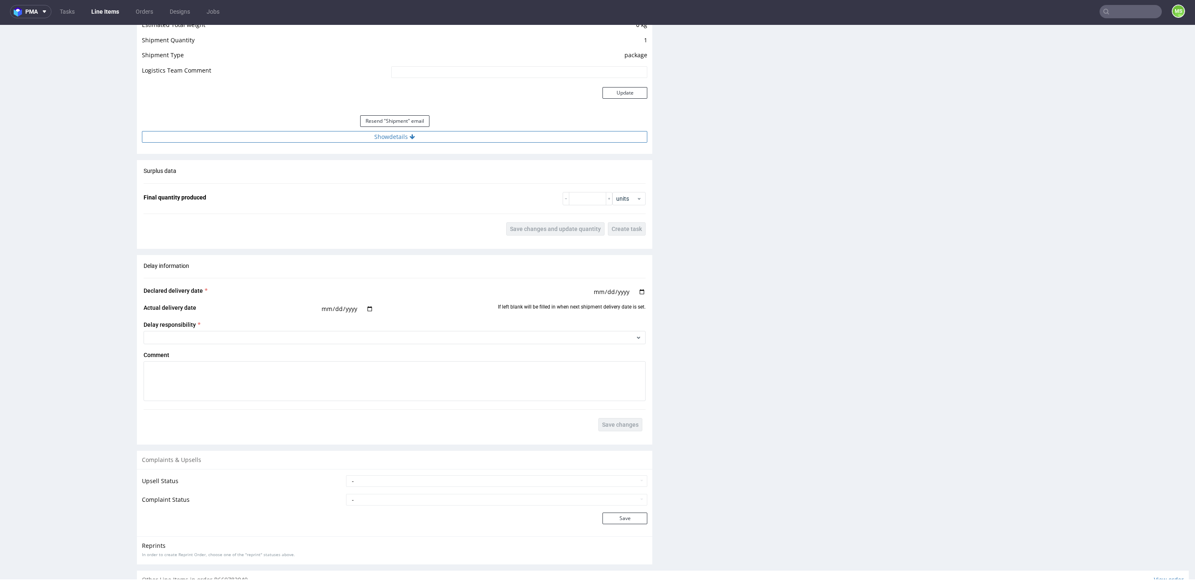
click at [400, 139] on button "Show details" at bounding box center [394, 137] width 505 height 12
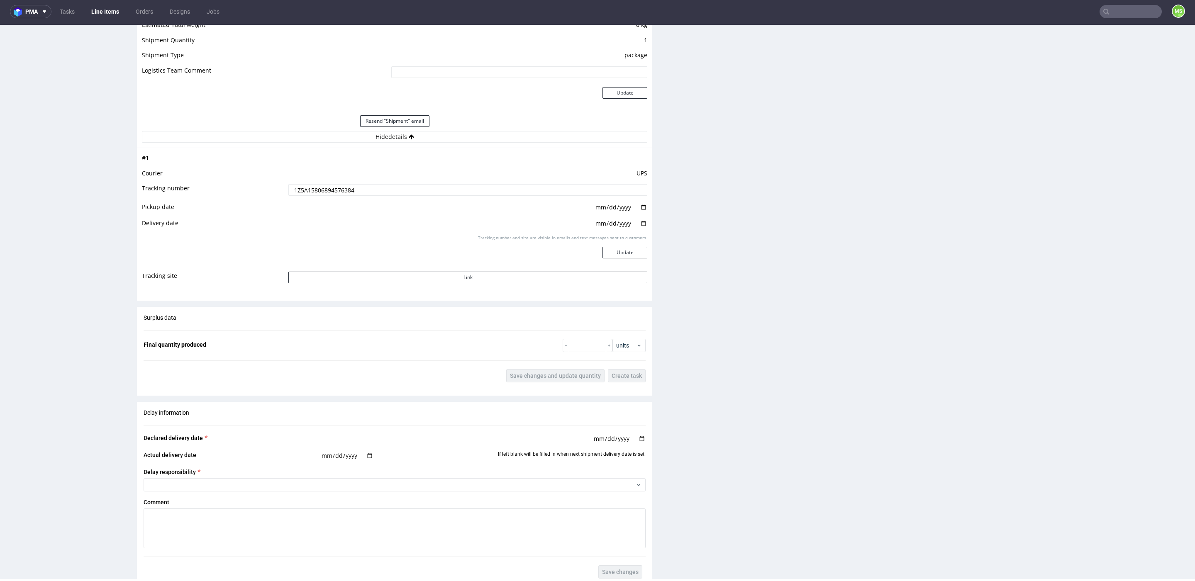
drag, startPoint x: 383, startPoint y: 191, endPoint x: 247, endPoint y: 186, distance: 136.6
click at [242, 186] on tr "Tracking number 1Z5A15806894576384" at bounding box center [394, 192] width 505 height 19
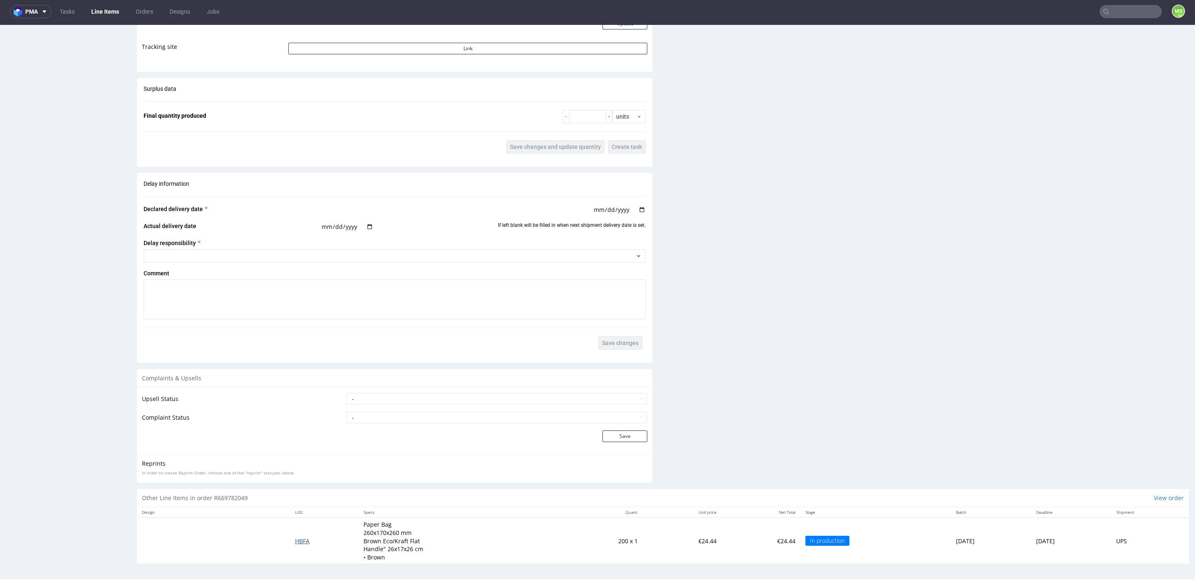
click at [295, 543] on span "HBFA" at bounding box center [302, 541] width 15 height 8
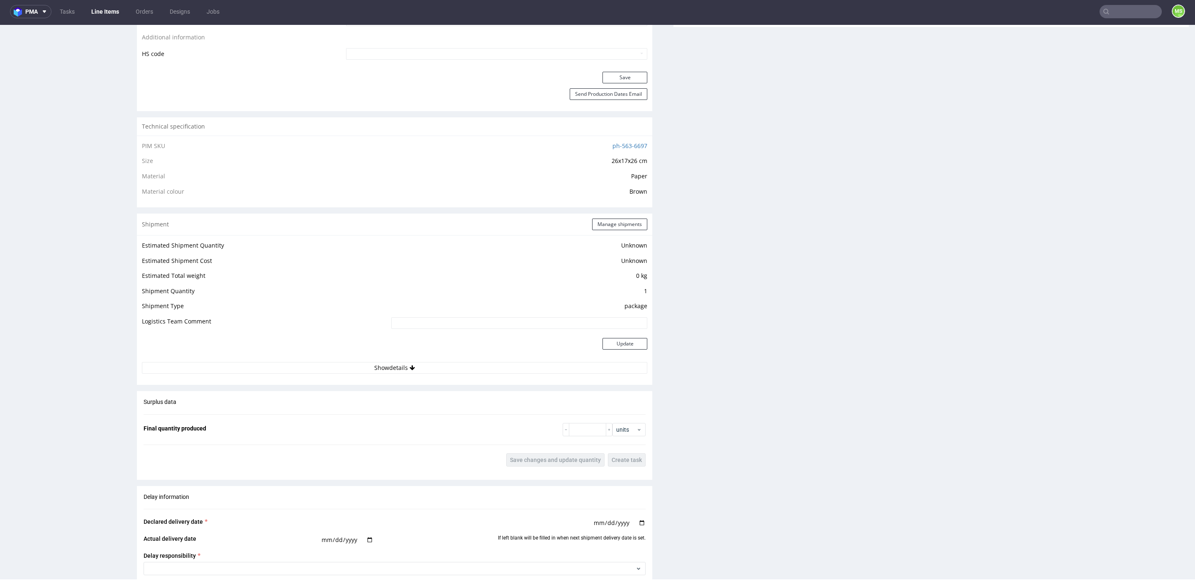
scroll to position [478, 0]
click at [419, 365] on button "Show details" at bounding box center [394, 367] width 505 height 12
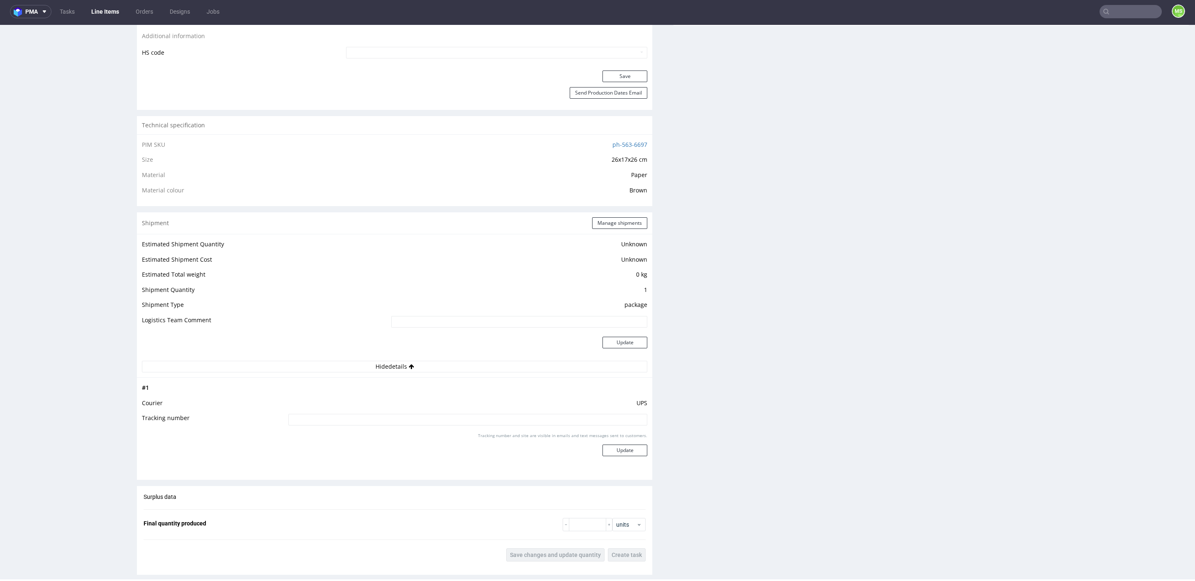
click at [405, 415] on input at bounding box center [467, 420] width 359 height 12
paste input "1Z5A15806894576384"
type input "1Z5A15806894576384"
click at [612, 446] on button "Update" at bounding box center [624, 451] width 45 height 12
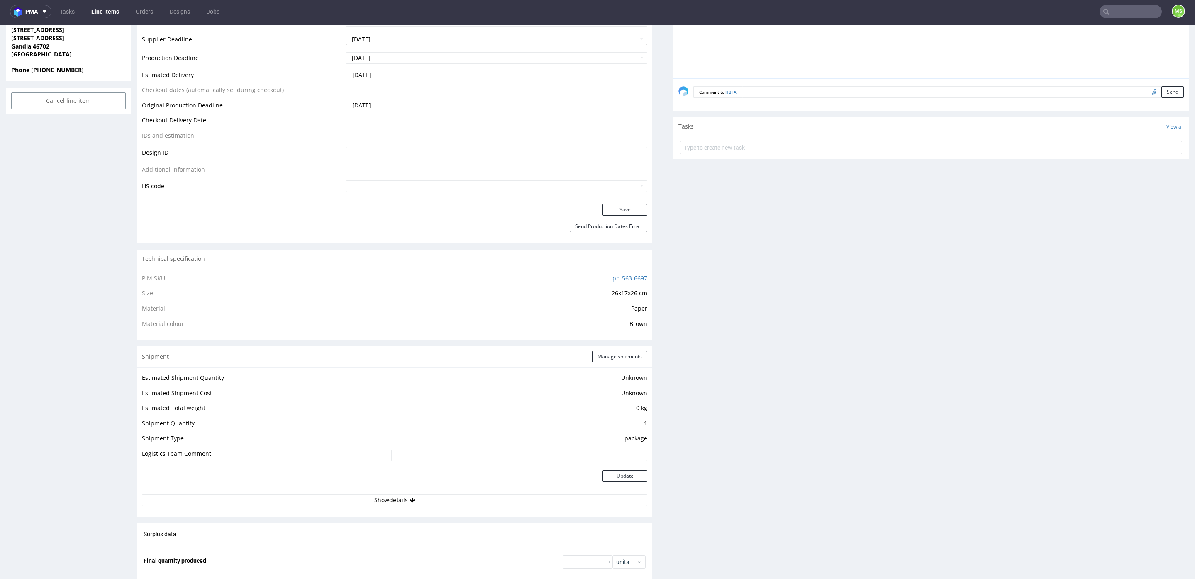
scroll to position [0, 0]
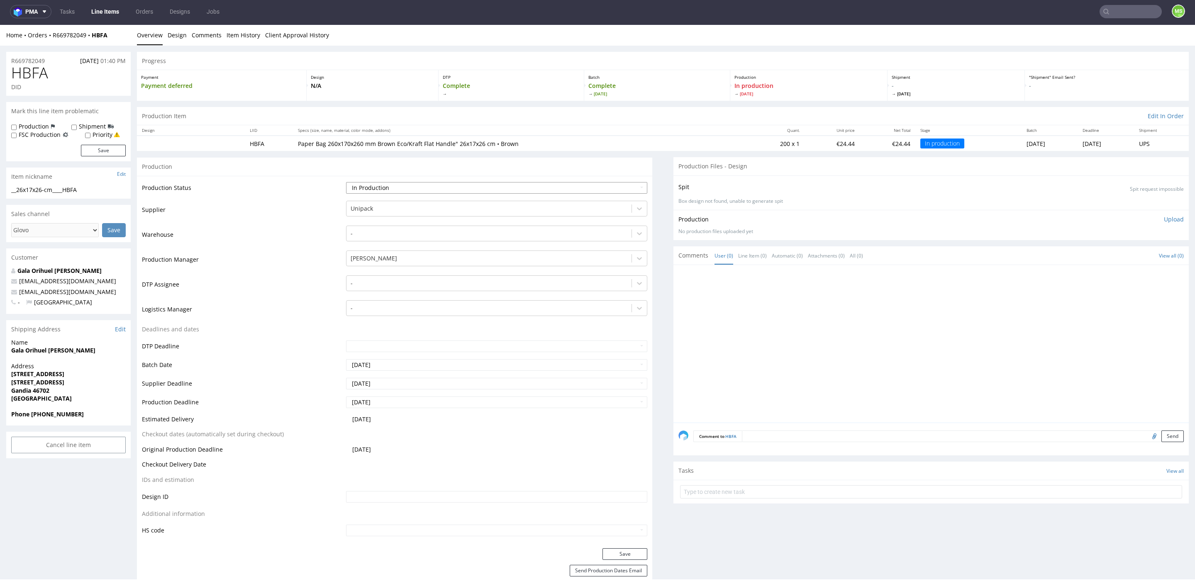
click at [439, 185] on select "Waiting for Artwork Waiting for Diecut Waiting for Mockup Waiting for DTP Waiti…" at bounding box center [496, 188] width 301 height 12
select select "production_complete"
click at [346, 182] on select "Waiting for Artwork Waiting for Diecut Waiting for Mockup Waiting for DTP Waiti…" at bounding box center [496, 188] width 301 height 12
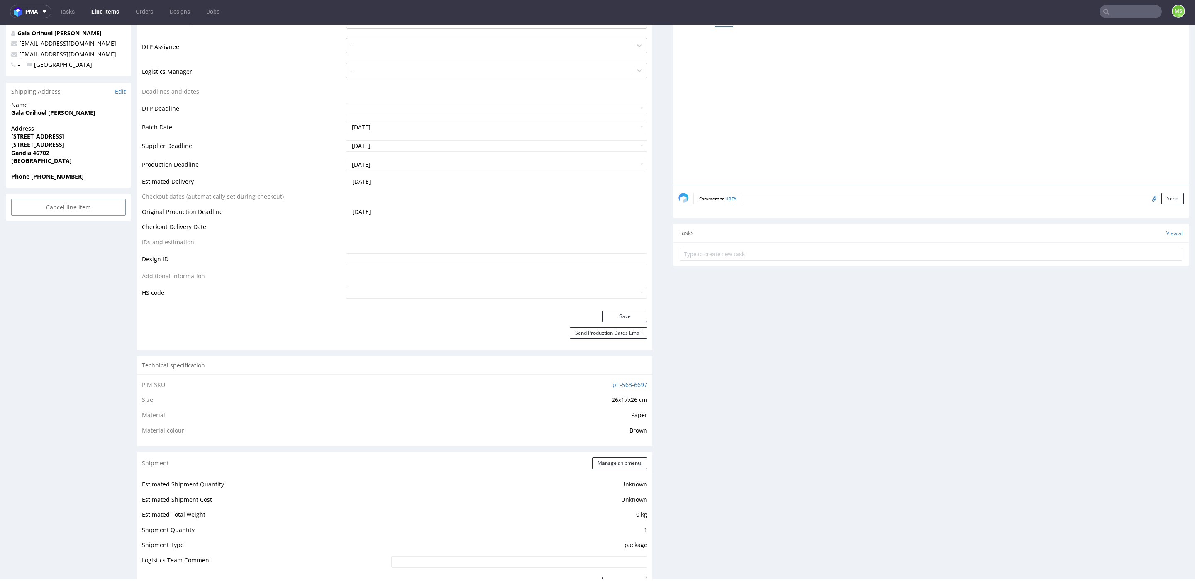
scroll to position [314, 0]
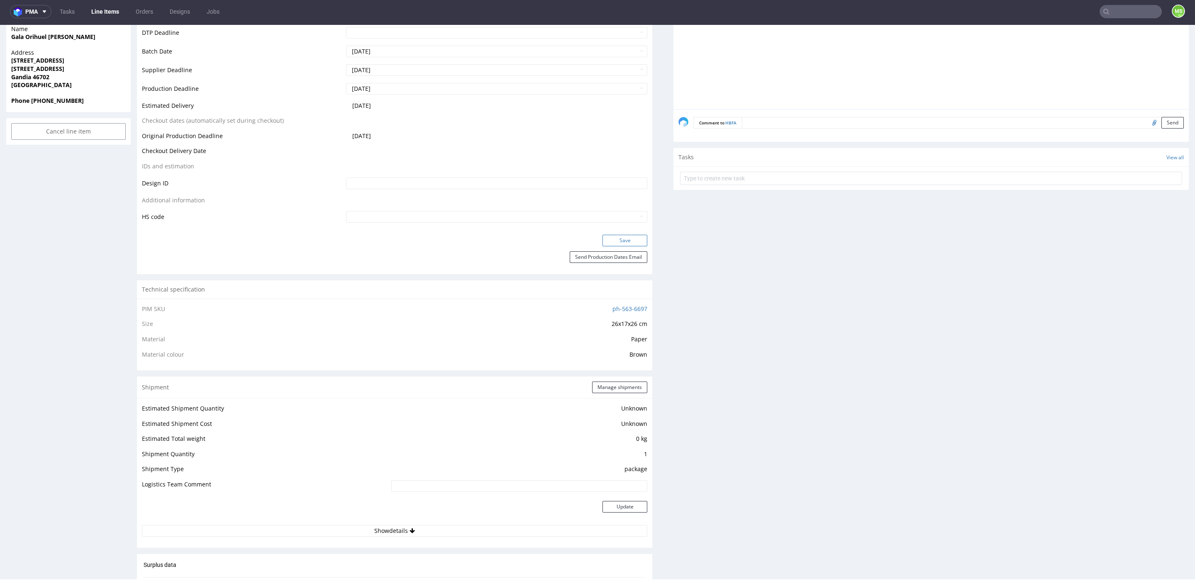
click at [602, 238] on button "Save" at bounding box center [624, 241] width 45 height 12
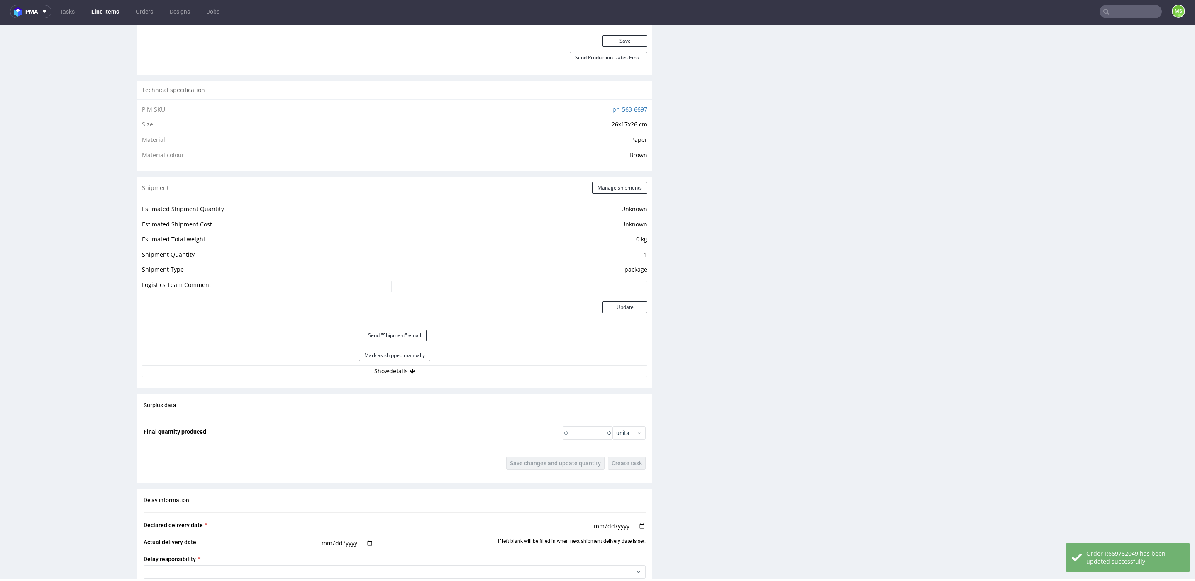
scroll to position [528, 0]
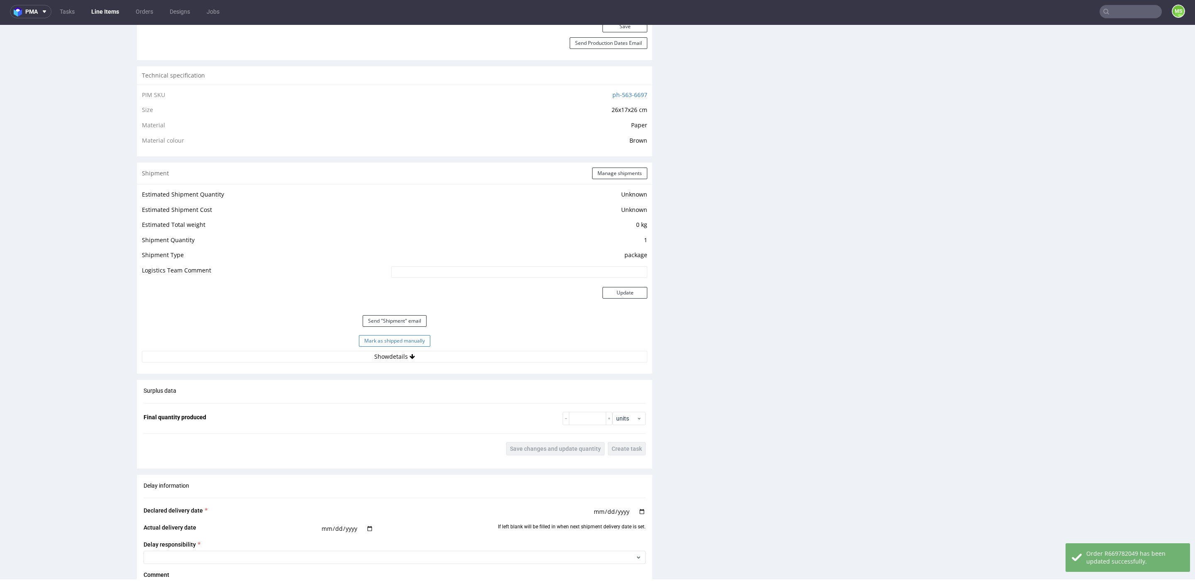
click at [410, 338] on button "Mark as shipped manually" at bounding box center [394, 341] width 71 height 12
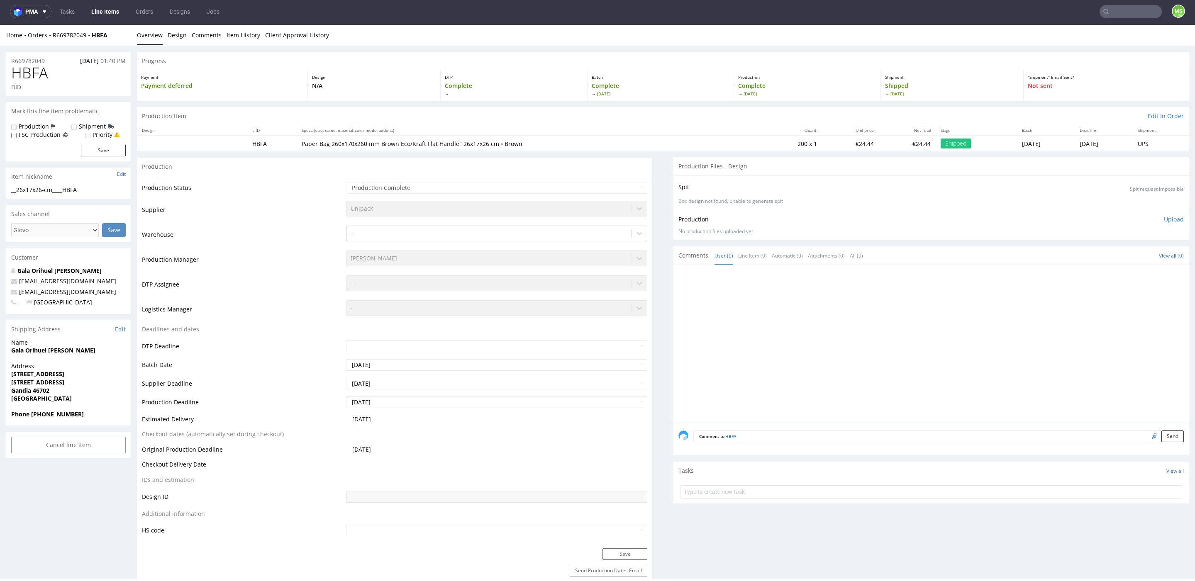
scroll to position [0, 0]
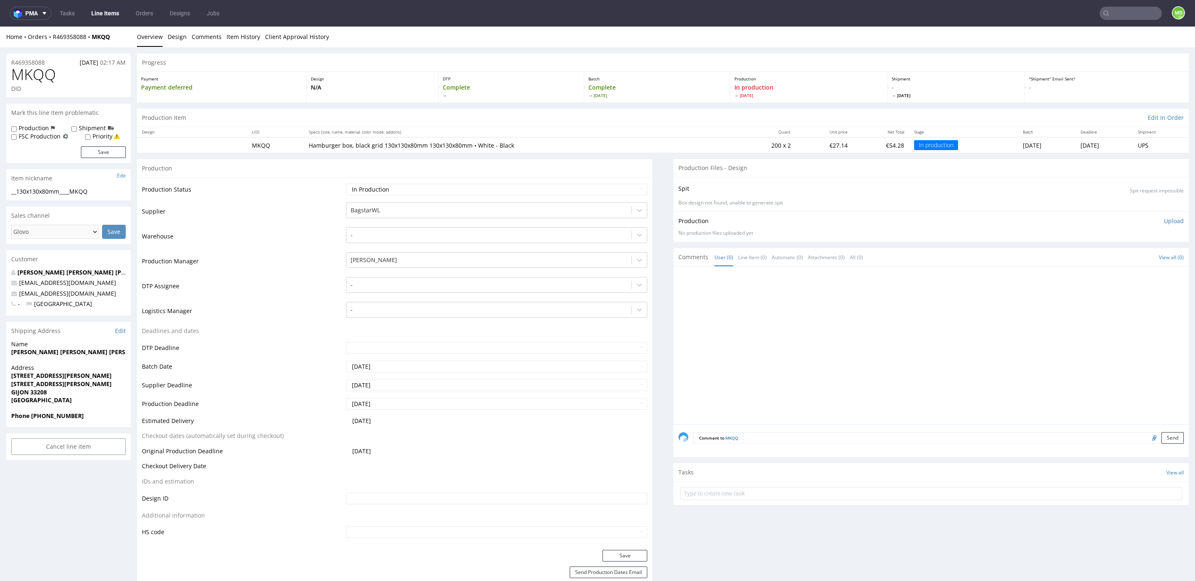
scroll to position [2, 0]
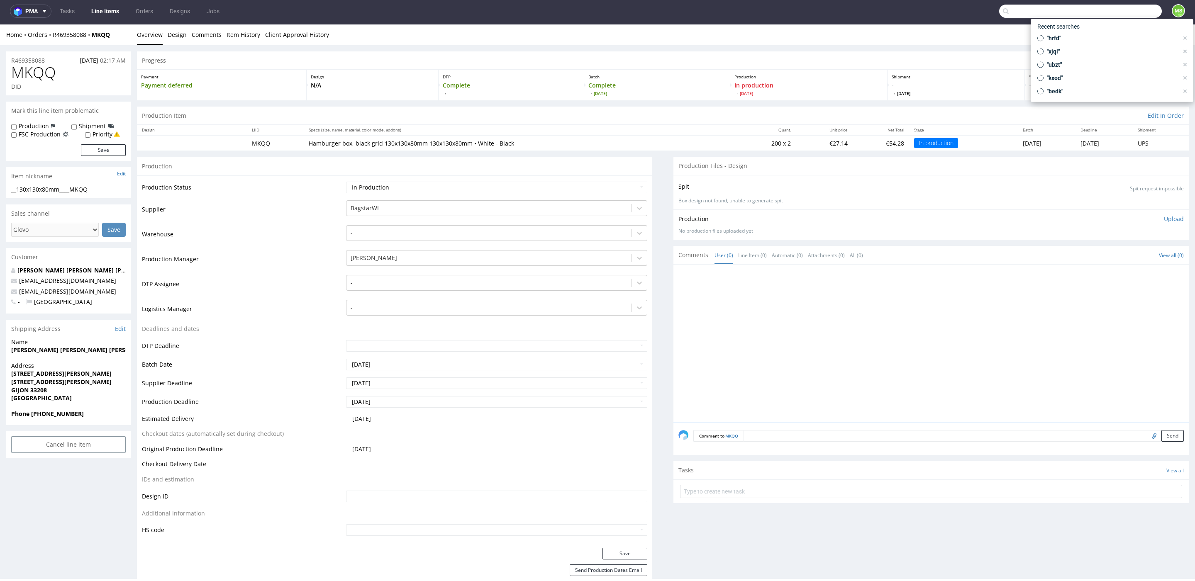
click at [1121, 15] on input "text" at bounding box center [1080, 11] width 163 height 13
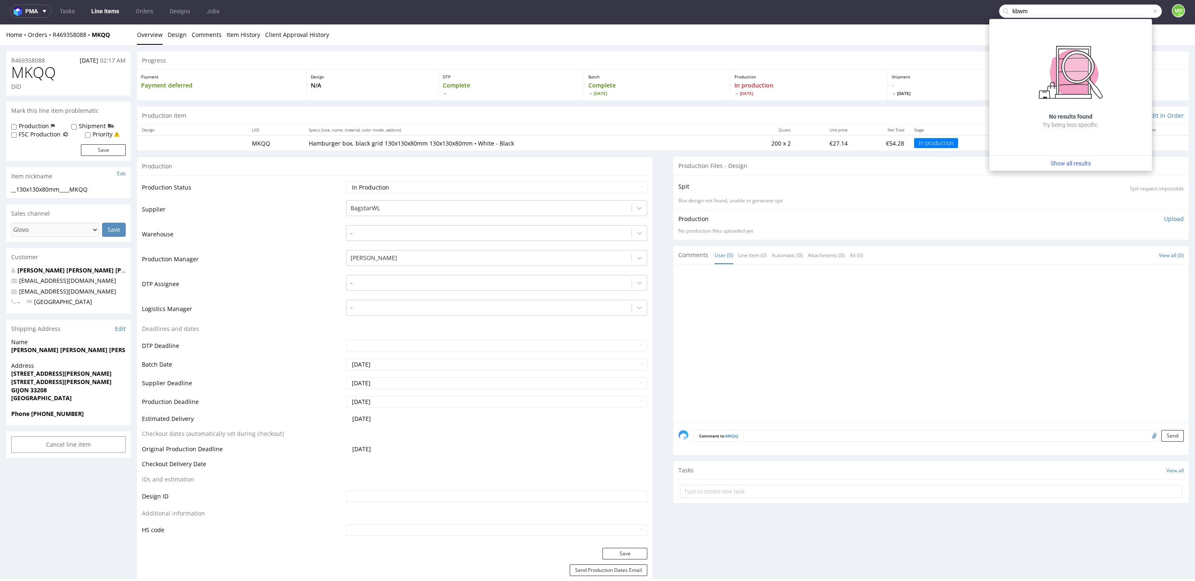
type input "kbwm"
drag, startPoint x: 980, startPoint y: 13, endPoint x: 919, endPoint y: 18, distance: 60.8
click at [921, 17] on nav "pma Tasks Line Items Orders Designs Jobs kbwm MS" at bounding box center [597, 11] width 1195 height 27
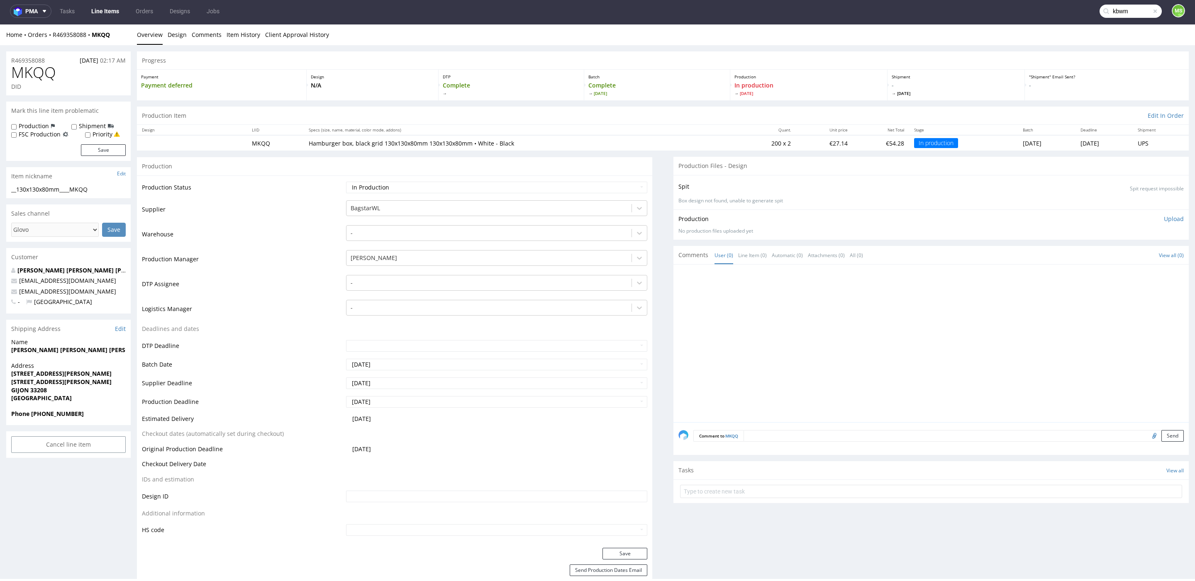
click at [1140, 10] on input "kbwm" at bounding box center [1130, 11] width 62 height 13
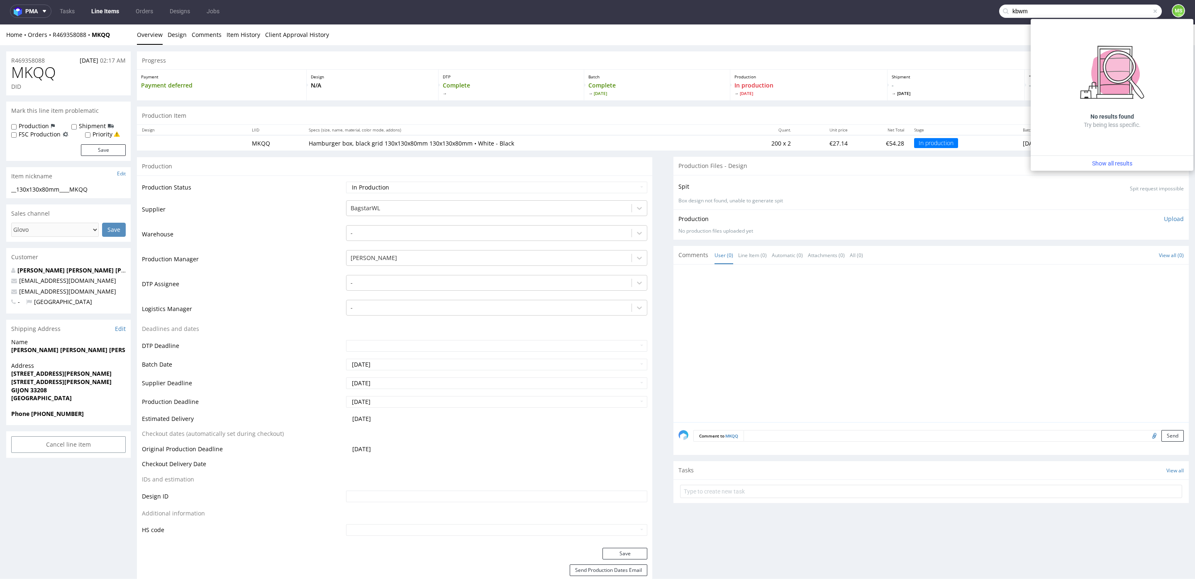
drag, startPoint x: 905, startPoint y: 12, endPoint x: 807, endPoint y: 9, distance: 98.8
click at [807, 9] on nav "pma Tasks Line Items Orders Designs Jobs kbwm MS" at bounding box center [597, 11] width 1195 height 27
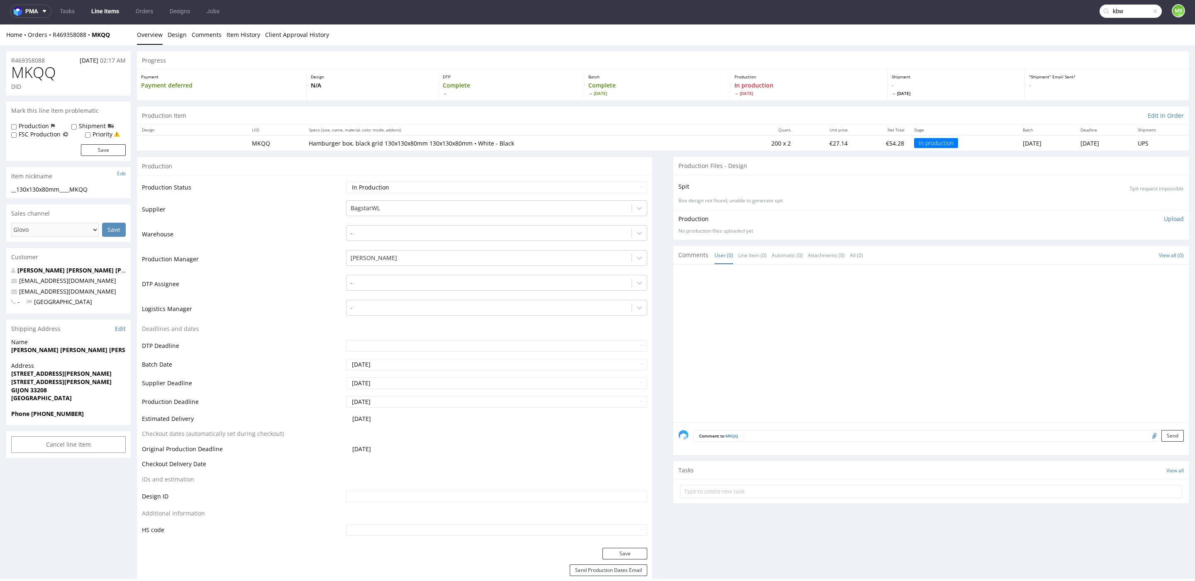
type input "kbw"
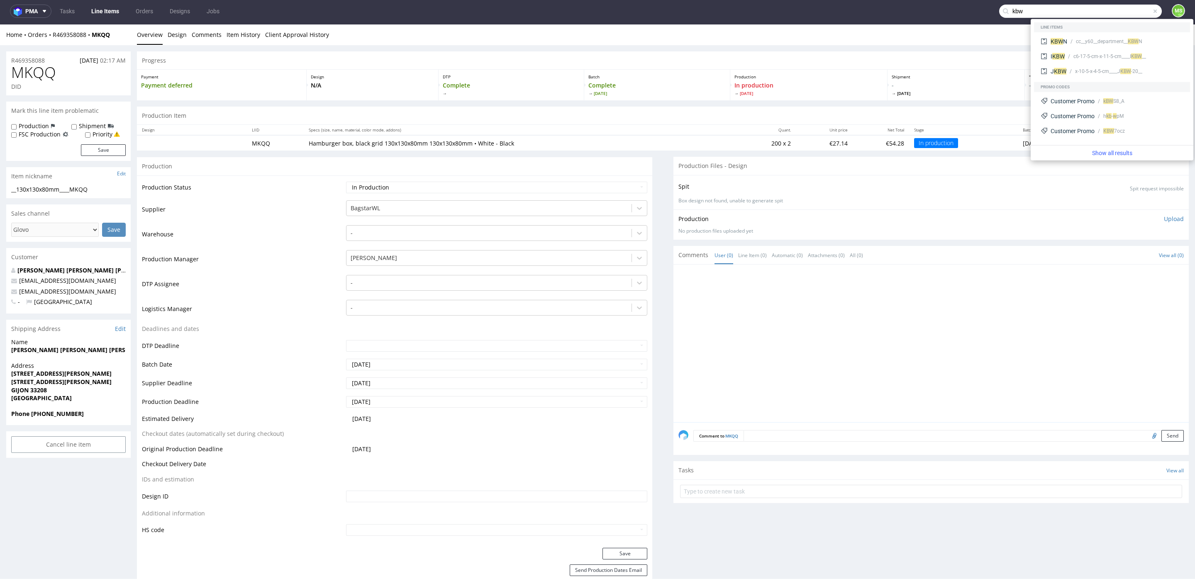
click at [956, 9] on nav "pma Tasks Line Items Orders Designs Jobs kbw MS" at bounding box center [597, 11] width 1195 height 27
